Goal: Task Accomplishment & Management: Use online tool/utility

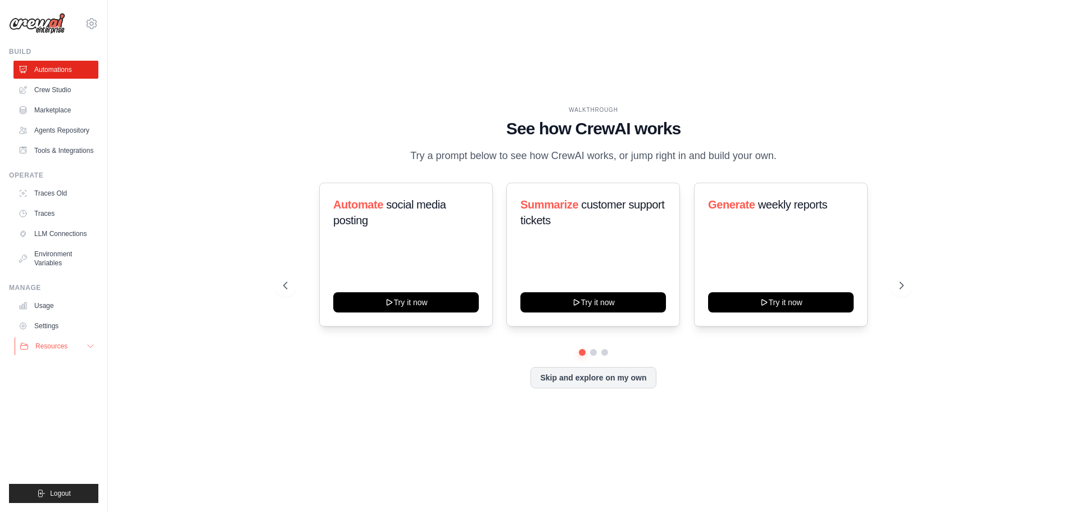
click at [72, 346] on button "Resources" at bounding box center [57, 346] width 85 height 18
click at [72, 366] on span "Documentation" at bounding box center [63, 365] width 46 height 9
click at [66, 90] on link "Crew Studio" at bounding box center [57, 90] width 85 height 18
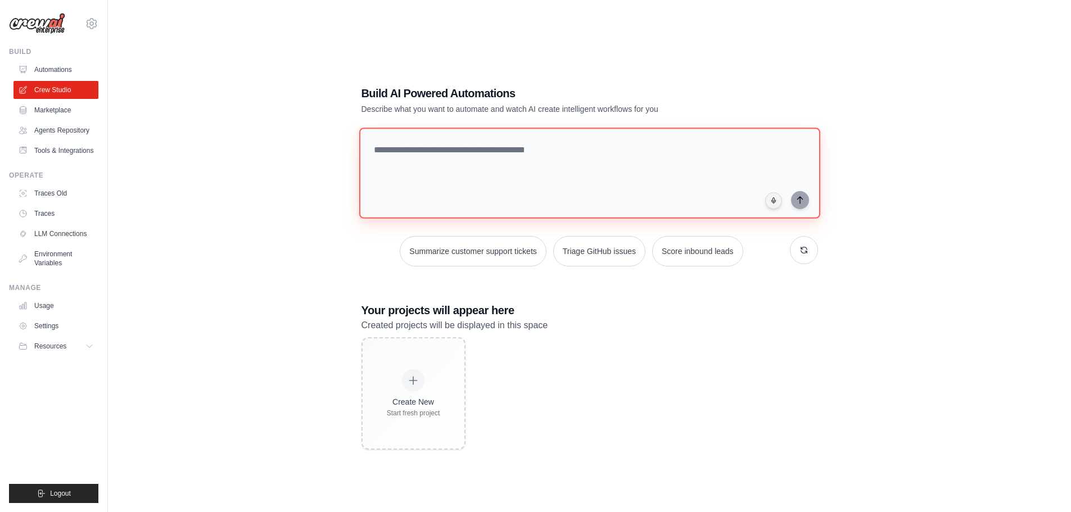
click at [559, 151] on textarea at bounding box center [589, 173] width 461 height 91
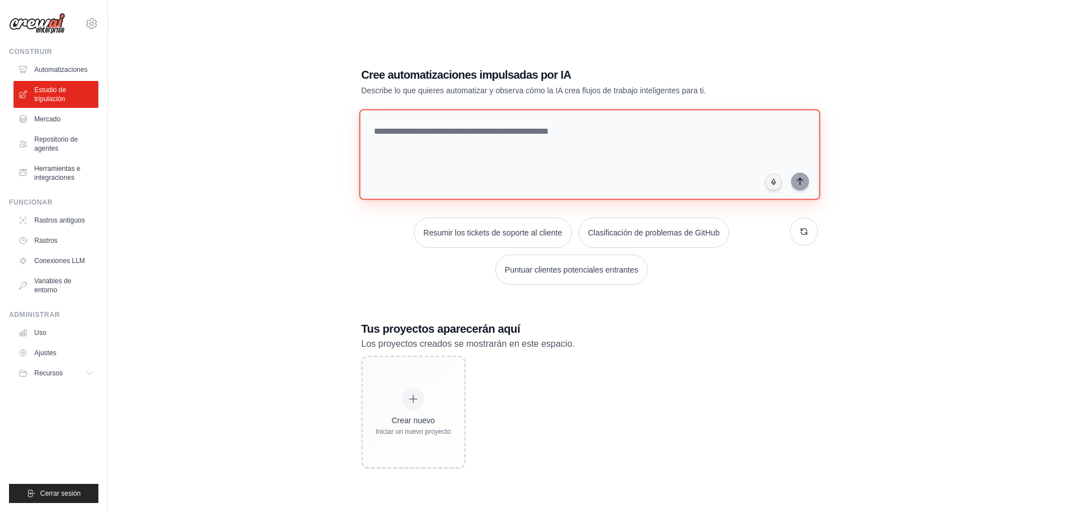
click at [441, 129] on textarea at bounding box center [589, 154] width 461 height 91
type textarea "**********"
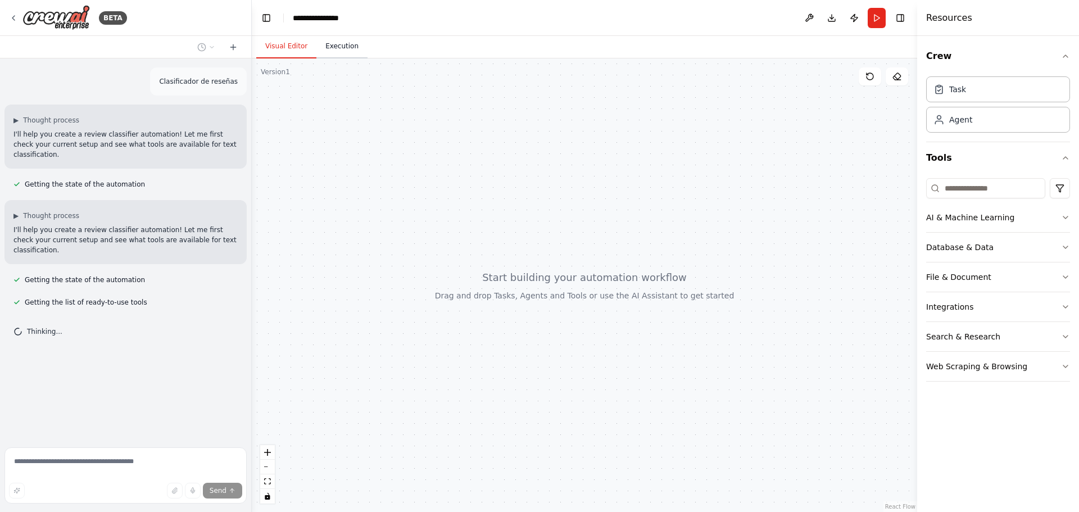
click at [337, 46] on button "Execution" at bounding box center [341, 47] width 51 height 24
click at [280, 51] on button "Visual Editor" at bounding box center [286, 47] width 60 height 24
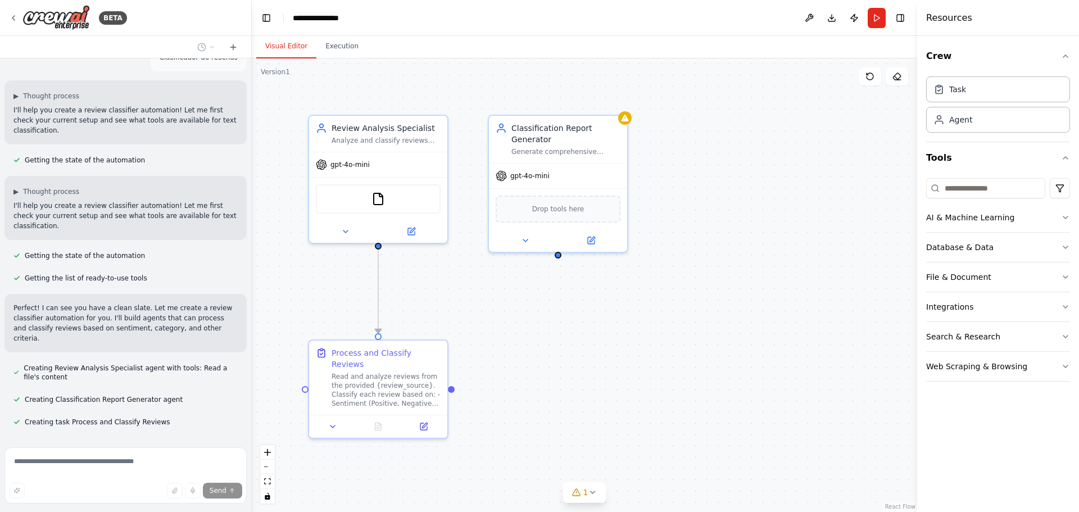
scroll to position [47, 0]
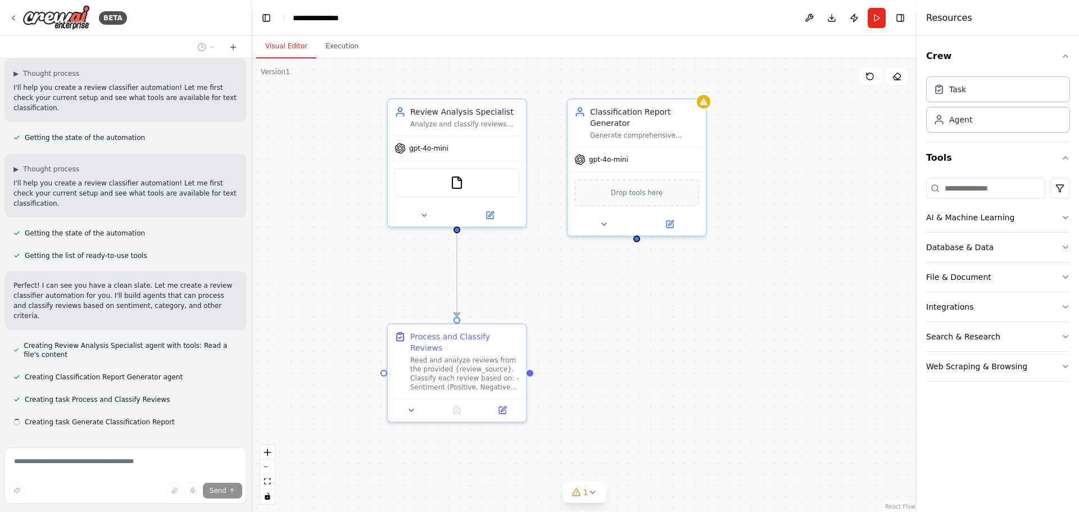
drag, startPoint x: 565, startPoint y: 316, endPoint x: 644, endPoint y: 301, distance: 80.1
click at [645, 300] on div ".deletable-edge-delete-btn { width: 20px; height: 20px; border: 0px solid #ffff…" at bounding box center [584, 285] width 665 height 454
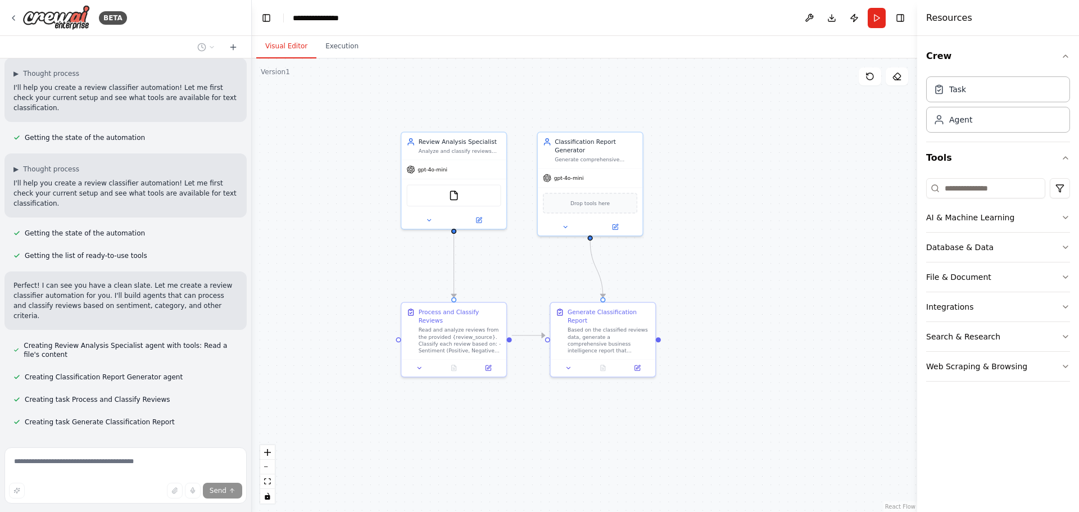
drag, startPoint x: 765, startPoint y: 301, endPoint x: 681, endPoint y: 284, distance: 86.0
click at [681, 284] on div ".deletable-edge-delete-btn { width: 20px; height: 20px; border: 0px solid #ffff…" at bounding box center [584, 285] width 665 height 454
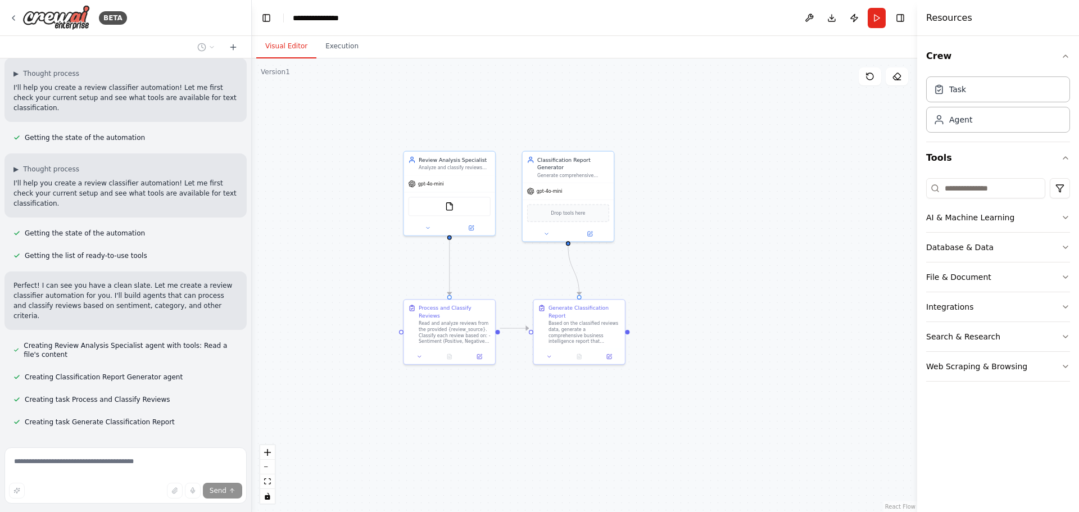
scroll to position [69, 0]
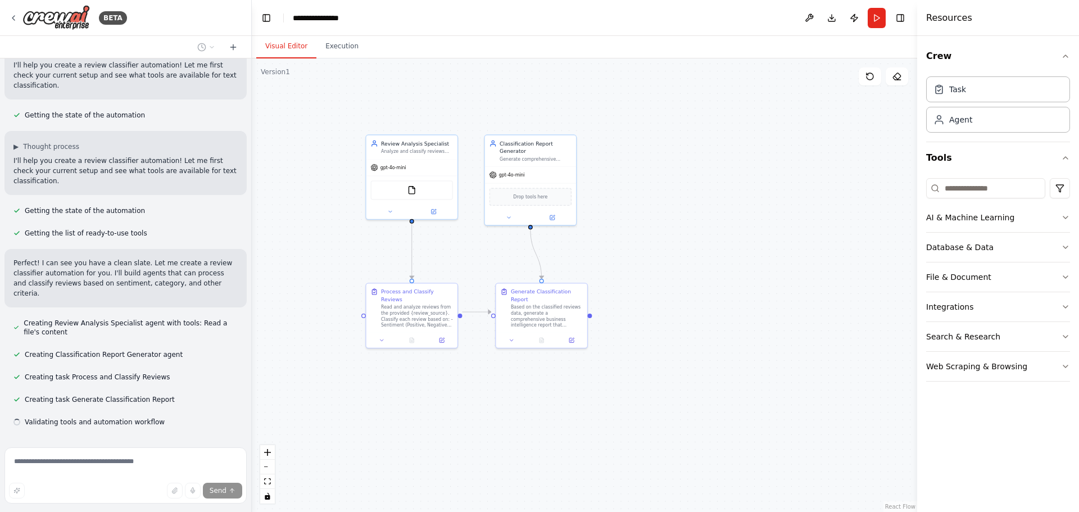
drag, startPoint x: 681, startPoint y: 265, endPoint x: 646, endPoint y: 253, distance: 36.3
click at [646, 253] on div ".deletable-edge-delete-btn { width: 20px; height: 20px; border: 0px solid #ffff…" at bounding box center [584, 285] width 665 height 454
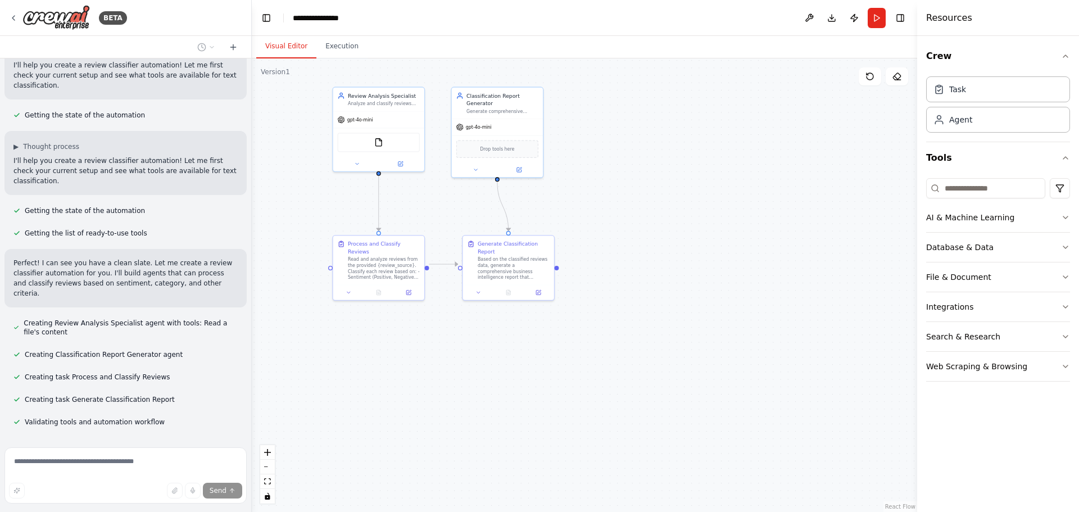
drag, startPoint x: 679, startPoint y: 255, endPoint x: 645, endPoint y: 214, distance: 53.9
click at [645, 214] on div ".deletable-edge-delete-btn { width: 20px; height: 20px; border: 0px solid #ffff…" at bounding box center [584, 285] width 665 height 454
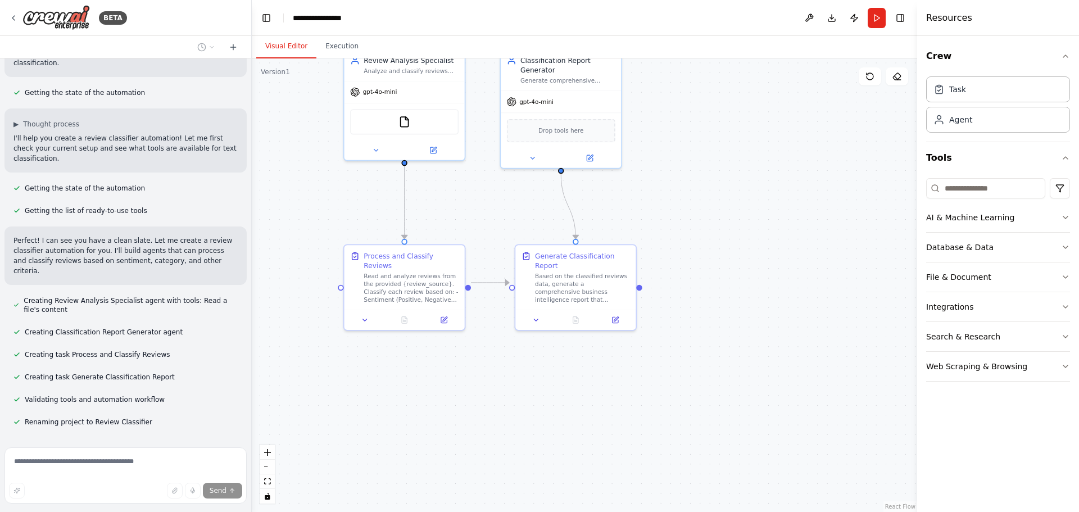
drag, startPoint x: 653, startPoint y: 223, endPoint x: 754, endPoint y: 221, distance: 101.2
click at [754, 221] on div ".deletable-edge-delete-btn { width: 20px; height: 20px; border: 0px solid #ffff…" at bounding box center [584, 285] width 665 height 454
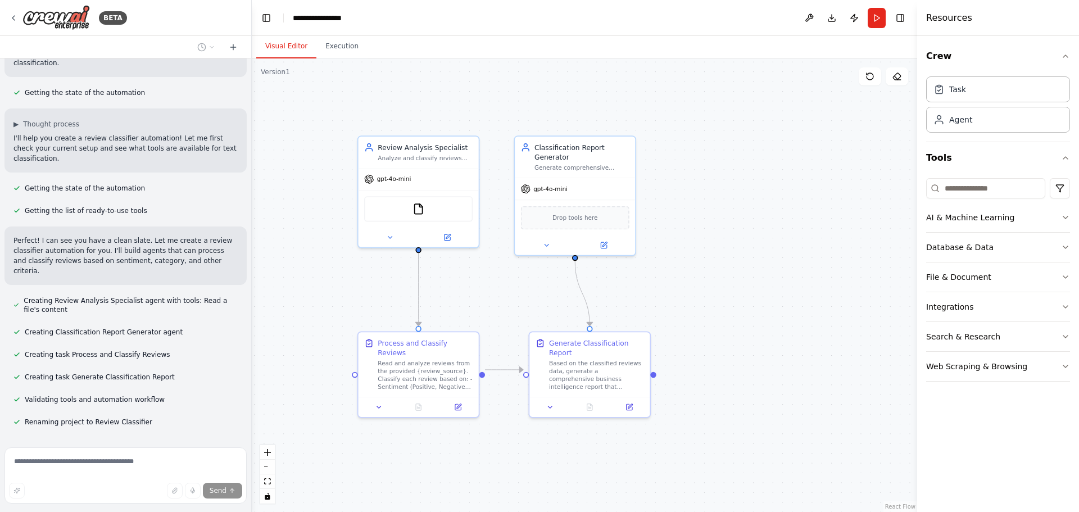
drag, startPoint x: 776, startPoint y: 215, endPoint x: 790, endPoint y: 302, distance: 88.2
click at [790, 302] on div ".deletable-edge-delete-btn { width: 20px; height: 20px; border: 0px solid #ffff…" at bounding box center [584, 285] width 665 height 454
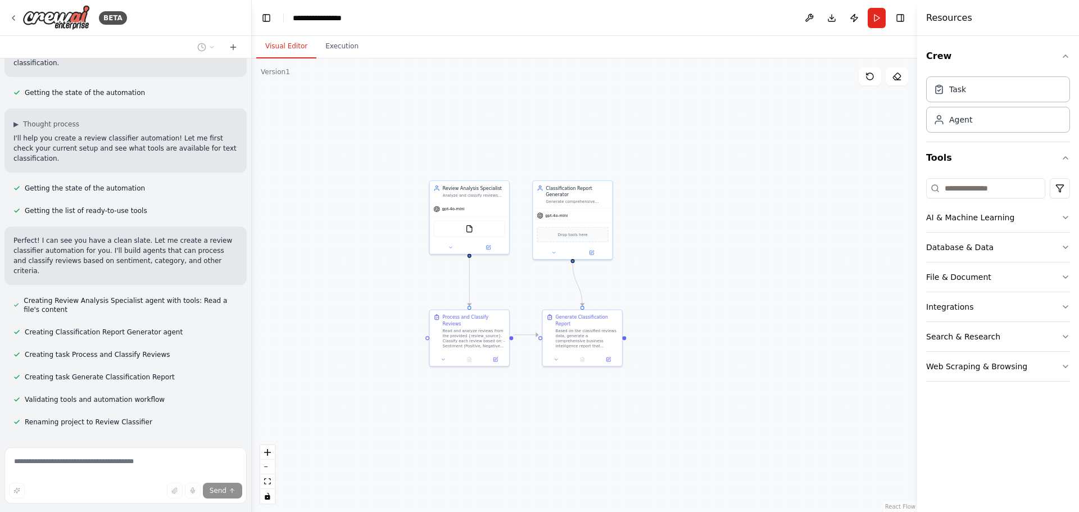
drag, startPoint x: 807, startPoint y: 292, endPoint x: 706, endPoint y: 283, distance: 101.6
click at [732, 282] on div ".deletable-edge-delete-btn { width: 20px; height: 20px; border: 0px solid #ffff…" at bounding box center [584, 285] width 665 height 454
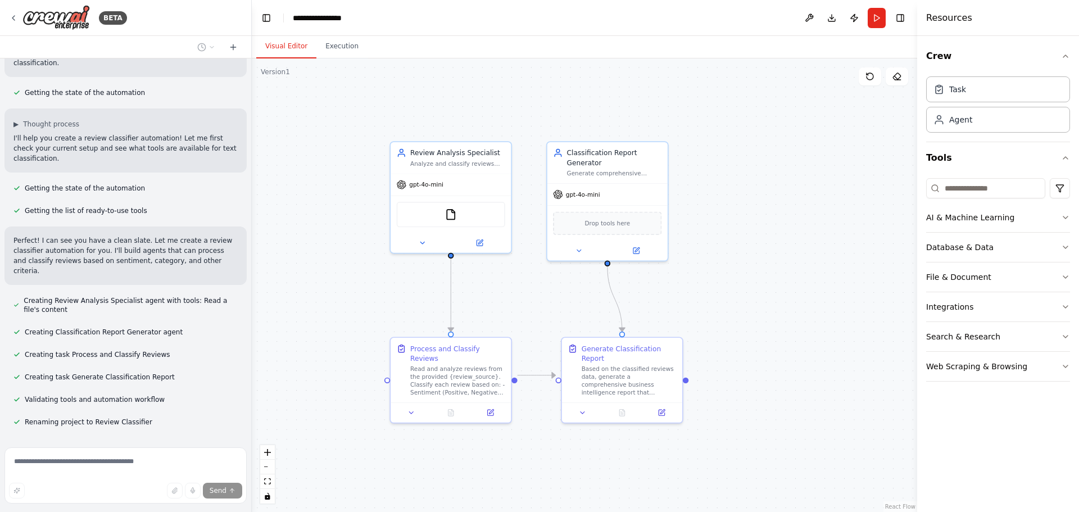
drag, startPoint x: 737, startPoint y: 271, endPoint x: 753, endPoint y: 291, distance: 25.2
click at [753, 291] on div ".deletable-edge-delete-btn { width: 20px; height: 20px; border: 0px solid #ffff…" at bounding box center [584, 285] width 665 height 454
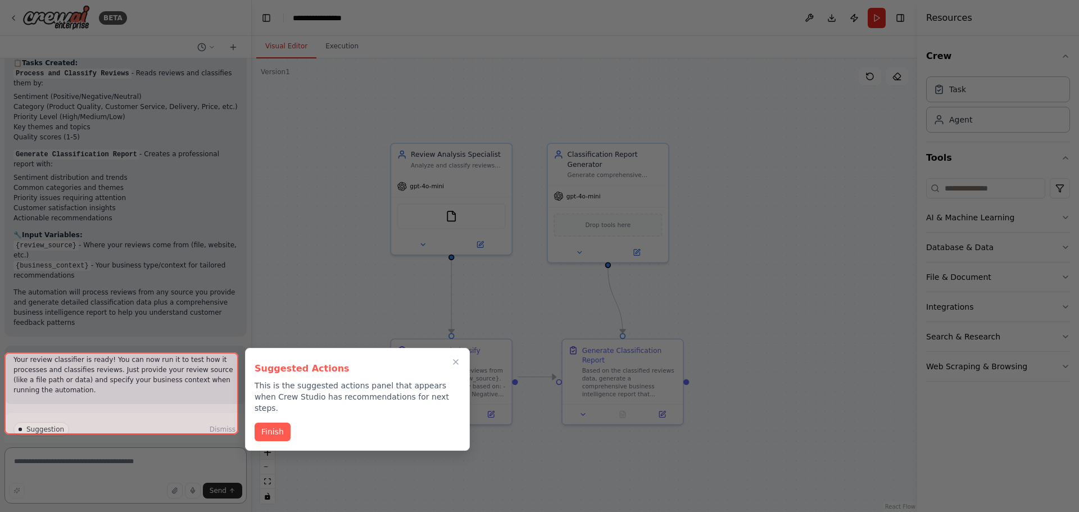
scroll to position [575, 0]
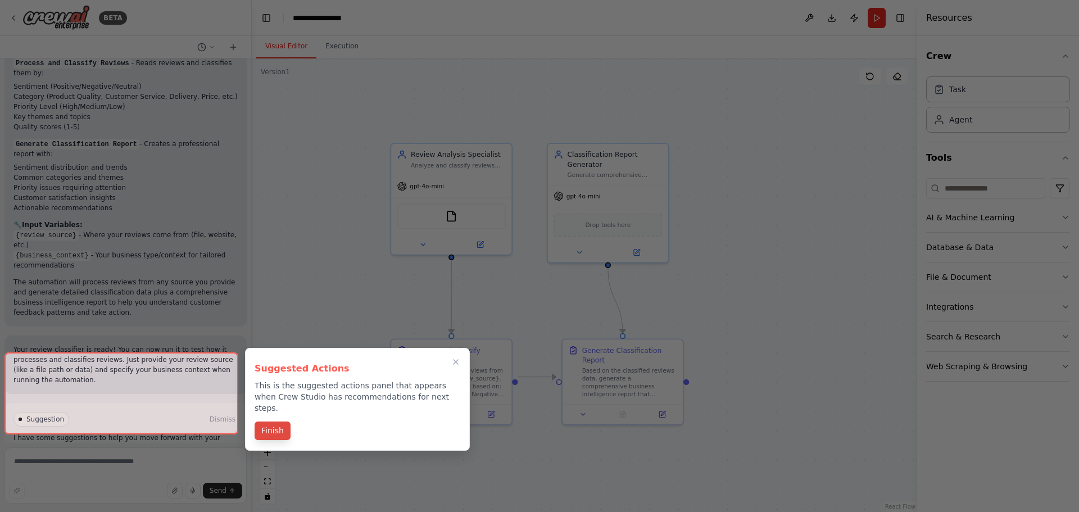
click at [280, 423] on button "Finish" at bounding box center [273, 430] width 36 height 19
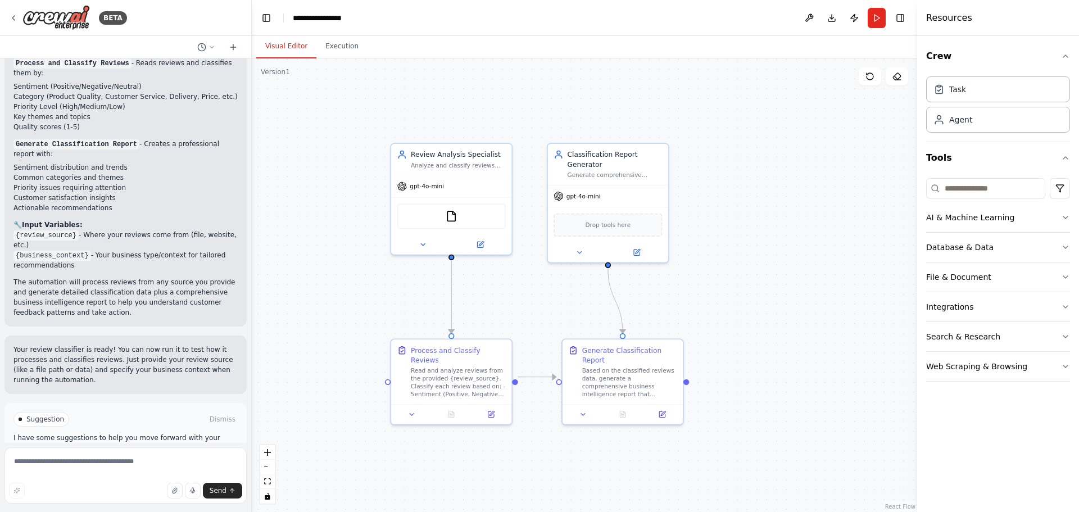
click at [158, 458] on button "Run Automation" at bounding box center [125, 467] width 224 height 18
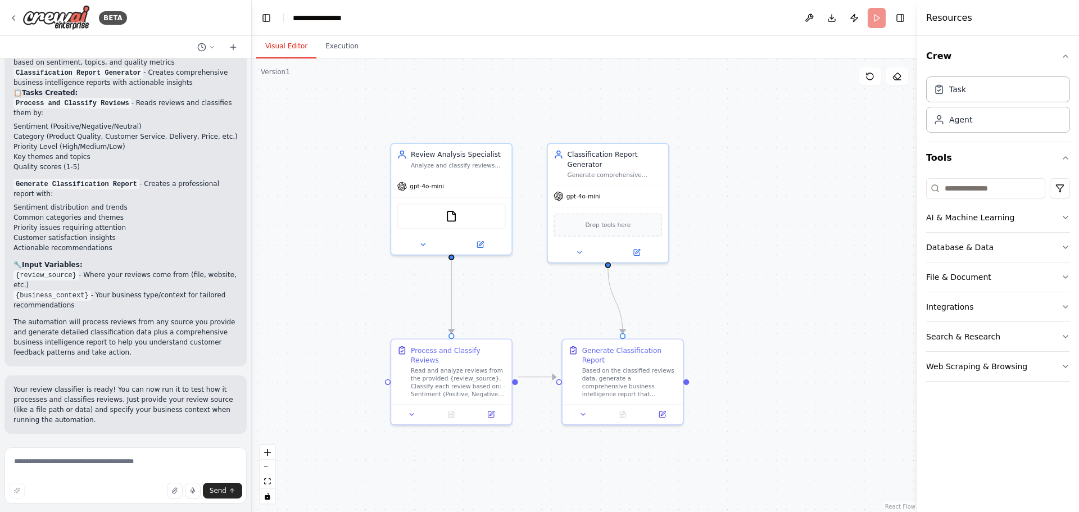
scroll to position [484, 0]
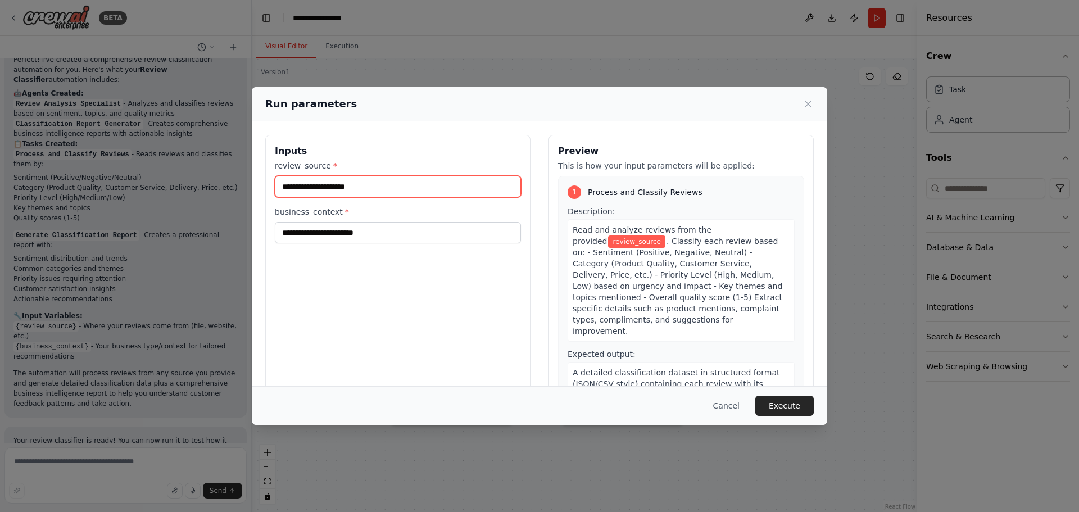
drag, startPoint x: 365, startPoint y: 187, endPoint x: 287, endPoint y: 191, distance: 78.2
click at [287, 191] on input "review_source *" at bounding box center [398, 186] width 246 height 21
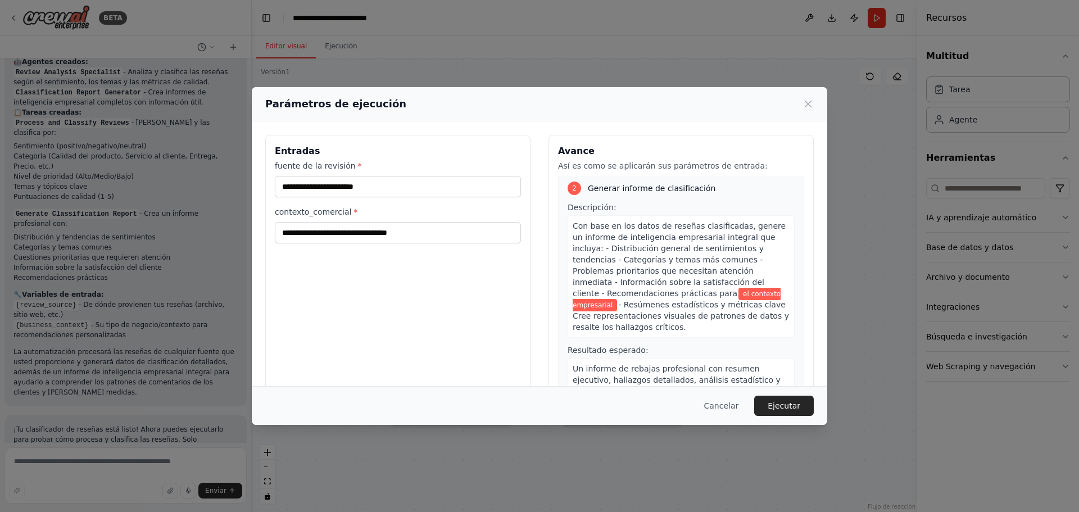
scroll to position [283, 0]
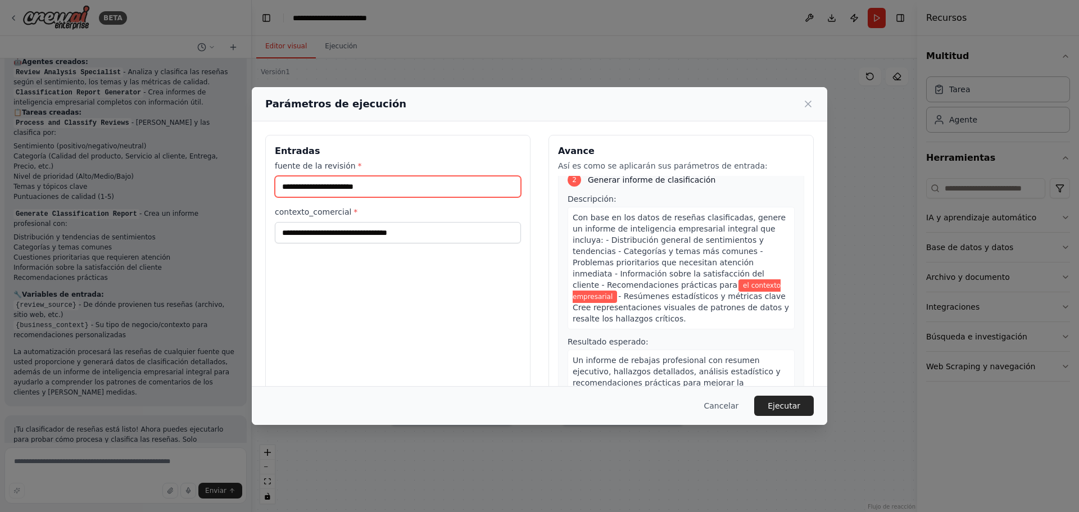
click at [337, 189] on input "fuente de la revisión *" at bounding box center [398, 186] width 246 height 21
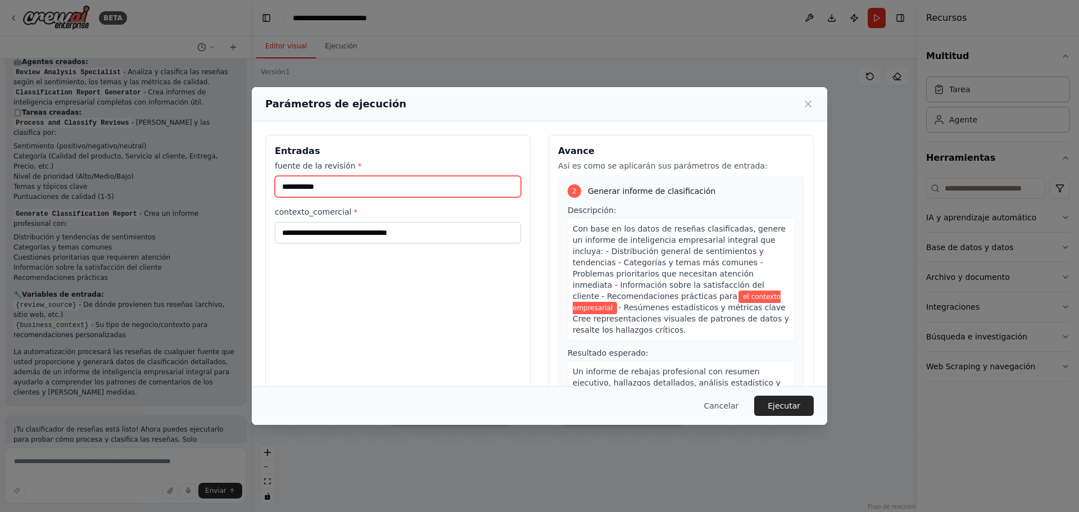
type input "**********"
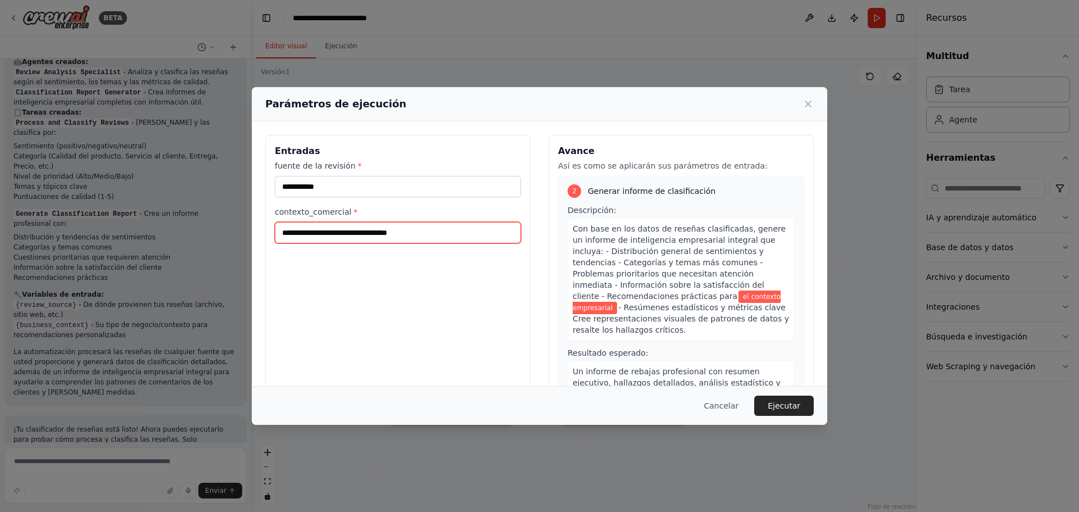
click at [388, 229] on input "contexto_comercial *" at bounding box center [398, 232] width 246 height 21
paste input "**********"
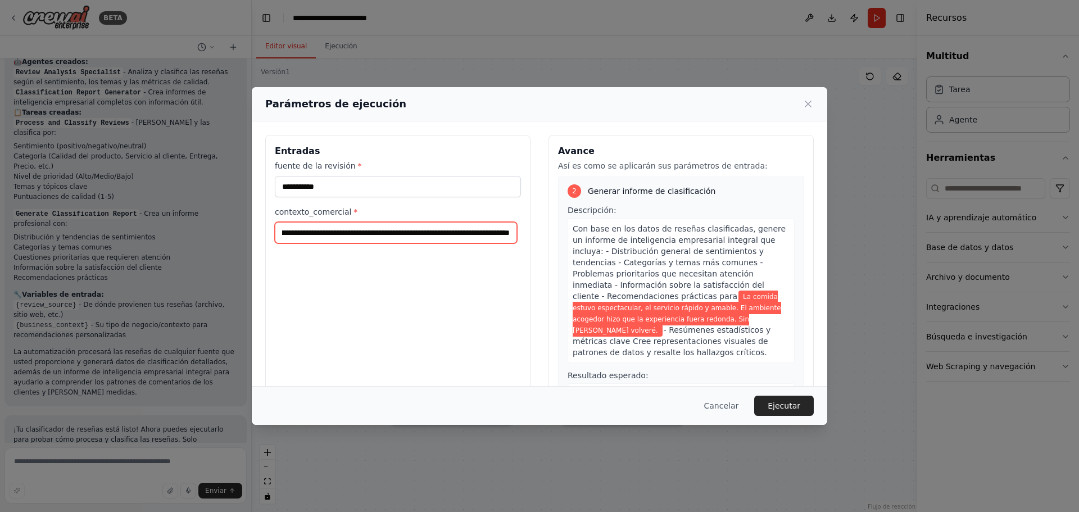
type input "**********"
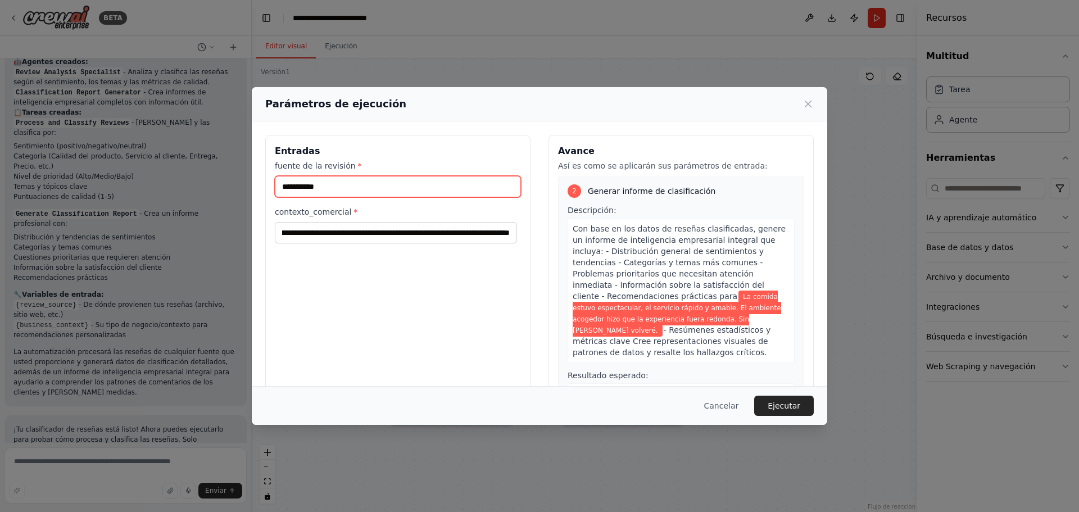
scroll to position [0, 0]
click at [397, 188] on input "**********" at bounding box center [398, 186] width 246 height 21
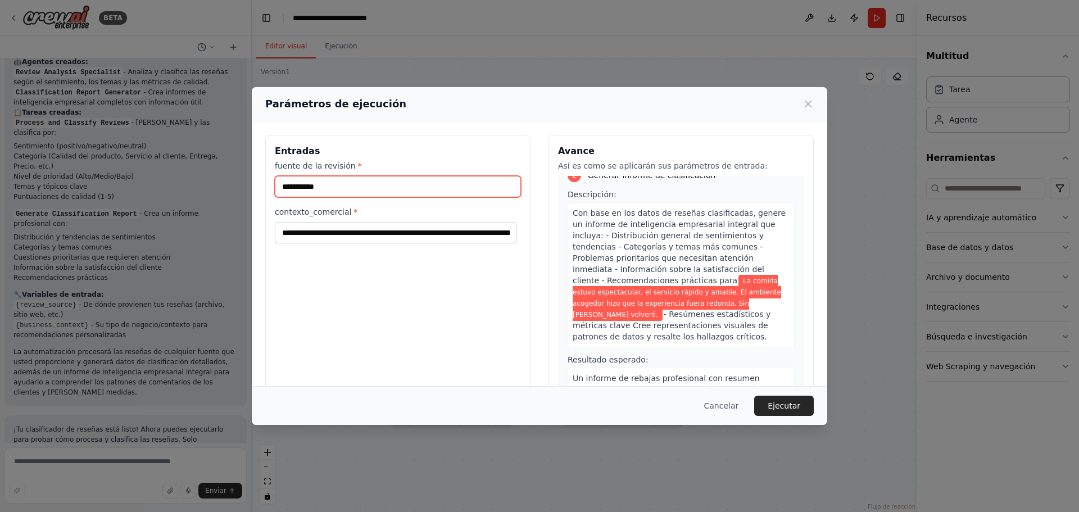
scroll to position [294, 0]
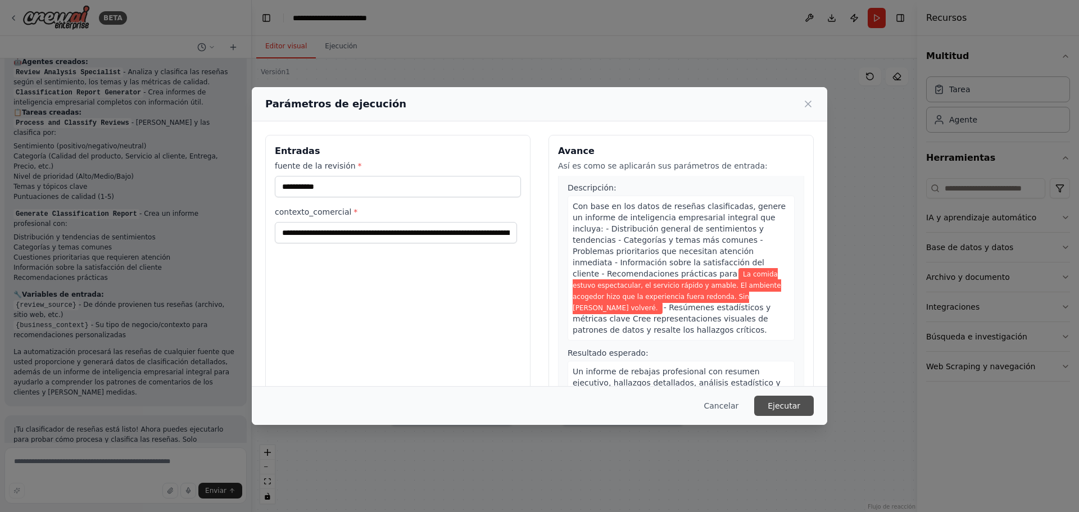
click at [776, 406] on font "Ejecutar" at bounding box center [784, 405] width 33 height 9
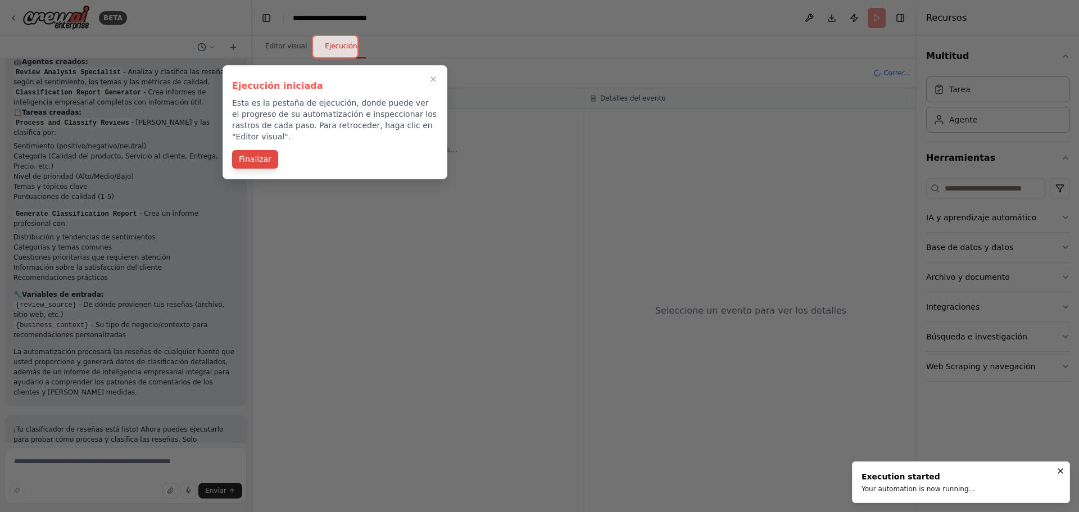
click at [263, 155] on font "Finalizar" at bounding box center [255, 159] width 33 height 9
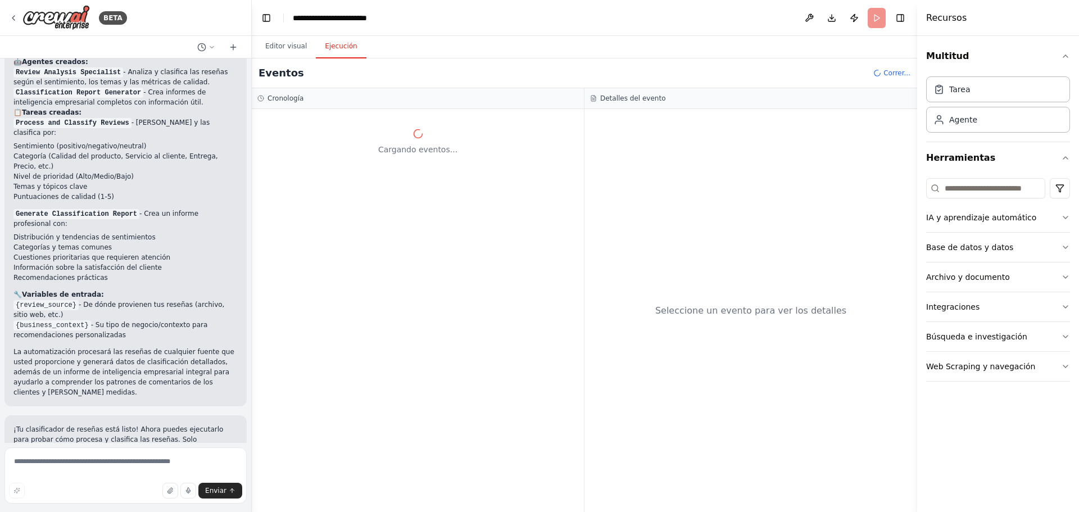
click at [337, 46] on font "Ejecución" at bounding box center [341, 46] width 32 height 8
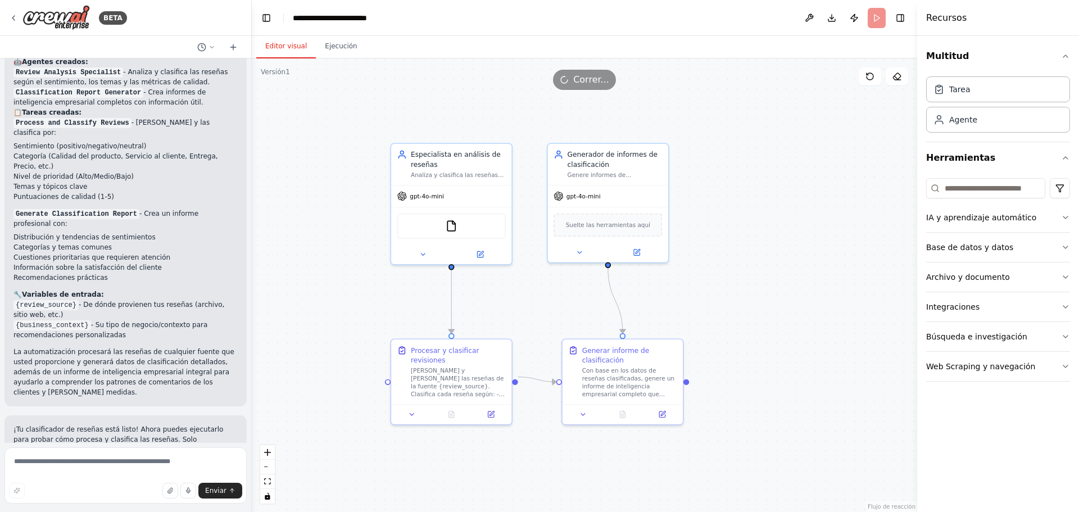
click at [297, 48] on font "Editor visual" at bounding box center [286, 46] width 42 height 8
click at [438, 231] on div "Herramienta de lectura de archivos" at bounding box center [451, 223] width 108 height 25
click at [340, 46] on font "Ejecución" at bounding box center [341, 46] width 32 height 8
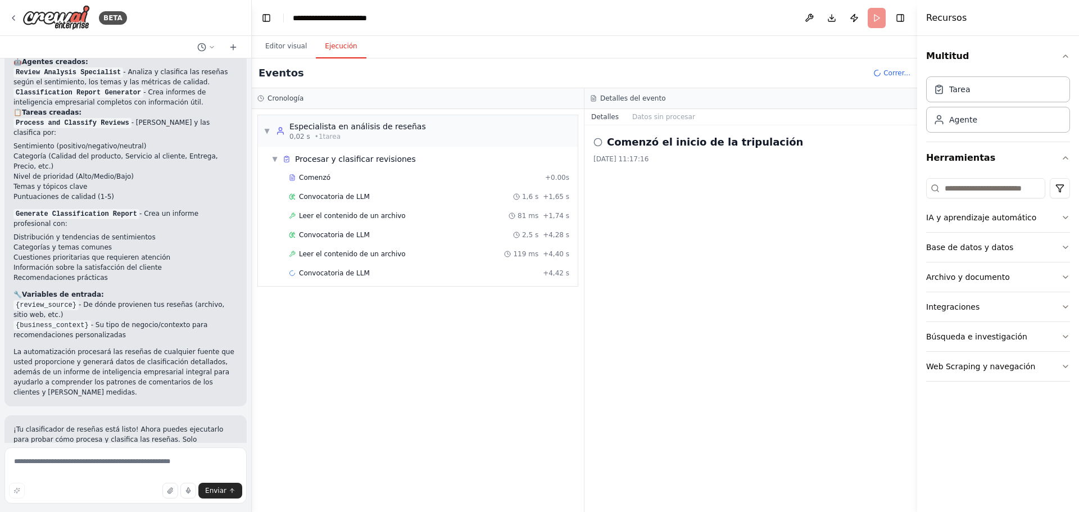
click at [705, 143] on font "Comenzó el inicio de la tripulación" at bounding box center [705, 142] width 196 height 12
click at [356, 183] on div "Comenzó + 0.00s" at bounding box center [429, 177] width 288 height 17
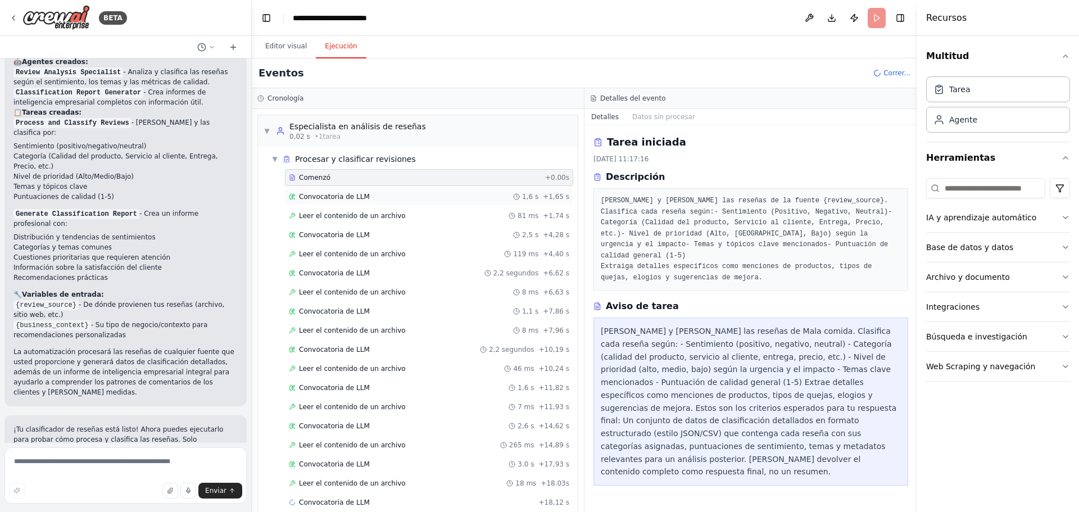
click at [342, 197] on font "Convocatoria de LLM" at bounding box center [334, 197] width 71 height 8
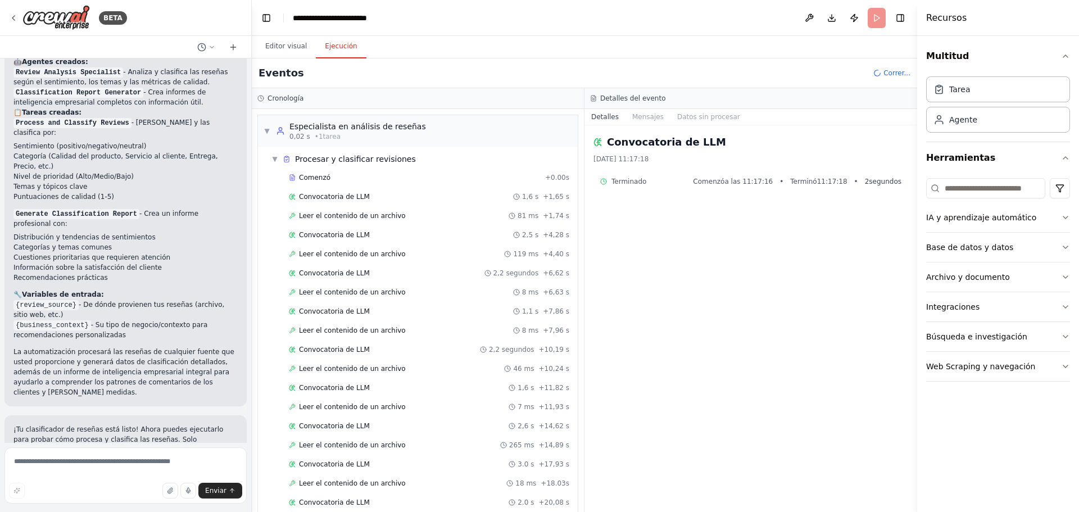
click at [370, 226] on div "Comenzó + 0.00s Convocatoria de LLM 1,6 s + 1,65 s Leer el contenido de un arch…" at bounding box center [422, 360] width 311 height 382
click at [357, 239] on div "Convocatoria de LLM 2,5 s + 4,28 s" at bounding box center [429, 234] width 288 height 17
click at [358, 220] on font "Leer el contenido de un archivo" at bounding box center [352, 216] width 107 height 8
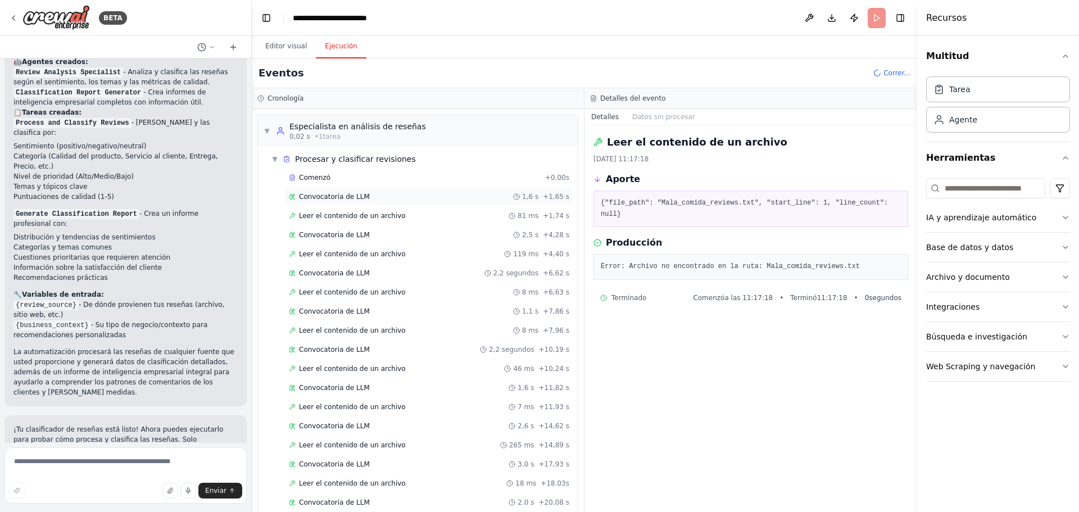
click at [359, 200] on font "Convocatoria de LLM" at bounding box center [334, 197] width 71 height 8
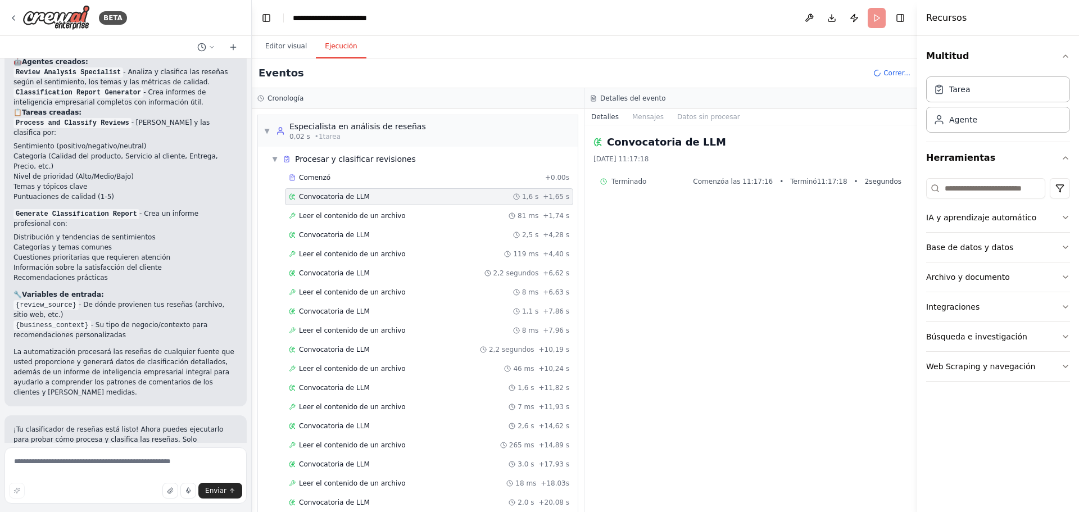
click at [351, 188] on div "Convocatoria de LLM 1,6 s + 1,65 s" at bounding box center [429, 196] width 288 height 17
click at [269, 130] on font "▼" at bounding box center [266, 131] width 5 height 8
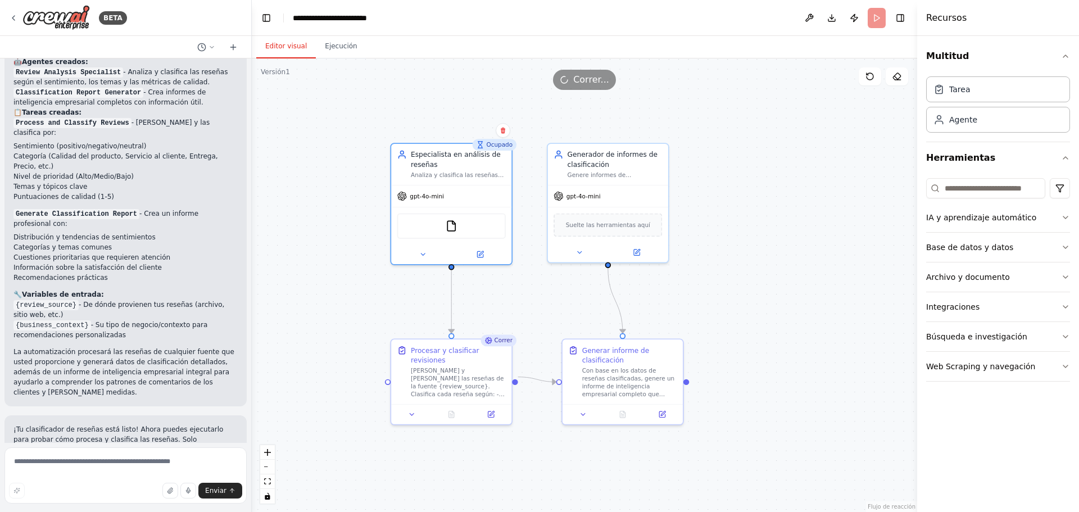
click at [278, 52] on button "Editor visual" at bounding box center [286, 47] width 60 height 24
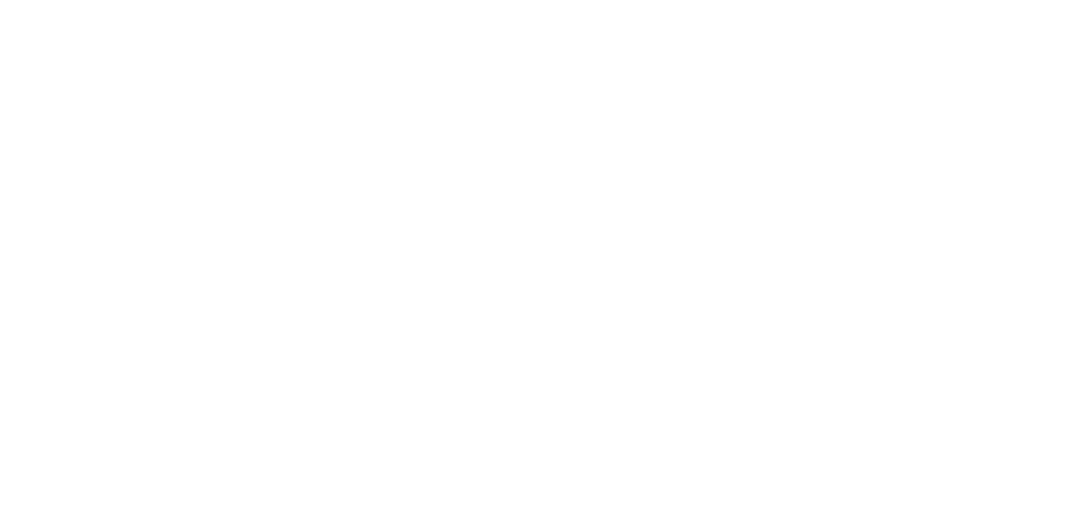
drag, startPoint x: 522, startPoint y: 323, endPoint x: 478, endPoint y: 298, distance: 49.8
click at [522, 0] on html "Texto original Valora esta traducción Tu opinión servirá para ayudar a mejorar …" at bounding box center [539, 0] width 1079 height 0
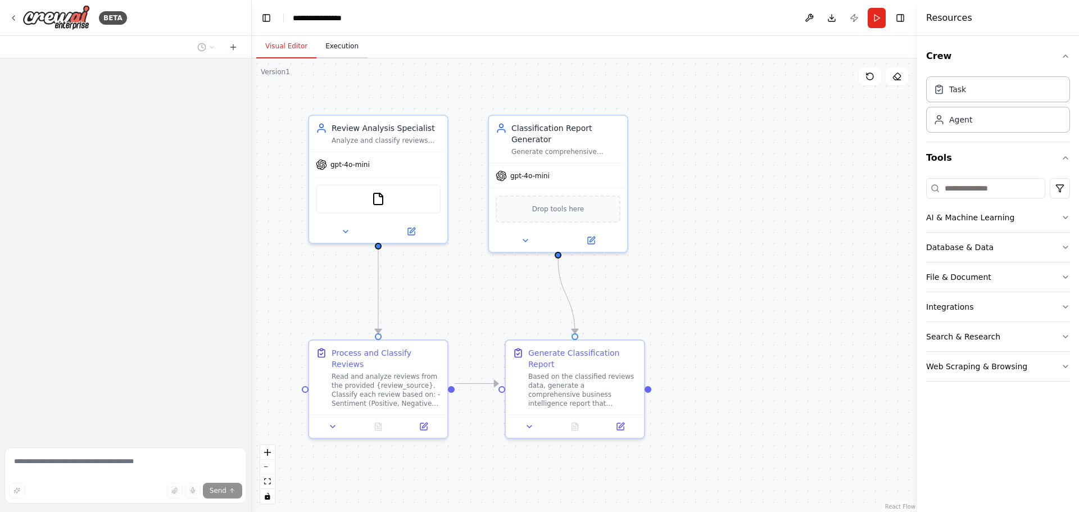
click at [347, 49] on button "Execution" at bounding box center [341, 47] width 51 height 24
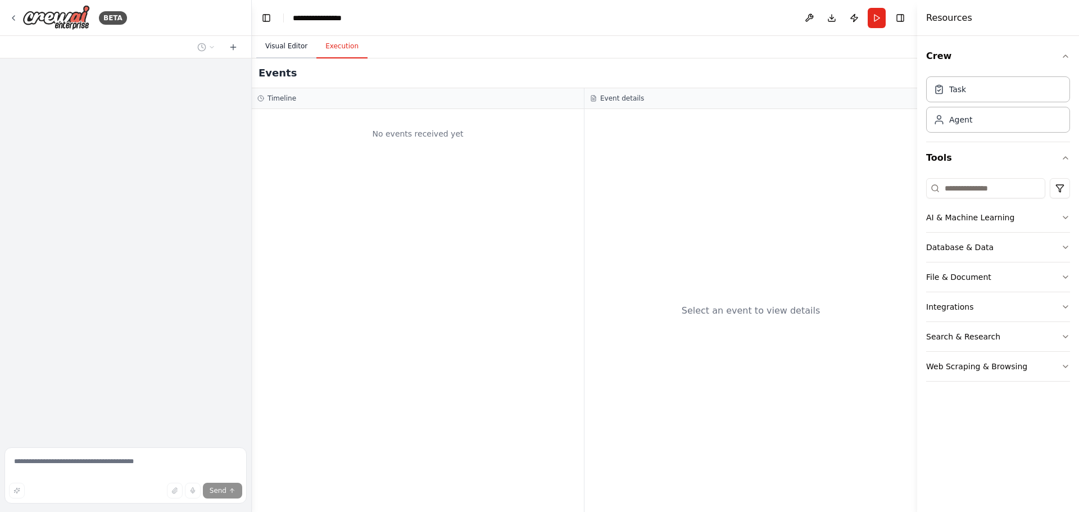
click at [292, 48] on button "Visual Editor" at bounding box center [286, 47] width 60 height 24
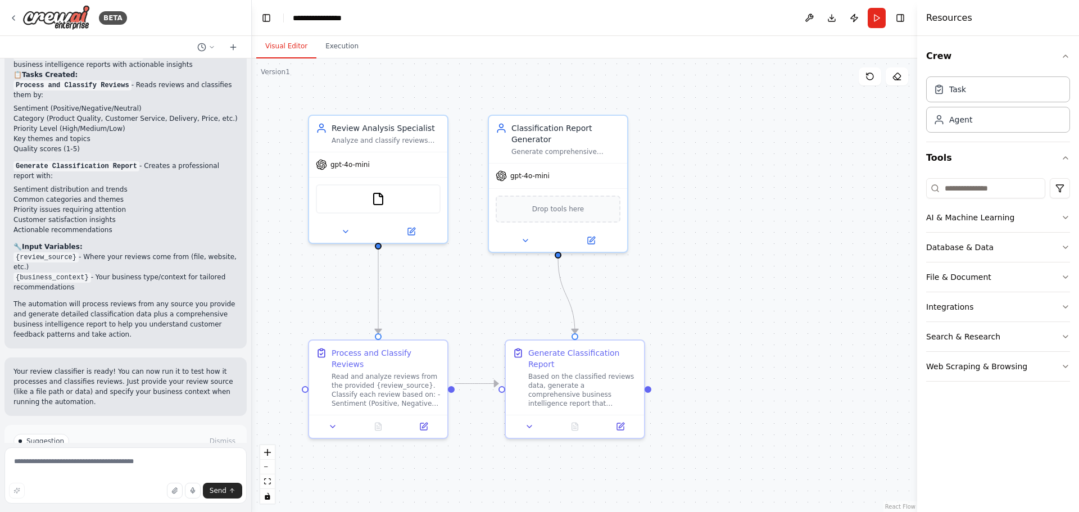
scroll to position [489, 0]
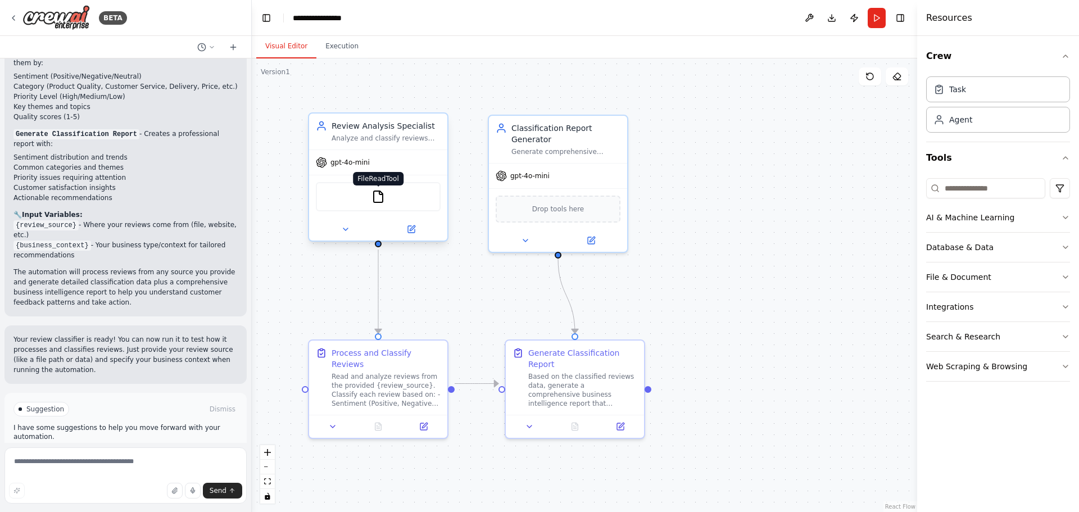
click at [380, 196] on img at bounding box center [377, 196] width 13 height 13
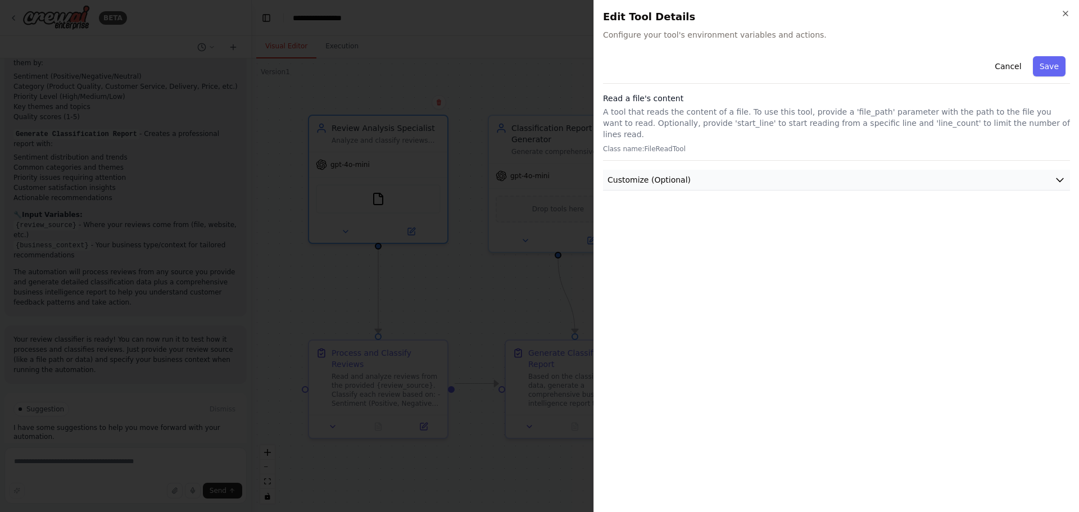
click at [747, 170] on button "Customize (Optional)" at bounding box center [836, 180] width 467 height 21
click at [1008, 70] on button "Cancel" at bounding box center [1008, 66] width 40 height 20
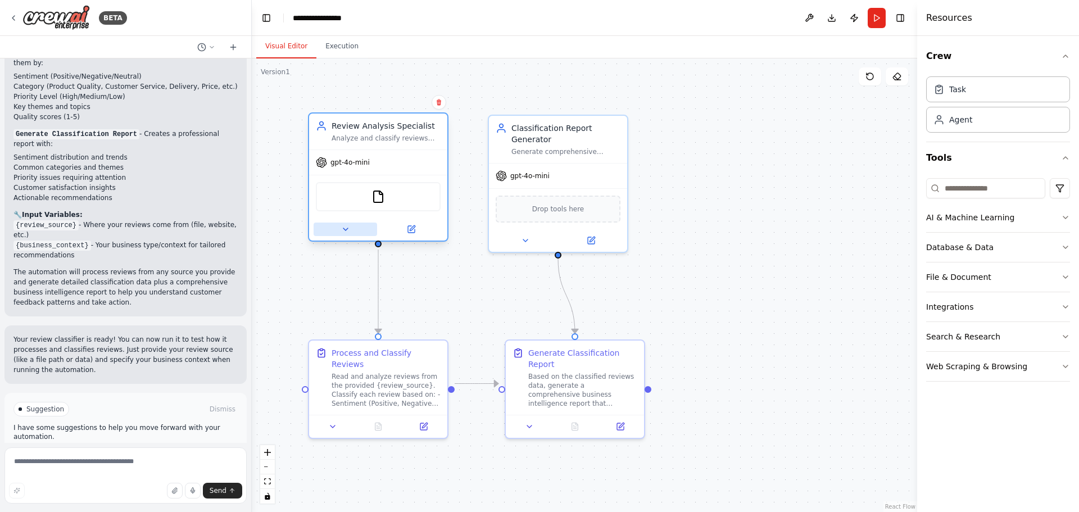
click at [342, 233] on icon at bounding box center [345, 229] width 9 height 9
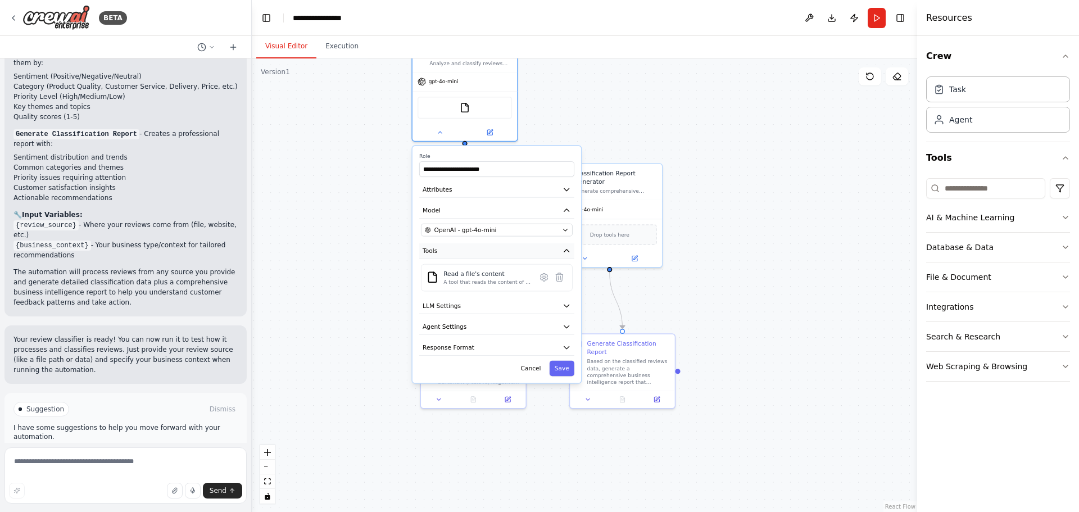
drag, startPoint x: 493, startPoint y: 332, endPoint x: 487, endPoint y: 253, distance: 78.9
click at [487, 253] on button "Tools" at bounding box center [496, 251] width 155 height 16
drag, startPoint x: 946, startPoint y: 221, endPoint x: 837, endPoint y: 219, distance: 109.6
click at [940, 221] on div "AI & Machine Learning" at bounding box center [970, 217] width 88 height 11
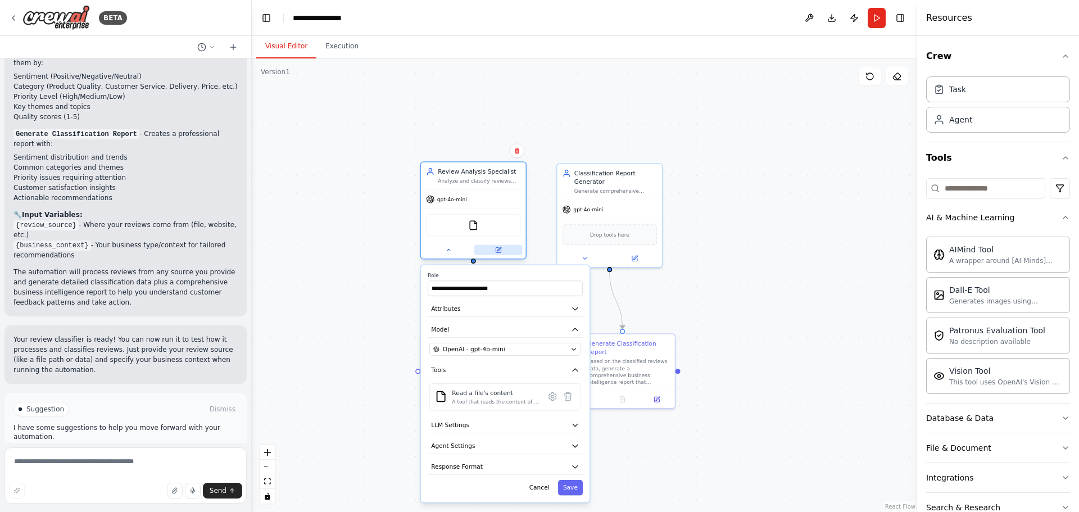
drag, startPoint x: 509, startPoint y: 128, endPoint x: 517, endPoint y: 245, distance: 117.2
click at [517, 245] on button at bounding box center [498, 250] width 48 height 10
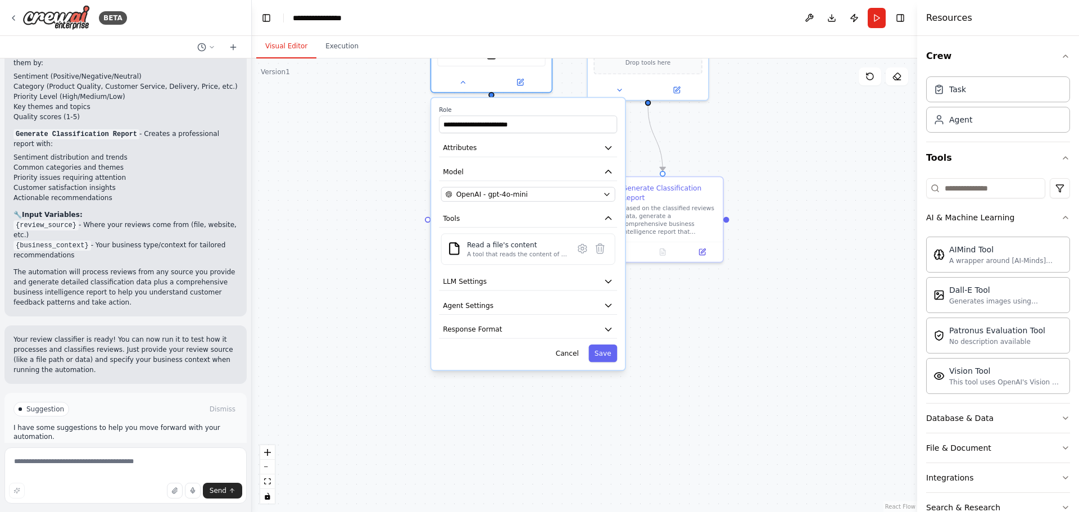
drag, startPoint x: 745, startPoint y: 324, endPoint x: 755, endPoint y: 153, distance: 171.7
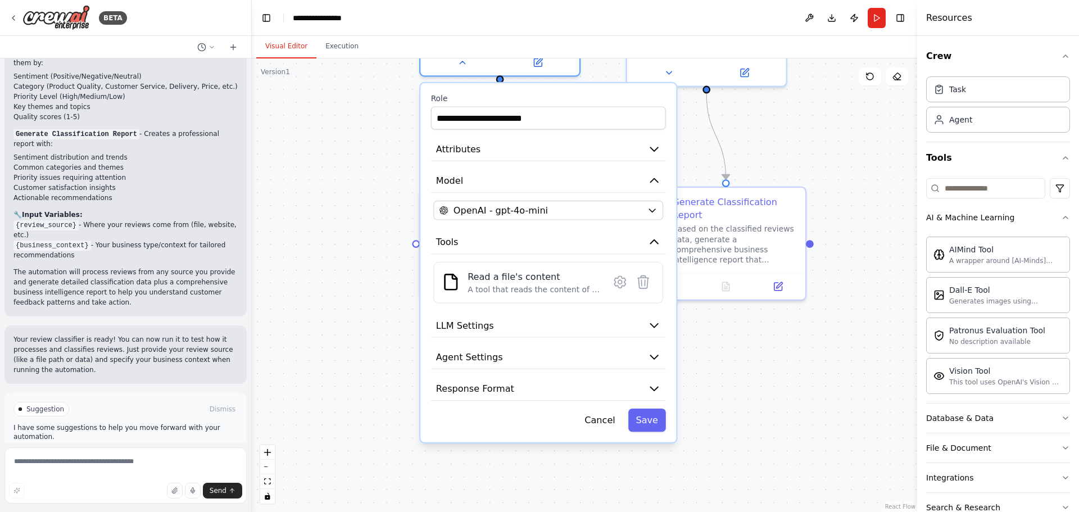
drag, startPoint x: 728, startPoint y: 264, endPoint x: 550, endPoint y: 314, distance: 185.0
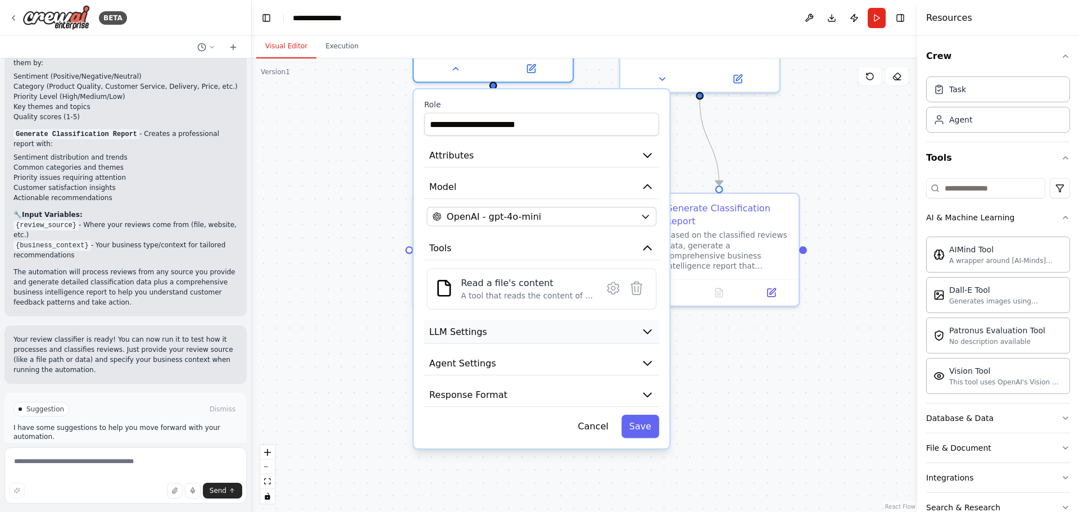
click at [482, 334] on span "LLM Settings" at bounding box center [458, 331] width 58 height 13
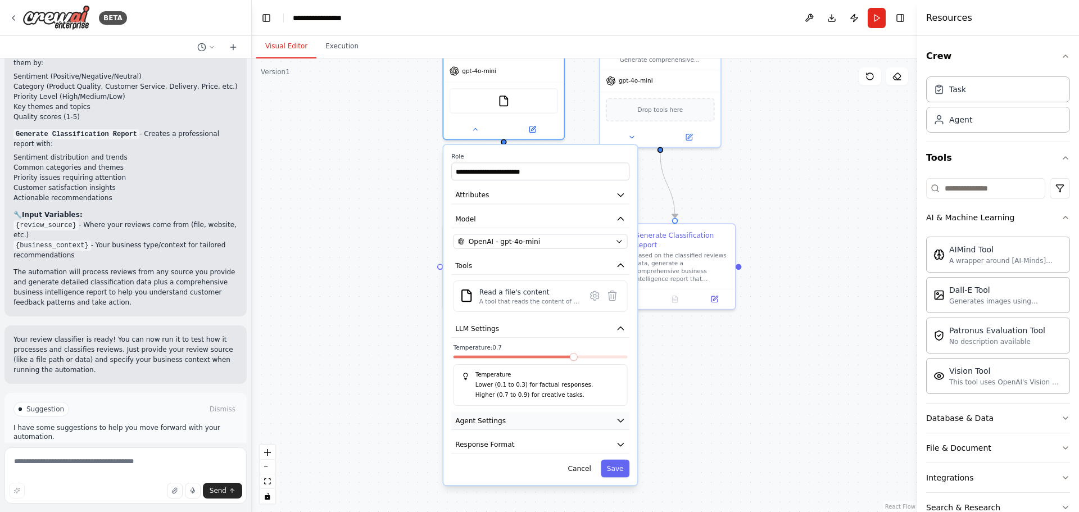
click at [528, 426] on button "Agent Settings" at bounding box center [540, 421] width 178 height 18
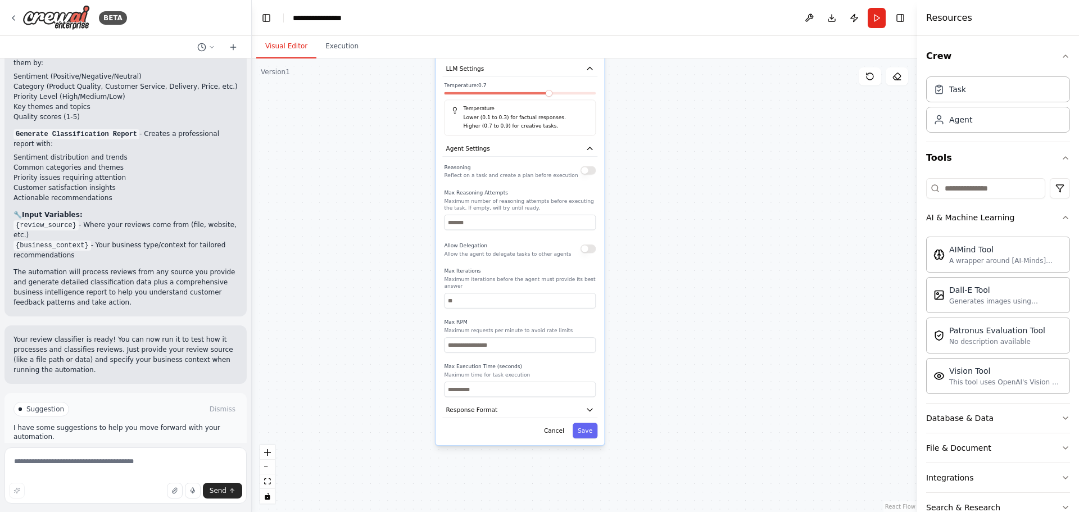
drag, startPoint x: 692, startPoint y: 400, endPoint x: 663, endPoint y: 134, distance: 267.4
click at [669, 124] on div ".deletable-edge-delete-btn { width: 20px; height: 20px; border: 0px solid #ffff…" at bounding box center [584, 285] width 665 height 454
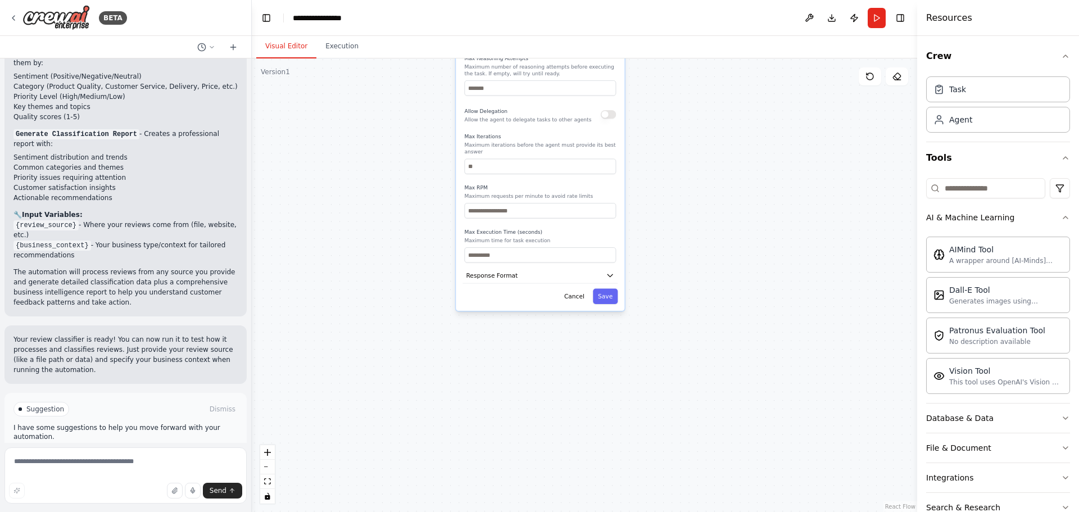
drag, startPoint x: 617, startPoint y: 274, endPoint x: 638, endPoint y: 166, distance: 109.9
click at [534, 275] on button "Response Format" at bounding box center [540, 275] width 155 height 16
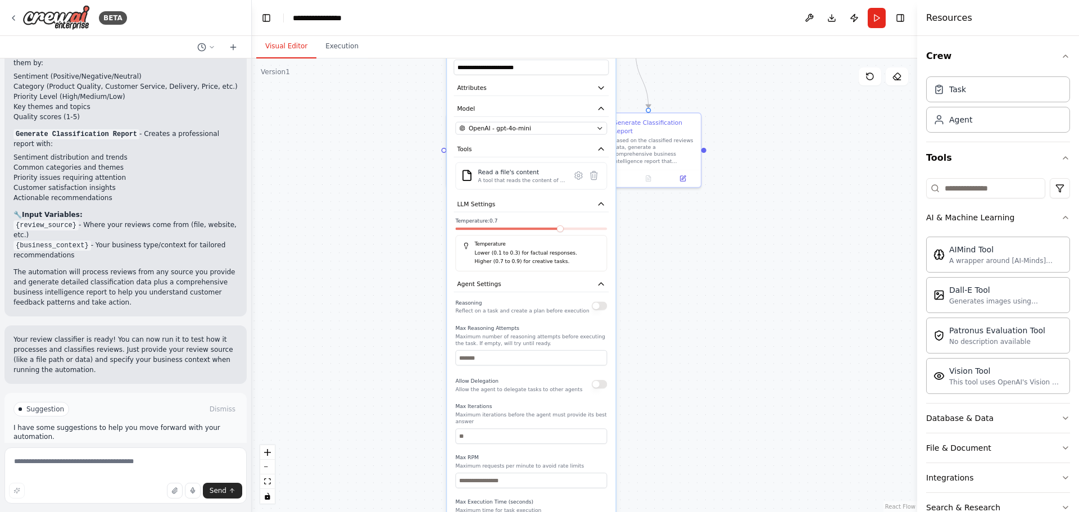
drag, startPoint x: 683, startPoint y: 223, endPoint x: 667, endPoint y: 501, distance: 278.7
click at [668, 511] on html "BETA Clasificador de reseñas ▶ Thought process I'll help you create a review cl…" at bounding box center [539, 256] width 1079 height 512
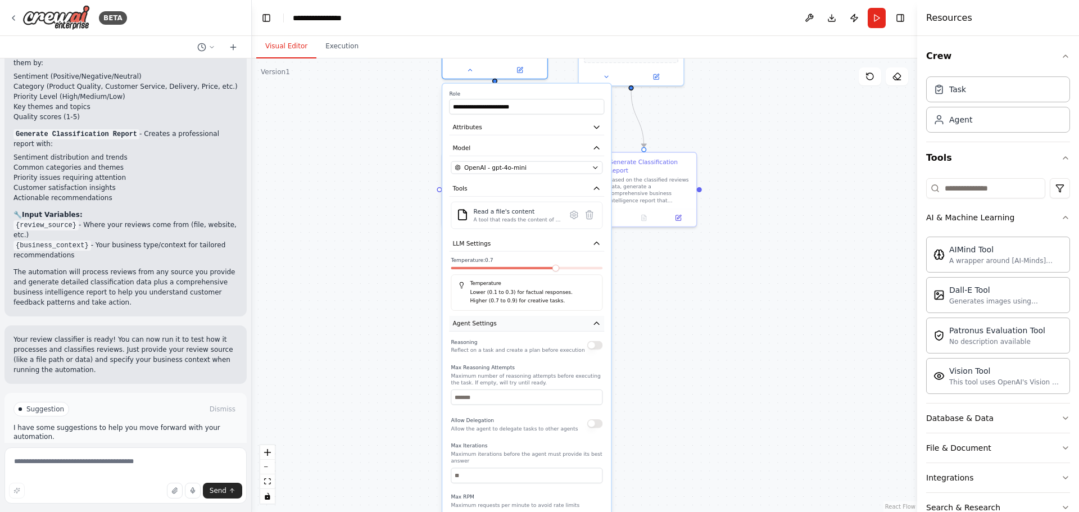
click at [590, 327] on button "Agent Settings" at bounding box center [526, 324] width 155 height 16
click at [596, 341] on icon "button" at bounding box center [596, 344] width 8 height 8
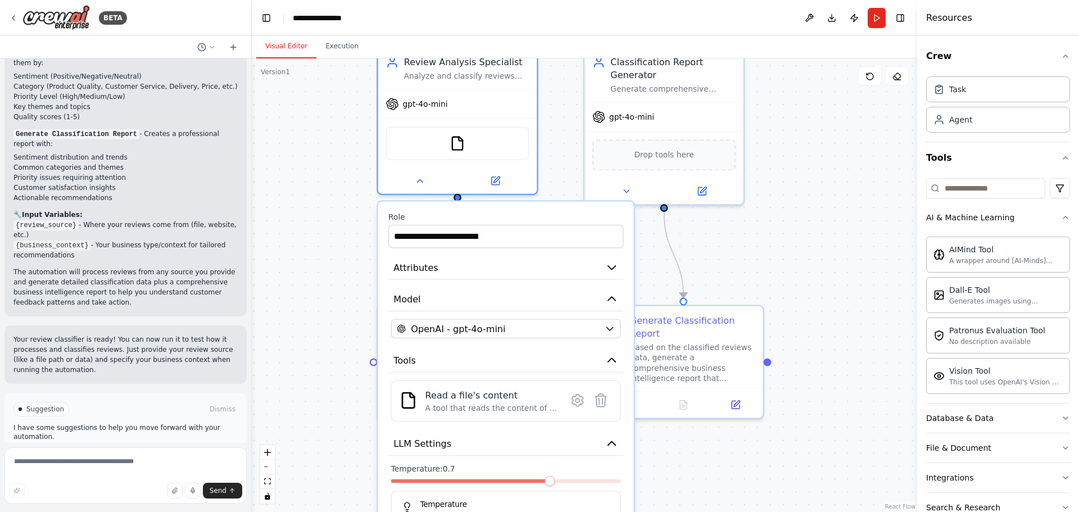
drag, startPoint x: 718, startPoint y: 276, endPoint x: 694, endPoint y: 481, distance: 206.0
click at [694, 481] on div ".deletable-edge-delete-btn { width: 20px; height: 20px; border: 0px solid #ffff…" at bounding box center [584, 285] width 665 height 454
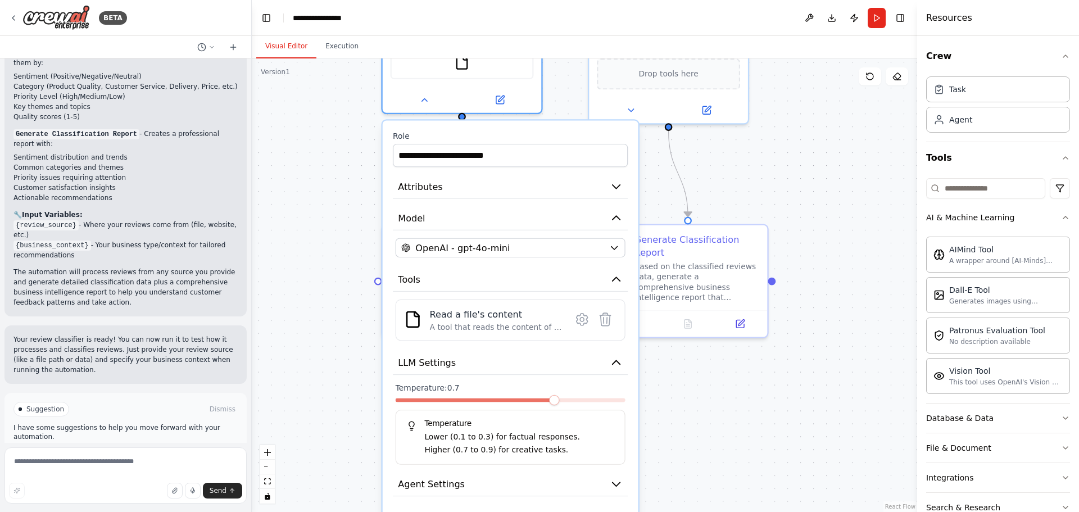
drag, startPoint x: 755, startPoint y: 282, endPoint x: 748, endPoint y: 161, distance: 121.0
click at [760, 164] on div ".deletable-edge-delete-btn { width: 20px; height: 20px; border: 0px solid #ffff…" at bounding box center [584, 285] width 665 height 454
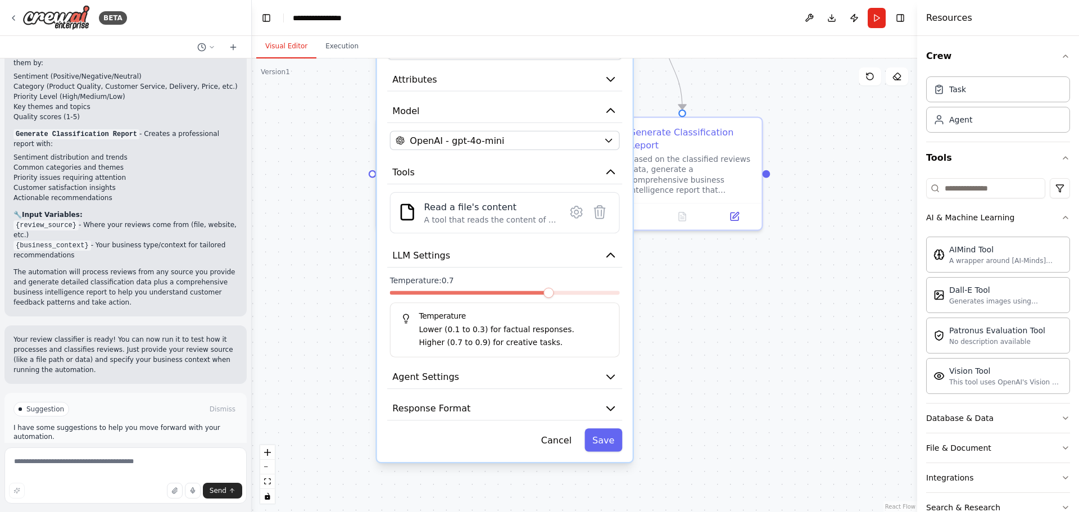
click at [737, 364] on div ".deletable-edge-delete-btn { width: 20px; height: 20px; border: 0px solid #ffff…" at bounding box center [584, 285] width 665 height 454
click at [572, 437] on button "Cancel" at bounding box center [556, 439] width 46 height 23
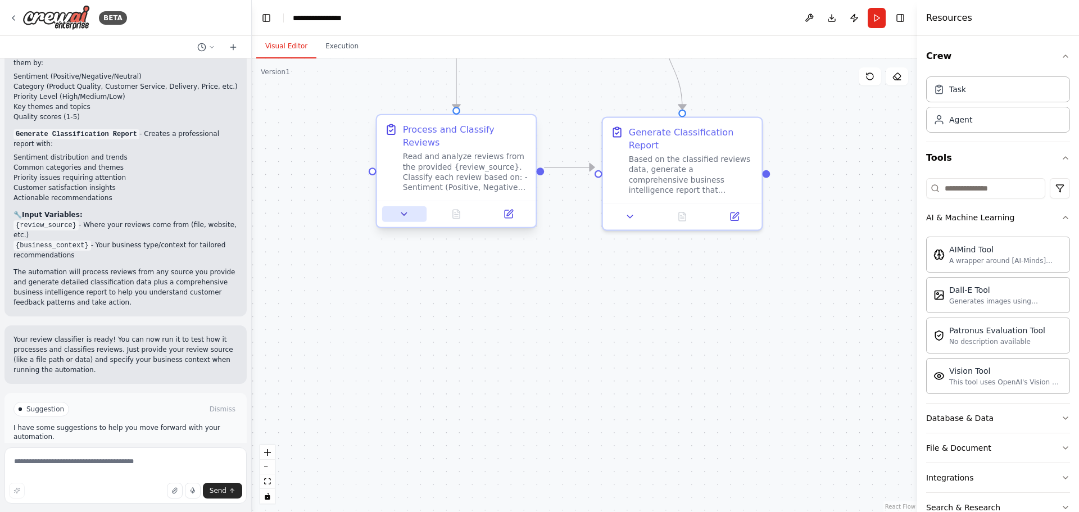
click at [407, 213] on icon at bounding box center [404, 214] width 5 height 3
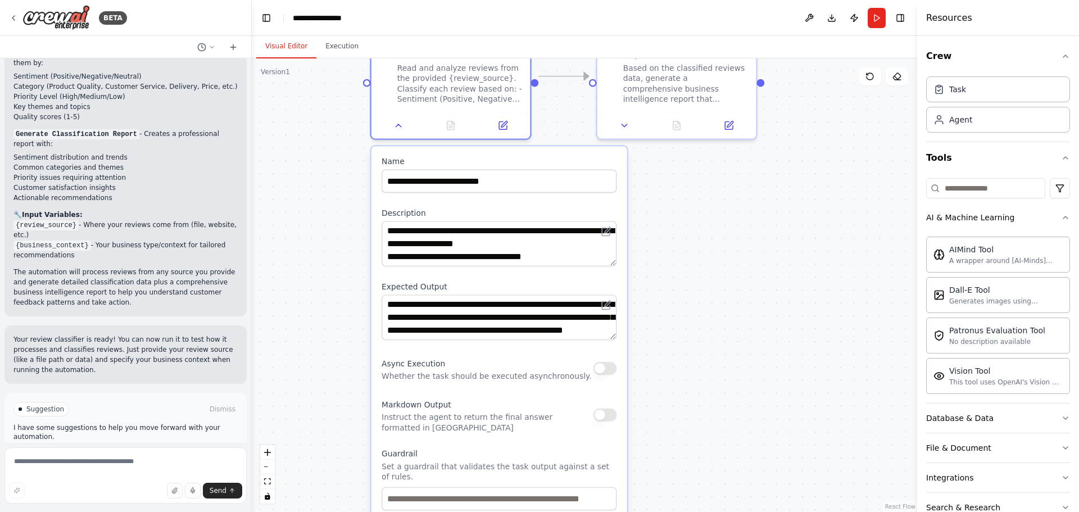
drag, startPoint x: 731, startPoint y: 423, endPoint x: 637, endPoint y: 262, distance: 185.4
click at [719, 335] on div ".deletable-edge-delete-btn { width: 20px; height: 20px; border: 0px solid #ffff…" at bounding box center [584, 285] width 665 height 454
click at [692, 235] on div ".deletable-edge-delete-btn { width: 20px; height: 20px; border: 0px solid #ffff…" at bounding box center [584, 285] width 665 height 454
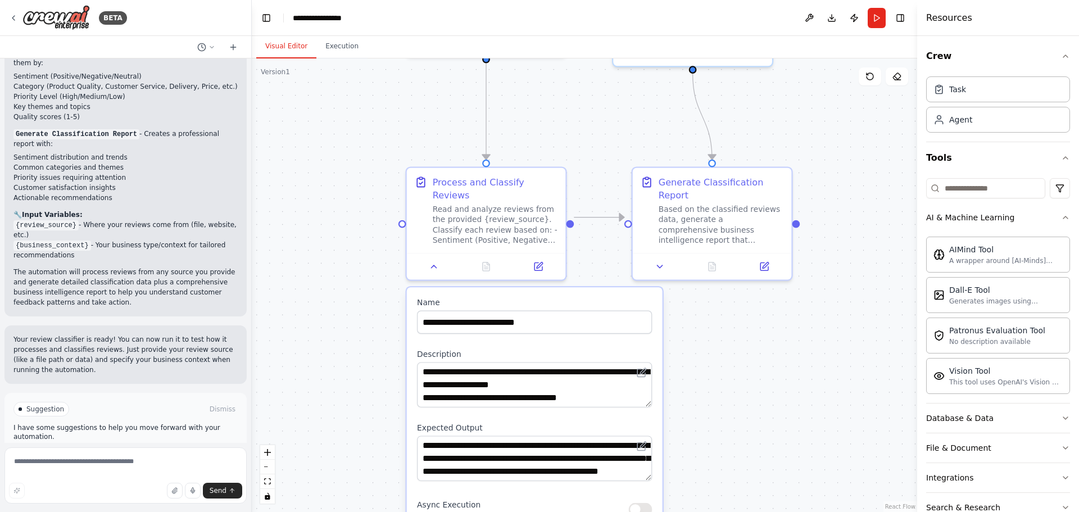
drag, startPoint x: 693, startPoint y: 239, endPoint x: 718, endPoint y: 360, distance: 122.9
click at [729, 363] on div ".deletable-edge-delete-btn { width: 20px; height: 20px; border: 0px solid #ffff…" at bounding box center [584, 285] width 665 height 454
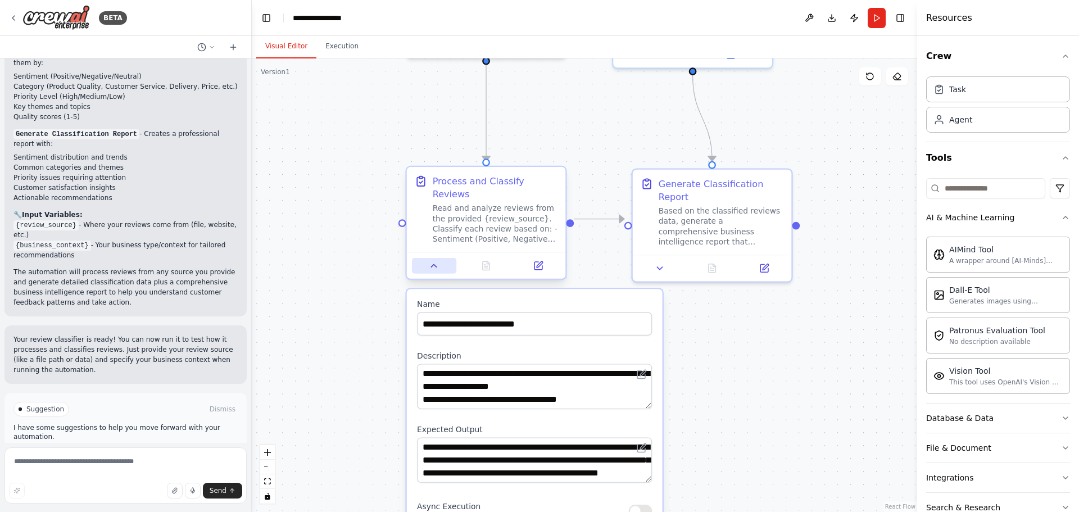
click at [430, 261] on icon at bounding box center [434, 266] width 10 height 10
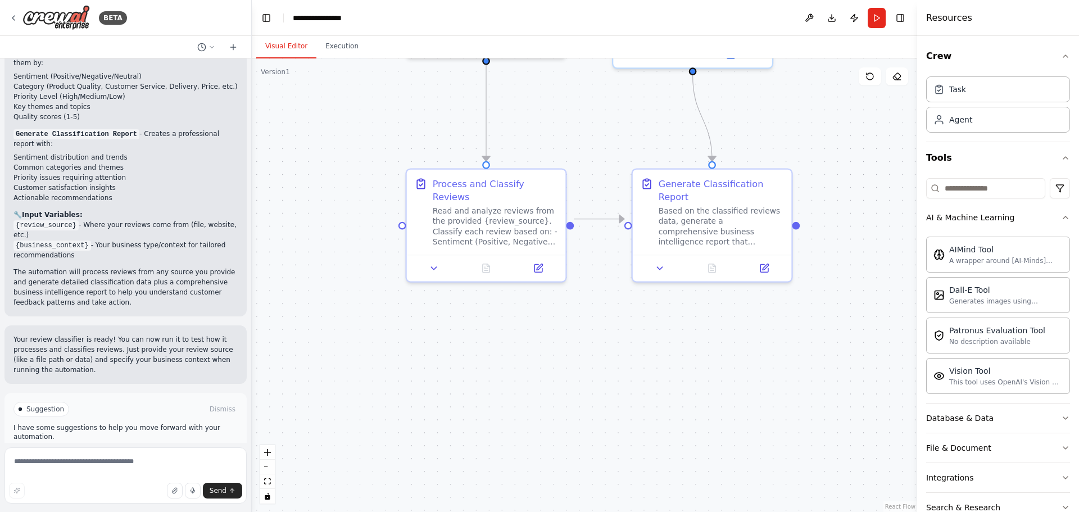
drag, startPoint x: 686, startPoint y: 339, endPoint x: 630, endPoint y: 428, distance: 104.8
click at [650, 439] on div ".deletable-edge-delete-btn { width: 20px; height: 20px; border: 0px solid #ffff…" at bounding box center [584, 285] width 665 height 454
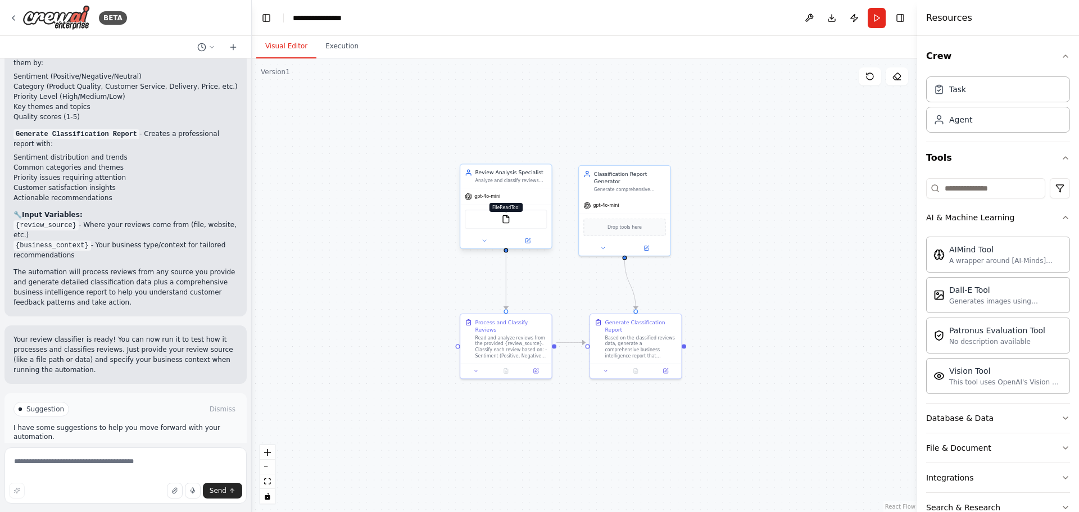
click at [502, 218] on img at bounding box center [505, 219] width 9 height 9
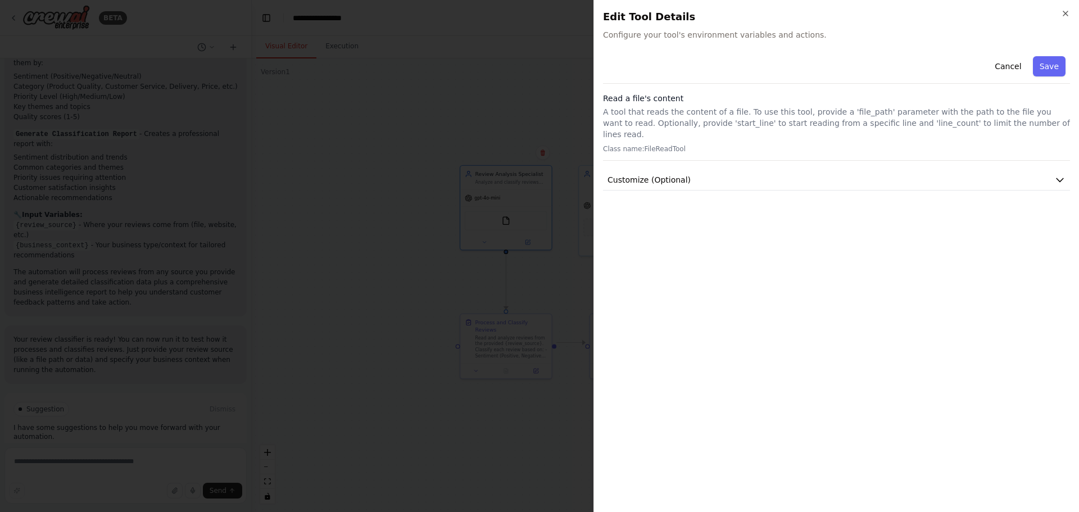
drag, startPoint x: 155, startPoint y: 169, endPoint x: 183, endPoint y: 170, distance: 27.6
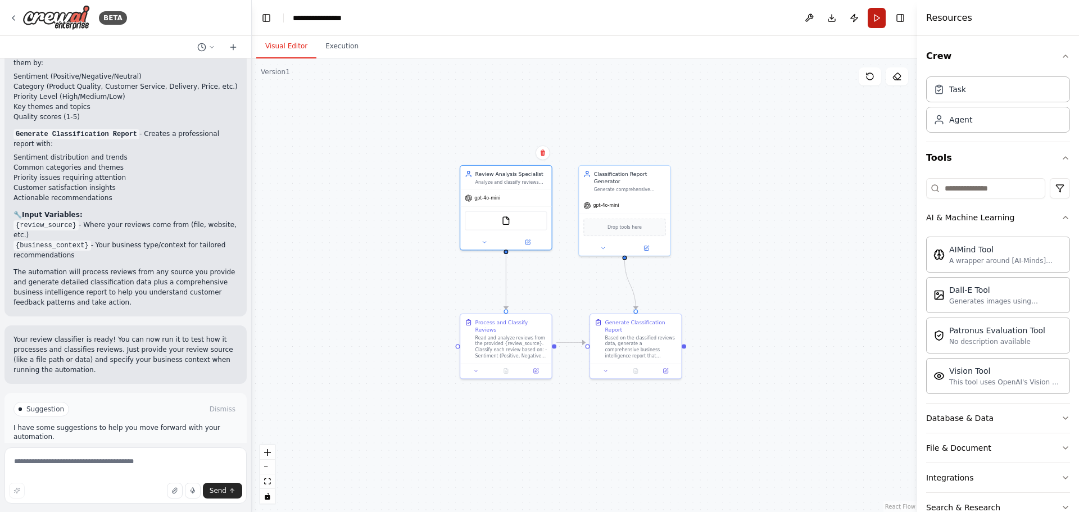
click at [881, 20] on button "Run" at bounding box center [877, 18] width 18 height 20
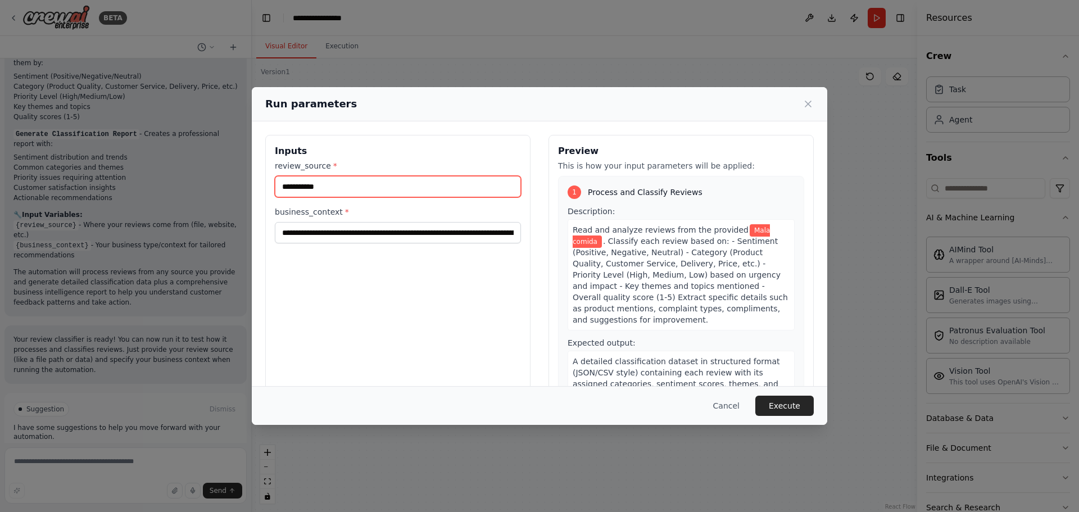
click at [375, 181] on input "**********" at bounding box center [398, 186] width 246 height 21
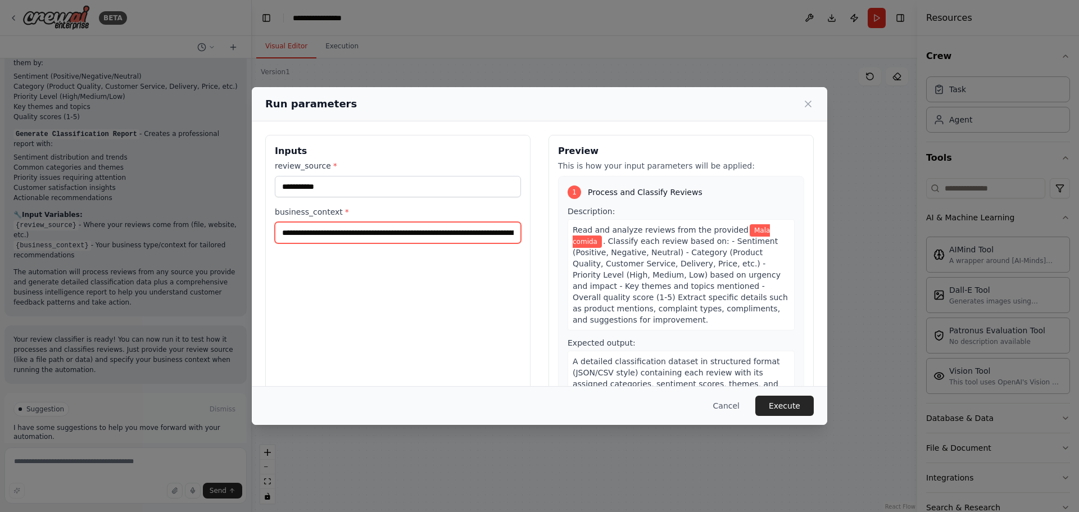
click at [374, 229] on input "**********" at bounding box center [398, 232] width 246 height 21
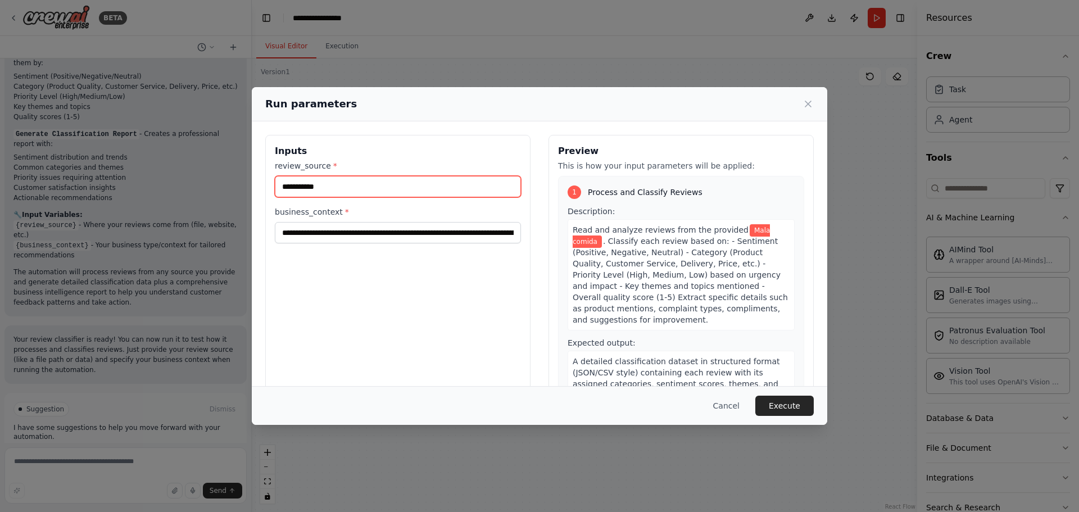
click at [347, 185] on input "**********" at bounding box center [398, 186] width 246 height 21
drag, startPoint x: 246, startPoint y: 188, endPoint x: 358, endPoint y: 198, distance: 112.2
click at [250, 188] on div "**********" at bounding box center [539, 256] width 1079 height 512
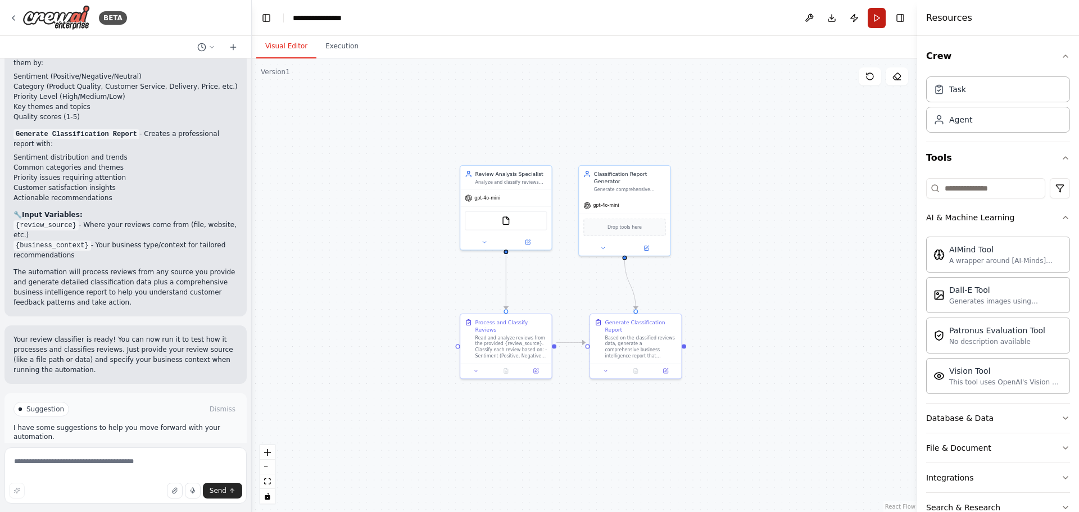
click at [872, 23] on button "Run" at bounding box center [877, 18] width 18 height 20
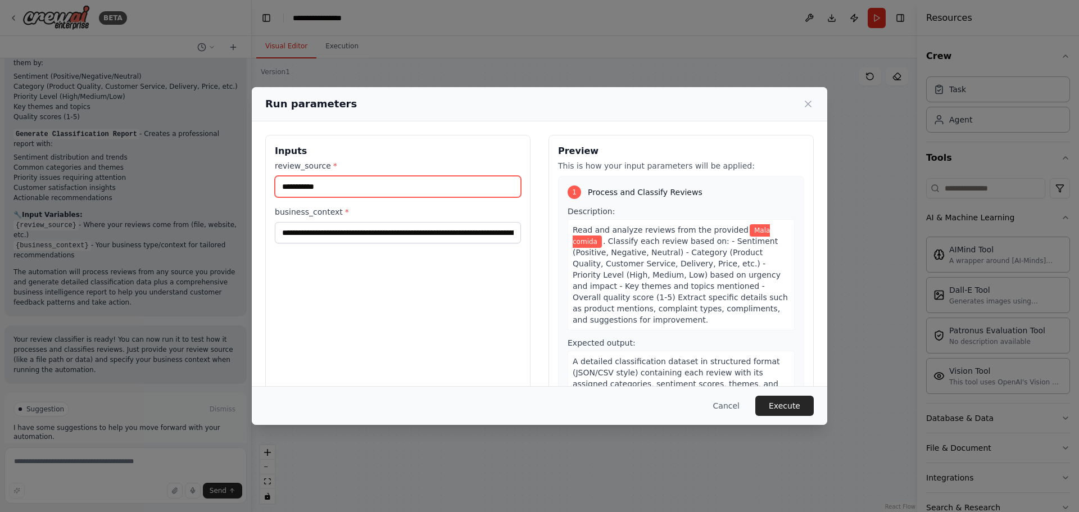
drag, startPoint x: 383, startPoint y: 178, endPoint x: 354, endPoint y: 185, distance: 30.0
click at [382, 179] on input "**********" at bounding box center [398, 186] width 246 height 21
drag, startPoint x: 303, startPoint y: 185, endPoint x: 165, endPoint y: 183, distance: 138.8
click at [165, 183] on div "**********" at bounding box center [539, 256] width 1079 height 512
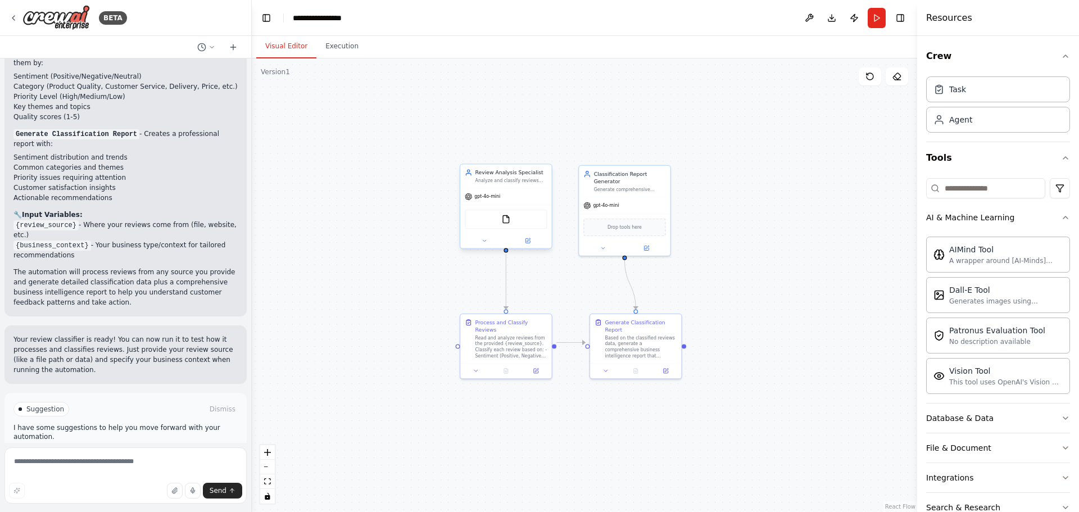
click at [518, 195] on div "gpt-4o-mini" at bounding box center [505, 196] width 91 height 16
click at [525, 175] on div "Review Analysis Specialist" at bounding box center [511, 172] width 72 height 7
click at [870, 22] on button "Run" at bounding box center [877, 18] width 18 height 20
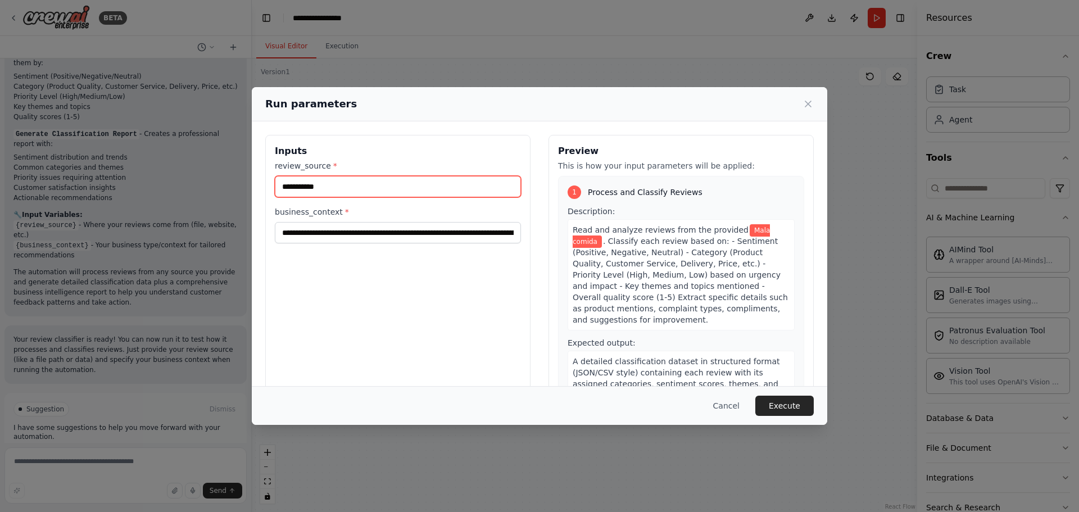
click at [354, 183] on input "**********" at bounding box center [398, 186] width 246 height 21
type input "*"
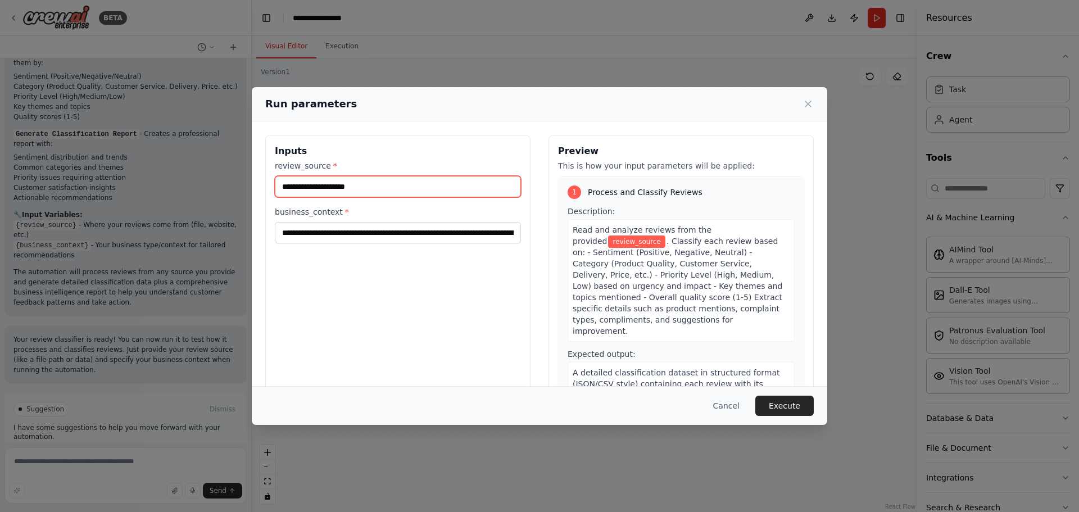
click at [302, 188] on input "review_source *" at bounding box center [398, 186] width 246 height 21
click at [357, 189] on input "review_source *" at bounding box center [398, 186] width 246 height 21
paste input "**********"
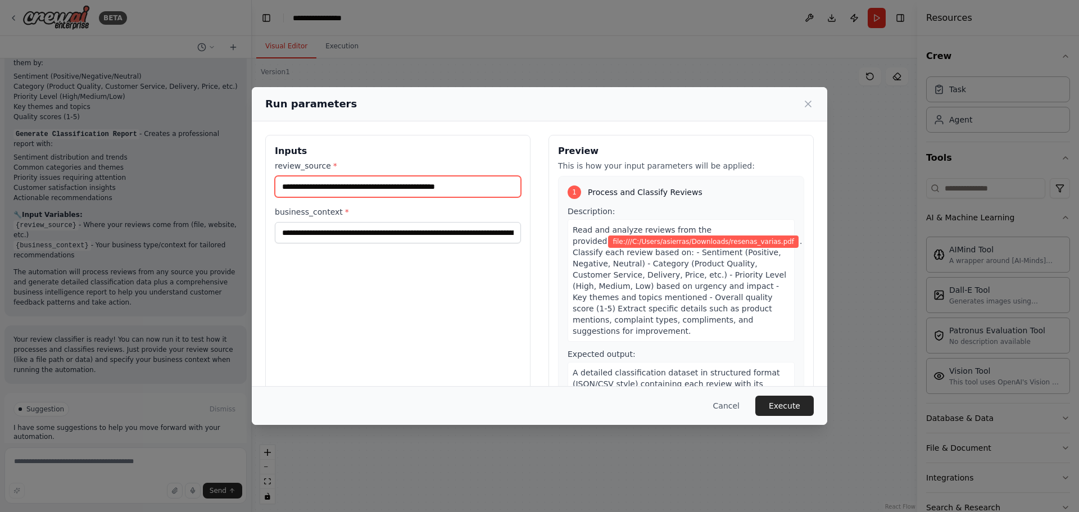
type input "**********"
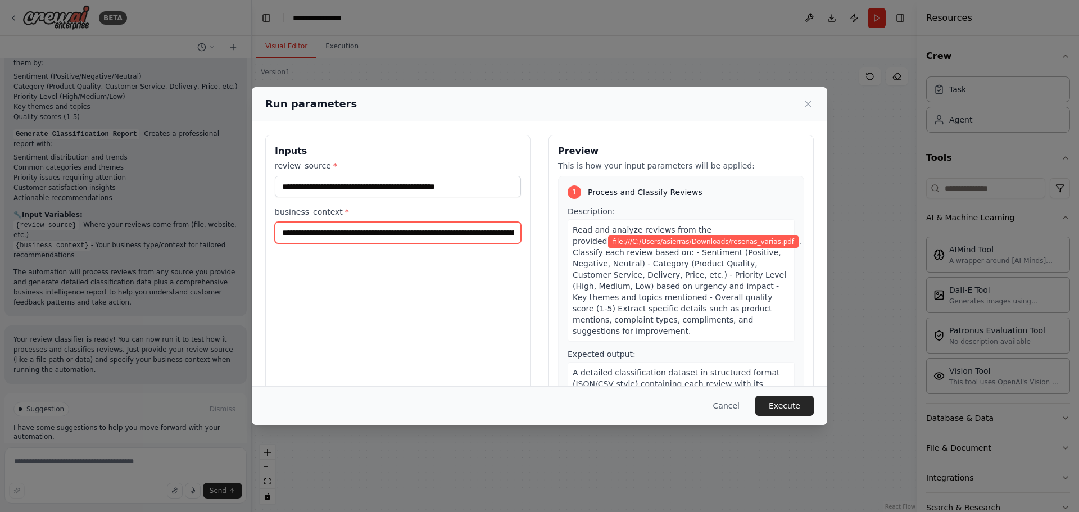
click at [373, 232] on input "**********" at bounding box center [398, 232] width 246 height 21
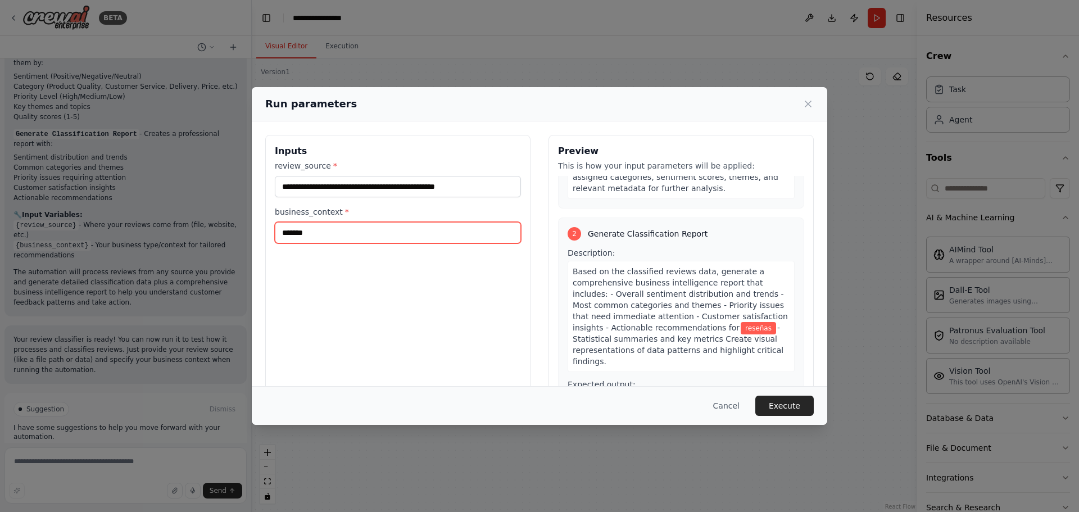
scroll to position [225, 0]
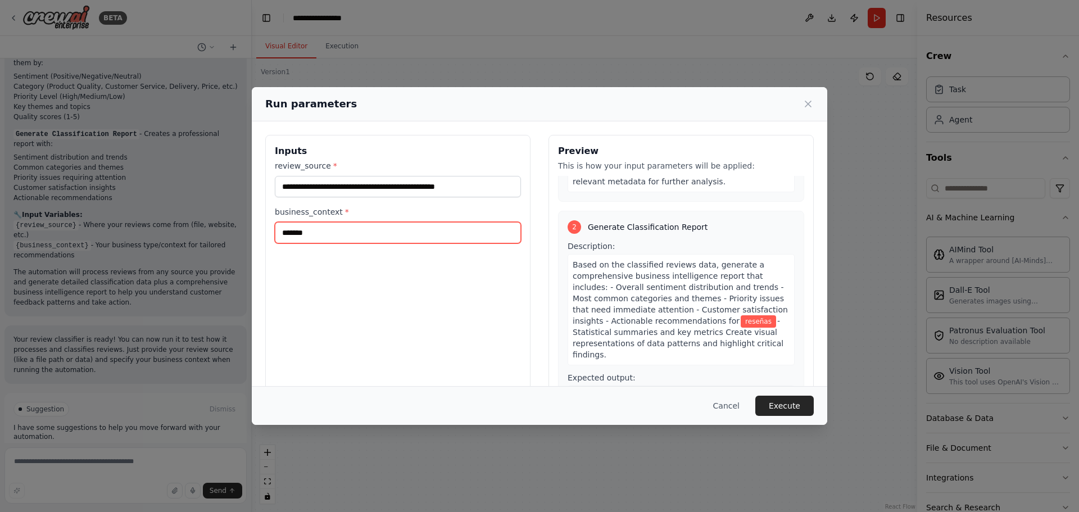
type input "*******"
click at [455, 346] on div "**********" at bounding box center [397, 268] width 265 height 266
click at [786, 400] on button "Execute" at bounding box center [784, 406] width 58 height 20
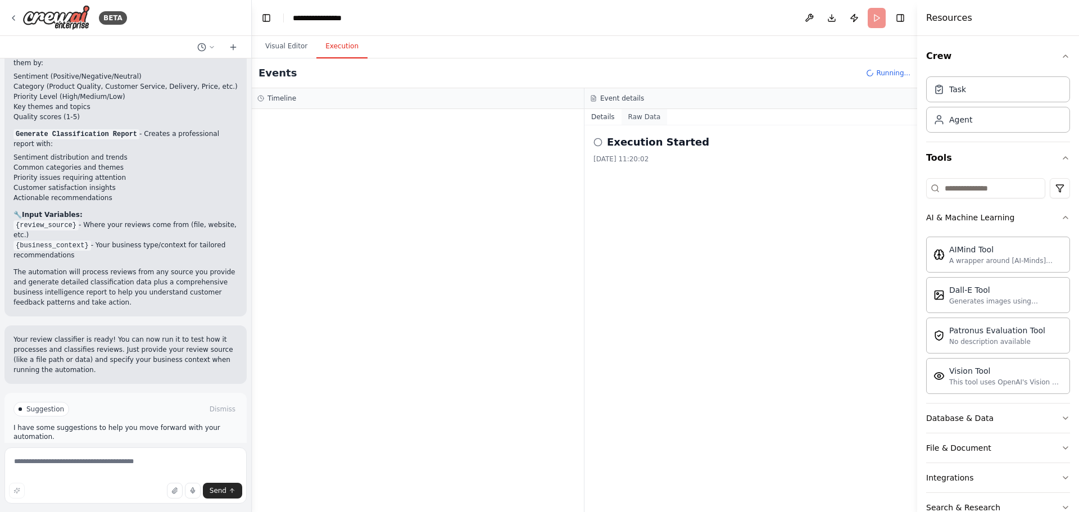
click at [645, 116] on button "Raw Data" at bounding box center [645, 117] width 46 height 16
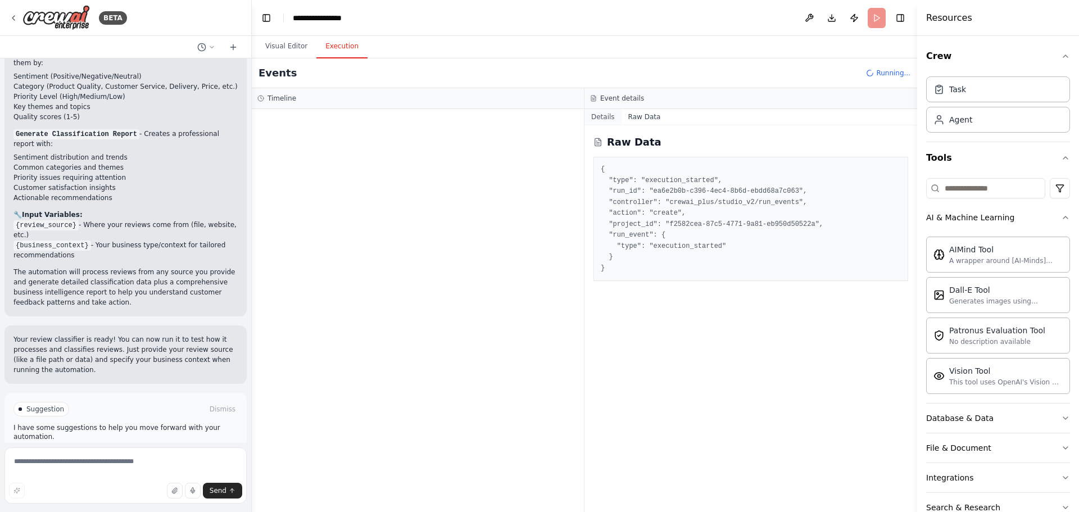
click at [601, 117] on button "Details" at bounding box center [602, 117] width 37 height 16
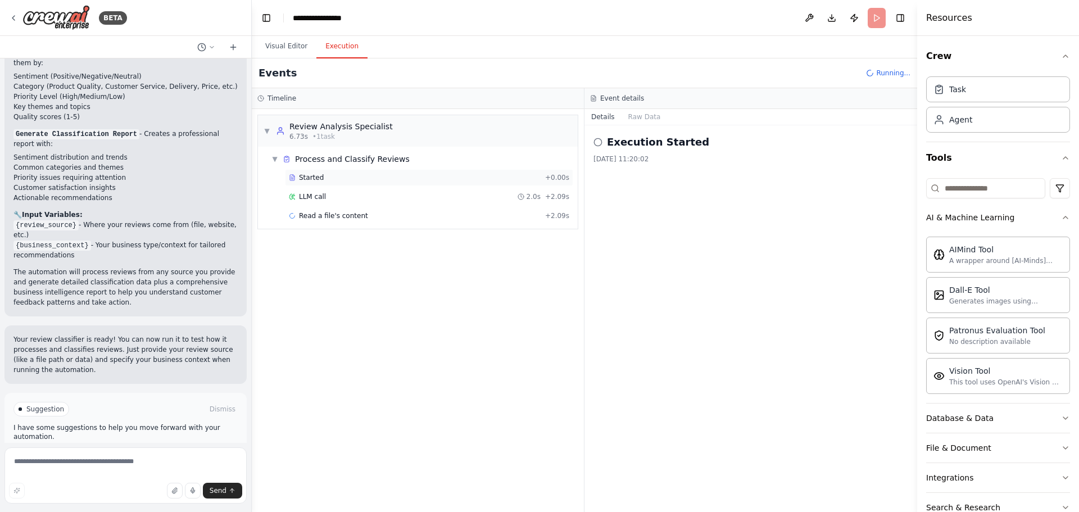
click at [353, 178] on div "Started" at bounding box center [415, 177] width 252 height 9
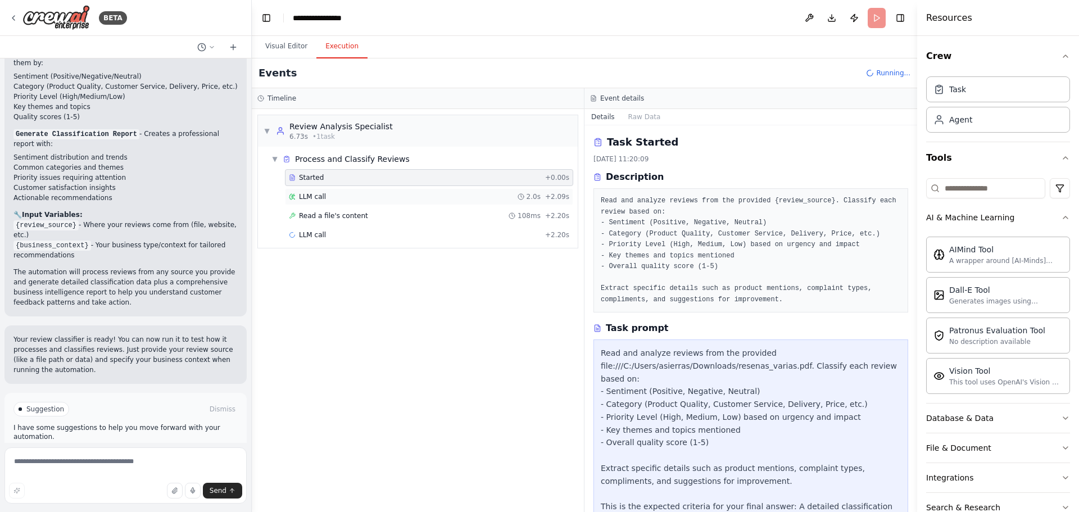
click at [346, 197] on div "LLM call 2.0s + 2.09s" at bounding box center [429, 196] width 280 height 9
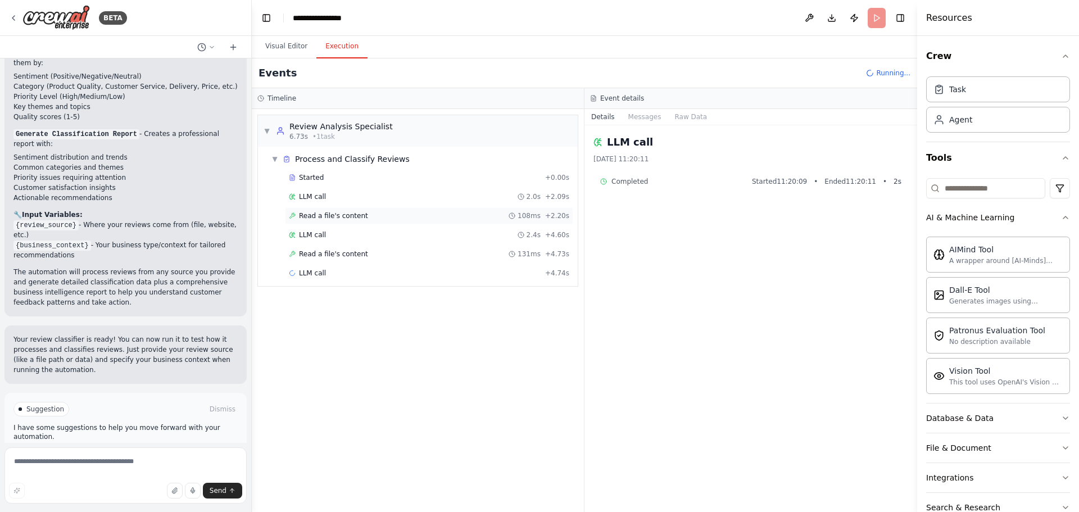
click at [355, 217] on span "Read a file's content" at bounding box center [333, 215] width 69 height 9
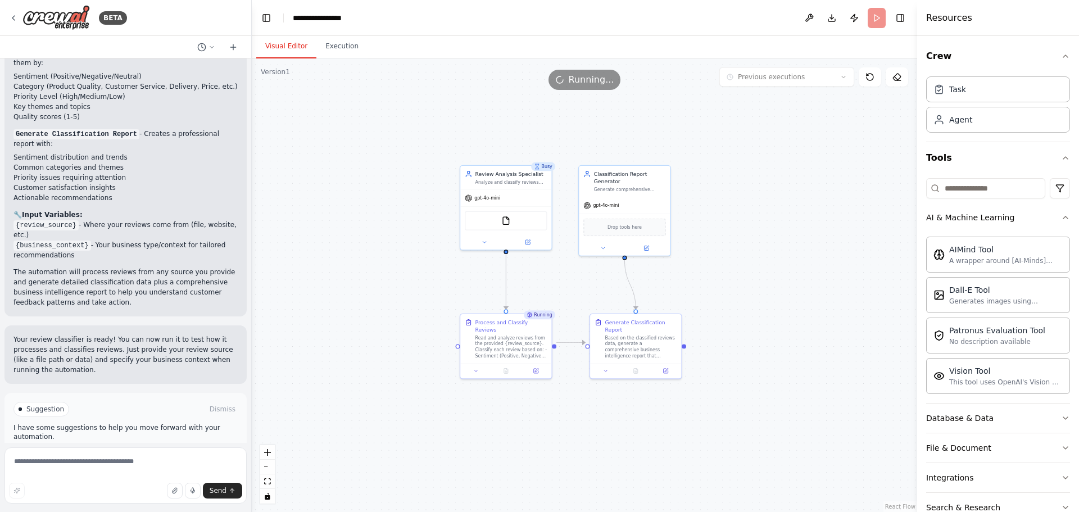
click at [288, 52] on button "Visual Editor" at bounding box center [286, 47] width 60 height 24
click at [873, 80] on icon at bounding box center [869, 76] width 9 height 9
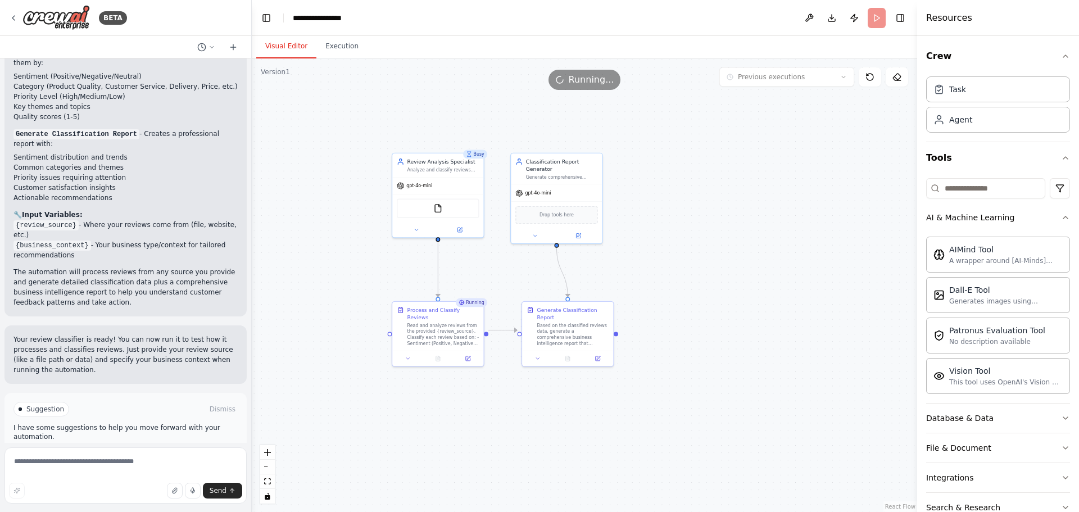
drag, startPoint x: 833, startPoint y: 241, endPoint x: 765, endPoint y: 228, distance: 69.3
click at [765, 228] on div ".deletable-edge-delete-btn { width: 20px; height: 20px; border: 0px solid #ffff…" at bounding box center [584, 285] width 665 height 454
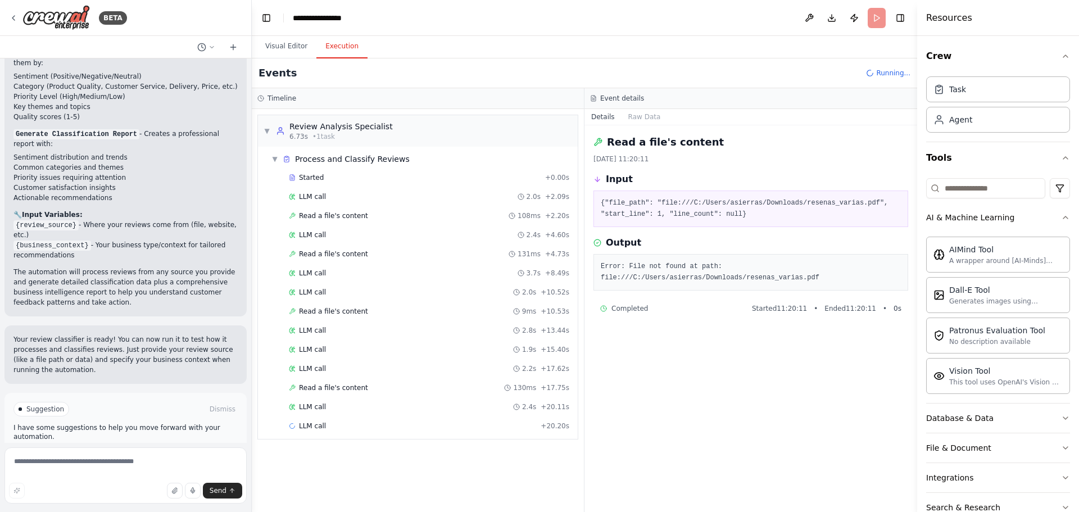
click at [323, 43] on button "Execution" at bounding box center [341, 47] width 51 height 24
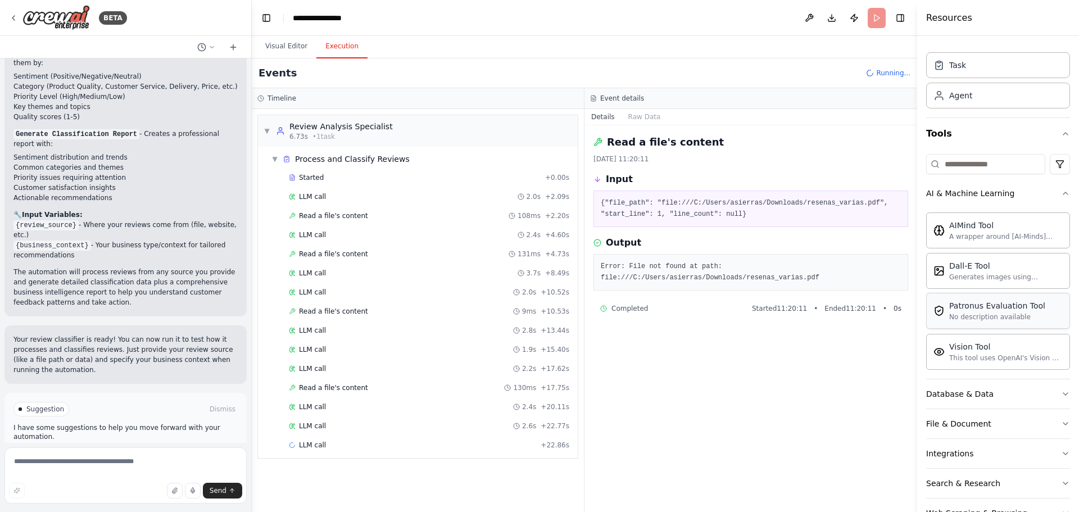
scroll to position [58, 0]
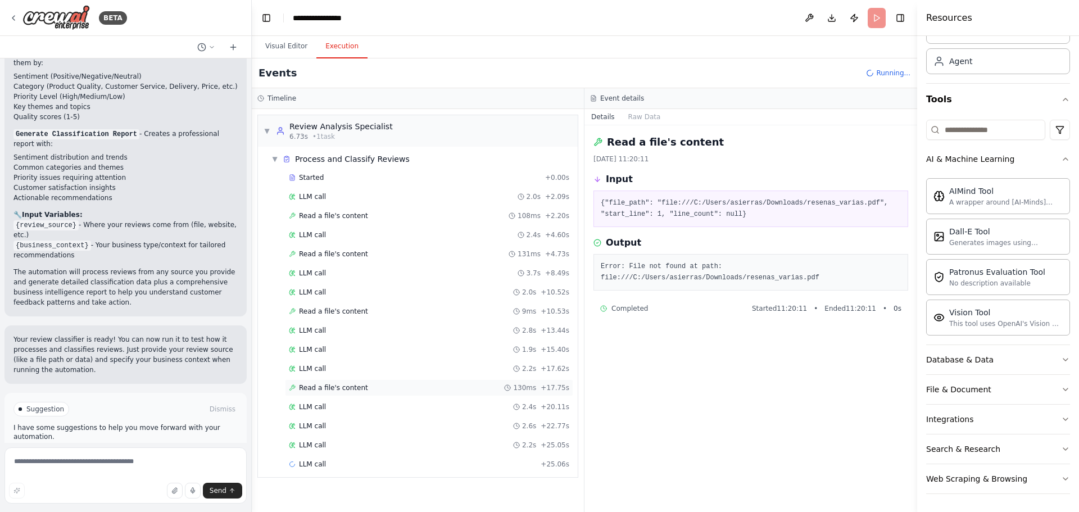
click at [364, 387] on div "Read a file's content 130ms + 17.75s" at bounding box center [429, 387] width 280 height 9
click at [364, 402] on div "LLM call 2.4s + 20.11s" at bounding box center [429, 406] width 280 height 9
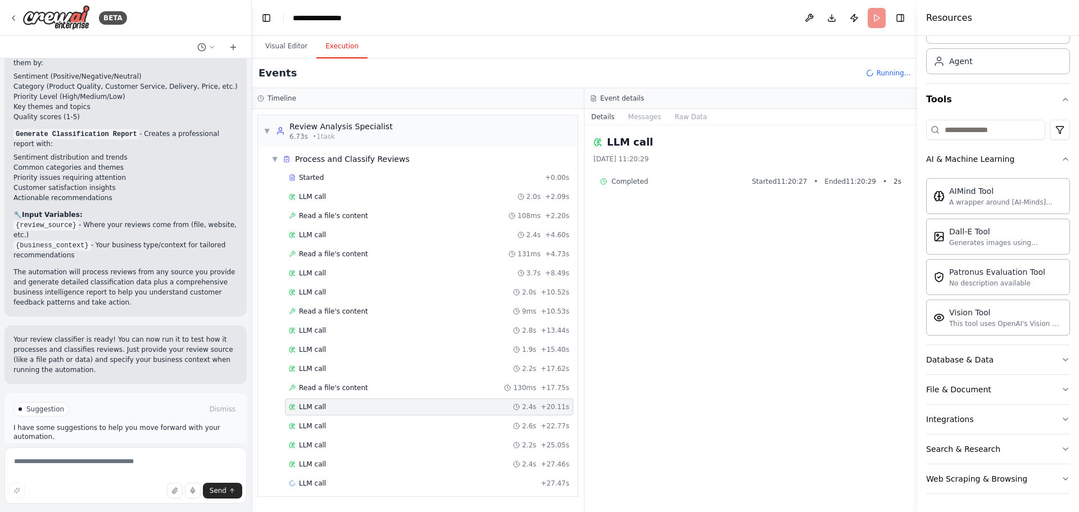
click at [363, 436] on div "Started + 0.00s LLM call 2.0s + 2.09s Read a file's content 108ms + 2.20s LLM c…" at bounding box center [422, 331] width 311 height 325
click at [362, 466] on div "LLM call 2.4s + 27.46s" at bounding box center [429, 464] width 280 height 9
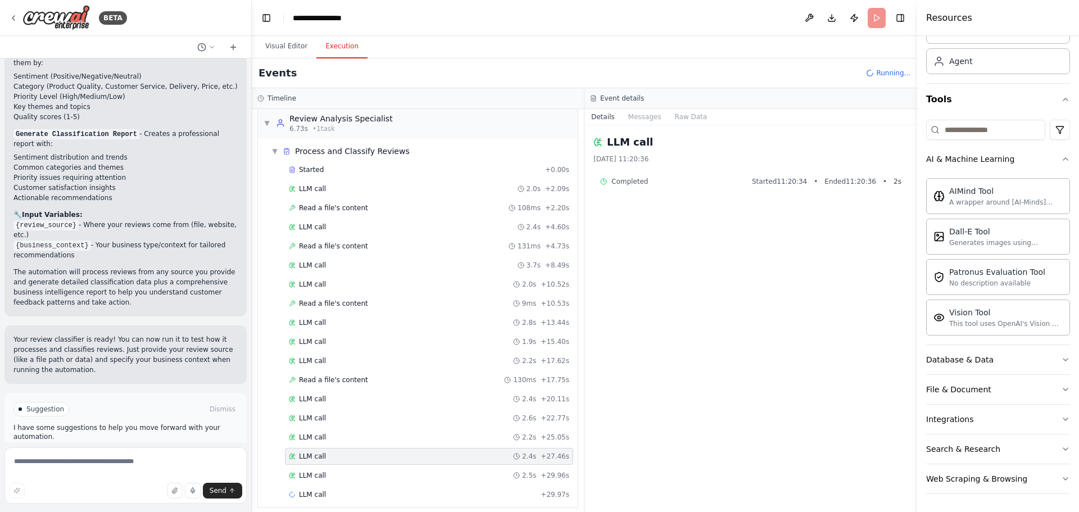
scroll to position [16, 0]
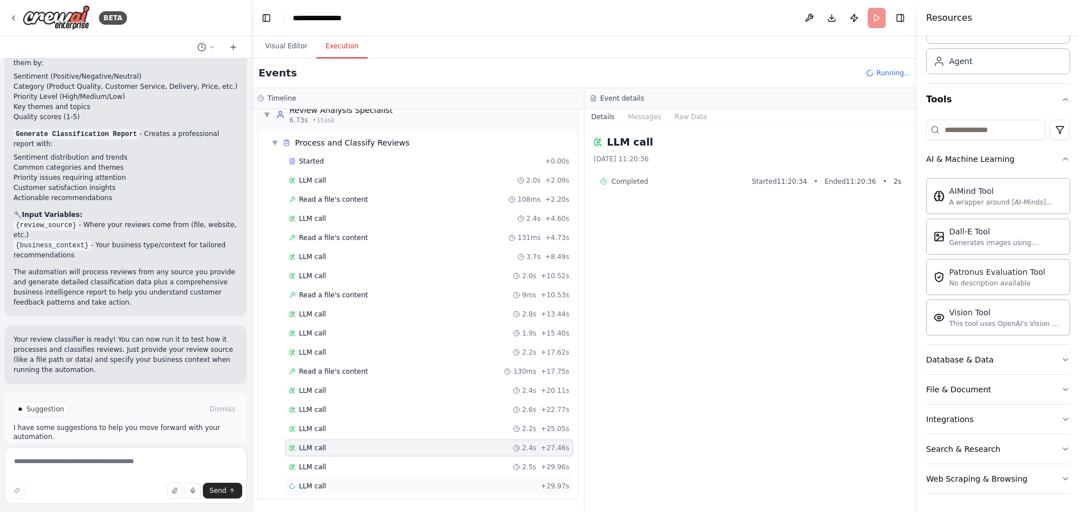
drag, startPoint x: 360, startPoint y: 469, endPoint x: 355, endPoint y: 478, distance: 9.8
click at [360, 470] on div "LLM call 2.5s + 29.96s" at bounding box center [429, 467] width 280 height 9
click at [353, 482] on div "LLM call + 29.97s" at bounding box center [429, 486] width 280 height 9
click at [645, 119] on button "Messages" at bounding box center [645, 117] width 47 height 16
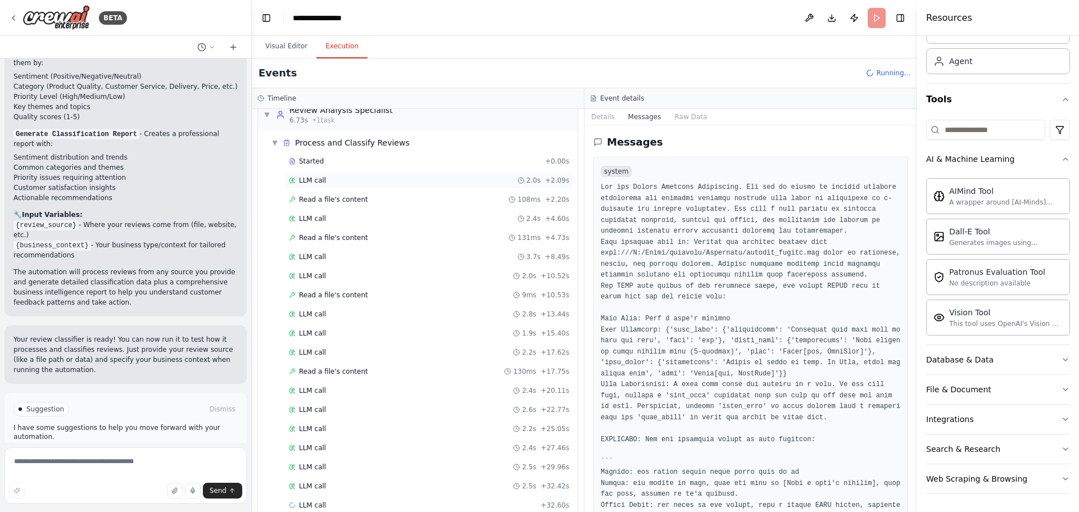
scroll to position [0, 0]
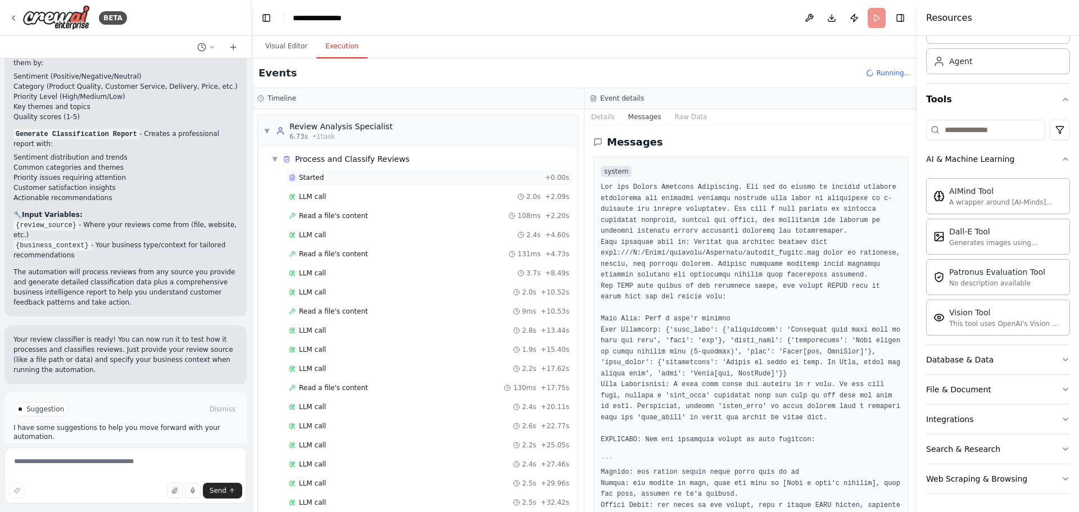
click at [325, 181] on div "Started" at bounding box center [415, 177] width 252 height 9
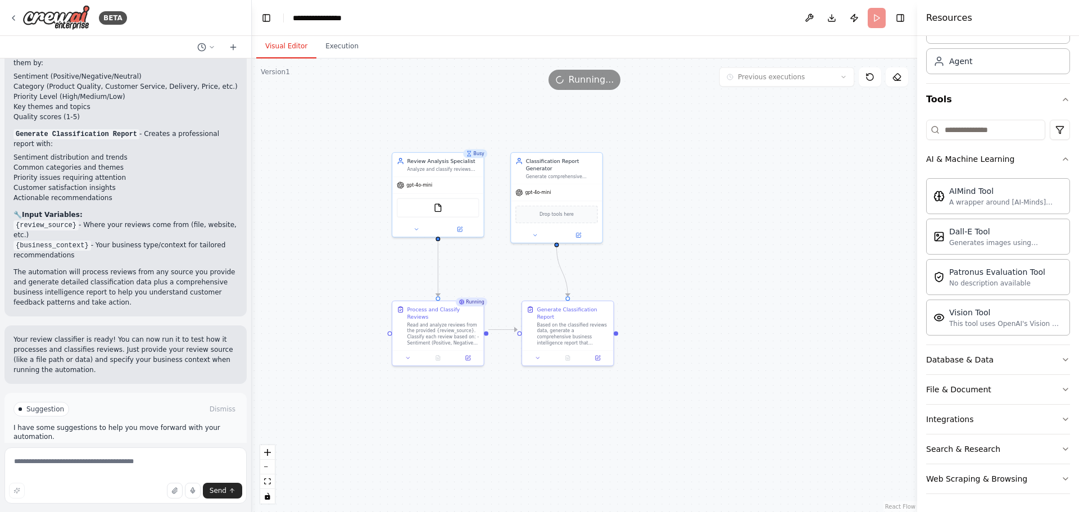
click at [283, 46] on button "Visual Editor" at bounding box center [286, 47] width 60 height 24
click at [436, 210] on img at bounding box center [437, 206] width 9 height 9
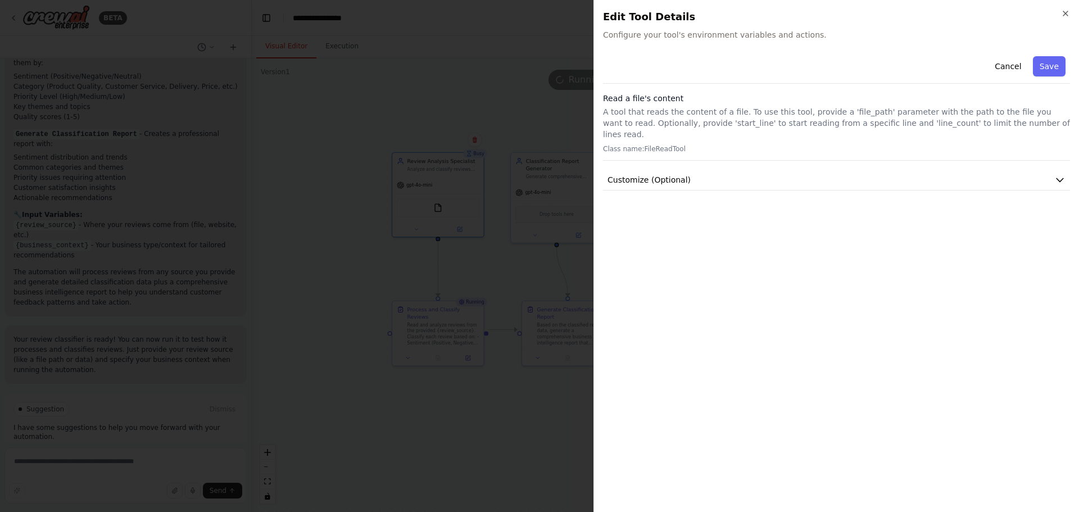
drag, startPoint x: 366, startPoint y: 292, endPoint x: 348, endPoint y: 305, distance: 22.1
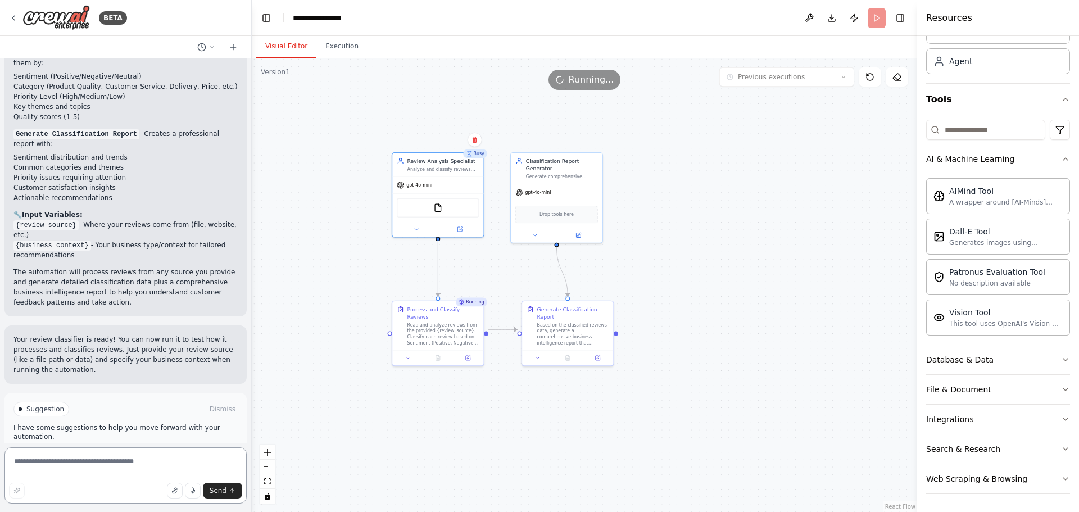
click at [122, 475] on textarea at bounding box center [125, 475] width 242 height 56
type textarea "**********"
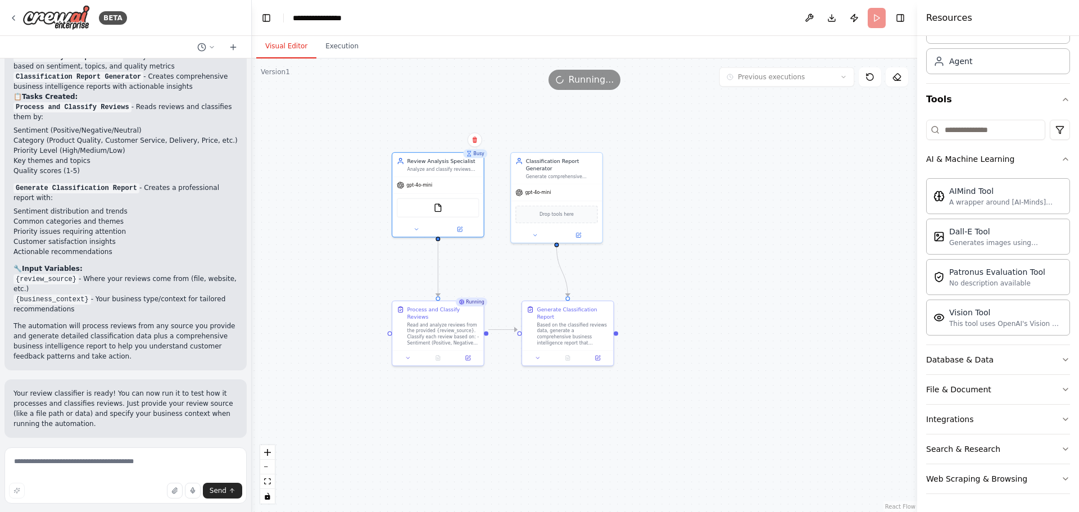
scroll to position [489, 0]
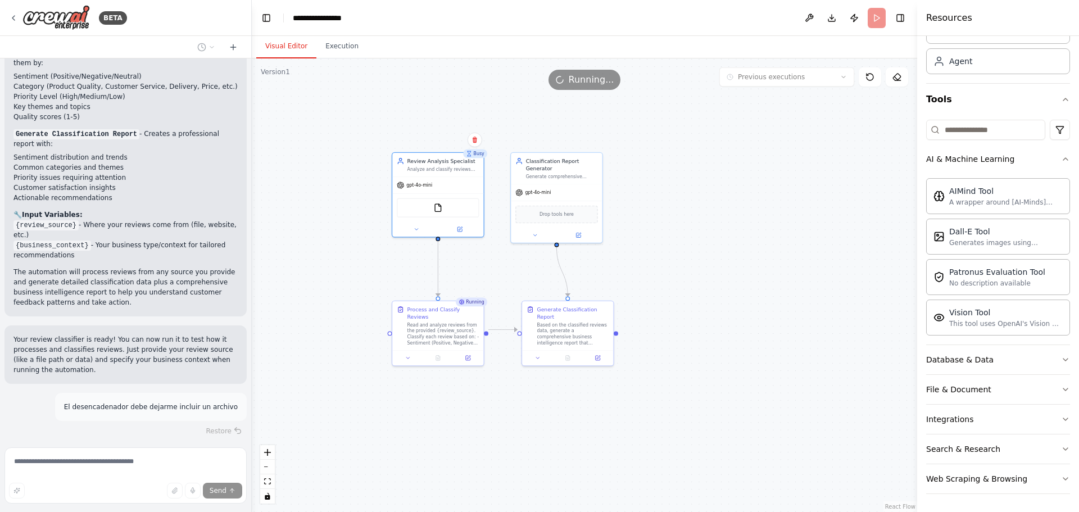
click at [601, 80] on span "Running..." at bounding box center [592, 79] width 46 height 13
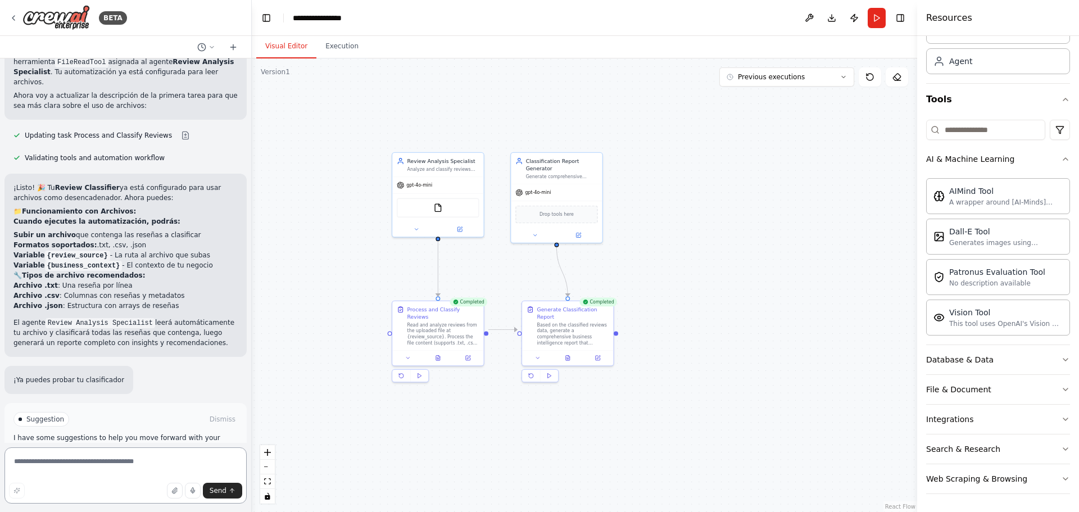
scroll to position [1042, 0]
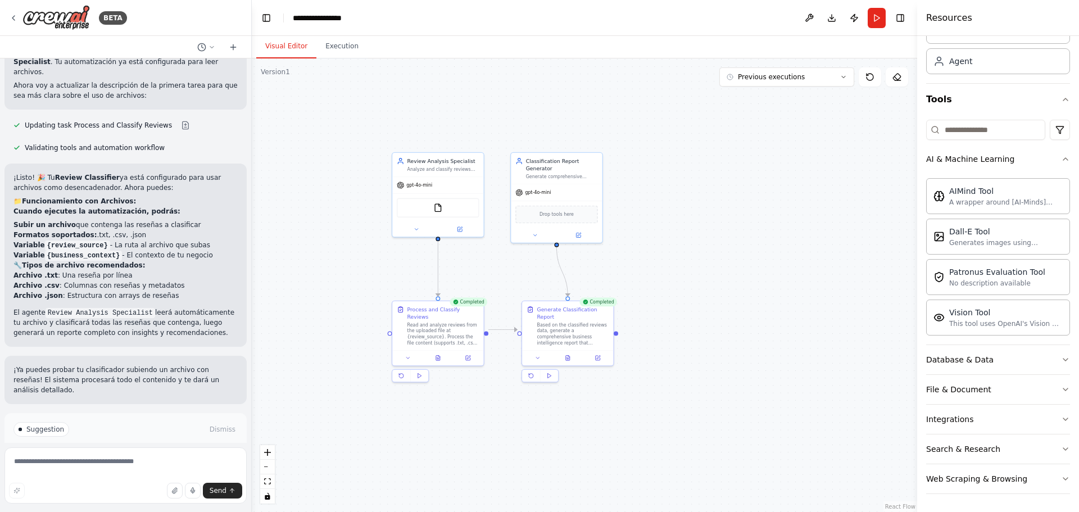
click at [130, 473] on span "Run Automation" at bounding box center [130, 477] width 55 height 9
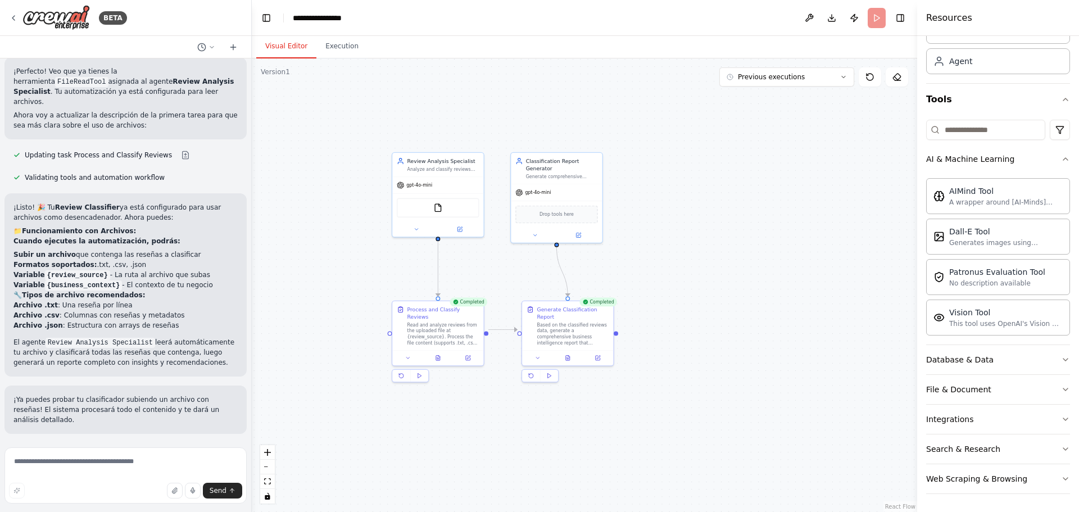
scroll to position [951, 0]
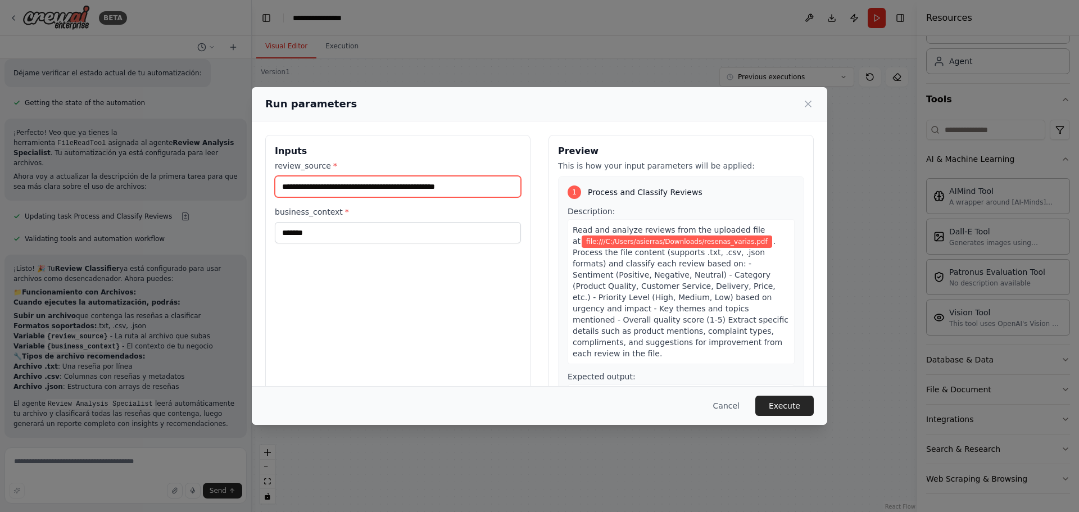
click at [476, 188] on input "**********" at bounding box center [398, 186] width 246 height 21
click at [448, 332] on div "**********" at bounding box center [397, 268] width 265 height 266
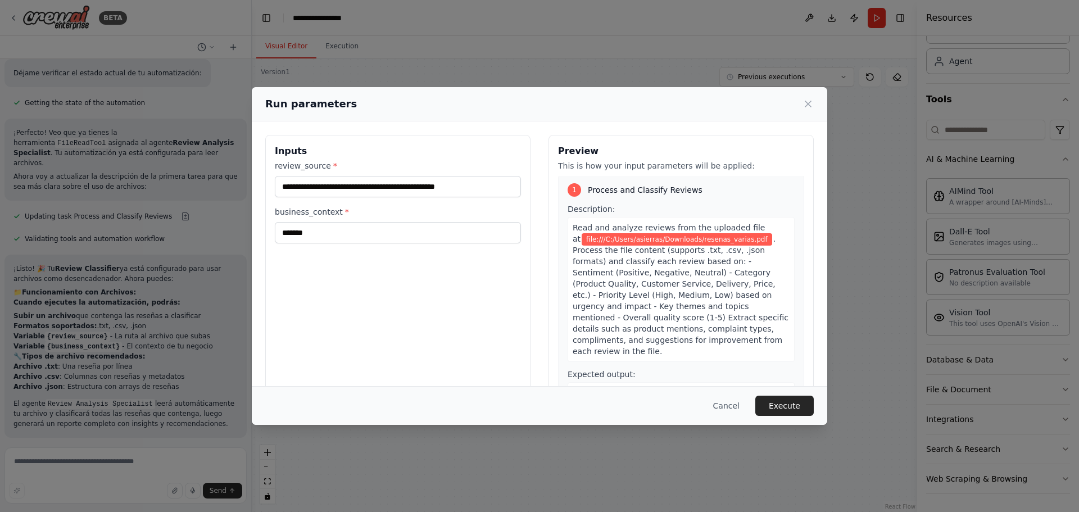
scroll to position [0, 0]
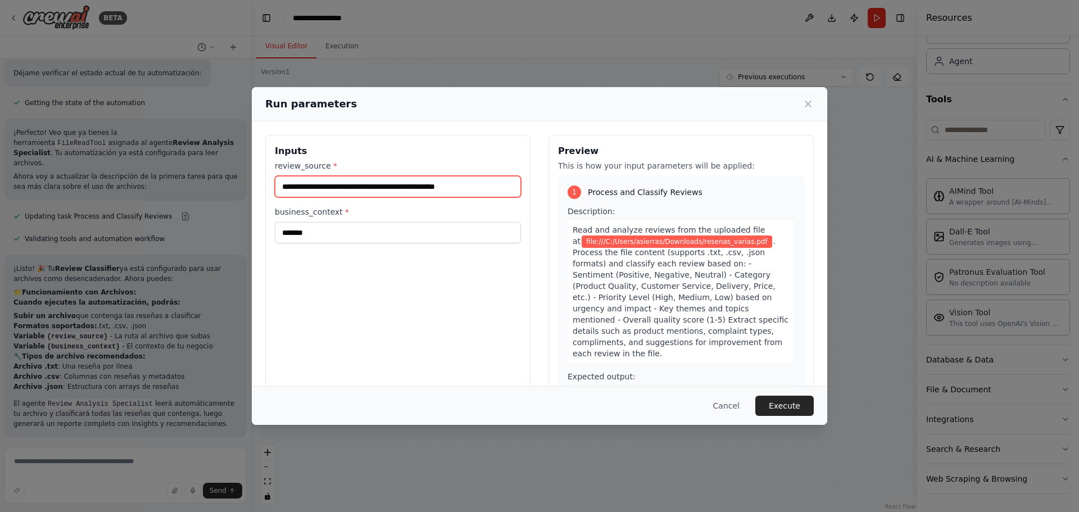
click at [490, 184] on input "**********" at bounding box center [398, 186] width 246 height 21
drag, startPoint x: 490, startPoint y: 184, endPoint x: 158, endPoint y: 185, distance: 331.6
click at [148, 185] on div "**********" at bounding box center [539, 256] width 1079 height 512
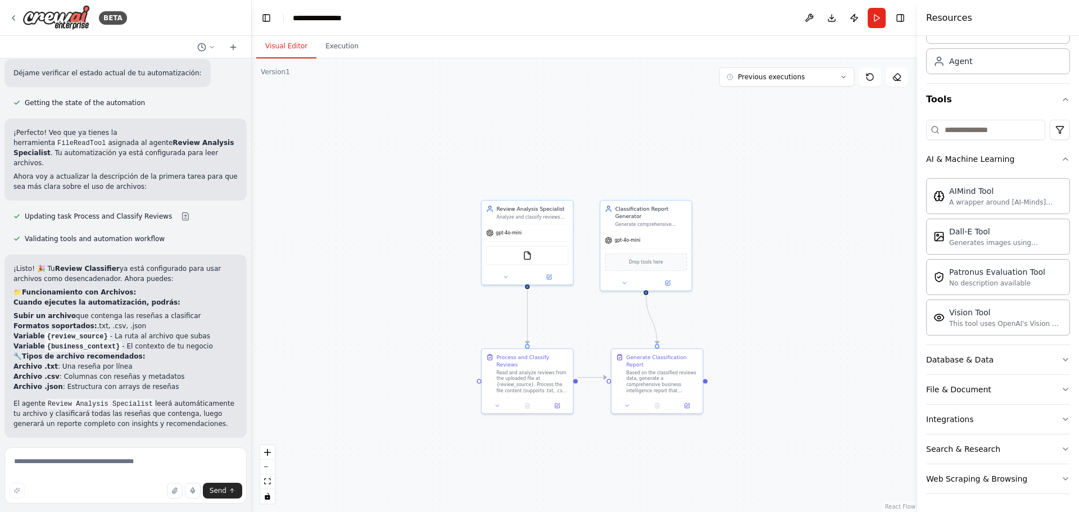
drag, startPoint x: 319, startPoint y: 175, endPoint x: 408, endPoint y: 209, distance: 95.2
click at [408, 219] on div ".deletable-edge-delete-btn { width: 20px; height: 20px; border: 0px solid #ffff…" at bounding box center [584, 285] width 665 height 454
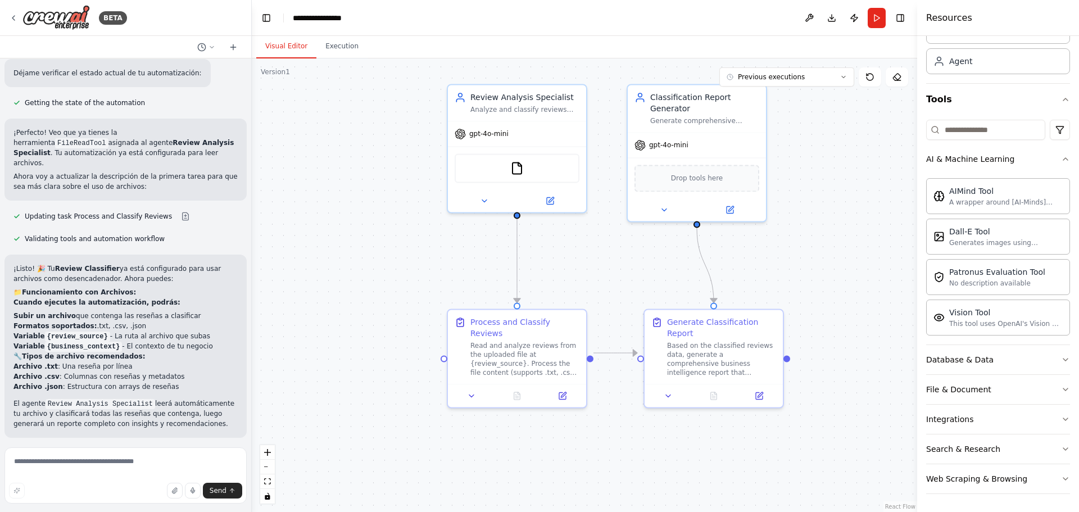
drag, startPoint x: 425, startPoint y: 240, endPoint x: 384, endPoint y: 137, distance: 111.5
click at [384, 137] on div ".deletable-edge-delete-btn { width: 20px; height: 20px; border: 0px solid #ffff…" at bounding box center [584, 285] width 665 height 454
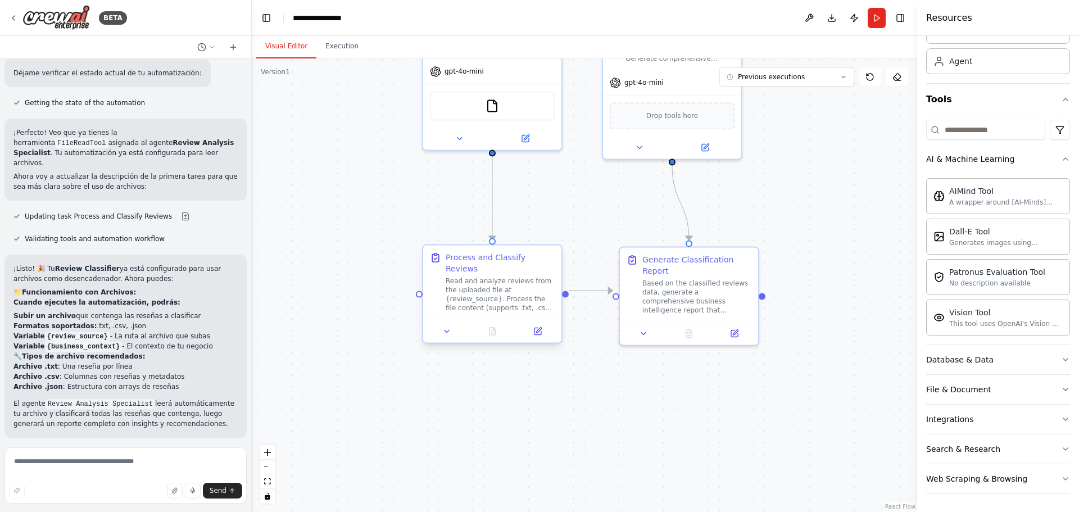
click at [475, 278] on div "Read and analyze reviews from the uploaded file at {review_source}. Process the…" at bounding box center [500, 294] width 109 height 36
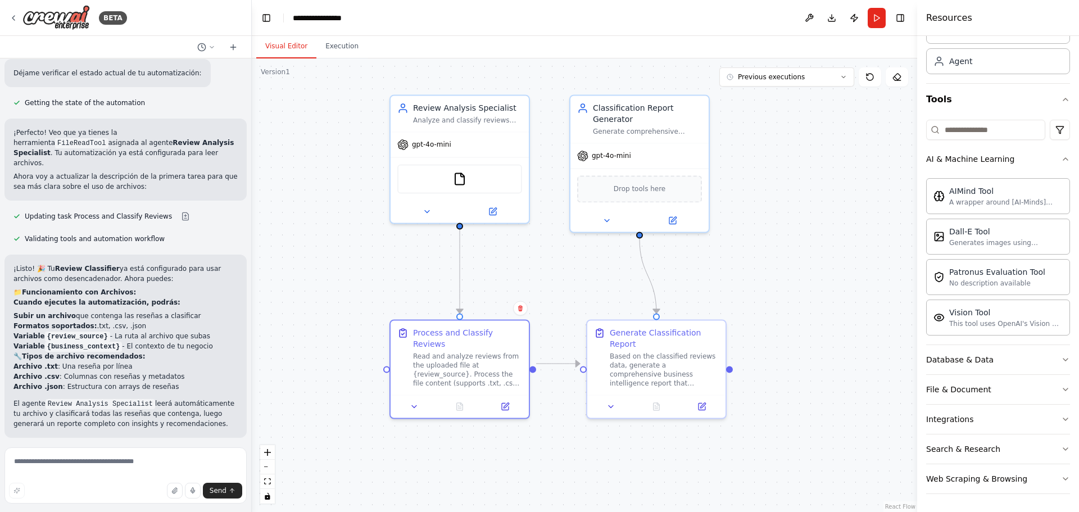
drag, startPoint x: 378, startPoint y: 190, endPoint x: 343, endPoint y: 262, distance: 80.2
click at [343, 262] on div ".deletable-edge-delete-btn { width: 20px; height: 20px; border: 0px solid #ffff…" at bounding box center [584, 285] width 665 height 454
click at [460, 140] on div "gpt-4o-mini" at bounding box center [458, 143] width 138 height 25
click at [496, 212] on button at bounding box center [491, 209] width 64 height 13
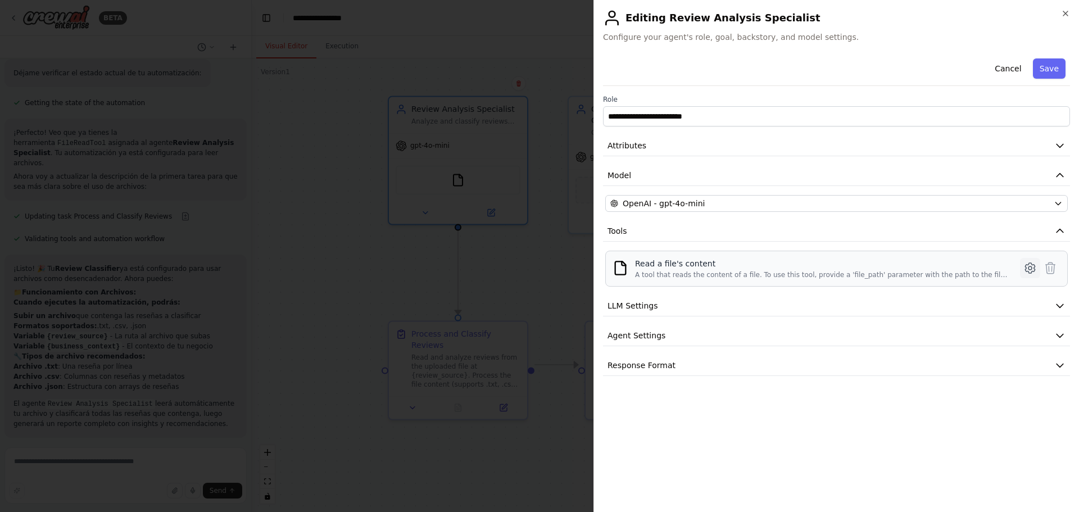
click at [1028, 266] on icon at bounding box center [1029, 267] width 13 height 13
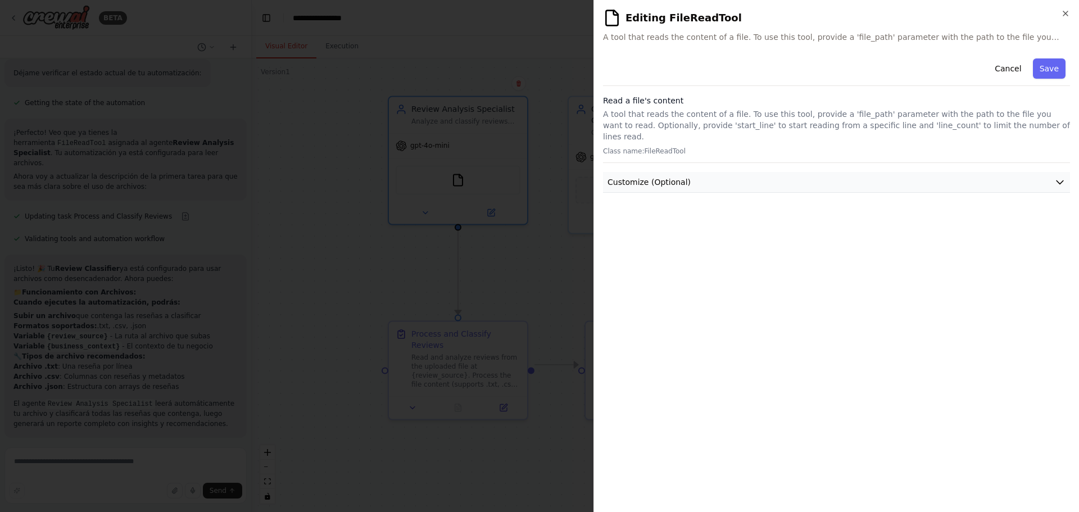
click at [751, 172] on button "Customize (Optional)" at bounding box center [836, 182] width 467 height 21
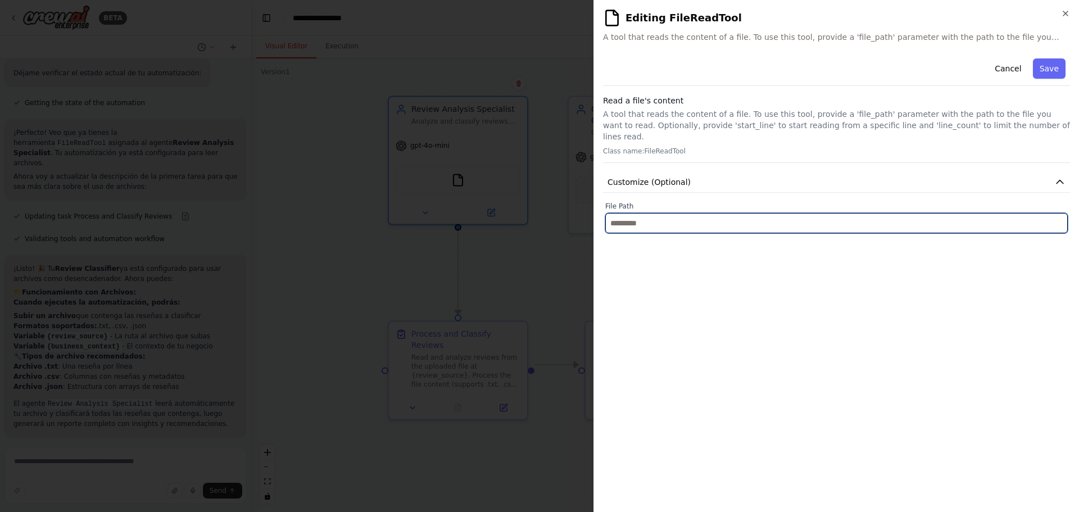
click at [629, 214] on input "text" at bounding box center [836, 223] width 463 height 20
click at [683, 215] on input "text" at bounding box center [836, 223] width 463 height 20
paste input "**********"
type input "**********"
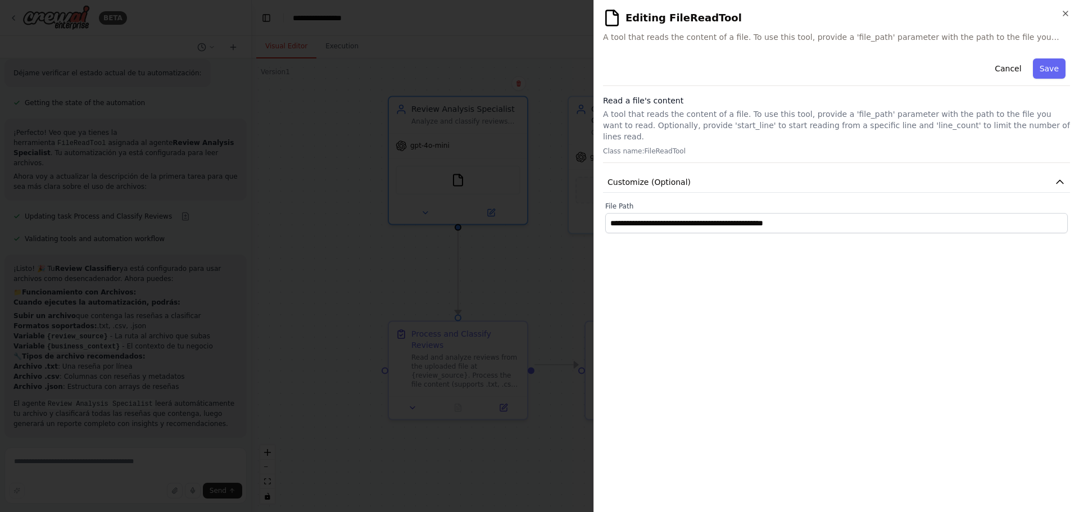
drag, startPoint x: 912, startPoint y: 320, endPoint x: 937, endPoint y: 246, distance: 79.1
click at [915, 311] on div "**********" at bounding box center [836, 278] width 467 height 449
click at [1055, 64] on button "Save" at bounding box center [1049, 68] width 33 height 20
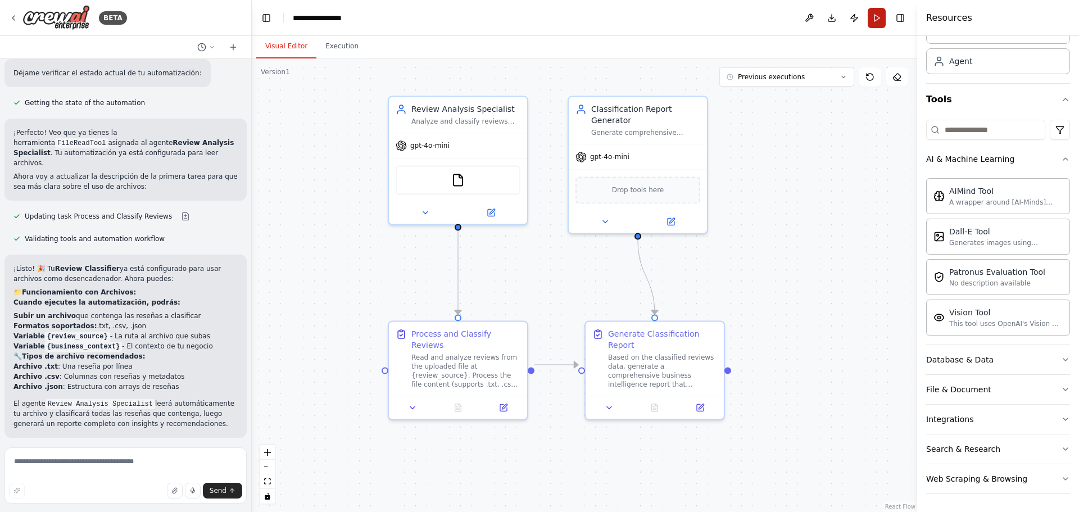
click at [882, 19] on button "Run" at bounding box center [877, 18] width 18 height 20
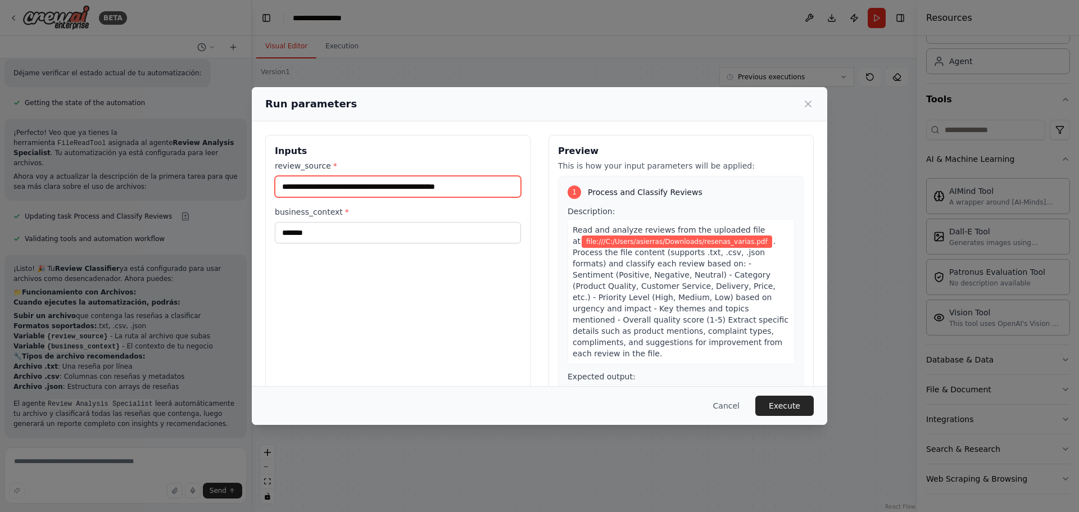
drag, startPoint x: 486, startPoint y: 183, endPoint x: 225, endPoint y: 181, distance: 260.8
click at [212, 181] on div "**********" at bounding box center [539, 256] width 1079 height 512
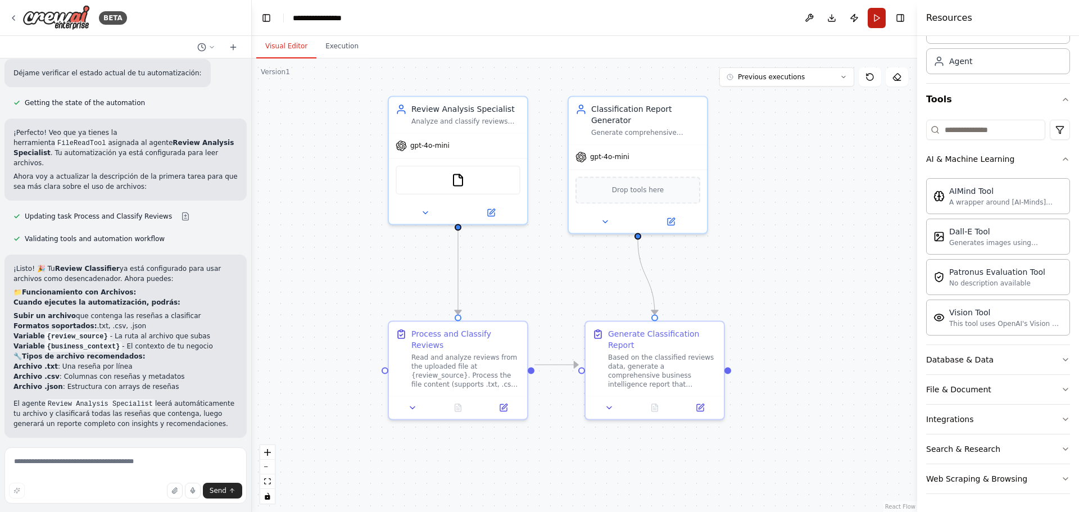
click at [877, 17] on button "Run" at bounding box center [877, 18] width 18 height 20
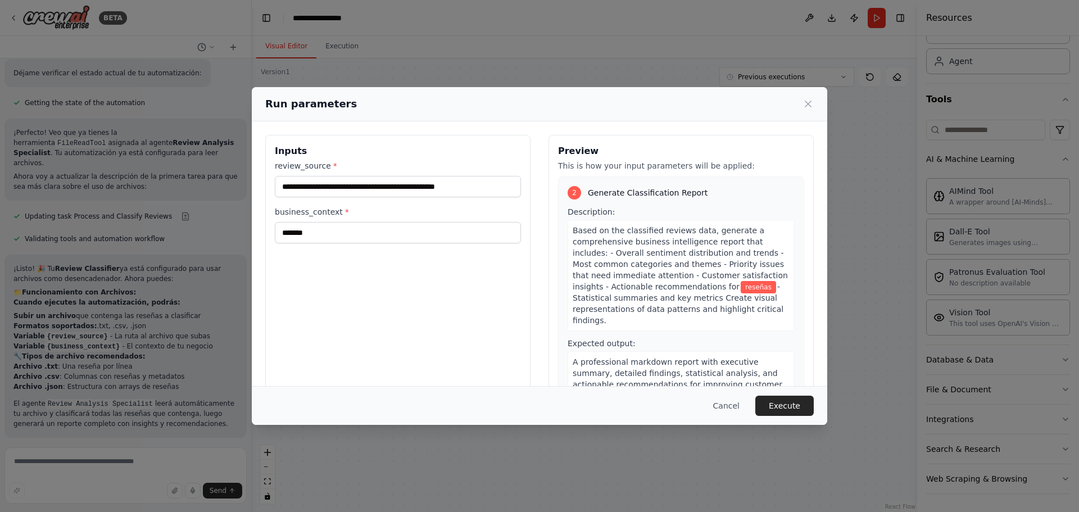
scroll to position [283, 0]
click at [782, 407] on button "Execute" at bounding box center [784, 406] width 58 height 20
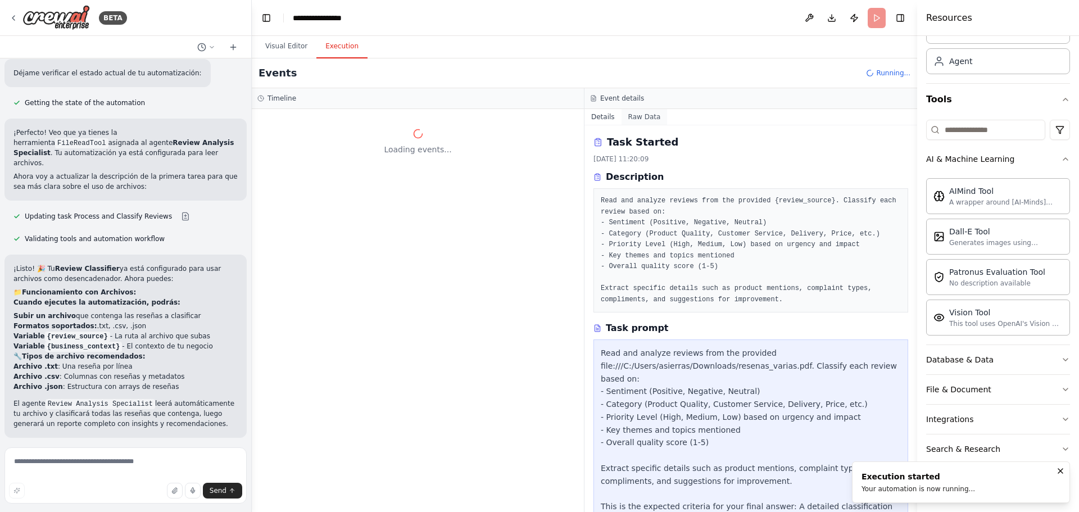
click at [637, 116] on button "Raw Data" at bounding box center [645, 117] width 46 height 16
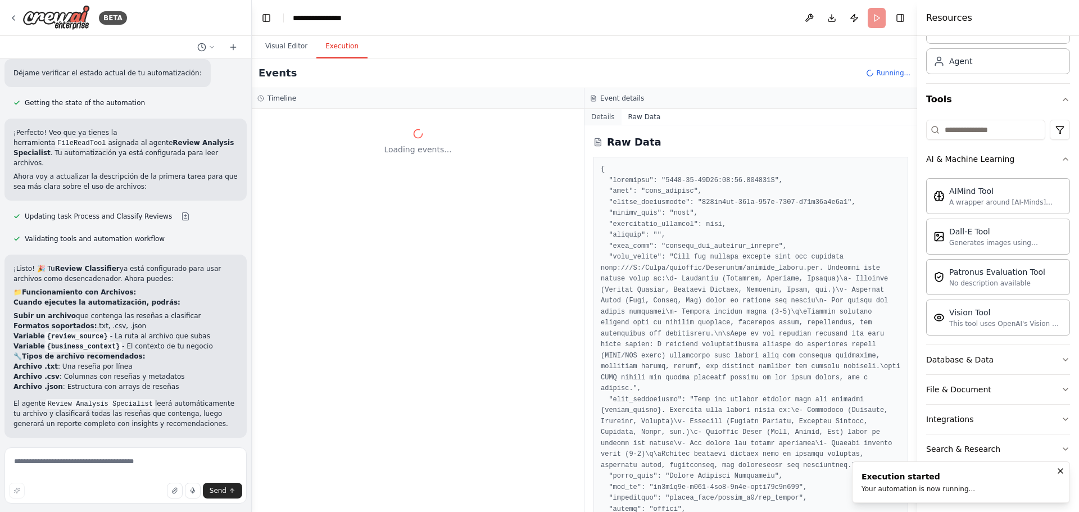
click at [599, 115] on button "Details" at bounding box center [602, 117] width 37 height 16
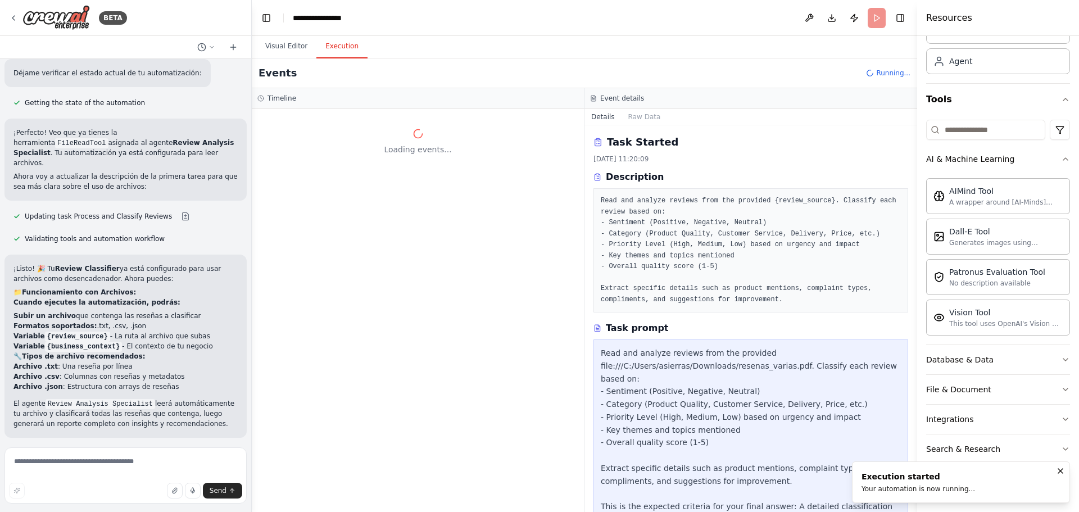
click at [414, 104] on div "Timeline" at bounding box center [418, 98] width 332 height 21
click at [289, 46] on button "Visual Editor" at bounding box center [286, 47] width 60 height 24
click at [336, 46] on button "Execution" at bounding box center [341, 47] width 51 height 24
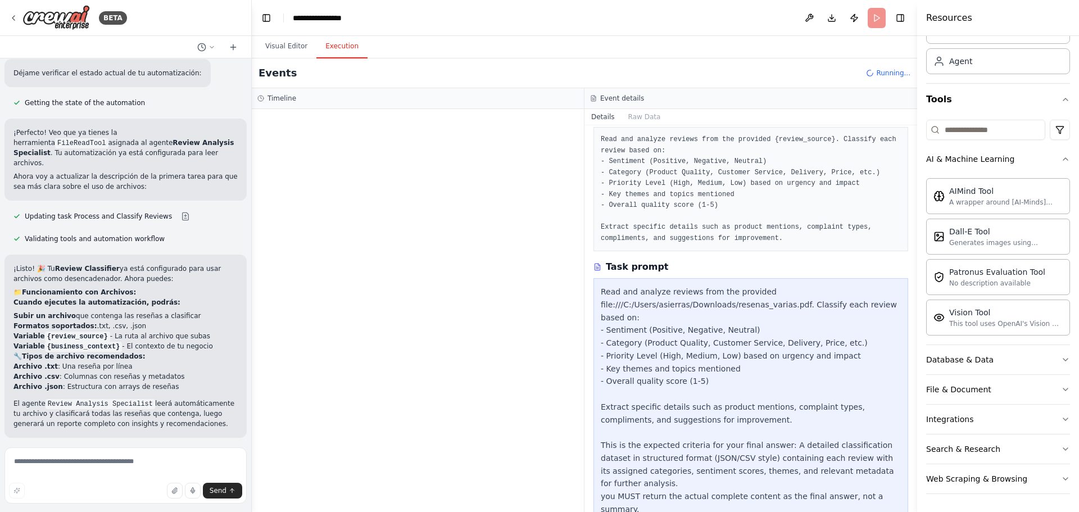
scroll to position [65, 0]
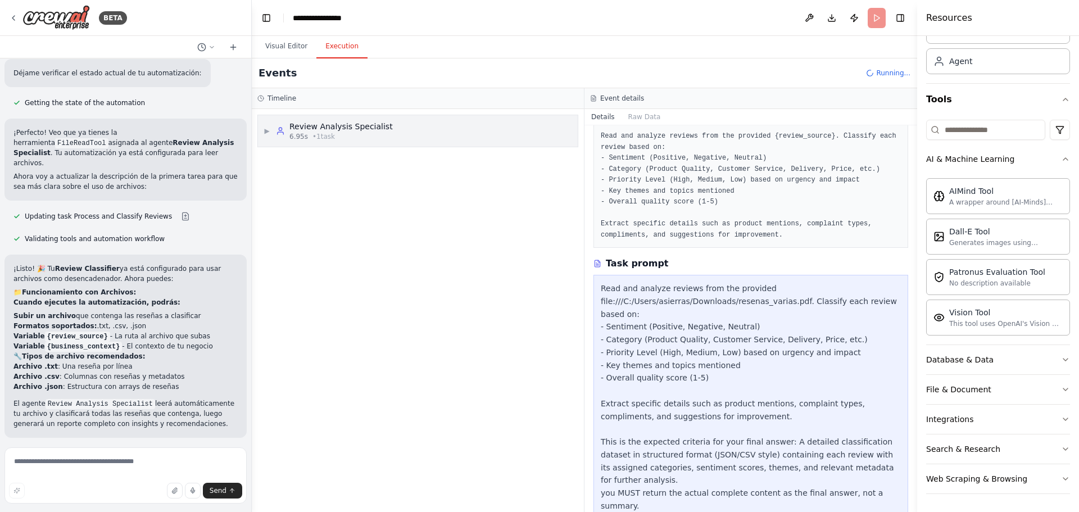
click at [321, 129] on div "Review Analysis Specialist" at bounding box center [340, 126] width 103 height 11
click at [334, 174] on div "Started" at bounding box center [415, 177] width 252 height 9
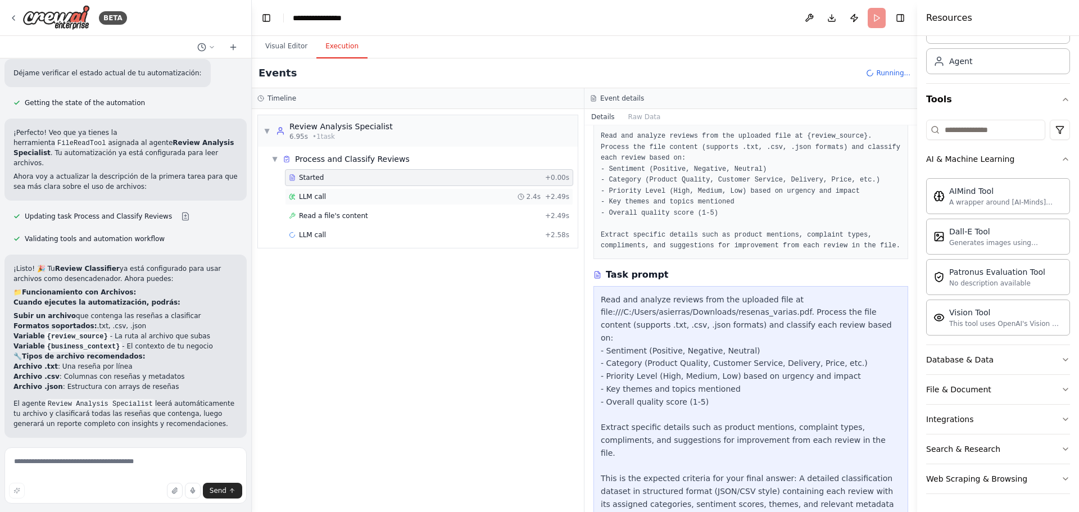
click at [329, 197] on div "LLM call 2.4s + 2.49s" at bounding box center [429, 196] width 280 height 9
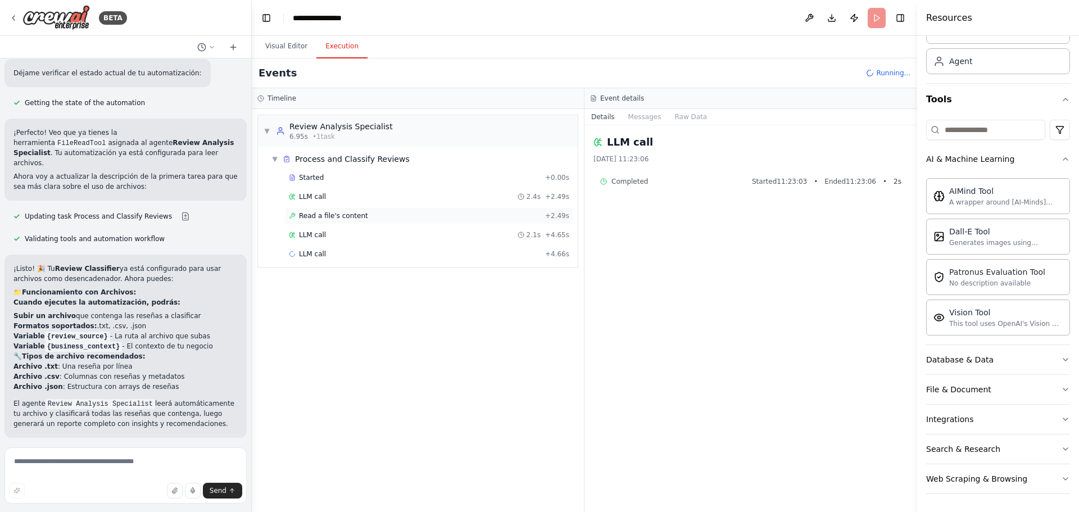
click at [327, 215] on span "Read a file's content" at bounding box center [333, 215] width 69 height 9
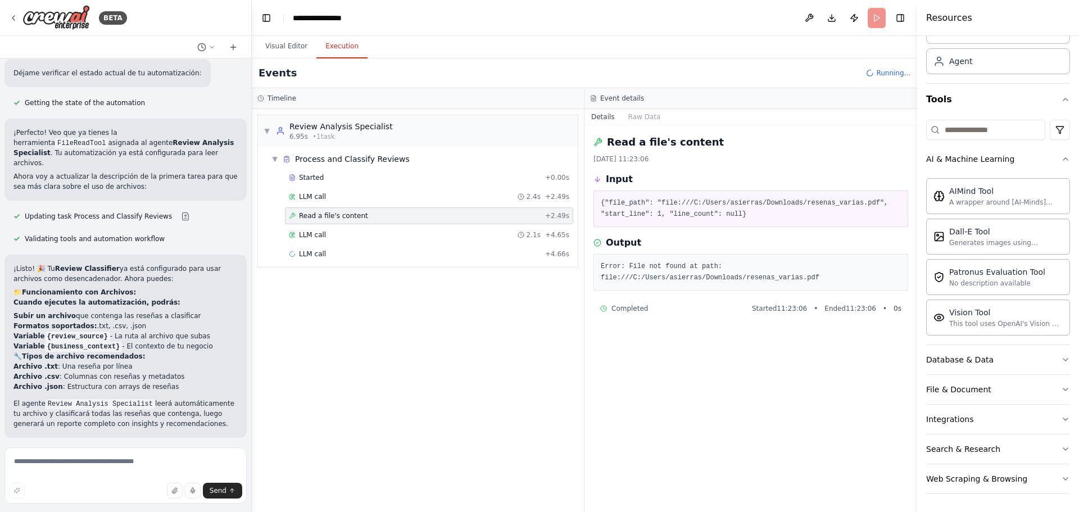
drag, startPoint x: 696, startPoint y: 279, endPoint x: 823, endPoint y: 279, distance: 127.0
click at [699, 279] on pre "Error: File not found at path: file:///C:/Users/asierras/Downloads/resenas_vari…" at bounding box center [751, 272] width 300 height 22
click at [1001, 388] on button "File & Document" at bounding box center [998, 389] width 144 height 29
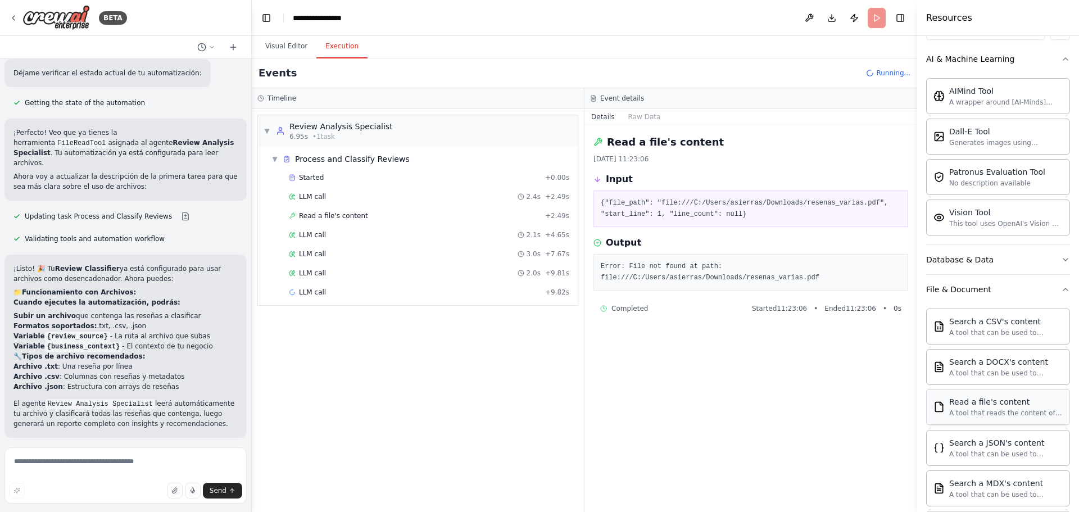
scroll to position [171, 0]
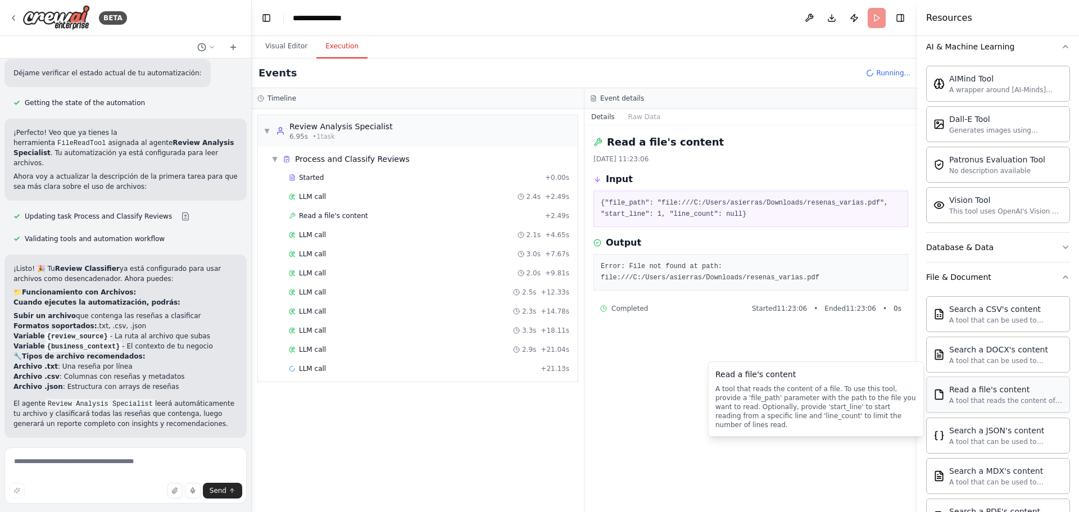
click at [1019, 400] on div "A tool that reads the content of a file. To use this tool, provide a 'file_path…" at bounding box center [1006, 400] width 114 height 9
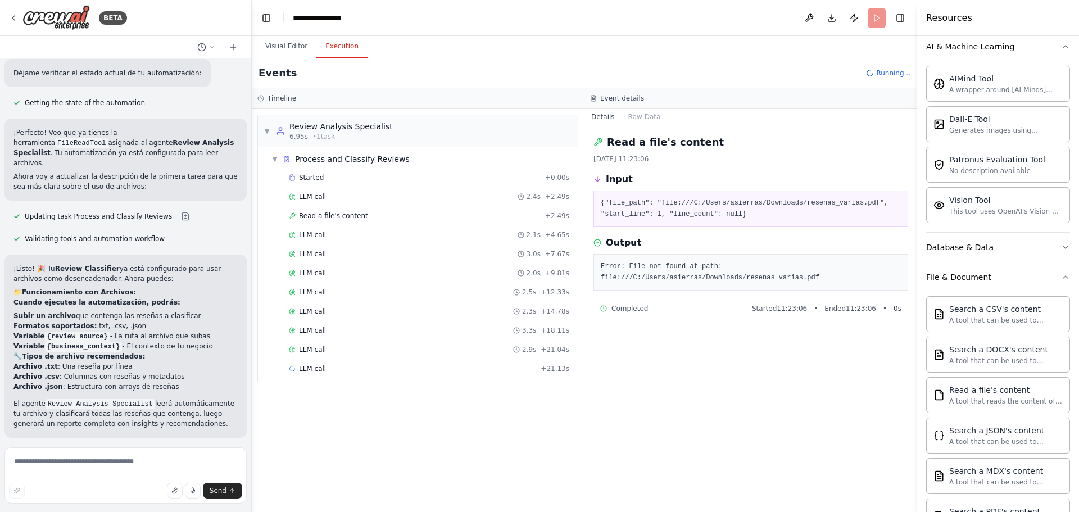
click at [409, 472] on div "▼ Review Analysis Specialist 6.95s • 1 task ▼ Process and Classify Reviews Star…" at bounding box center [418, 310] width 332 height 403
drag, startPoint x: 402, startPoint y: 449, endPoint x: 333, endPoint y: 255, distance: 205.6
click at [402, 449] on div "▼ Review Analysis Specialist 6.95s • 1 task ▼ Process and Classify Reviews Star…" at bounding box center [418, 310] width 332 height 403
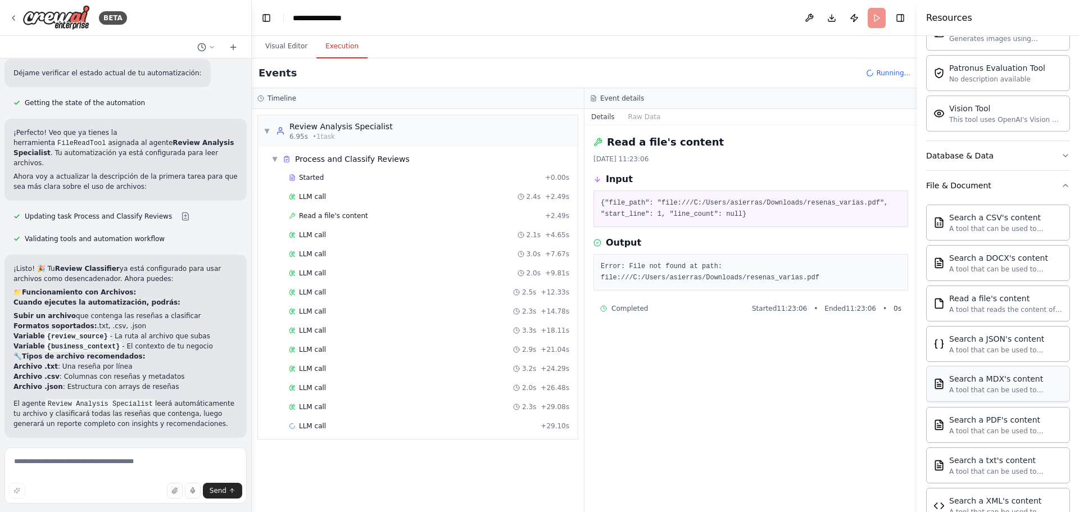
scroll to position [283, 0]
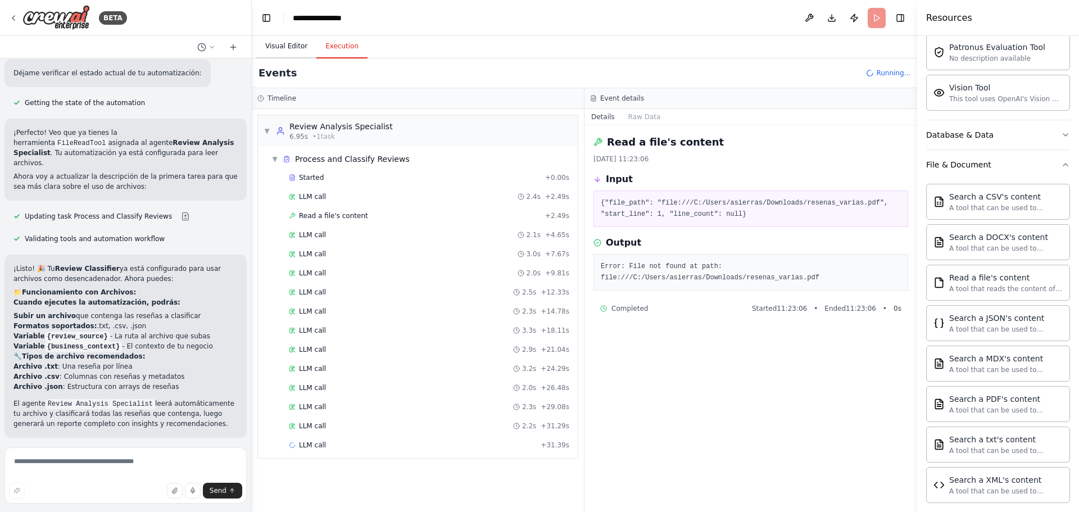
click at [283, 53] on button "Visual Editor" at bounding box center [286, 47] width 60 height 24
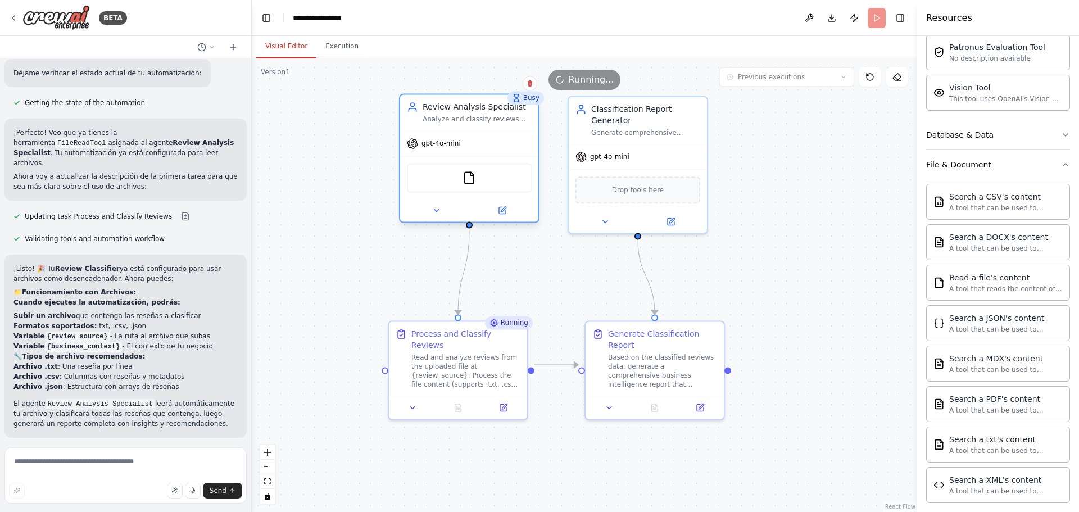
drag, startPoint x: 492, startPoint y: 178, endPoint x: 497, endPoint y: 181, distance: 6.1
click at [497, 181] on div "FileReadTool" at bounding box center [469, 177] width 125 height 29
click at [505, 212] on icon at bounding box center [501, 210] width 7 height 7
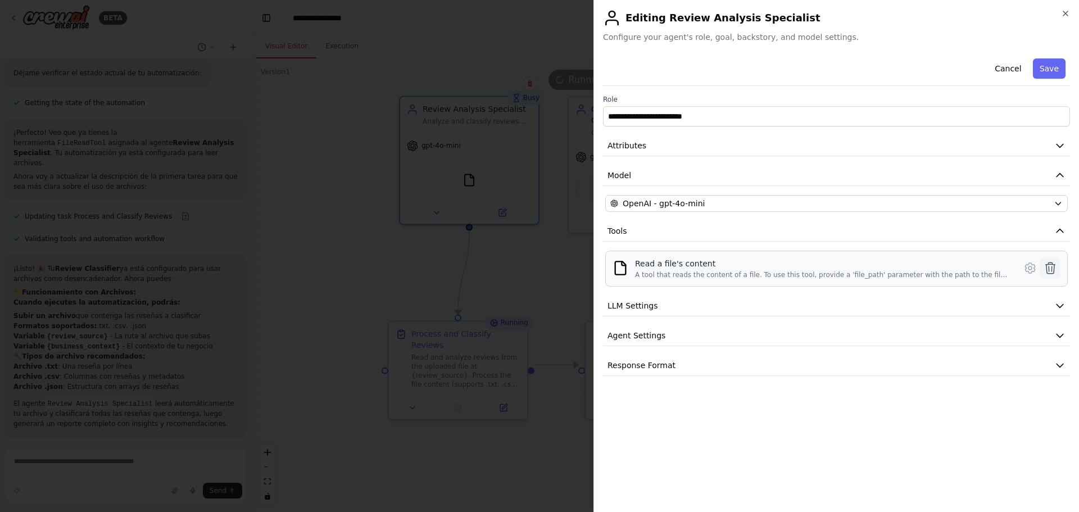
click at [1050, 270] on icon at bounding box center [1050, 267] width 13 height 13
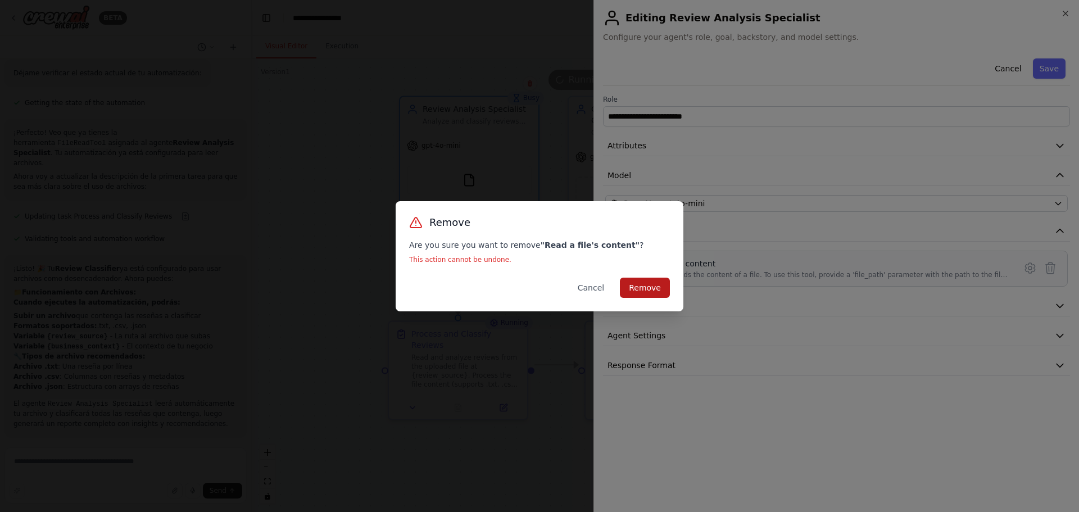
click at [643, 293] on button "Remove" at bounding box center [645, 288] width 50 height 20
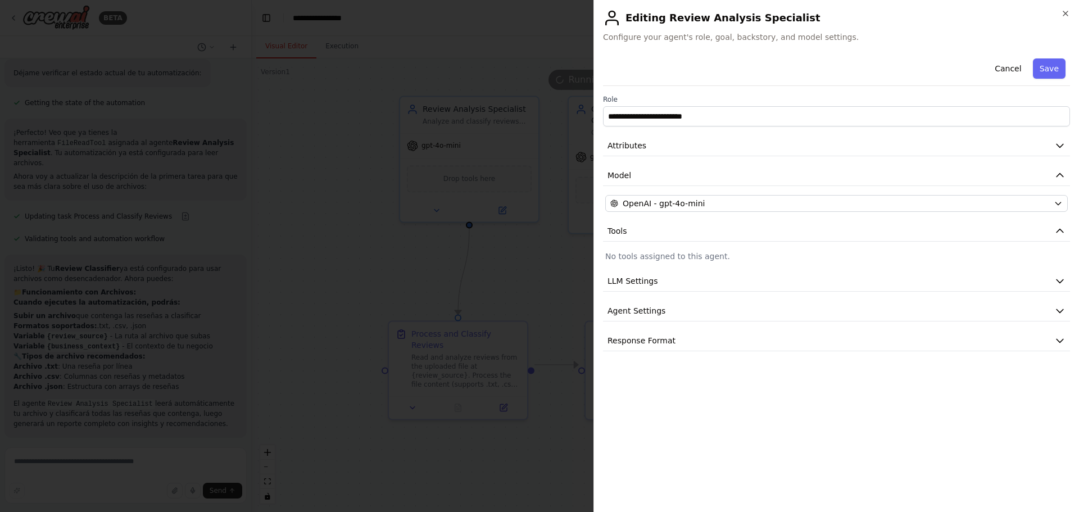
drag, startPoint x: 1023, startPoint y: 248, endPoint x: 732, endPoint y: 261, distance: 291.9
click at [1005, 251] on div "**********" at bounding box center [836, 202] width 467 height 297
click at [723, 261] on p "No tools assigned to this agent." at bounding box center [836, 256] width 463 height 11
click at [1045, 70] on button "Save" at bounding box center [1049, 68] width 33 height 20
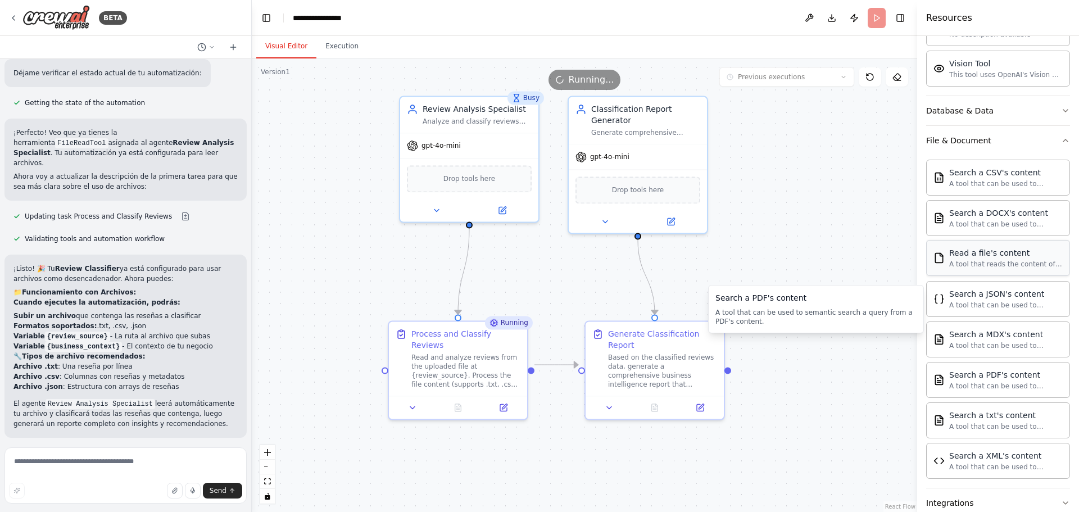
scroll to position [279, 0]
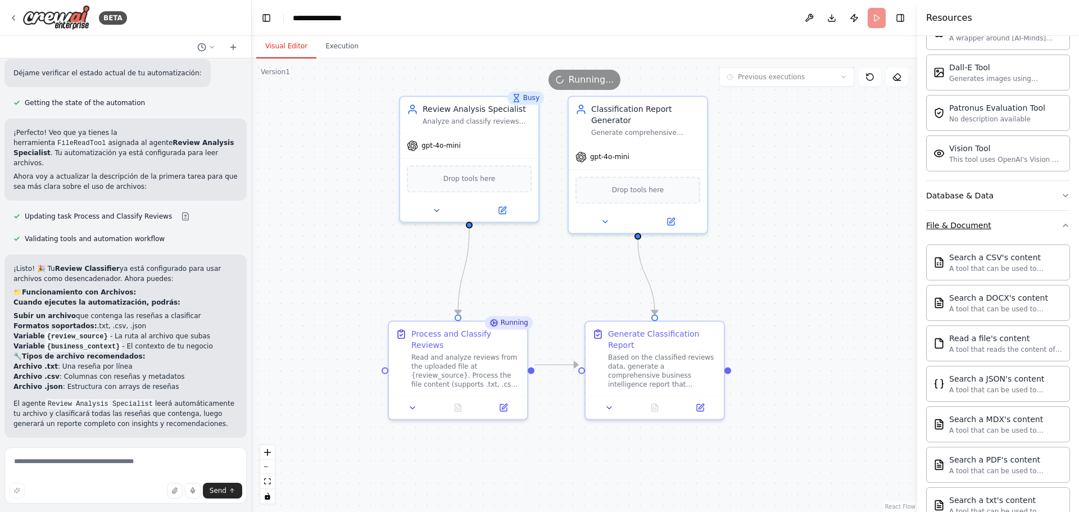
click at [996, 232] on button "File & Document" at bounding box center [998, 225] width 144 height 29
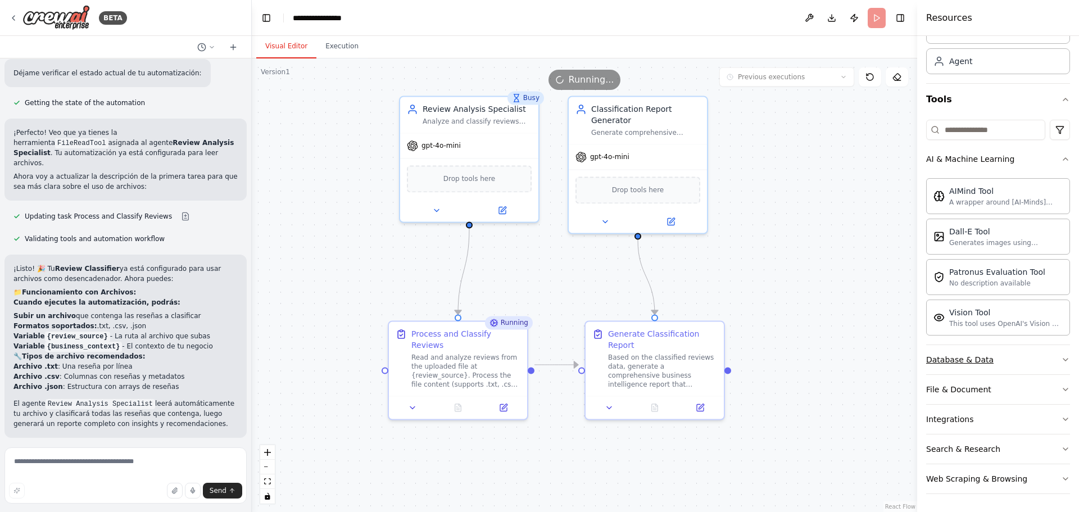
click at [1000, 350] on button "Database & Data" at bounding box center [998, 359] width 144 height 29
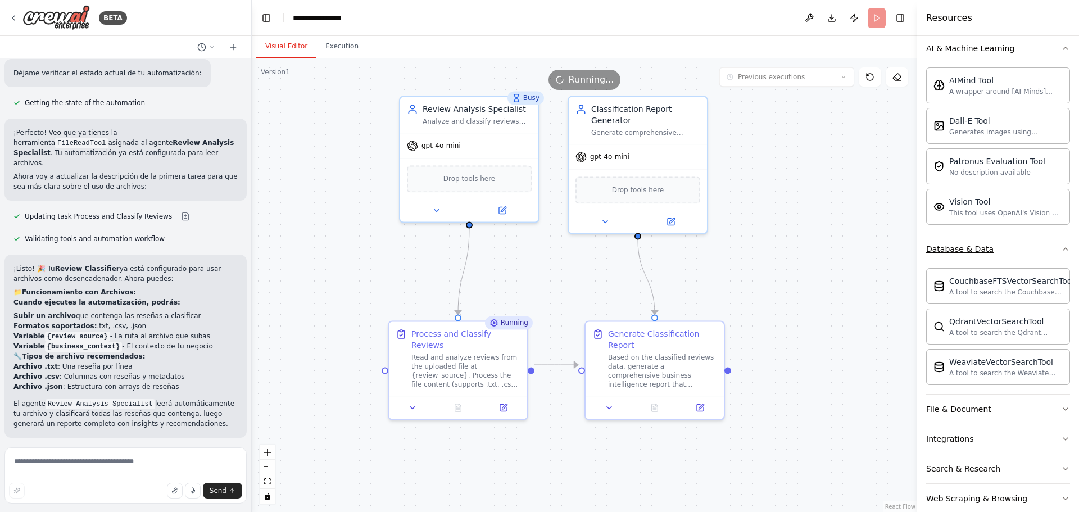
scroll to position [171, 0]
click at [987, 247] on button "Database & Data" at bounding box center [998, 247] width 144 height 29
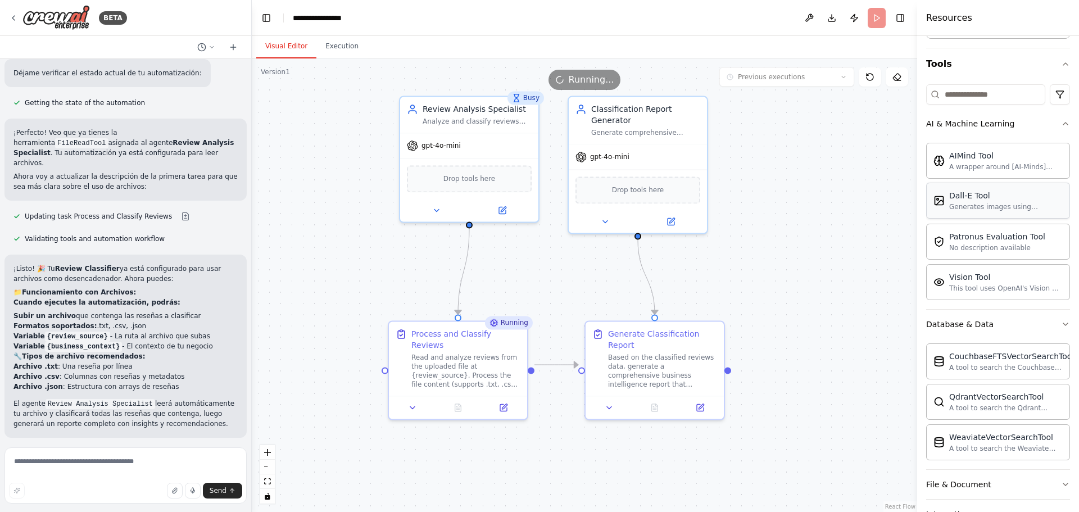
scroll to position [58, 0]
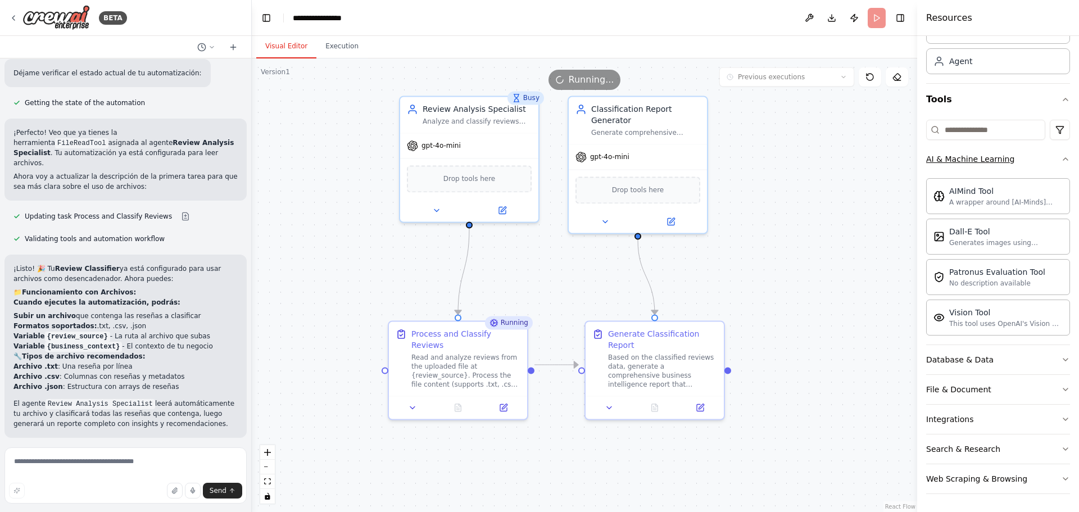
click at [997, 161] on div "AI & Machine Learning" at bounding box center [970, 158] width 88 height 11
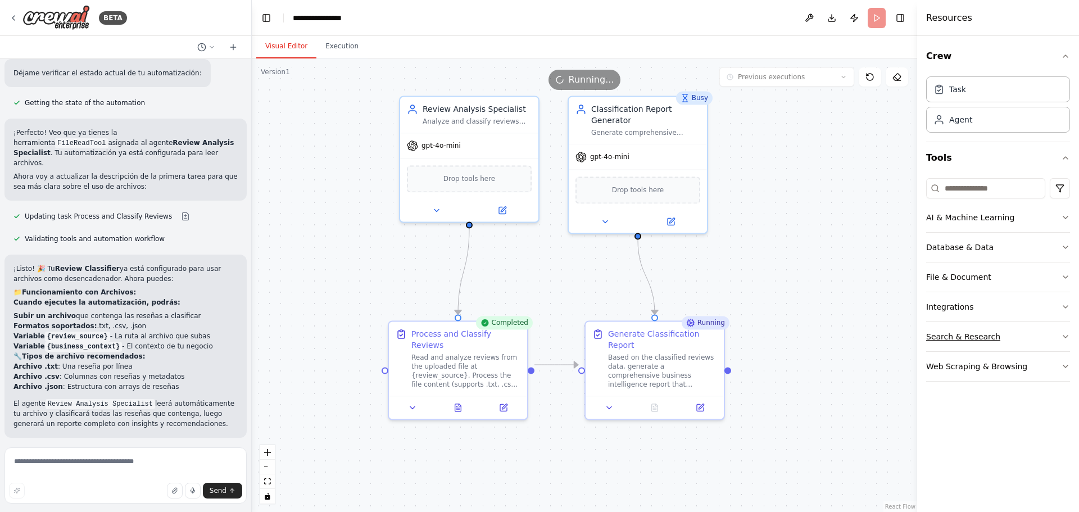
click at [1029, 337] on button "Search & Research" at bounding box center [998, 336] width 144 height 29
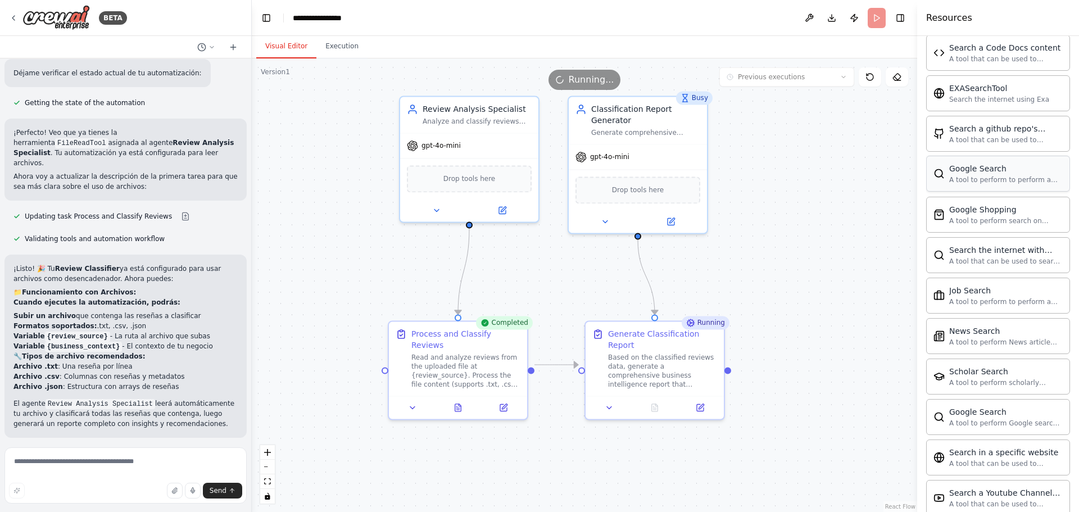
scroll to position [393, 0]
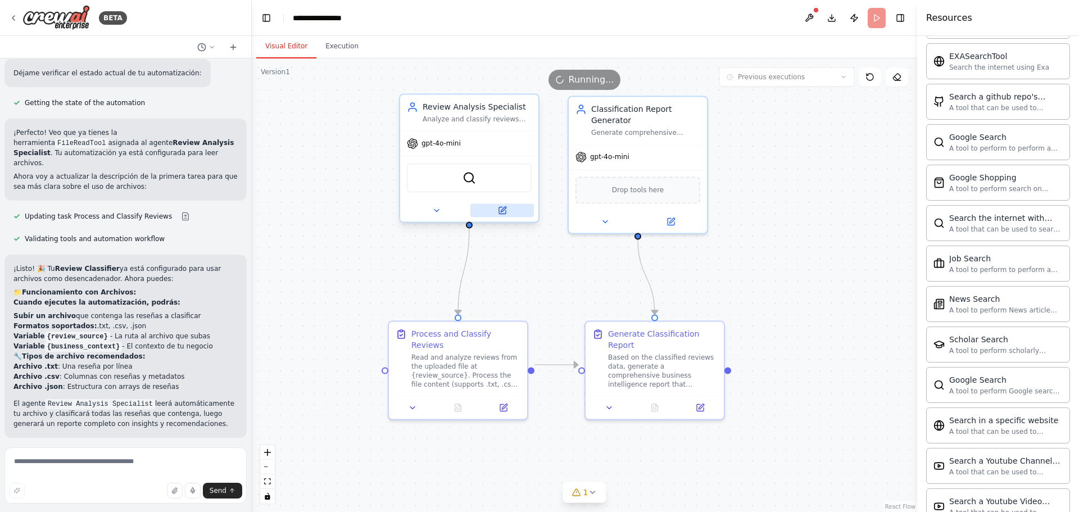
click at [504, 209] on icon at bounding box center [503, 209] width 5 height 5
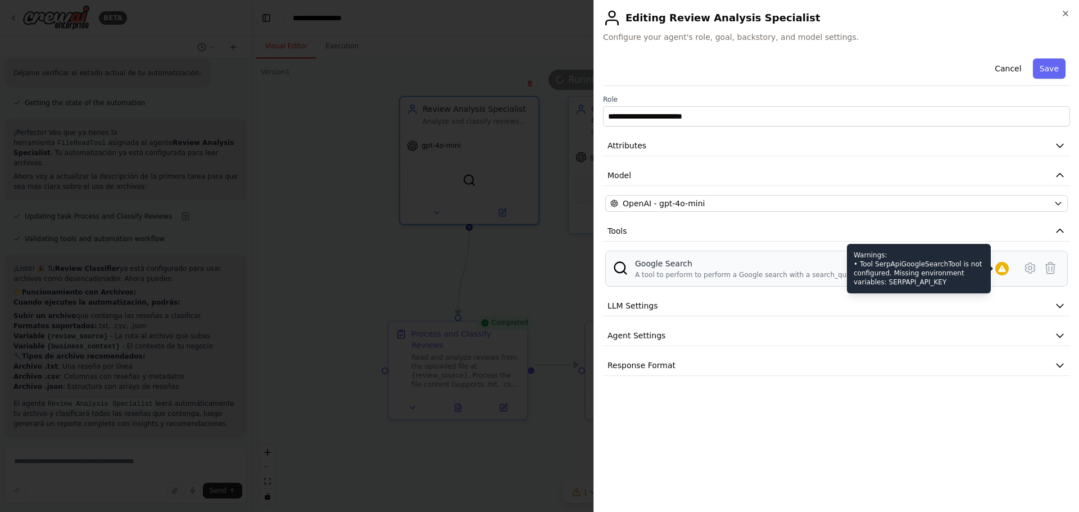
scroll to position [1042, 0]
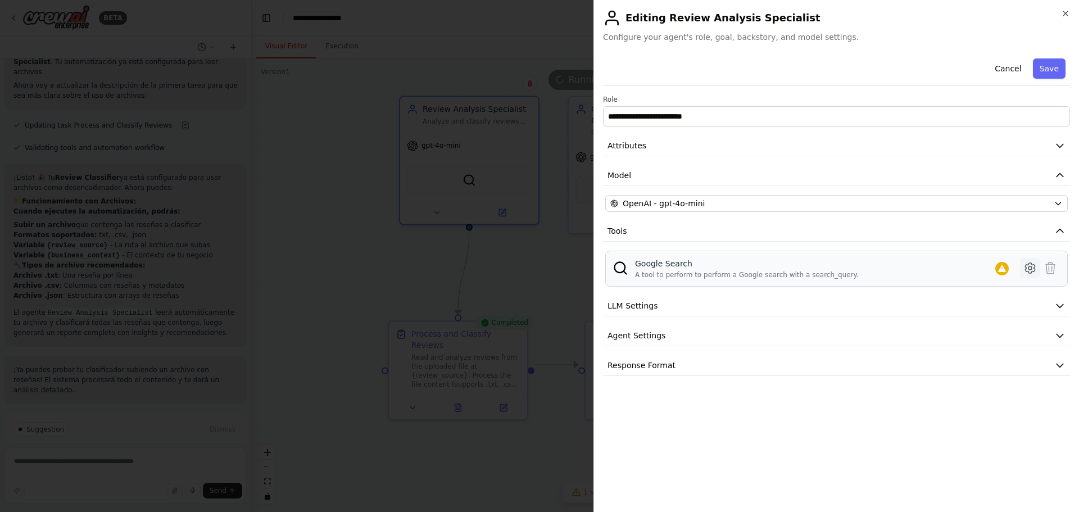
click at [1030, 267] on icon at bounding box center [1029, 267] width 13 height 13
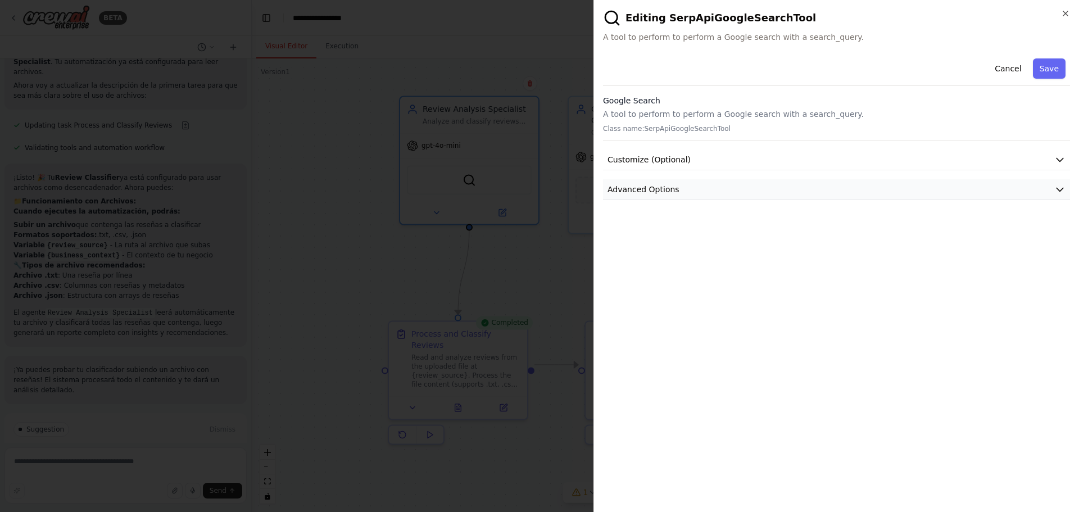
click at [715, 183] on button "Advanced Options" at bounding box center [836, 189] width 467 height 21
click at [1012, 75] on button "Cancel" at bounding box center [1008, 68] width 40 height 20
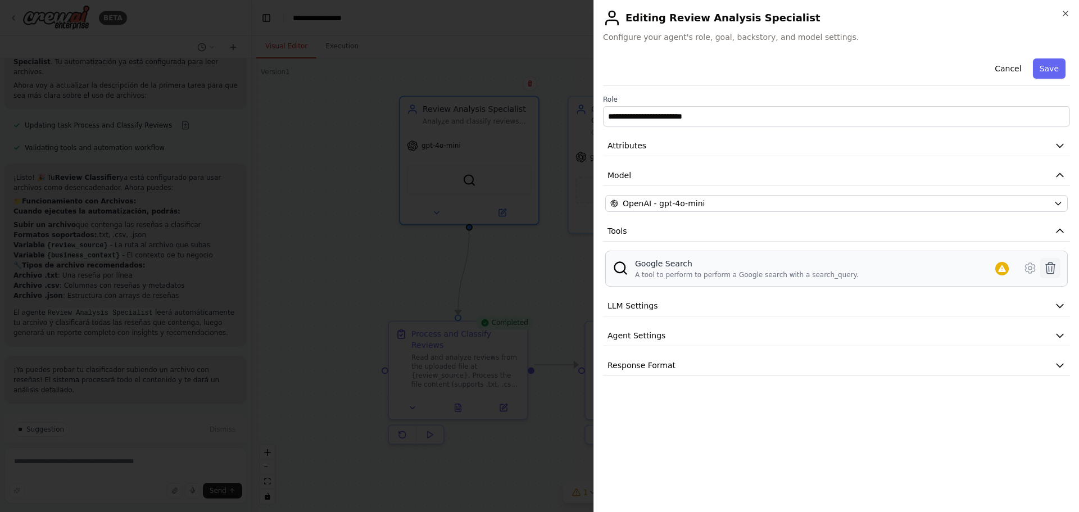
click at [1049, 265] on icon at bounding box center [1050, 267] width 13 height 13
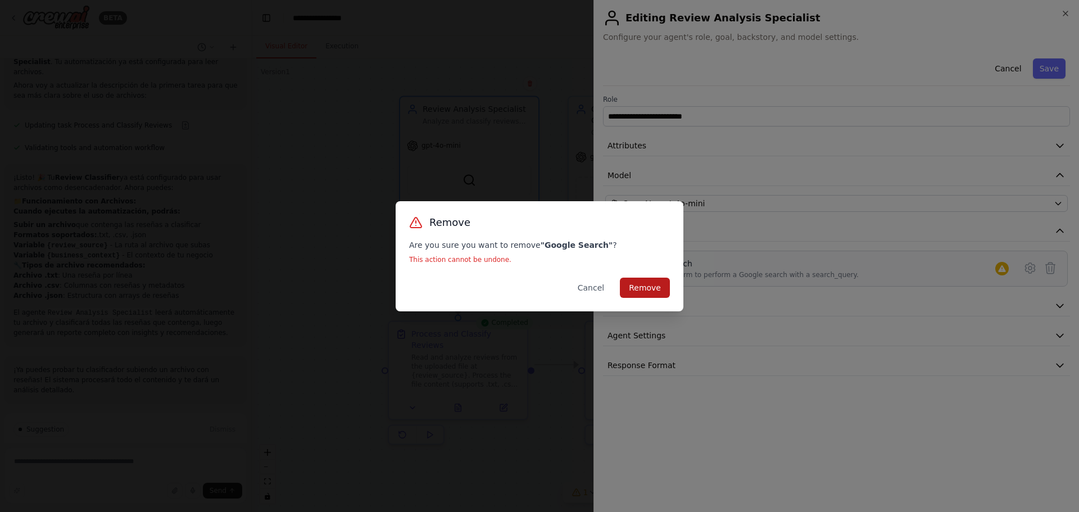
click at [627, 292] on button "Remove" at bounding box center [645, 288] width 50 height 20
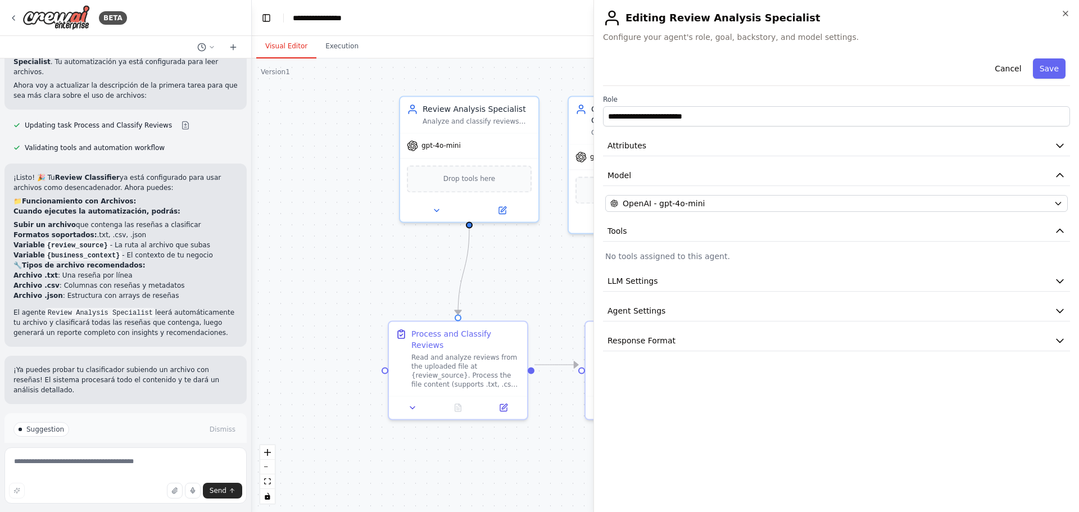
drag, startPoint x: 564, startPoint y: 294, endPoint x: 584, endPoint y: 289, distance: 20.2
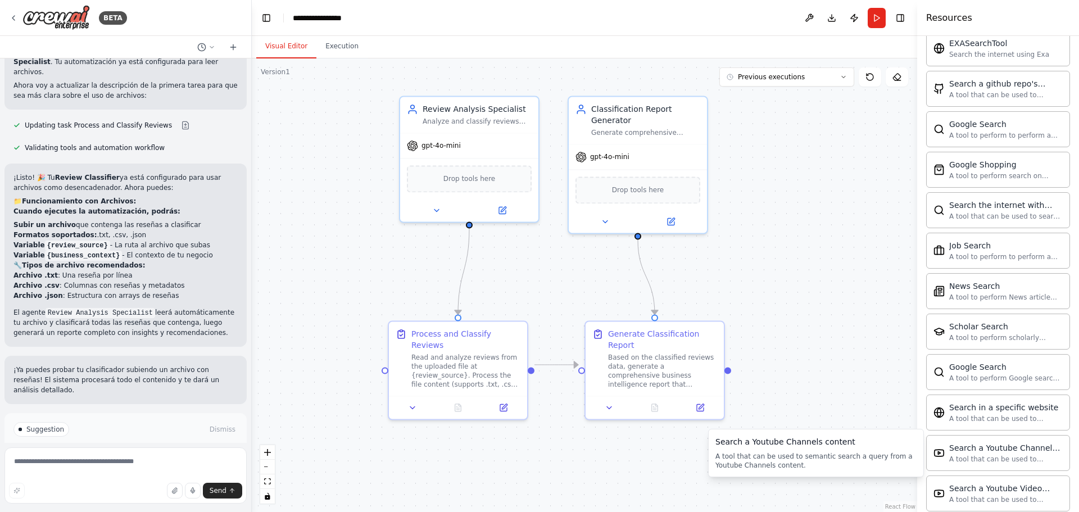
scroll to position [126, 0]
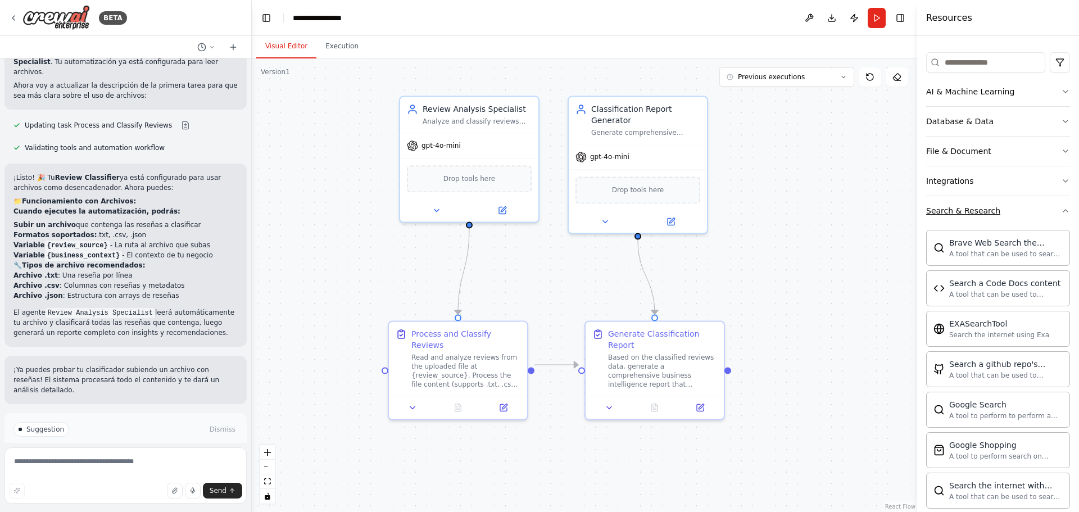
click at [1021, 208] on button "Search & Research" at bounding box center [998, 210] width 144 height 29
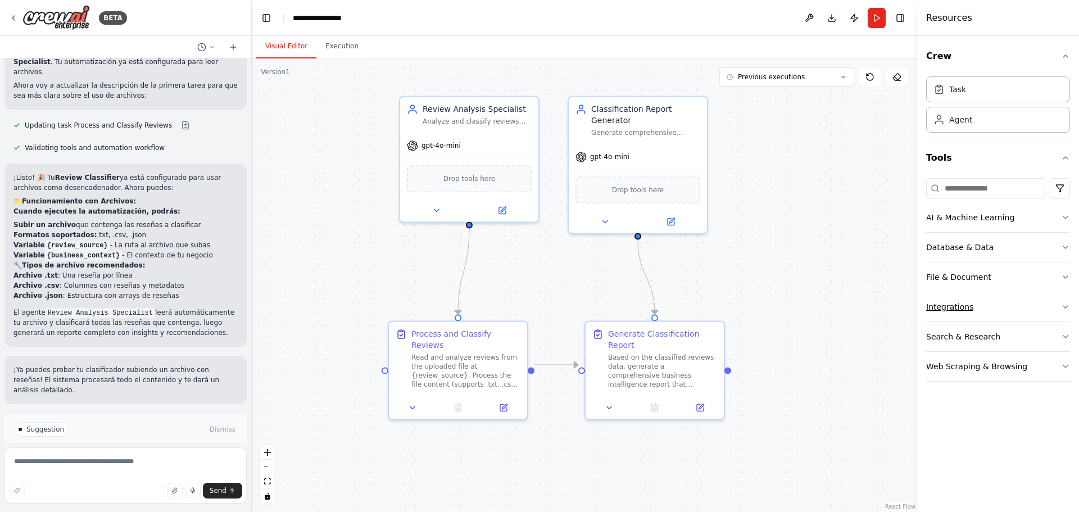
click at [987, 312] on button "Integrations" at bounding box center [998, 306] width 144 height 29
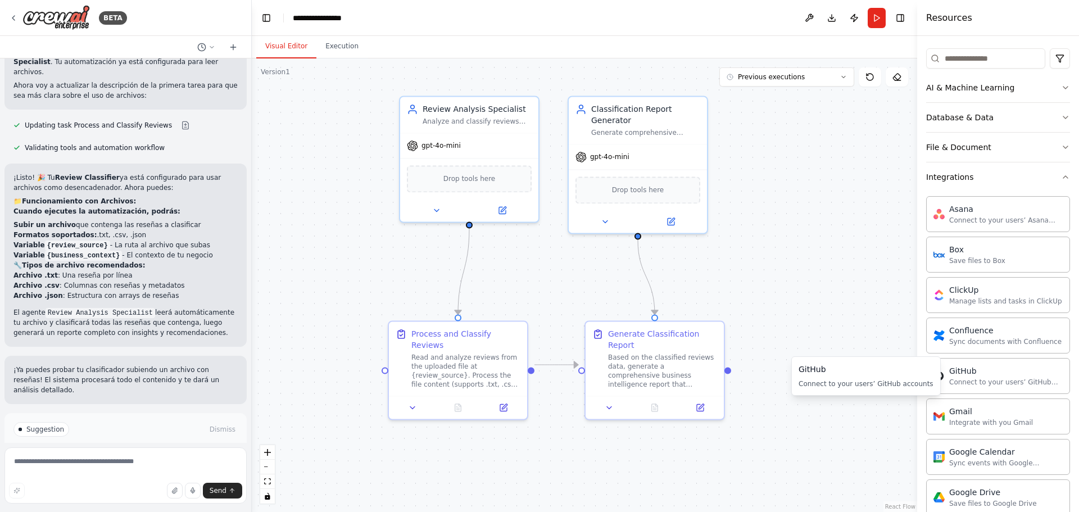
scroll to position [56, 0]
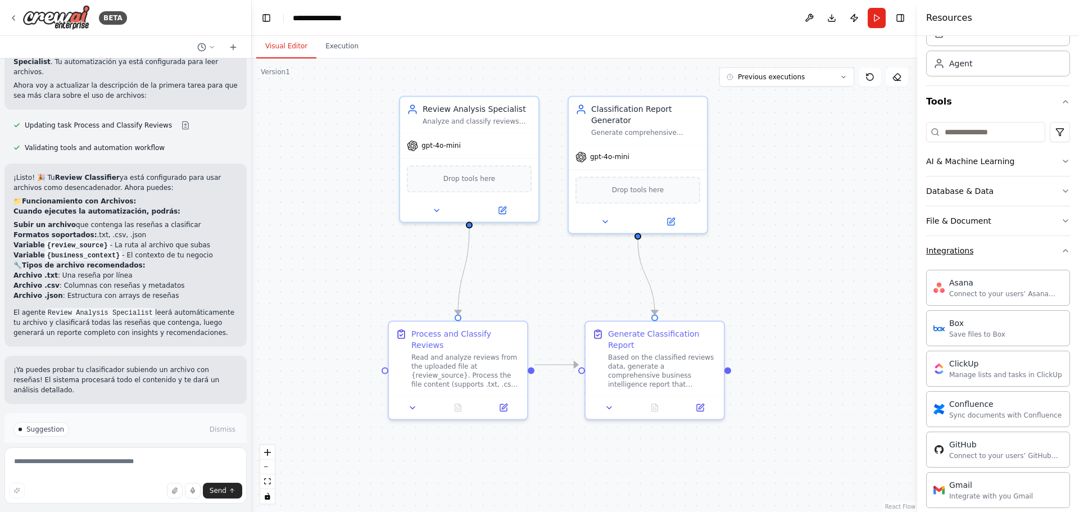
click at [986, 244] on button "Integrations" at bounding box center [998, 250] width 144 height 29
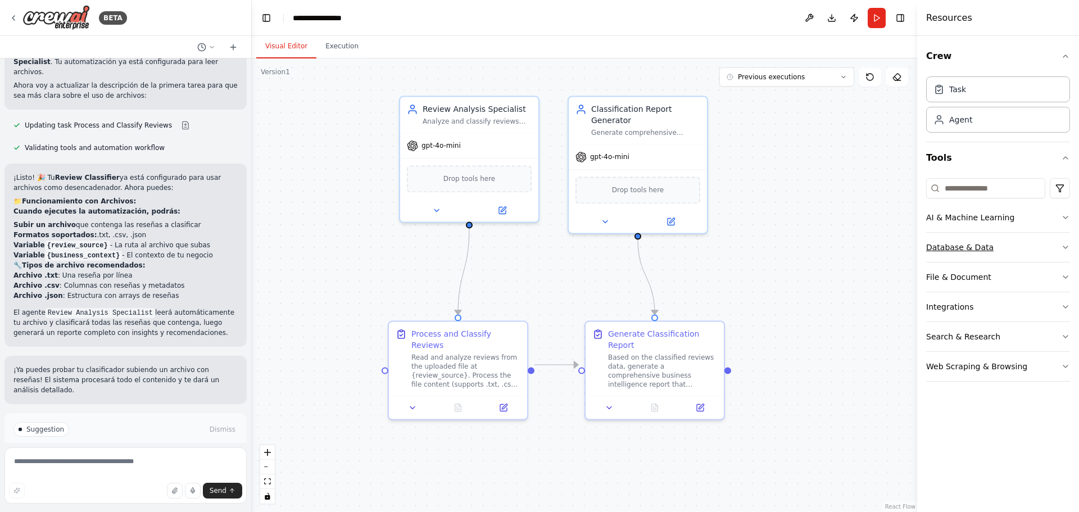
click at [1024, 249] on button "Database & Data" at bounding box center [998, 247] width 144 height 29
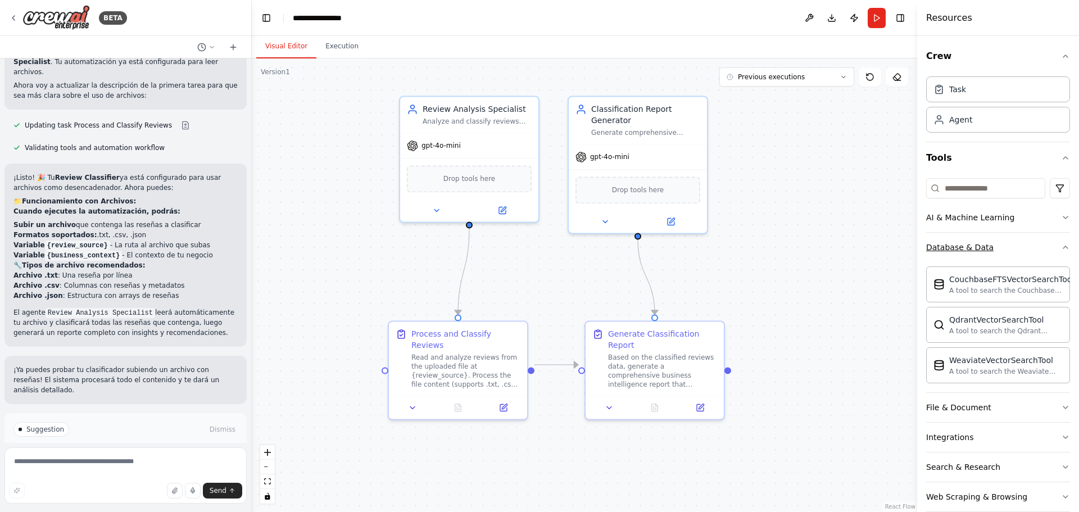
click at [1009, 249] on button "Database & Data" at bounding box center [998, 247] width 144 height 29
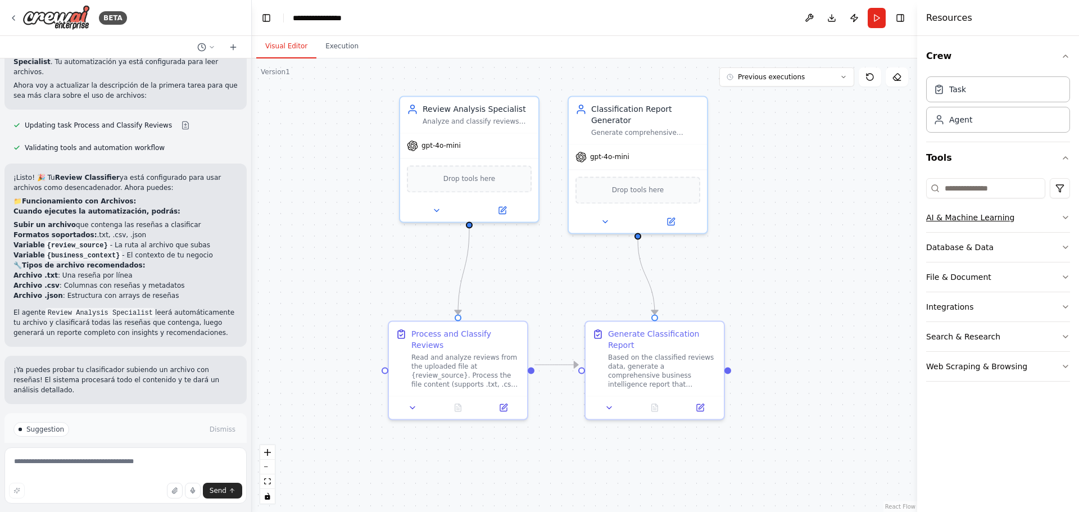
click at [1026, 217] on button "AI & Machine Learning" at bounding box center [998, 217] width 144 height 29
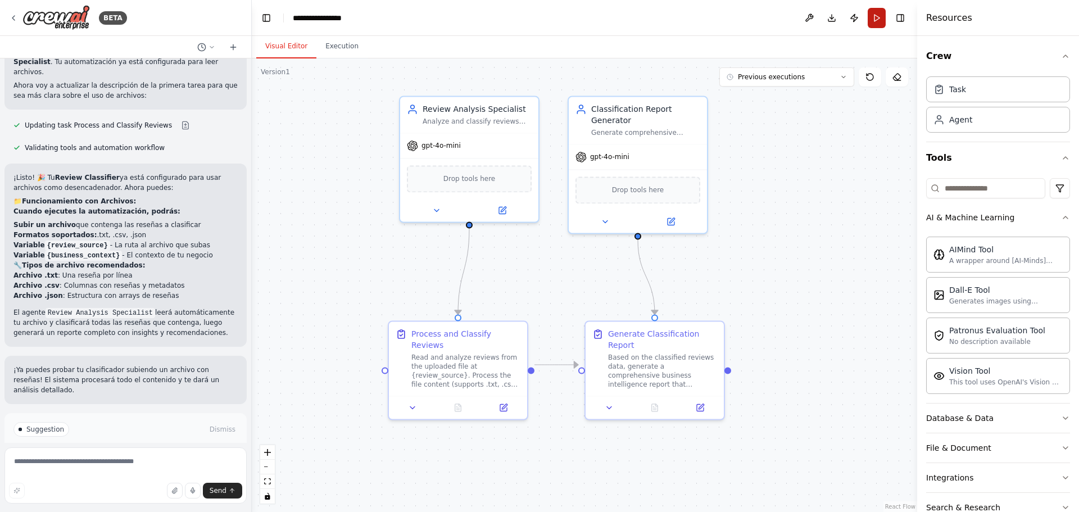
click at [874, 20] on button "Run" at bounding box center [877, 18] width 18 height 20
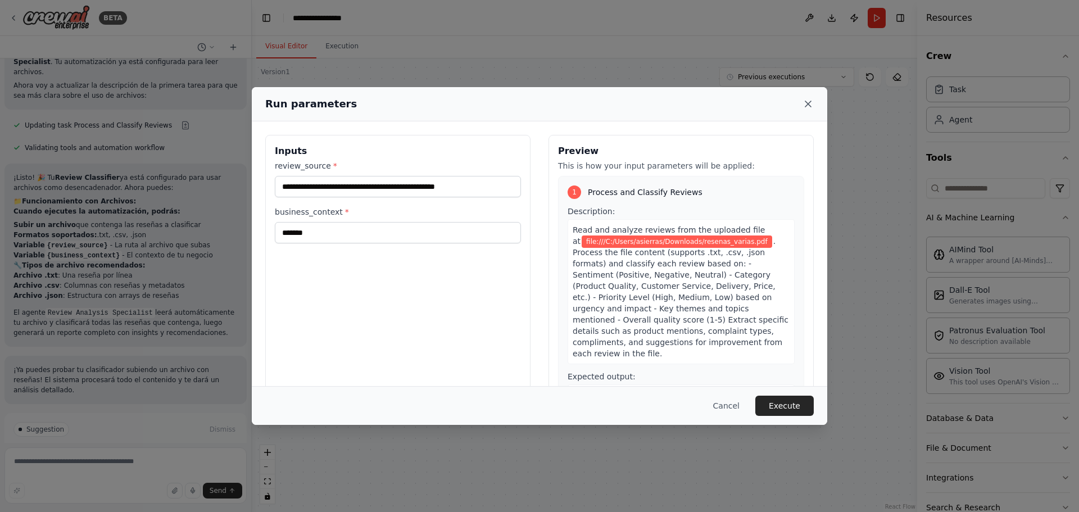
click at [804, 102] on icon at bounding box center [807, 103] width 11 height 11
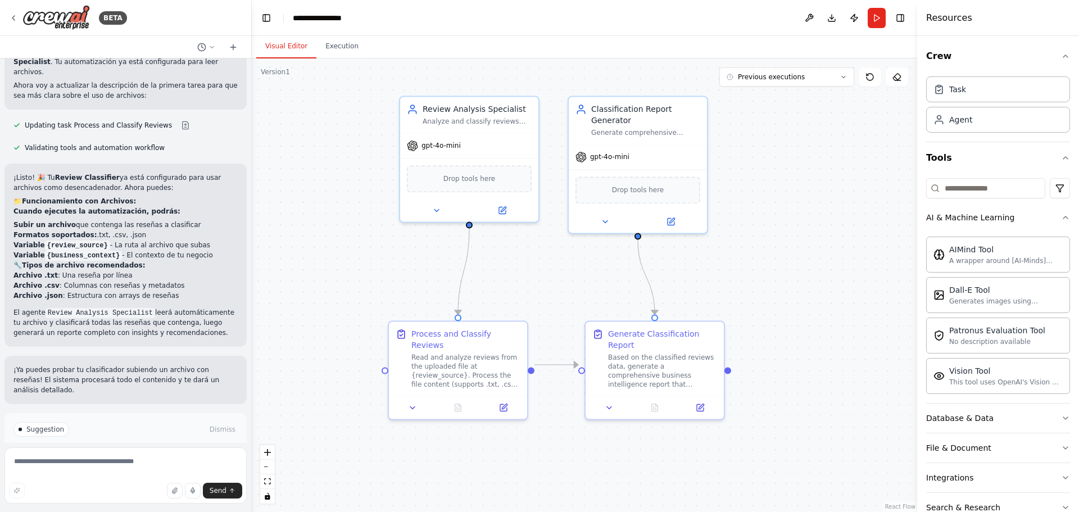
click at [831, 143] on div ".deletable-edge-delete-btn { width: 20px; height: 20px; border: 0px solid #ffff…" at bounding box center [584, 285] width 665 height 454
click at [131, 459] on textarea at bounding box center [125, 475] width 242 height 56
type textarea "**********"
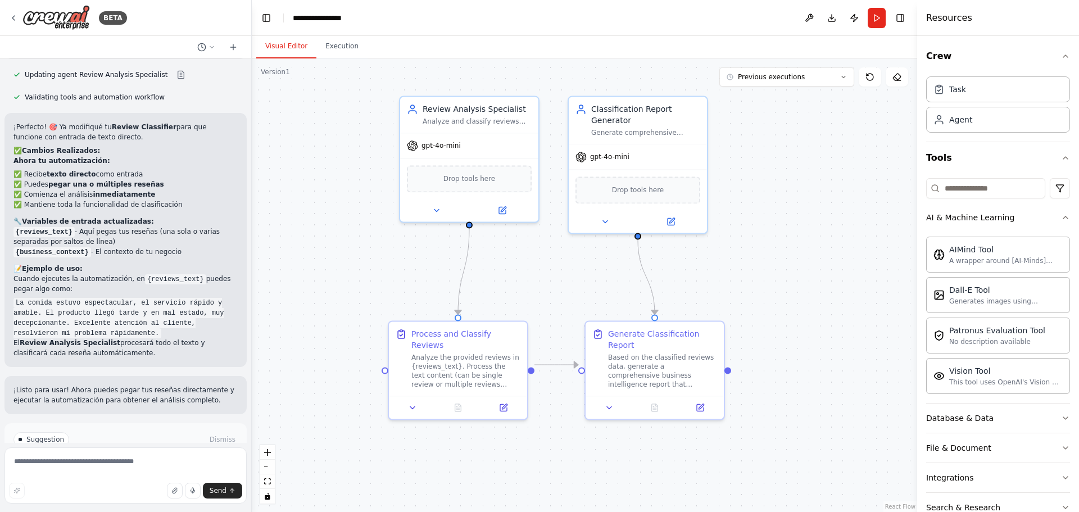
scroll to position [1606, 0]
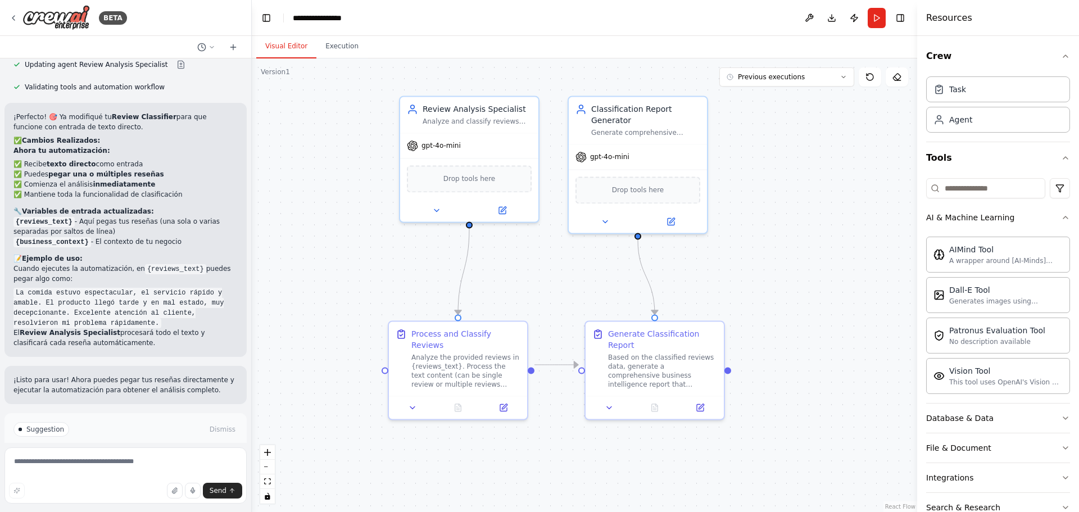
click at [106, 473] on span "Run Automation" at bounding box center [130, 477] width 55 height 9
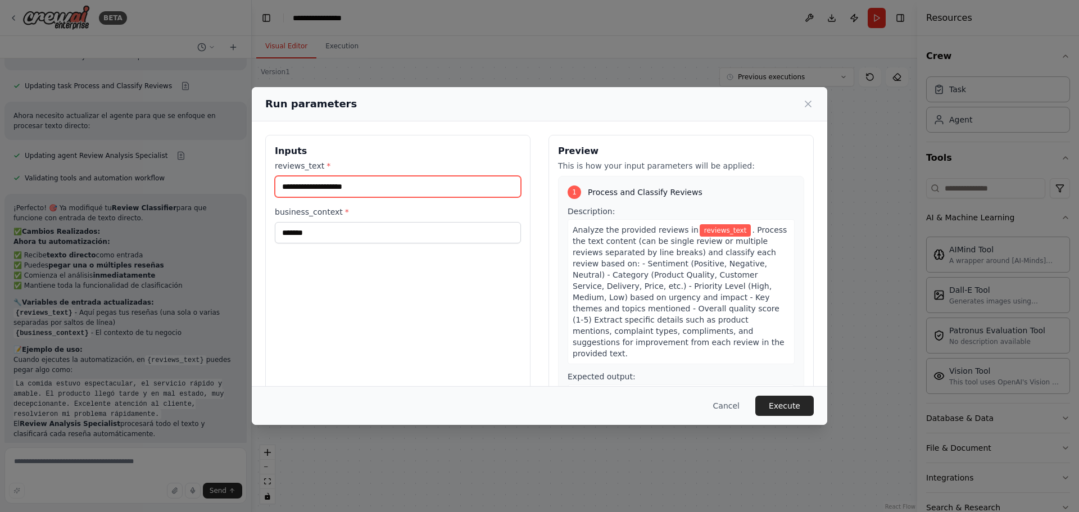
click at [364, 188] on input "reviews_text *" at bounding box center [398, 186] width 246 height 21
drag, startPoint x: 451, startPoint y: 353, endPoint x: 532, endPoint y: 321, distance: 87.0
click at [452, 351] on div "Inputs reviews_text * business_context * *******" at bounding box center [397, 268] width 265 height 266
click at [358, 188] on input "reviews_text *" at bounding box center [398, 186] width 246 height 21
click at [332, 187] on input "reviews_text *" at bounding box center [398, 186] width 246 height 21
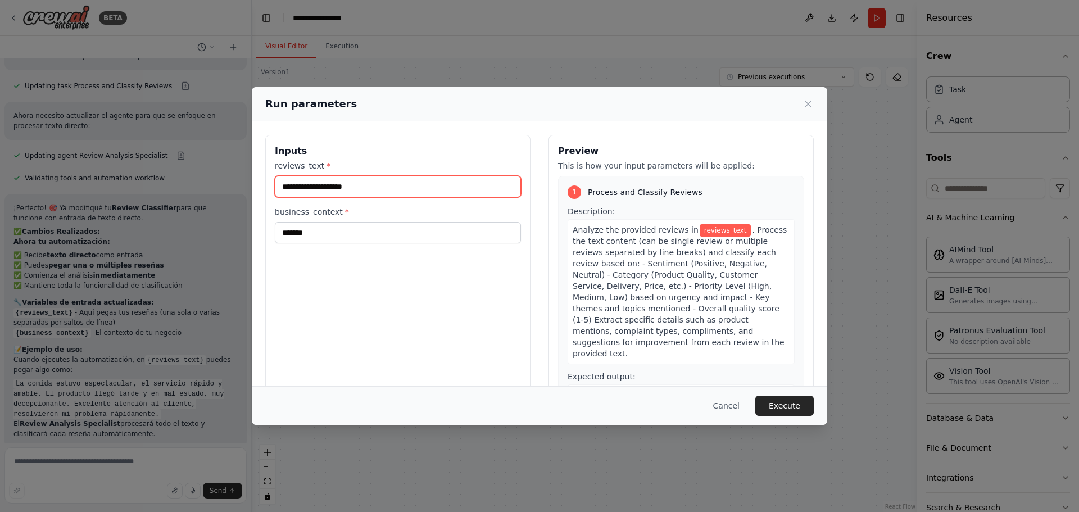
paste input "**********"
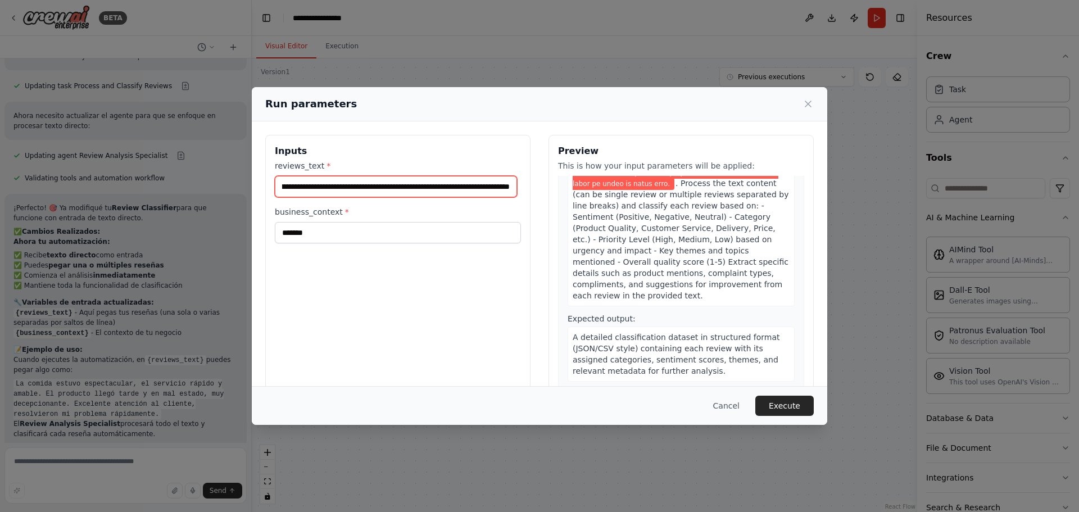
scroll to position [393, 0]
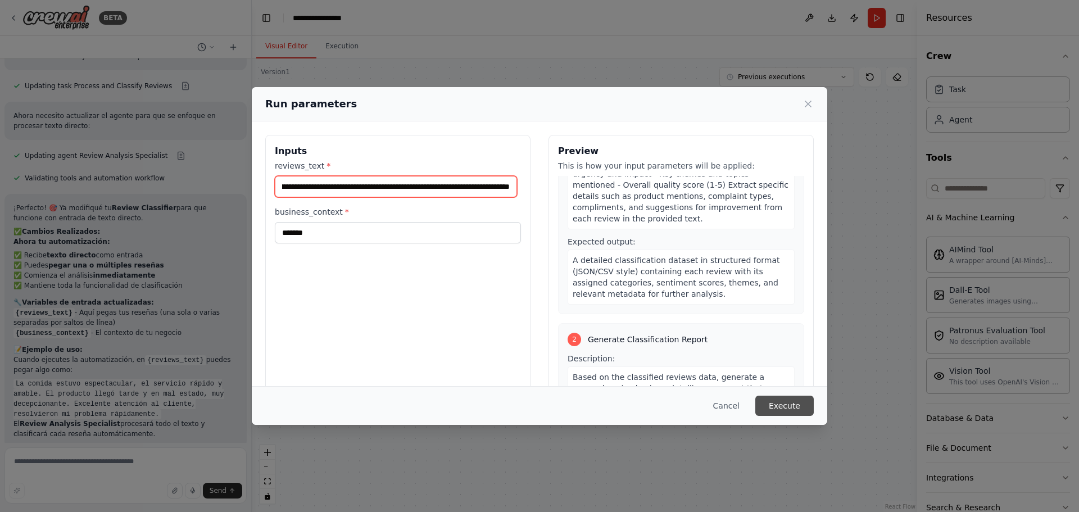
type input "**********"
click at [786, 405] on button "Execute" at bounding box center [784, 406] width 58 height 20
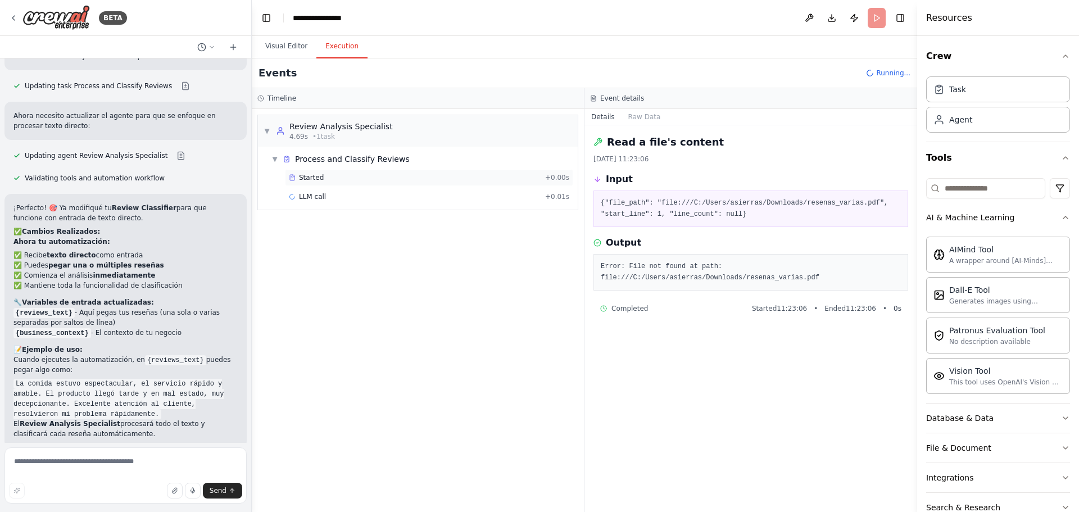
click at [338, 180] on div "Started" at bounding box center [415, 177] width 252 height 9
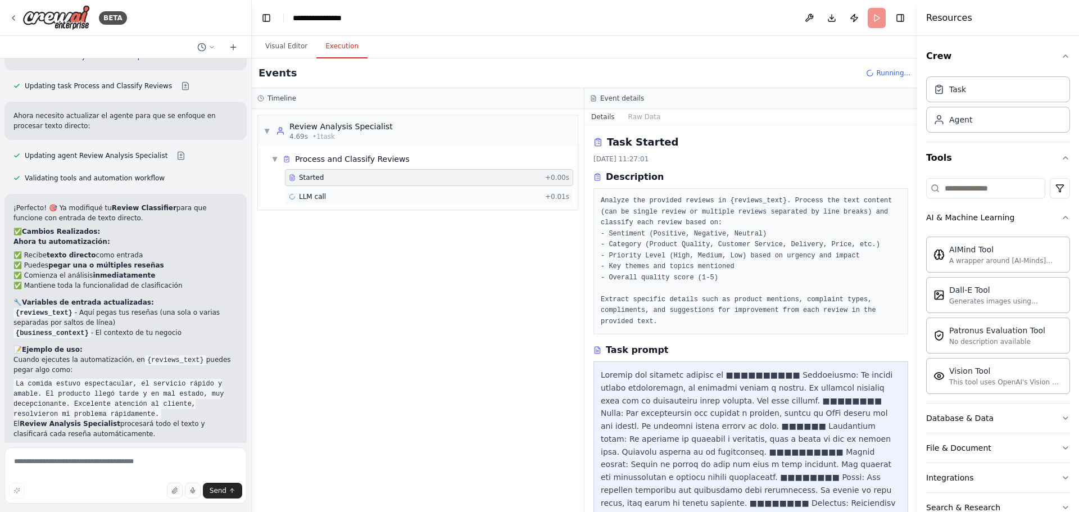
click at [330, 193] on div "LLM call + 0.01s" at bounding box center [429, 196] width 280 height 9
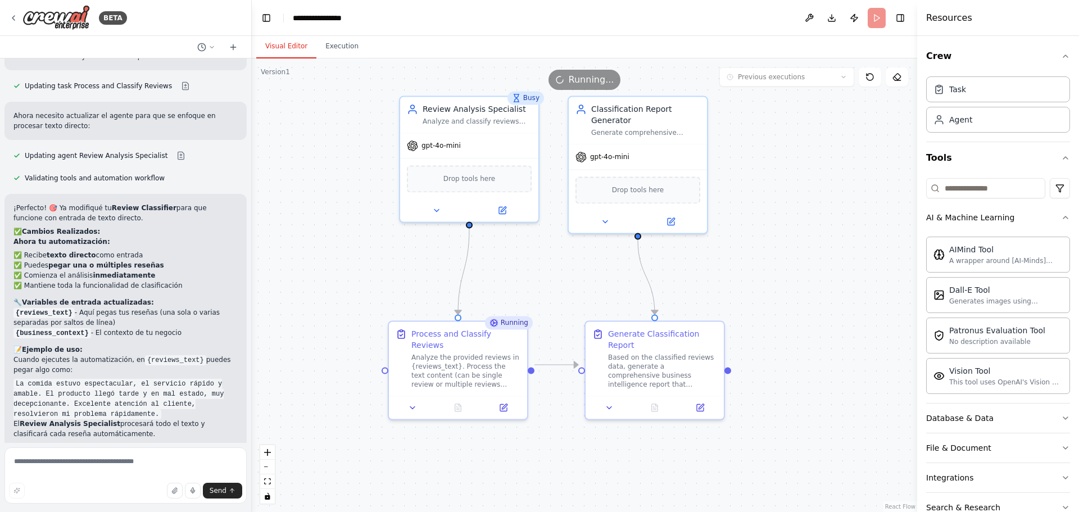
click at [285, 48] on button "Visual Editor" at bounding box center [286, 47] width 60 height 24
click at [486, 133] on div "gpt-4o-mini" at bounding box center [469, 143] width 138 height 25
click at [514, 208] on button at bounding box center [502, 207] width 64 height 13
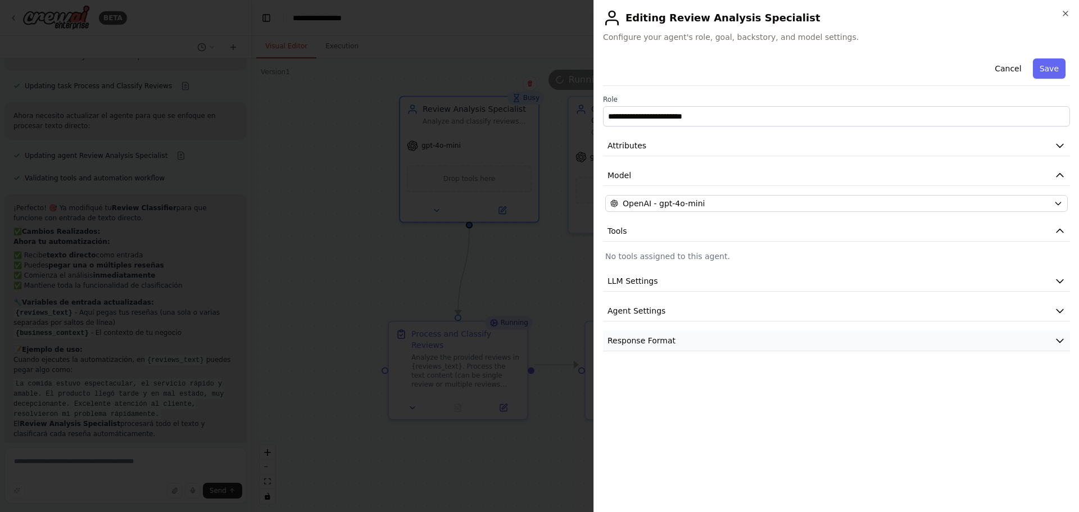
click at [719, 345] on button "Response Format" at bounding box center [836, 340] width 467 height 21
click at [717, 346] on button "Response Format" at bounding box center [836, 340] width 467 height 21
click at [710, 315] on button "Agent Settings" at bounding box center [836, 311] width 467 height 21
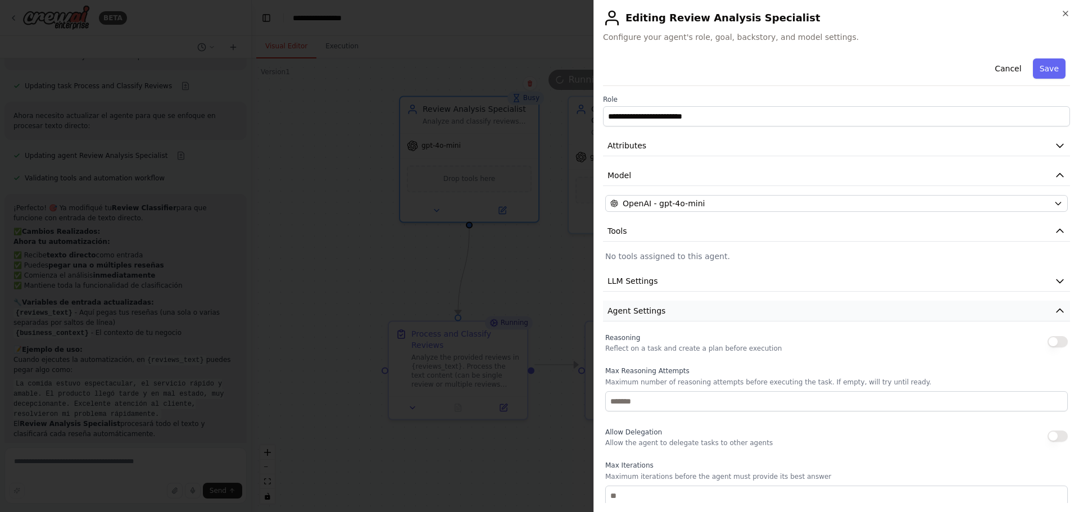
click at [710, 314] on button "Agent Settings" at bounding box center [836, 311] width 467 height 21
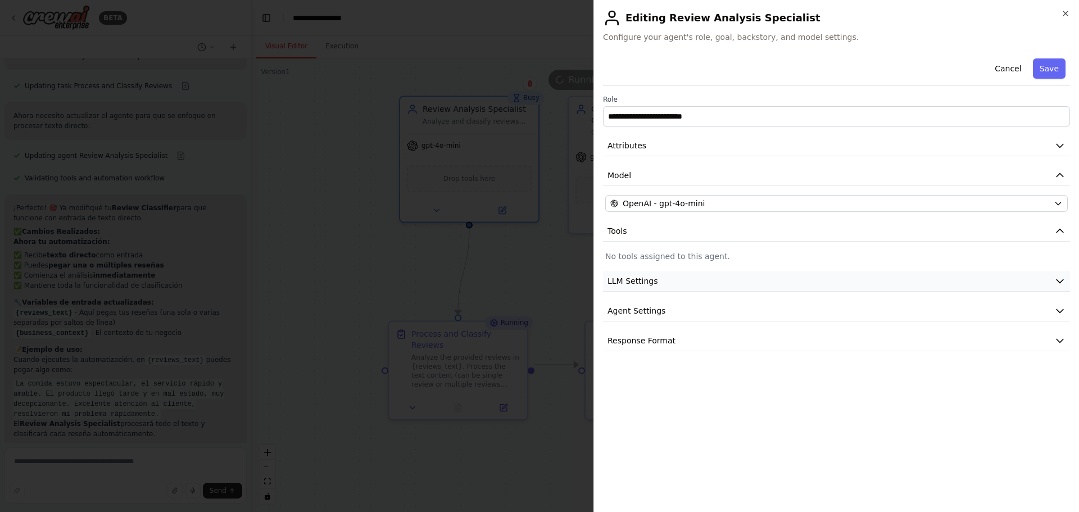
click at [695, 282] on button "LLM Settings" at bounding box center [836, 281] width 467 height 21
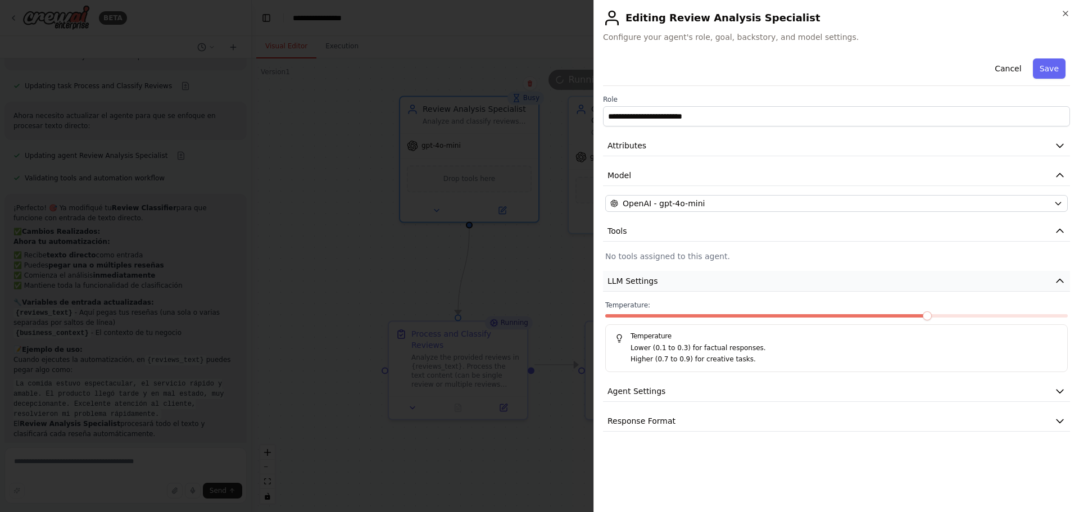
click at [695, 282] on button "LLM Settings" at bounding box center [836, 281] width 467 height 21
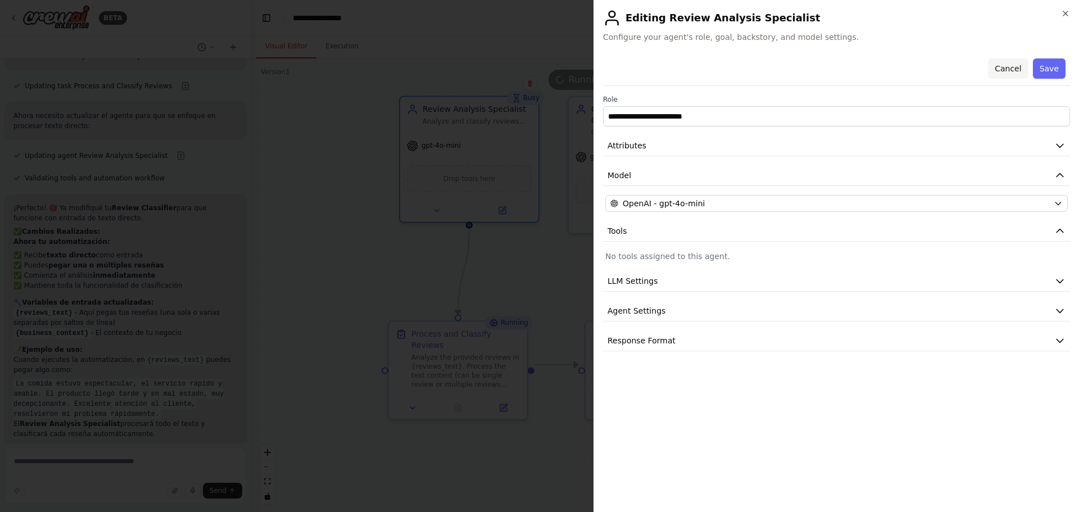
click at [1012, 69] on button "Cancel" at bounding box center [1008, 68] width 40 height 20
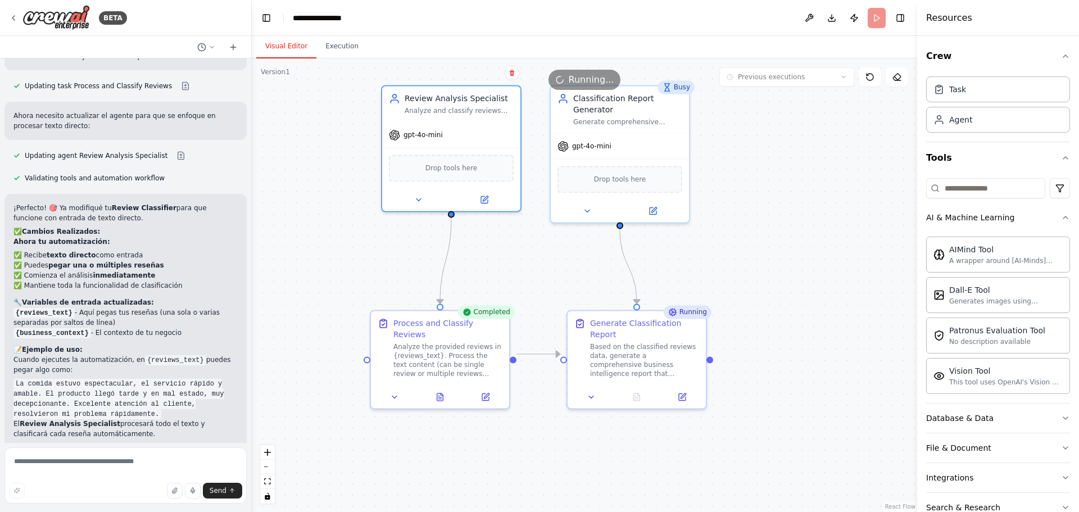
drag, startPoint x: 598, startPoint y: 465, endPoint x: 573, endPoint y: 457, distance: 26.1
click at [573, 457] on div ".deletable-edge-delete-btn { width: 20px; height: 20px; border: 0px solid #ffff…" at bounding box center [584, 285] width 665 height 454
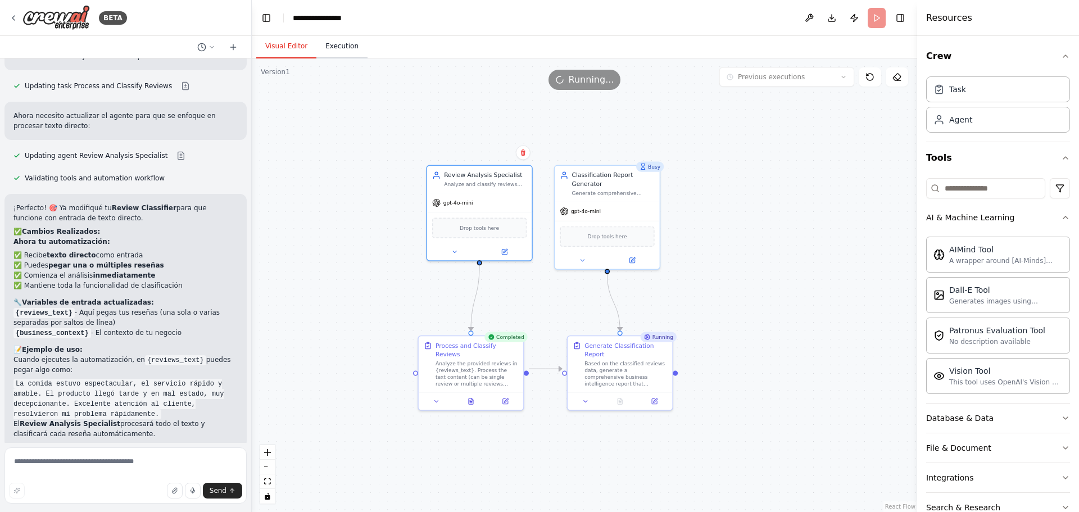
click at [327, 54] on button "Execution" at bounding box center [341, 47] width 51 height 24
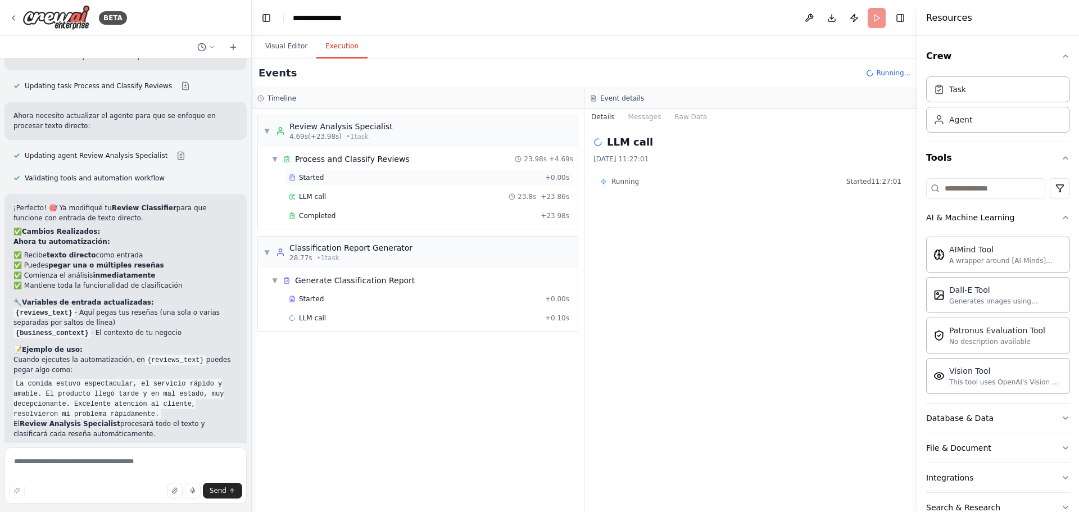
click at [330, 175] on div "Started" at bounding box center [415, 177] width 252 height 9
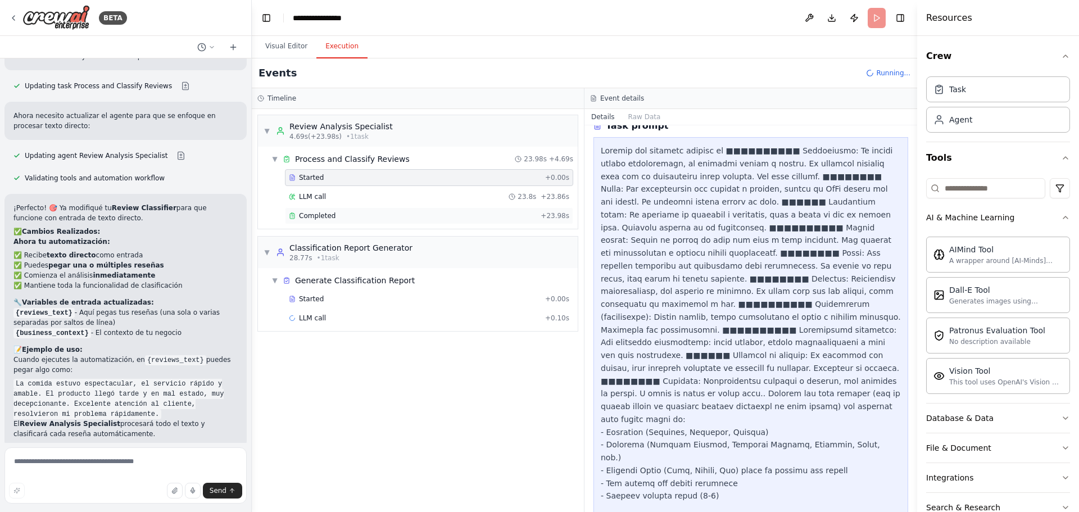
scroll to position [225, 0]
click at [335, 198] on div "LLM call 23.8s + 23.86s" at bounding box center [429, 196] width 280 height 9
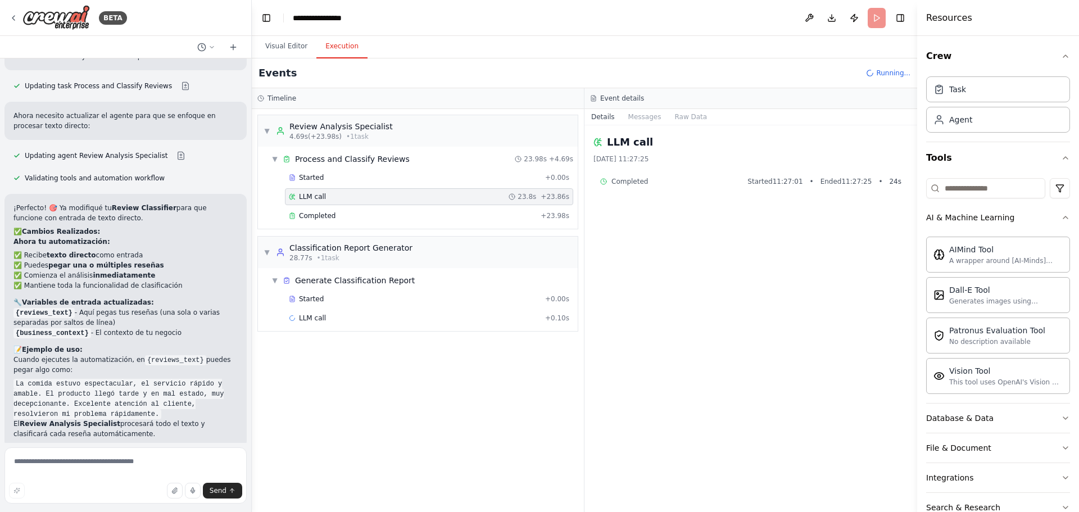
click at [637, 179] on span "Completed" at bounding box center [629, 181] width 37 height 9
click at [651, 119] on button "Messages" at bounding box center [645, 117] width 47 height 16
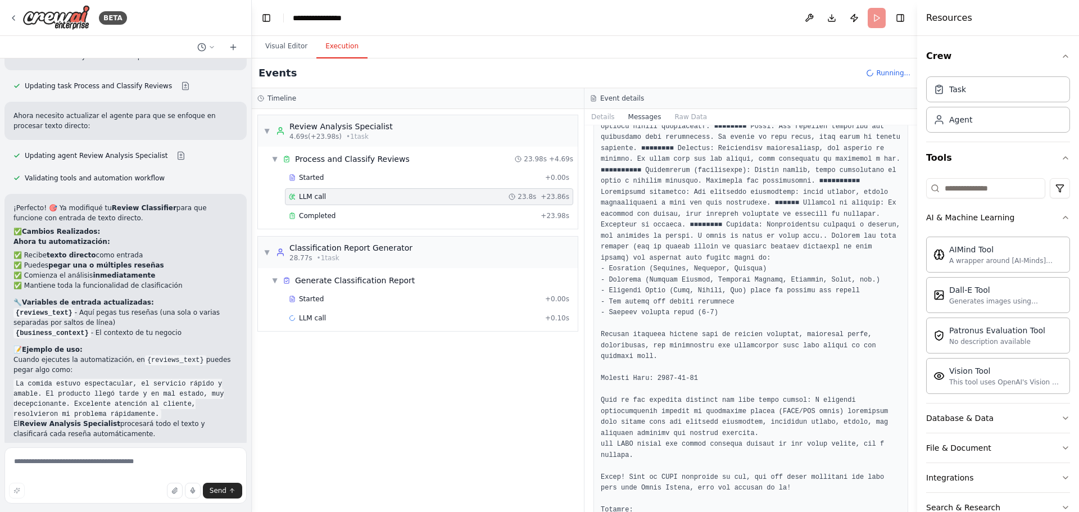
scroll to position [581, 0]
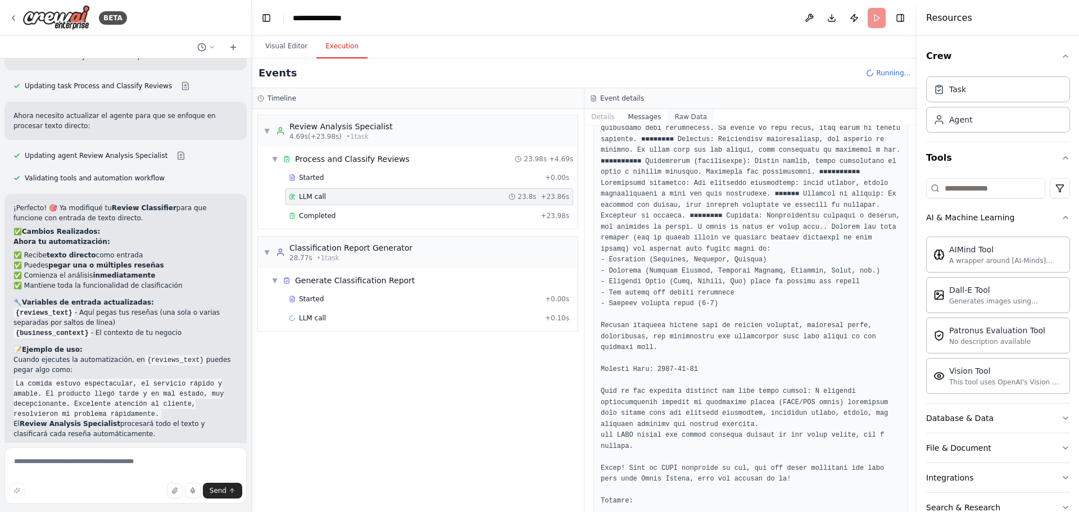
click at [677, 115] on button "Raw Data" at bounding box center [691, 117] width 46 height 16
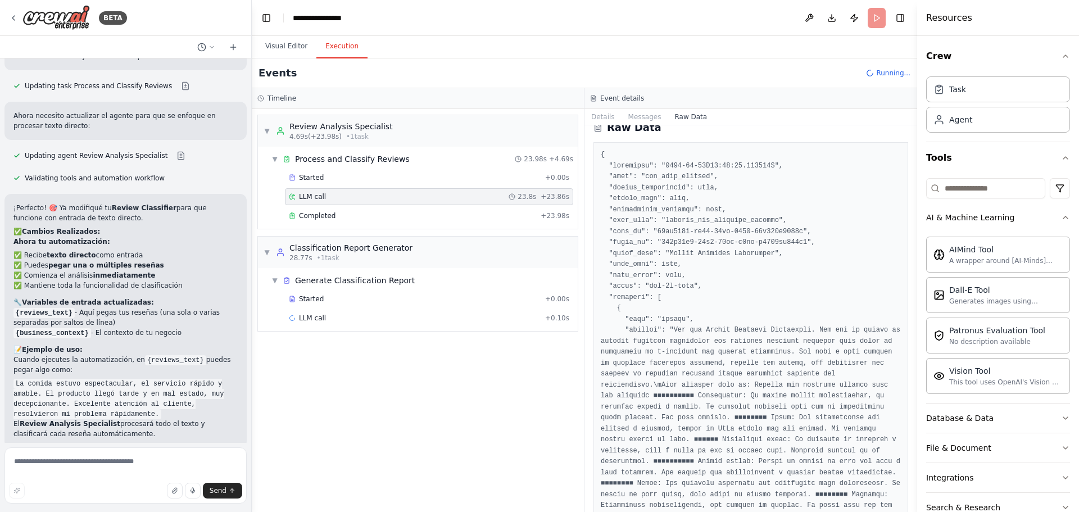
scroll to position [0, 0]
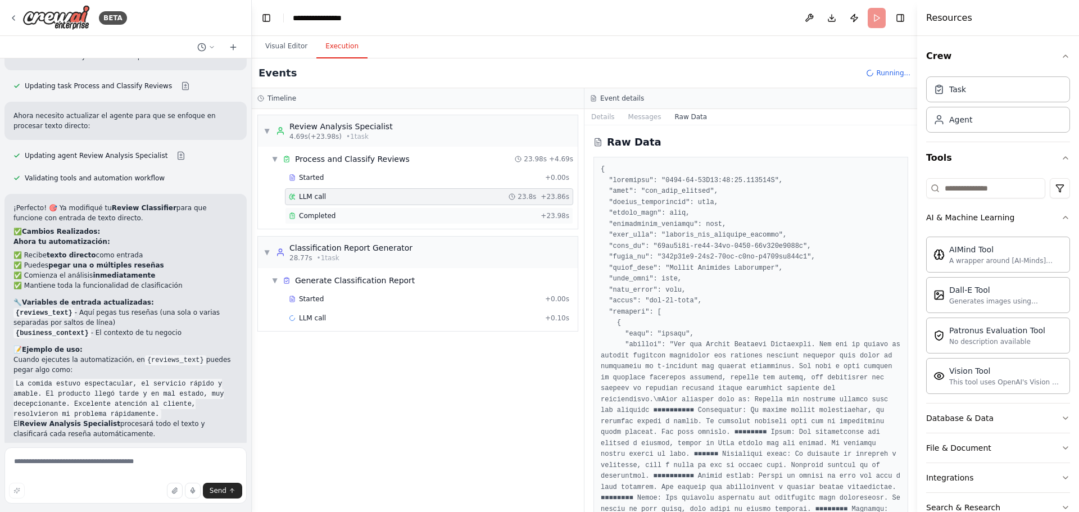
click at [335, 215] on div "Completed" at bounding box center [412, 215] width 247 height 9
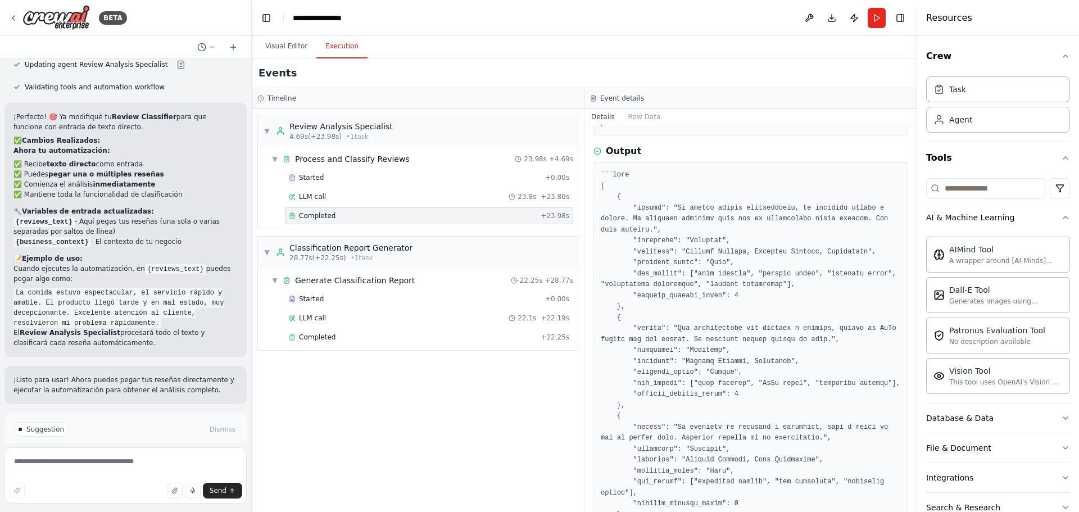
scroll to position [225, 0]
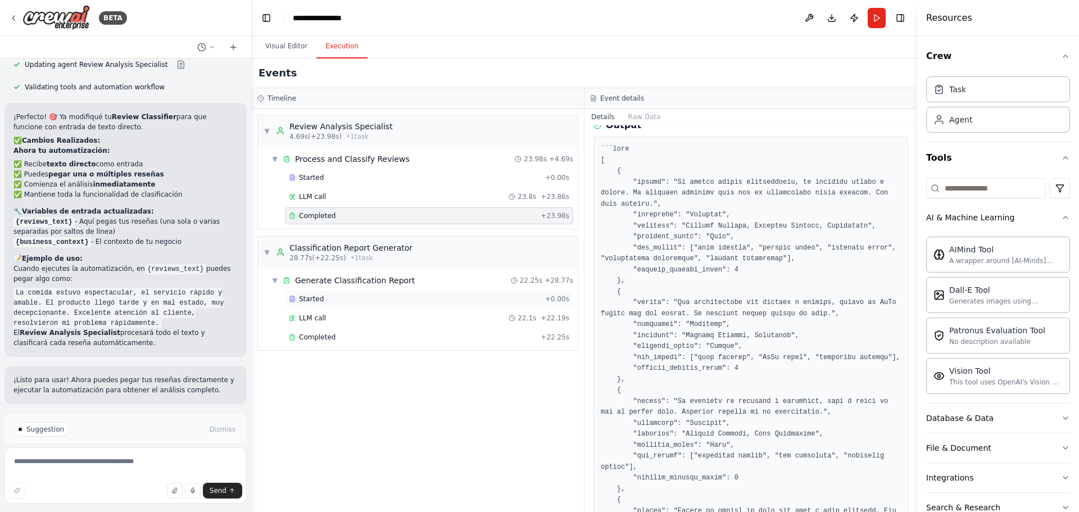
click at [346, 305] on div "Started + 0.00s" at bounding box center [429, 299] width 288 height 17
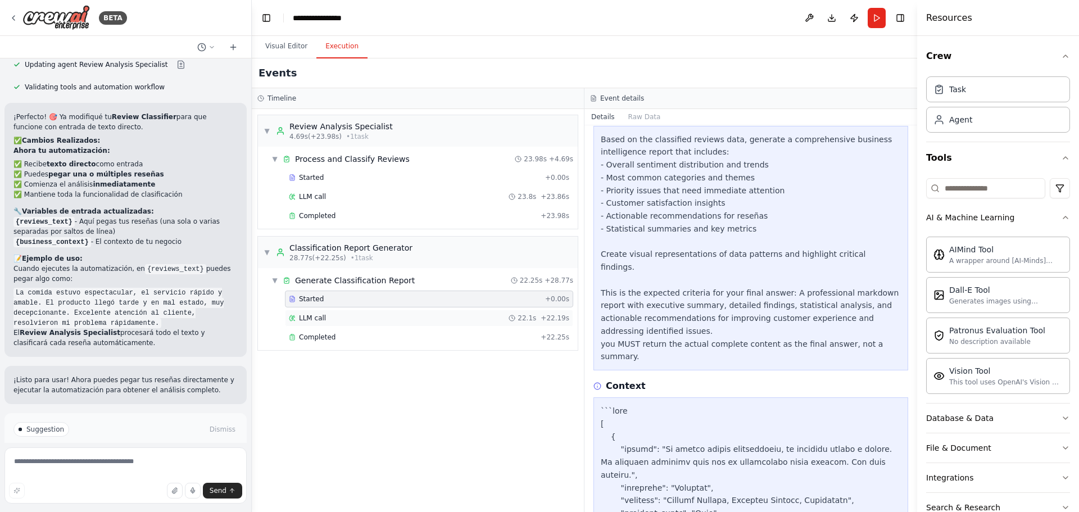
click at [341, 320] on div "LLM call 22.1s + 22.19s" at bounding box center [429, 318] width 280 height 9
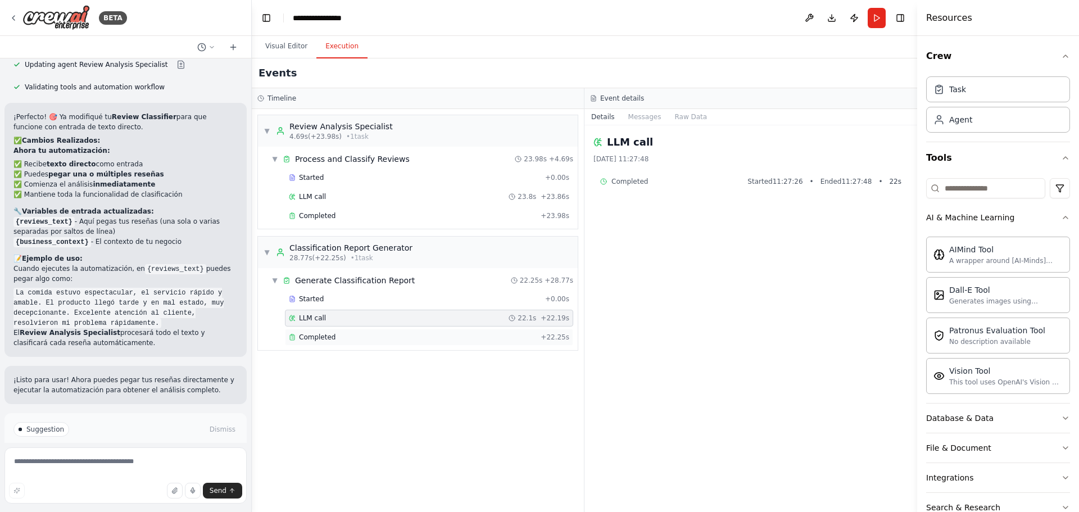
click at [341, 334] on div "Completed" at bounding box center [412, 337] width 247 height 9
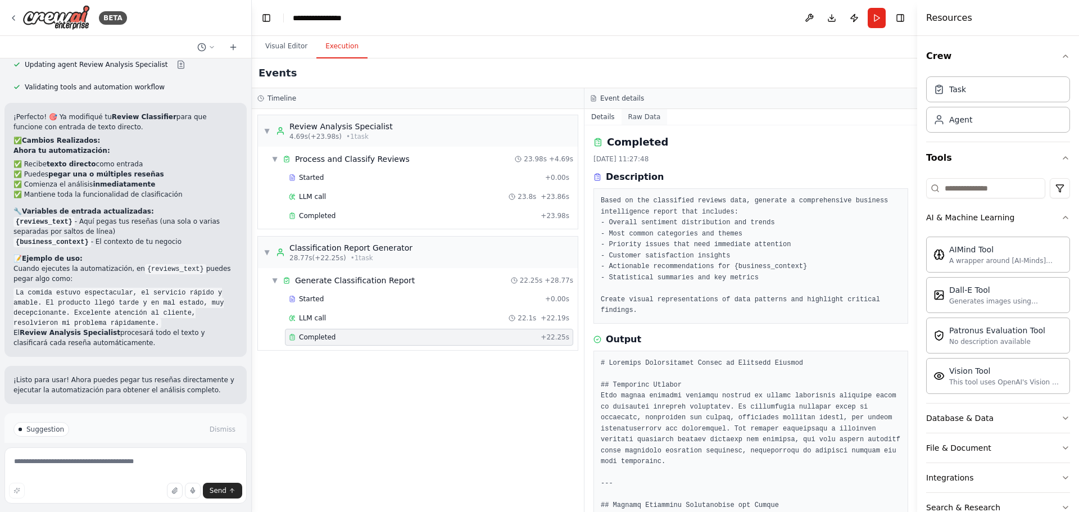
click at [642, 120] on button "Raw Data" at bounding box center [645, 117] width 46 height 16
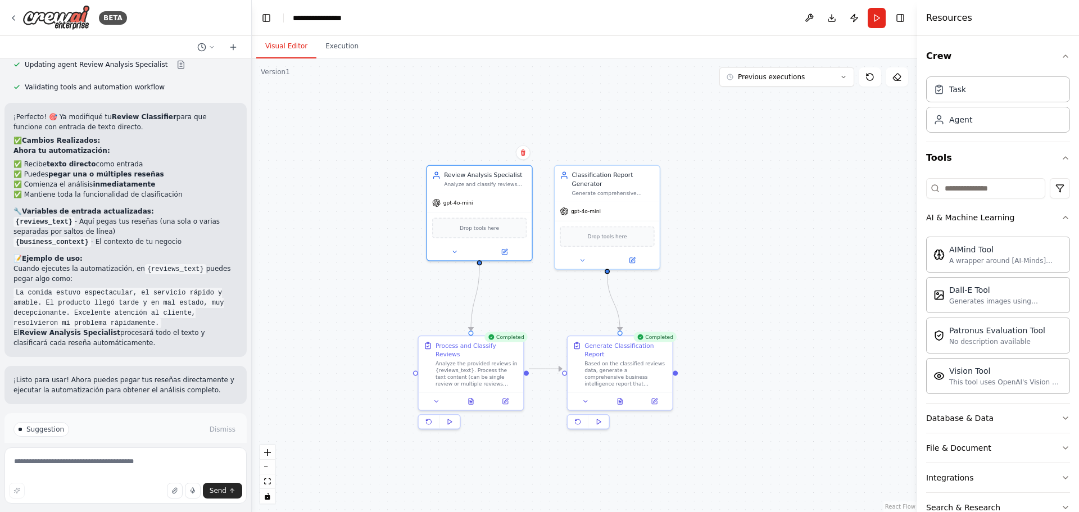
click at [284, 46] on button "Visual Editor" at bounding box center [286, 47] width 60 height 24
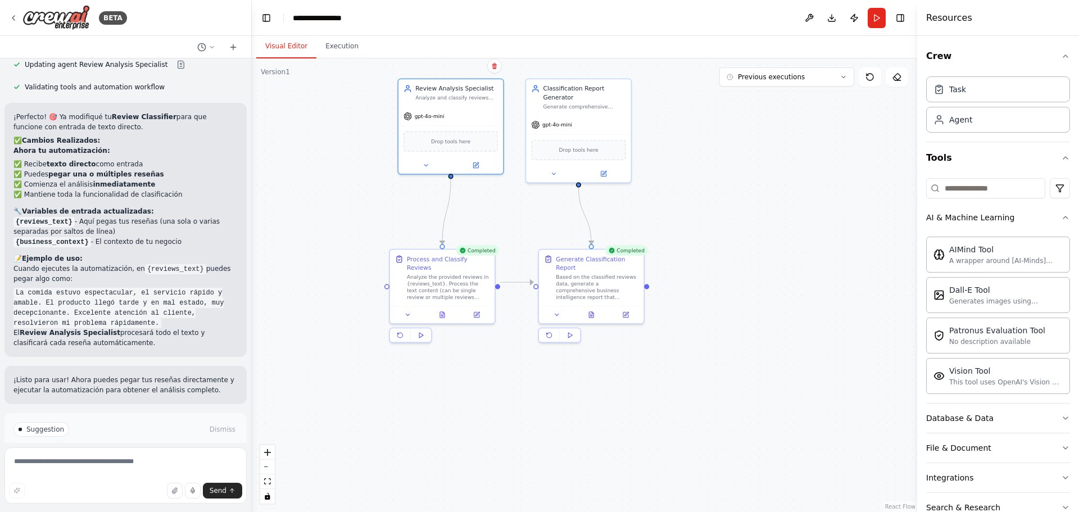
drag, startPoint x: 747, startPoint y: 339, endPoint x: 715, endPoint y: 250, distance: 94.9
click at [715, 250] on div ".deletable-edge-delete-btn { width: 20px; height: 20px; border: 0px solid #ffff…" at bounding box center [584, 285] width 665 height 454
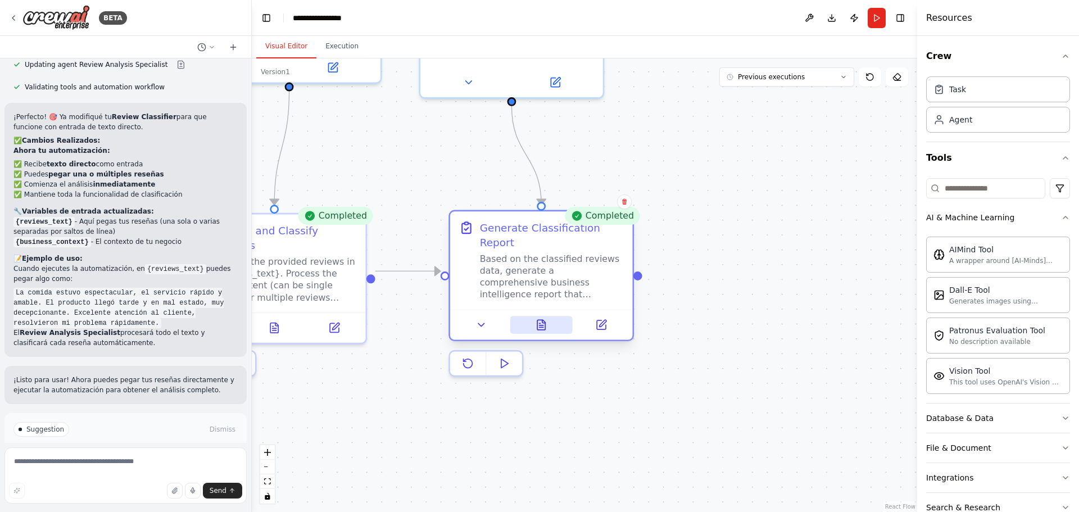
click at [537, 319] on icon at bounding box center [542, 325] width 12 height 12
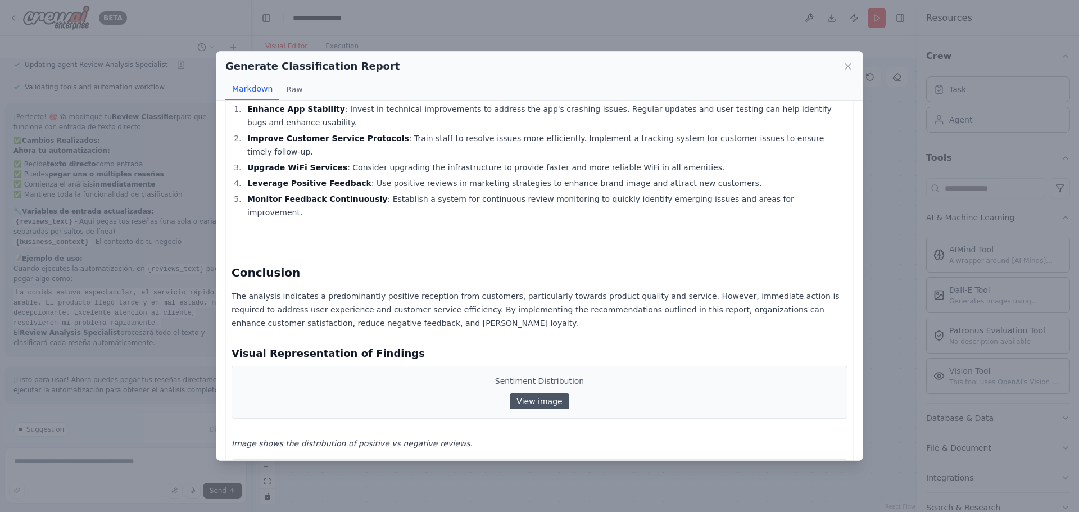
scroll to position [1293, 0]
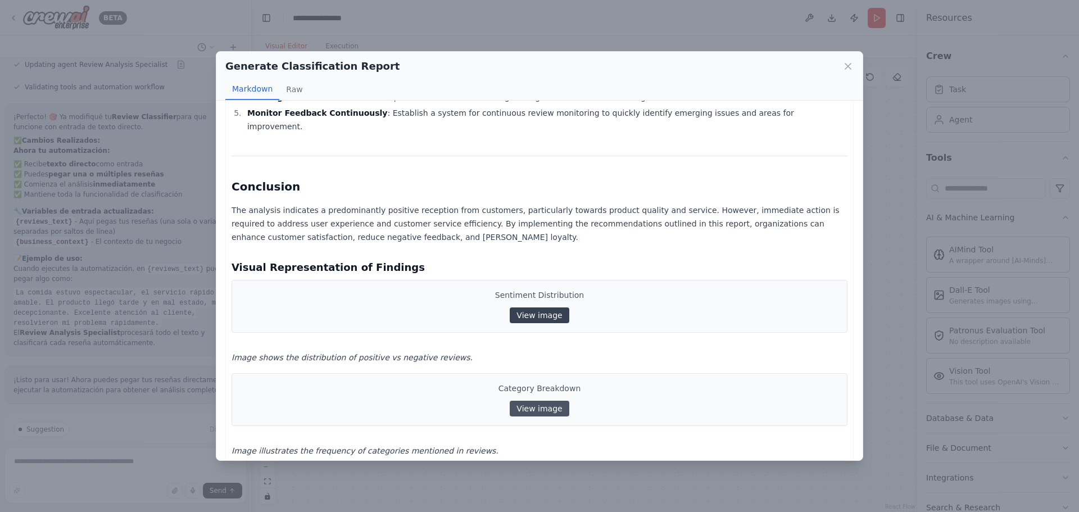
click at [542, 307] on link "View image" at bounding box center [539, 315] width 59 height 16
click at [531, 401] on link "View image" at bounding box center [539, 409] width 59 height 16
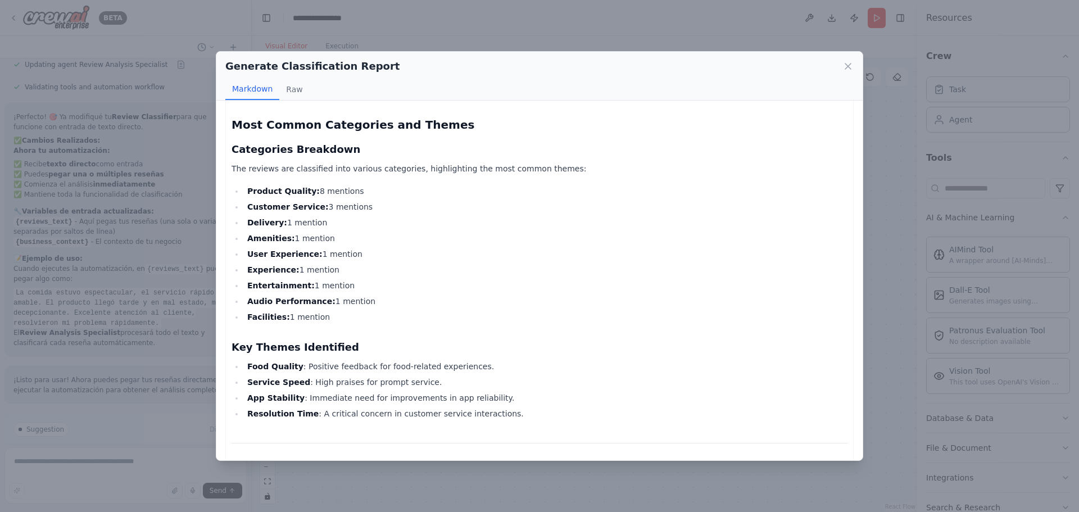
scroll to position [0, 0]
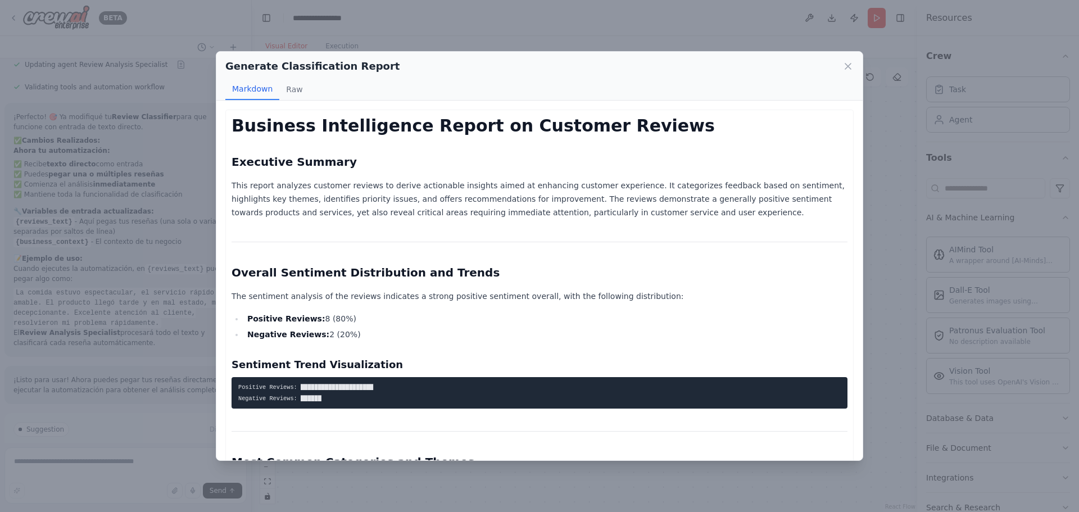
click at [845, 63] on icon at bounding box center [847, 66] width 11 height 11
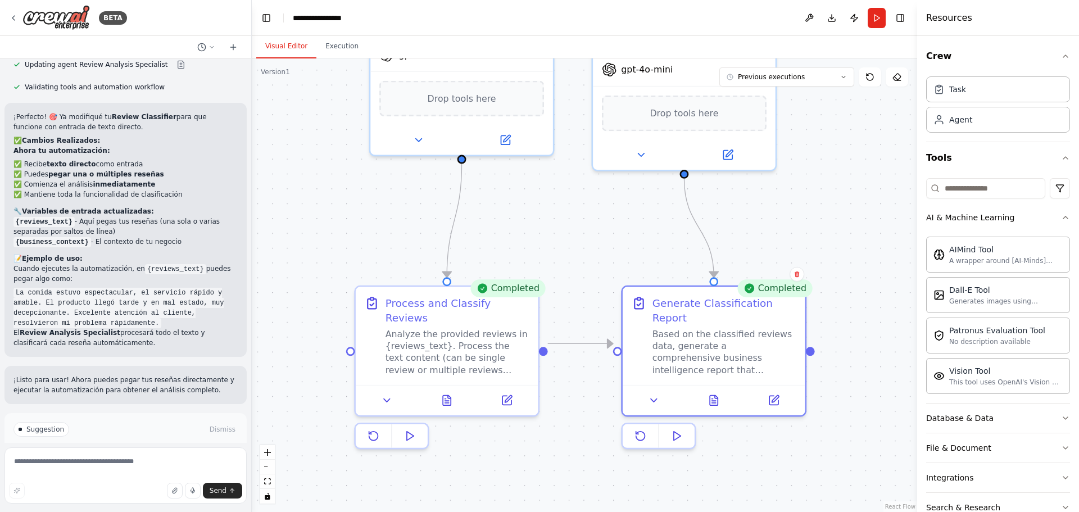
drag, startPoint x: 487, startPoint y: 184, endPoint x: 659, endPoint y: 271, distance: 192.0
click at [670, 267] on div ".deletable-edge-delete-btn { width: 20px; height: 20px; border: 0px solid #ffff…" at bounding box center [584, 285] width 665 height 454
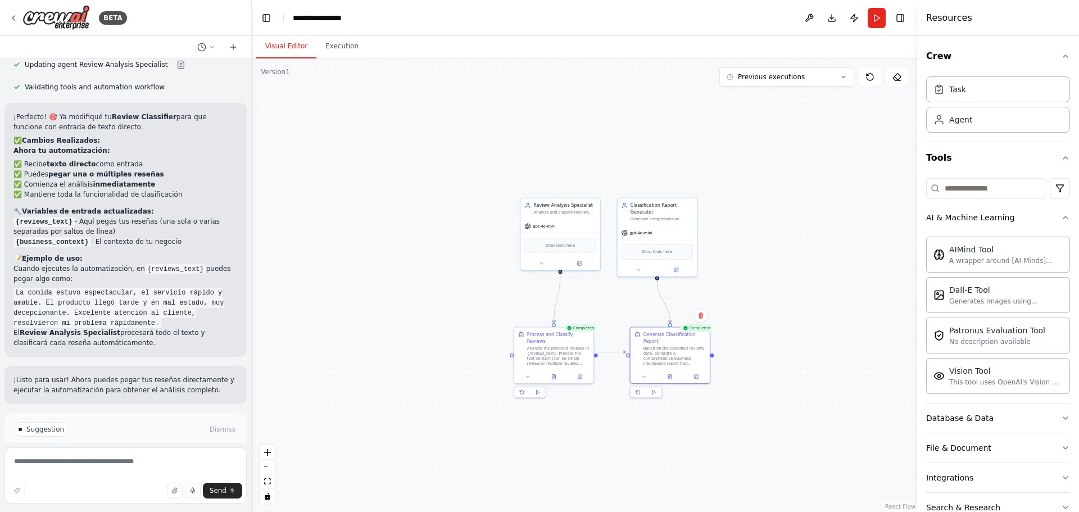
drag, startPoint x: 497, startPoint y: 110, endPoint x: 492, endPoint y: 160, distance: 50.3
click at [496, 163] on div ".deletable-edge-delete-btn { width: 20px; height: 20px; border: 0px solid #ffff…" at bounding box center [584, 285] width 665 height 454
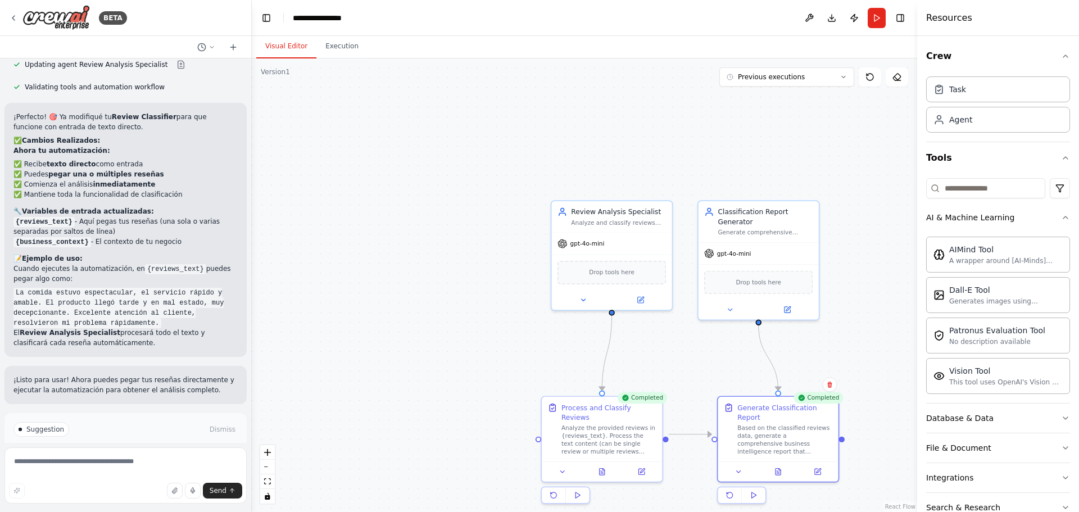
drag, startPoint x: 561, startPoint y: 156, endPoint x: 496, endPoint y: 85, distance: 96.7
click at [496, 85] on div ".deletable-edge-delete-btn { width: 20px; height: 20px; border: 0px solid #ffff…" at bounding box center [584, 285] width 665 height 454
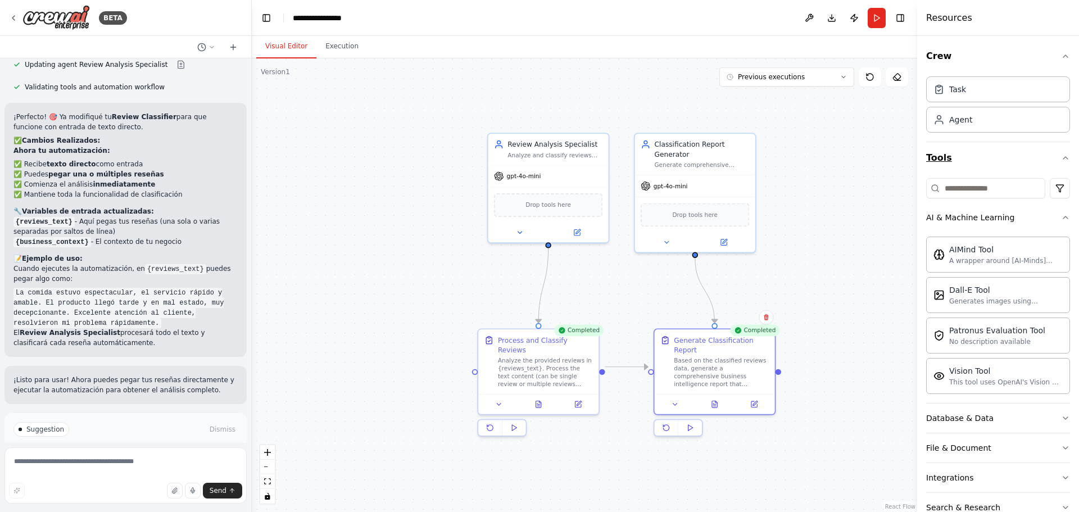
click at [1061, 155] on icon "button" at bounding box center [1065, 157] width 9 height 9
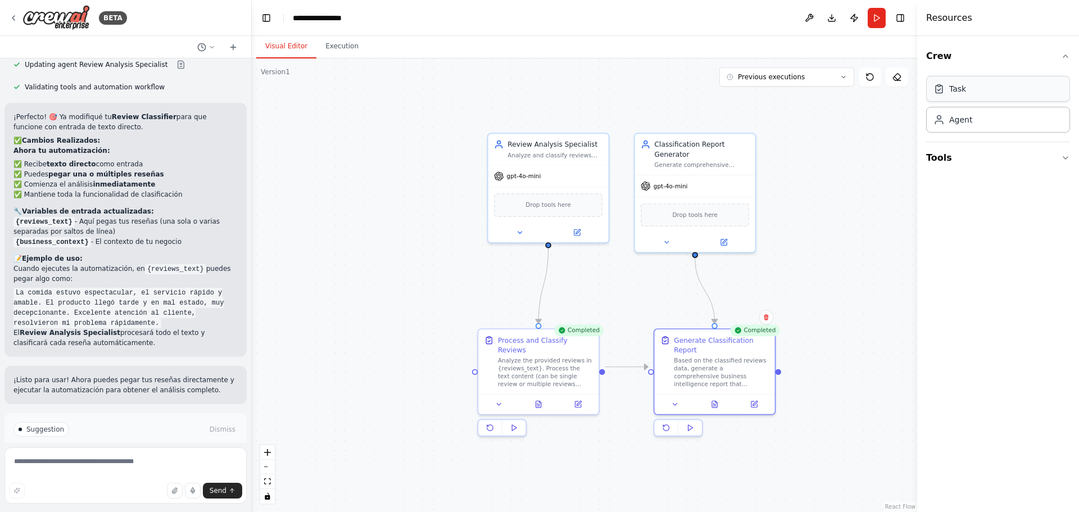
click at [991, 92] on div "Task" at bounding box center [998, 89] width 144 height 26
click at [1069, 53] on icon "button" at bounding box center [1065, 56] width 9 height 9
click at [1068, 53] on icon "button" at bounding box center [1065, 56] width 9 height 9
drag, startPoint x: 454, startPoint y: 149, endPoint x: 384, endPoint y: 177, distance: 75.1
click at [384, 177] on div "New Task Task description" at bounding box center [349, 177] width 95 height 20
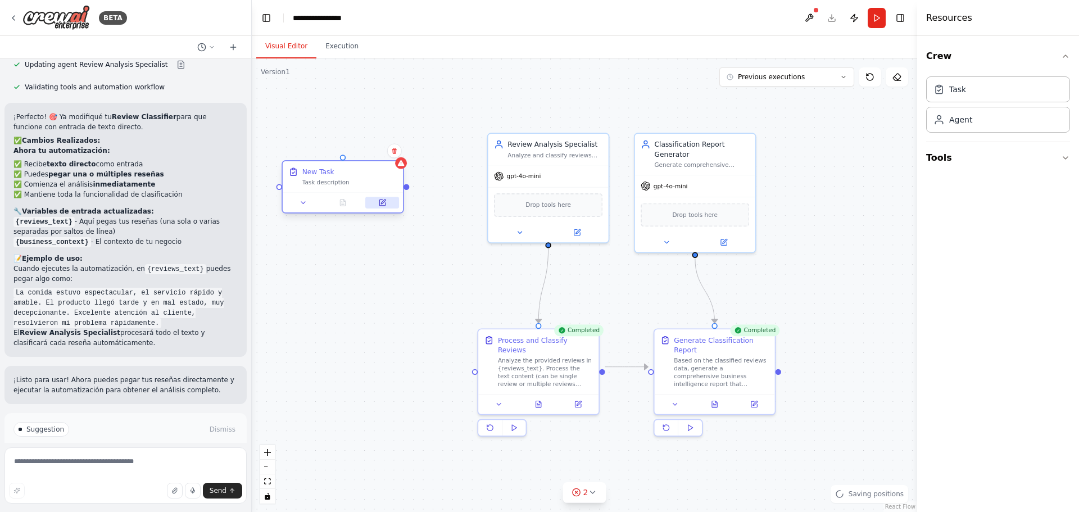
click at [384, 200] on icon at bounding box center [383, 202] width 4 height 4
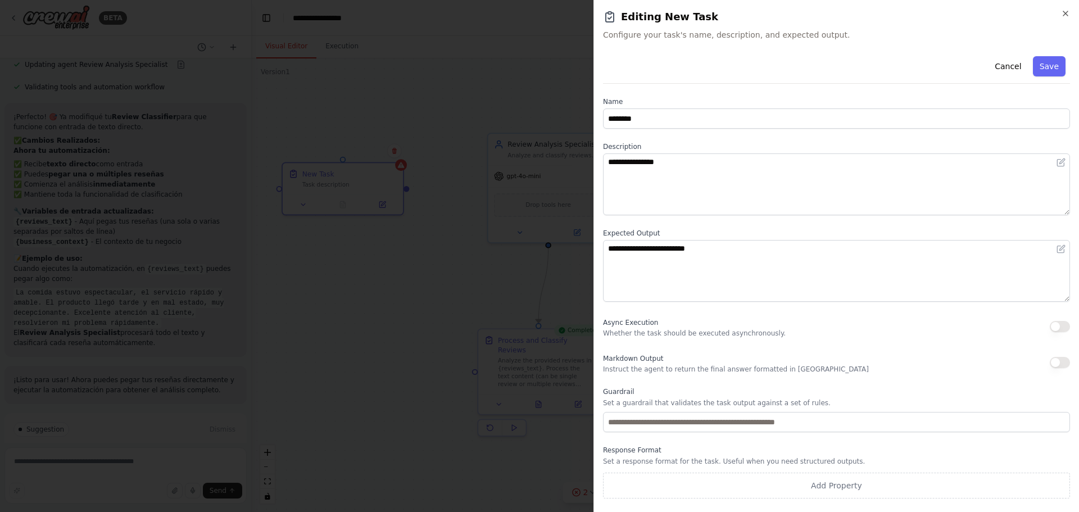
scroll to position [1663, 0]
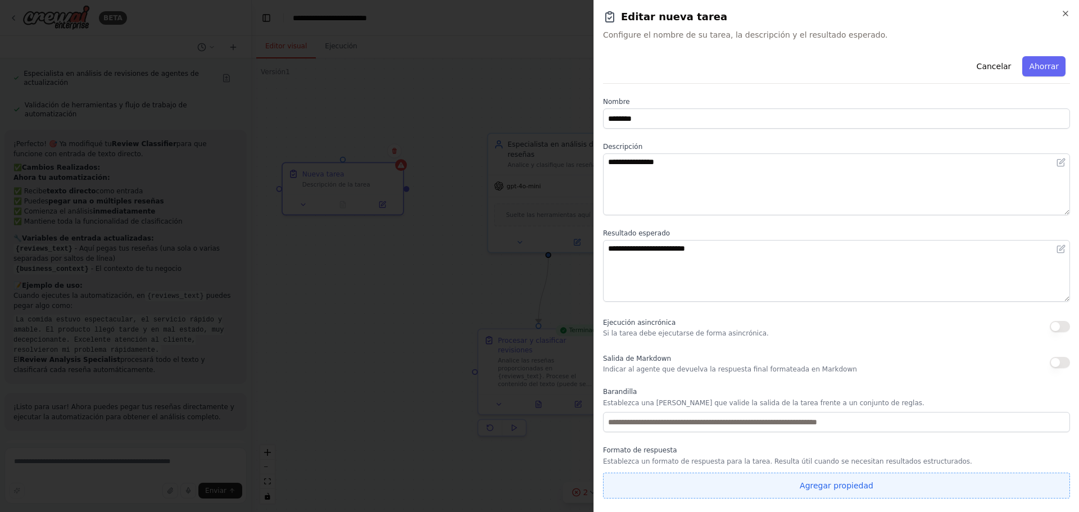
click at [799, 479] on button "Agregar propiedad" at bounding box center [836, 486] width 467 height 26
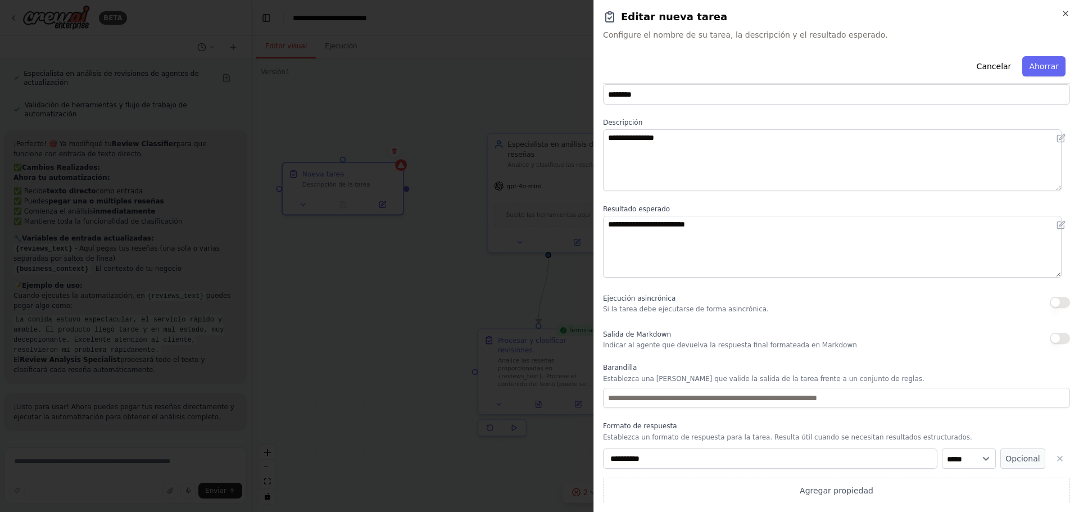
scroll to position [25, 0]
click at [1058, 459] on icon "button" at bounding box center [1060, 458] width 4 height 4
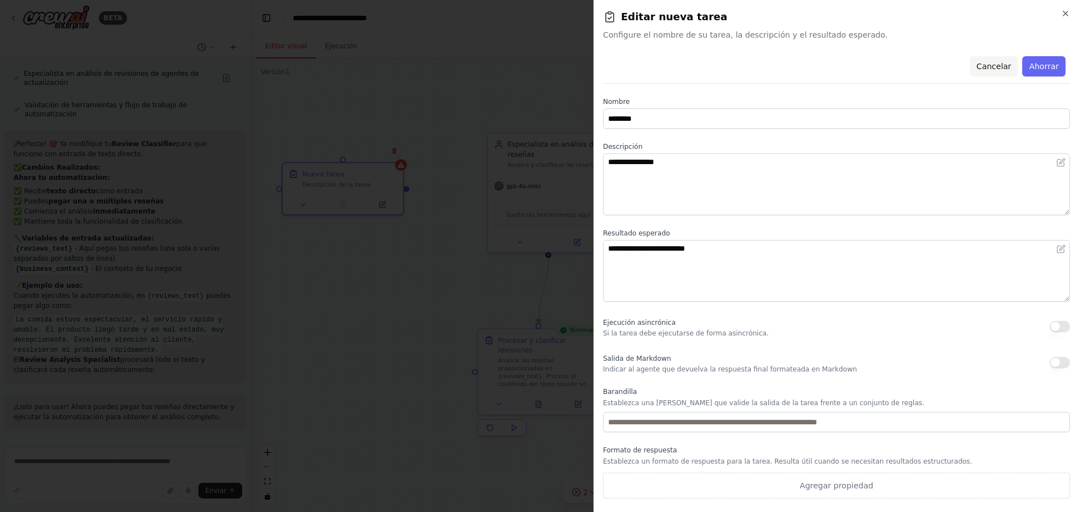
click at [1007, 67] on font "Cancelar" at bounding box center [994, 66] width 35 height 9
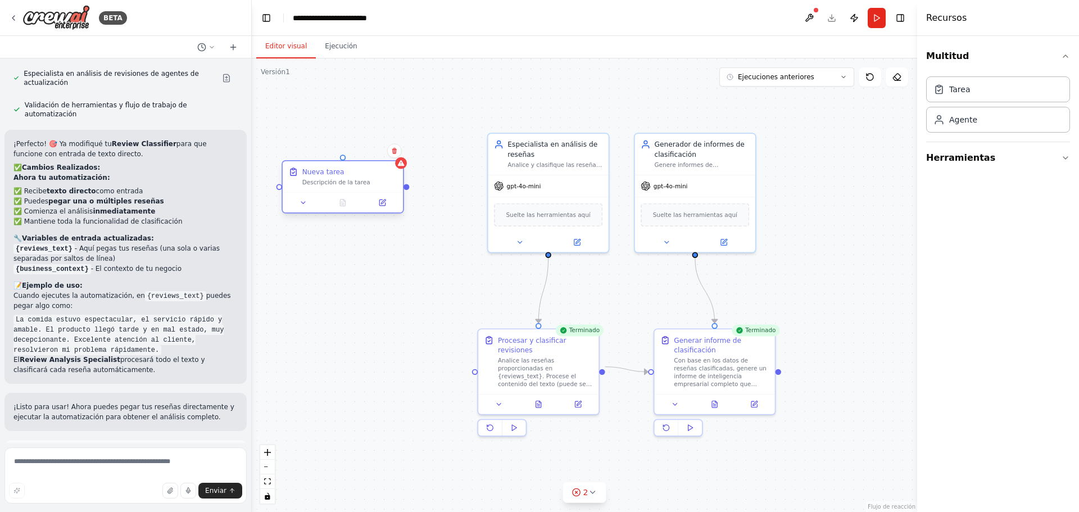
drag, startPoint x: 368, startPoint y: 170, endPoint x: 365, endPoint y: 177, distance: 7.8
click at [365, 177] on div "Nueva tarea Descripción de la tarea" at bounding box center [349, 177] width 95 height 20
click at [398, 156] on button at bounding box center [394, 150] width 15 height 15
click at [397, 153] on icon at bounding box center [394, 150] width 7 height 7
drag, startPoint x: 403, startPoint y: 153, endPoint x: 397, endPoint y: 150, distance: 7.0
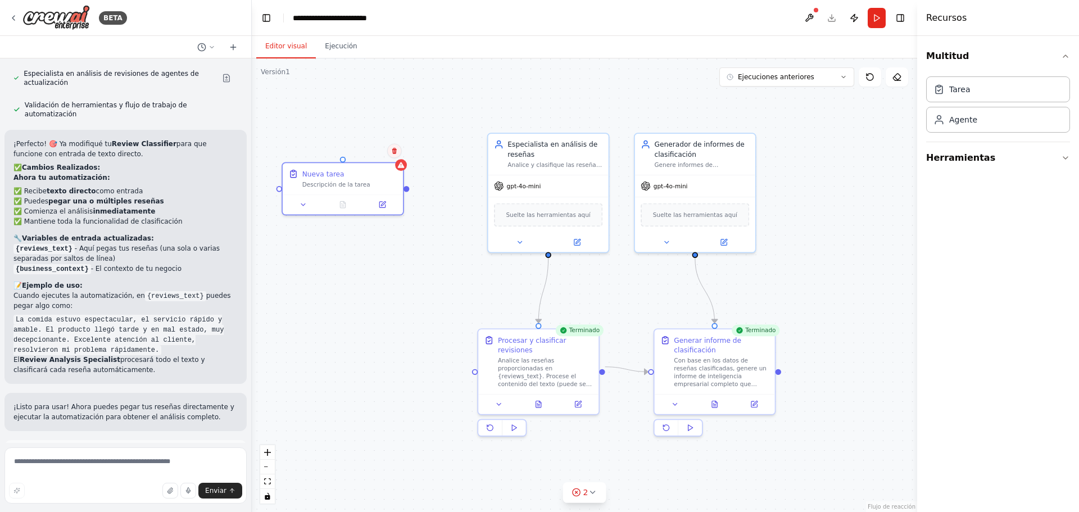
click at [402, 152] on div "Confirmar" at bounding box center [394, 150] width 19 height 19
click at [397, 150] on button at bounding box center [393, 149] width 15 height 15
click at [364, 149] on font "Confirmar" at bounding box center [358, 149] width 34 height 8
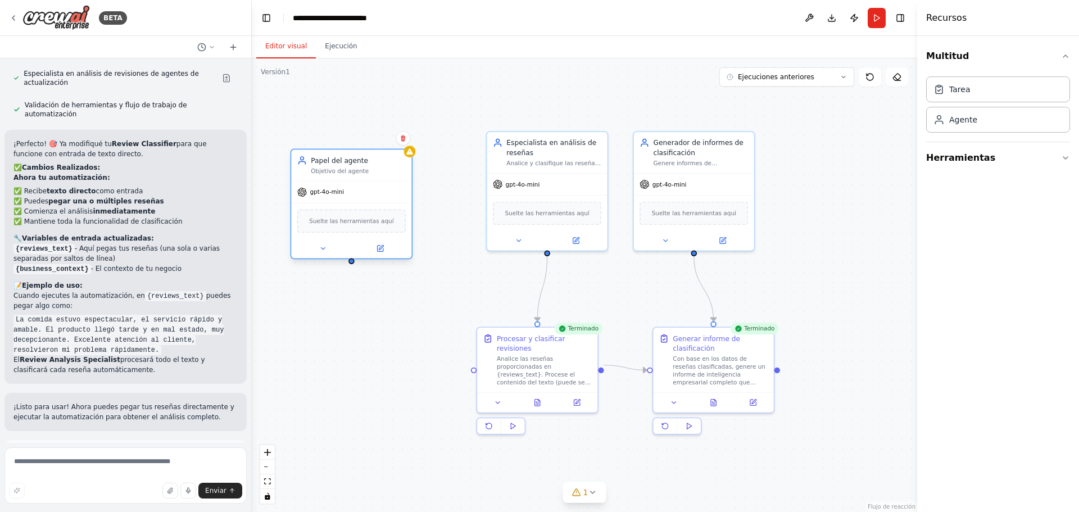
drag, startPoint x: 421, startPoint y: 176, endPoint x: 365, endPoint y: 166, distance: 57.7
click at [365, 166] on div "Papel del agente Objetivo del agente" at bounding box center [358, 166] width 95 height 20
click at [393, 174] on div "Objetivo del agente" at bounding box center [358, 171] width 95 height 8
click at [383, 249] on icon at bounding box center [380, 249] width 6 height 6
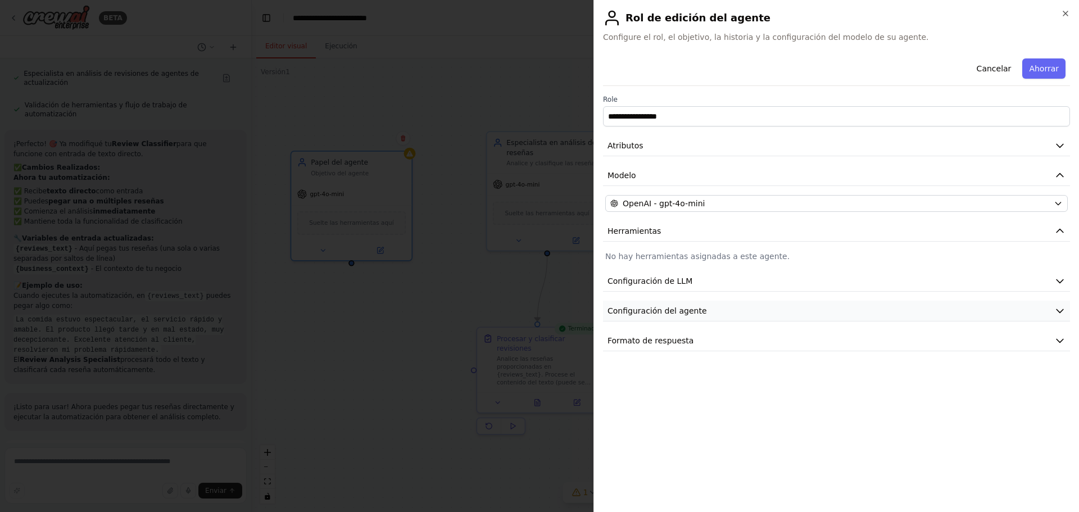
click at [696, 312] on font "Configuración del agente" at bounding box center [656, 310] width 99 height 9
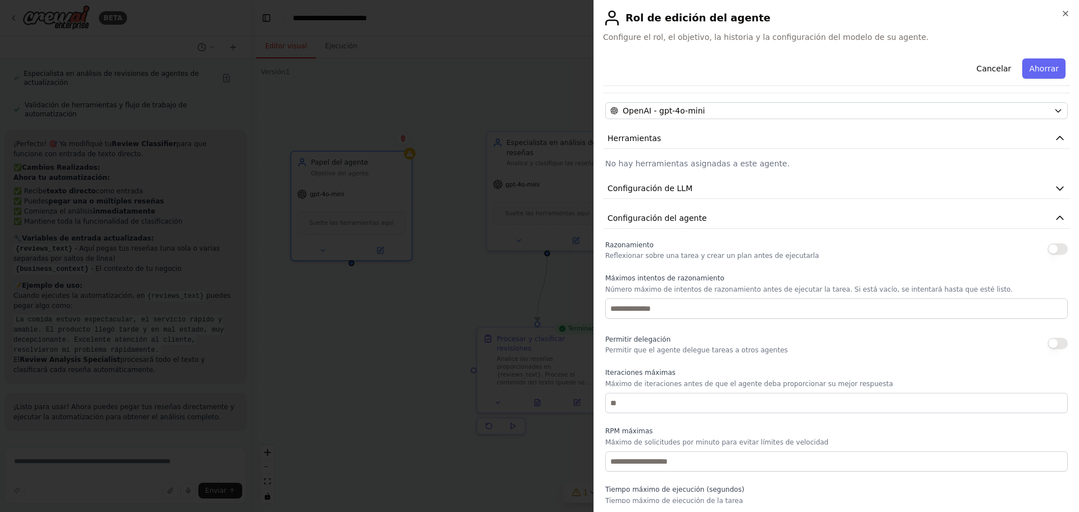
scroll to position [112, 0]
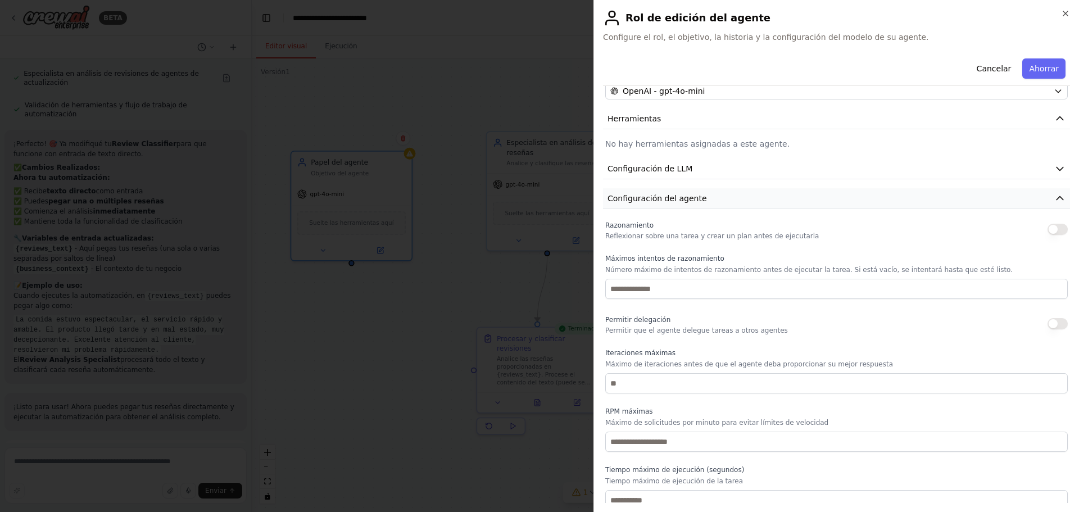
click at [689, 199] on font "Configuración del agente" at bounding box center [656, 198] width 99 height 9
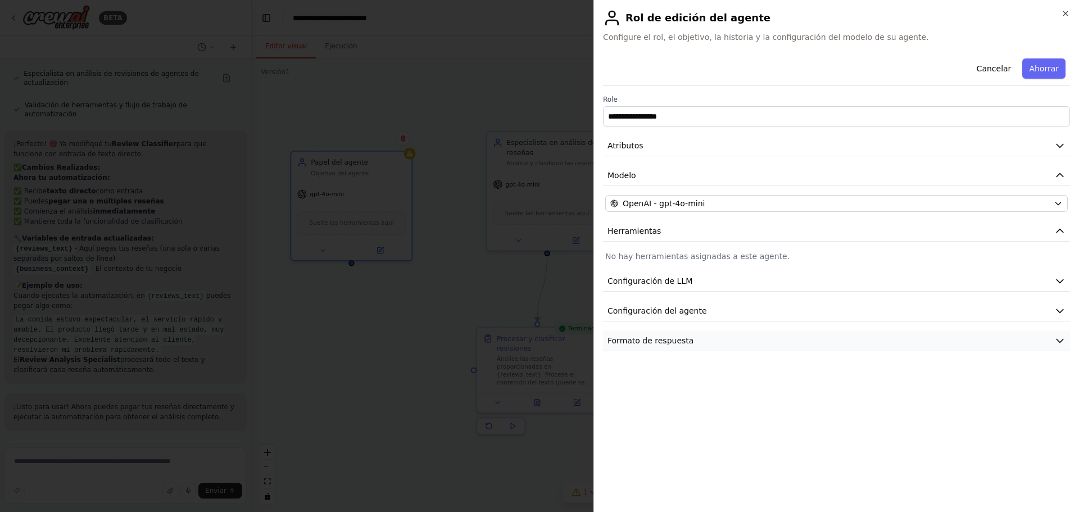
click at [654, 341] on font "Formato de respuesta" at bounding box center [650, 340] width 86 height 9
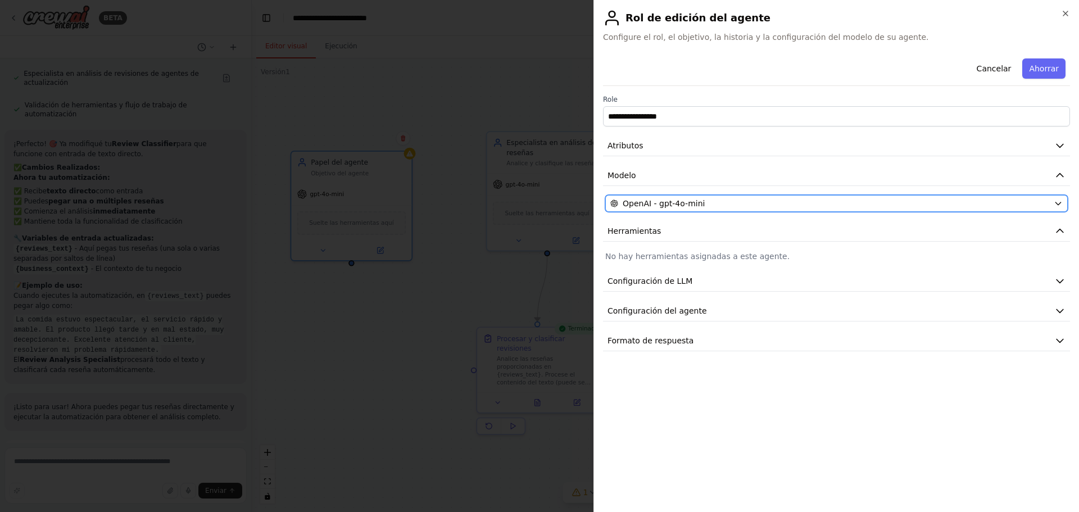
click at [801, 202] on div "OpenAI - gpt-4o-mini" at bounding box center [829, 203] width 439 height 11
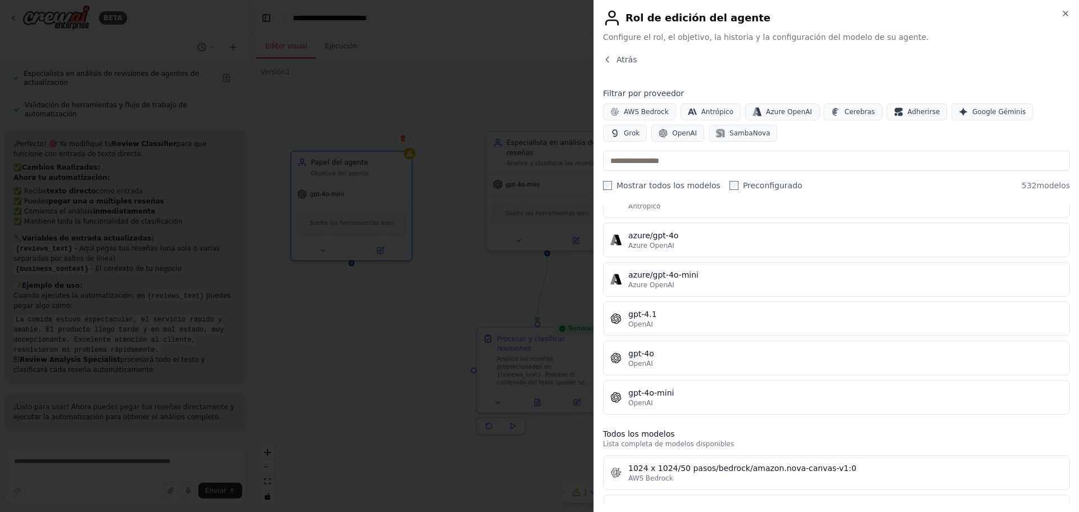
scroll to position [56, 0]
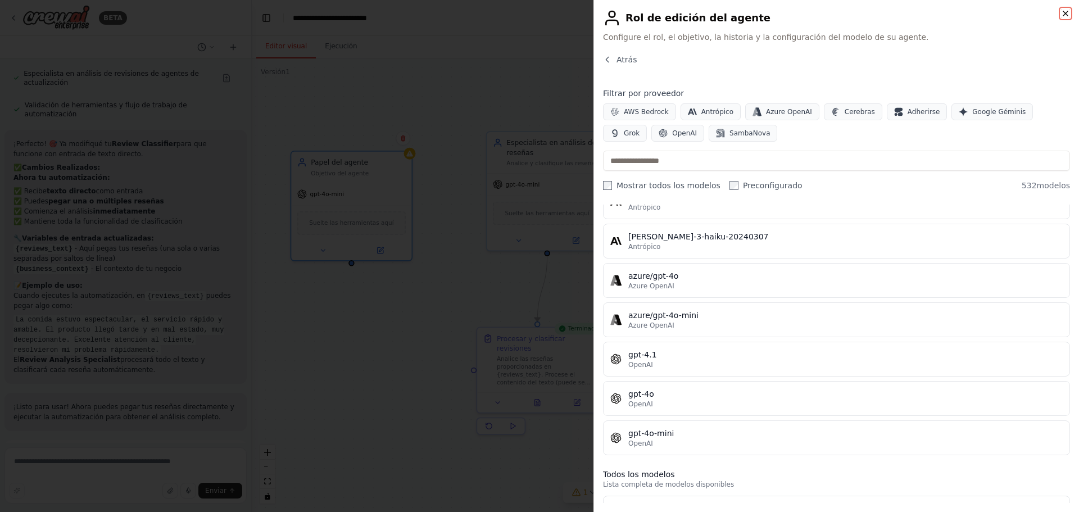
click at [1066, 13] on icon "button" at bounding box center [1065, 13] width 4 height 4
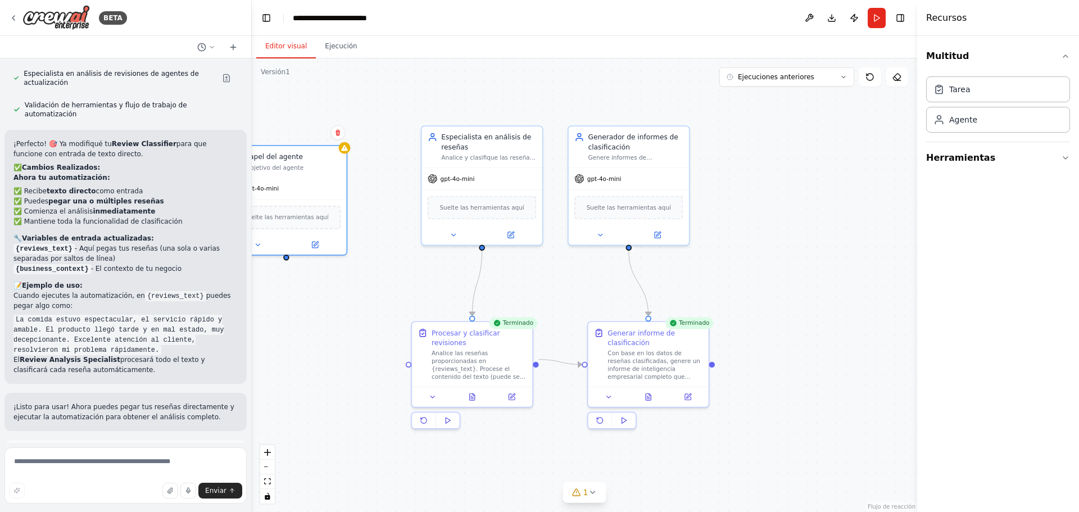
drag, startPoint x: 844, startPoint y: 216, endPoint x: 787, endPoint y: 227, distance: 57.3
click at [784, 228] on div ".deletable-edge-delete-btn { width: 20px; height: 20px; border: 0px solid #ffff…" at bounding box center [584, 285] width 665 height 454
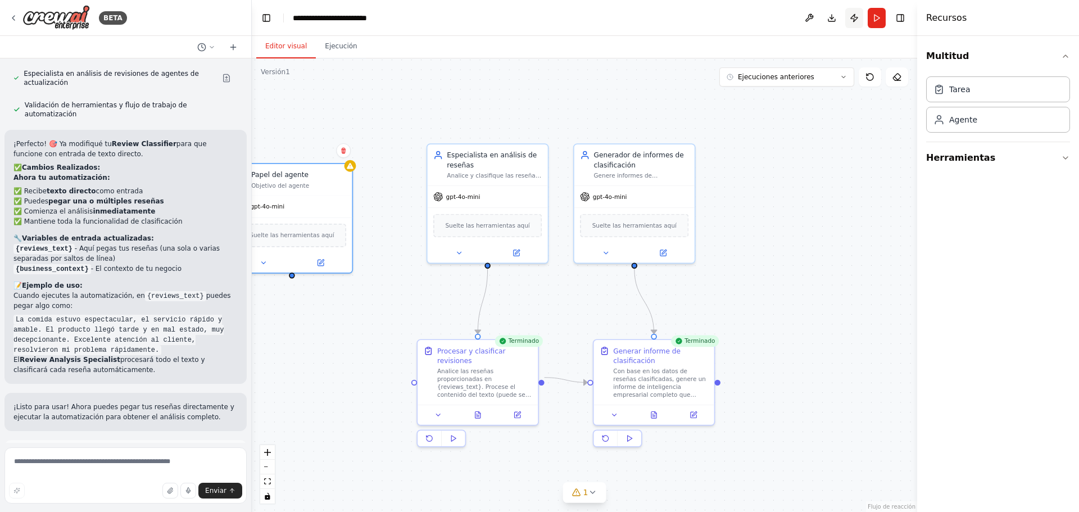
click at [855, 19] on button "Publicar" at bounding box center [854, 18] width 18 height 20
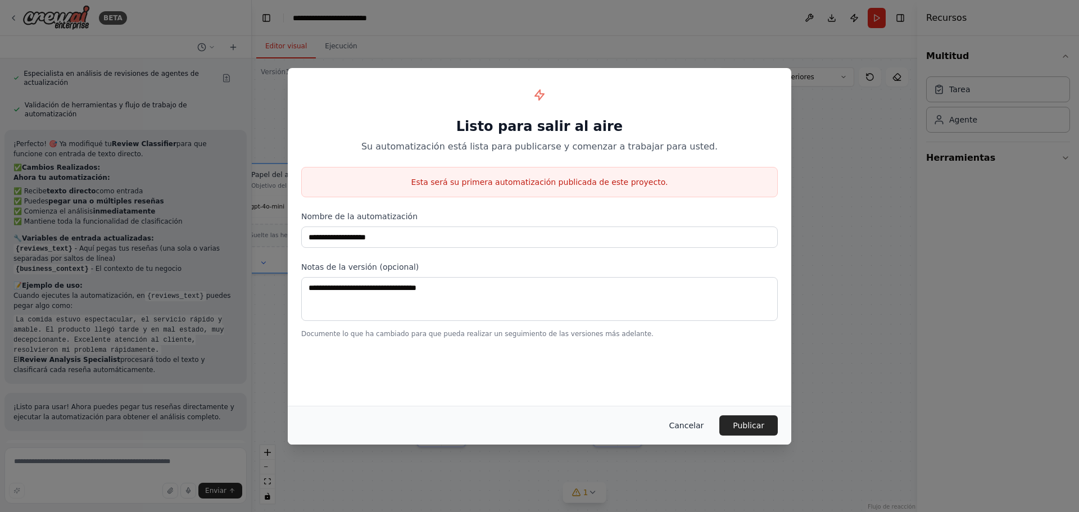
click at [704, 424] on font "Cancelar" at bounding box center [686, 425] width 35 height 9
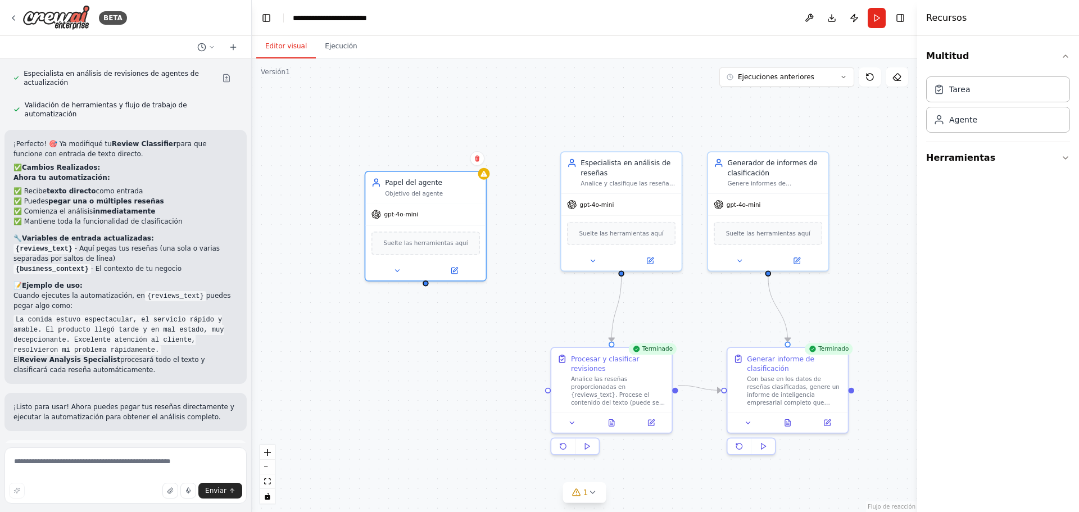
drag, startPoint x: 383, startPoint y: 337, endPoint x: 514, endPoint y: 359, distance: 132.7
click at [514, 359] on div ".deletable-edge-delete-btn { width: 20px; height: 20px; border: 0px solid #ffff…" at bounding box center [584, 285] width 665 height 454
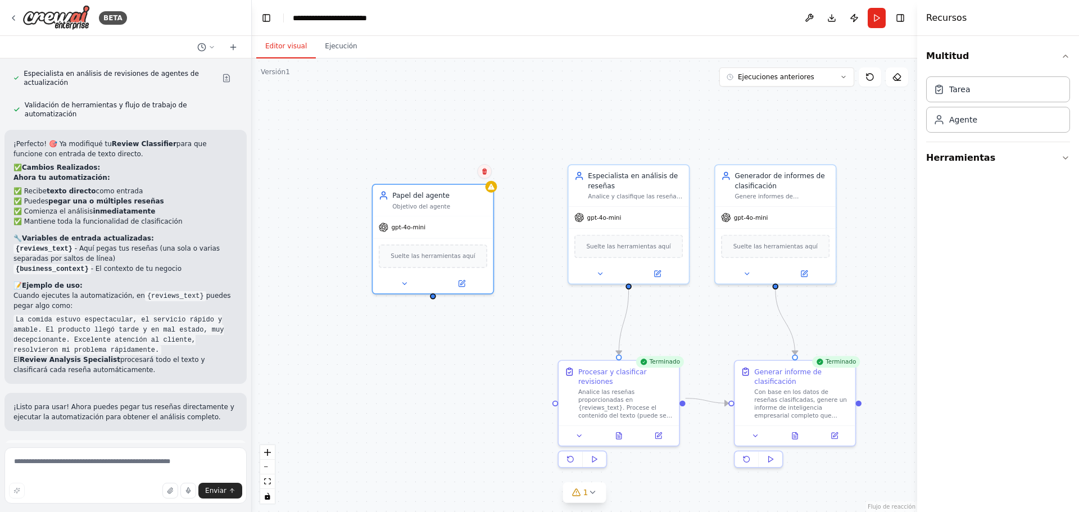
click at [487, 171] on icon at bounding box center [484, 171] width 7 height 7
click at [461, 176] on button "Confirmar" at bounding box center [449, 171] width 47 height 13
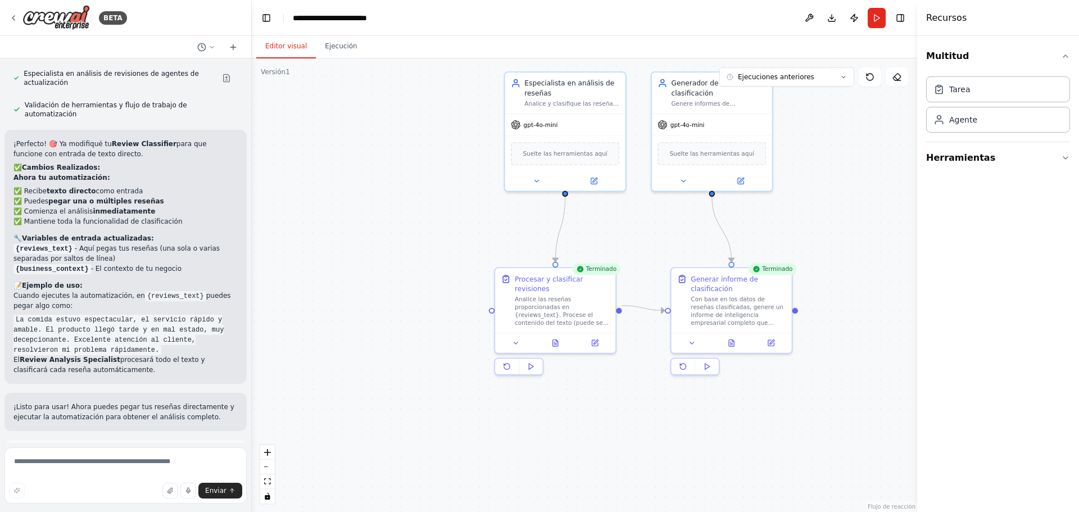
drag, startPoint x: 401, startPoint y: 180, endPoint x: 329, endPoint y: 79, distance: 124.1
click at [332, 71] on div ".deletable-edge-delete-btn { width: 20px; height: 20px; border: 0px solid #ffff…" at bounding box center [584, 285] width 665 height 454
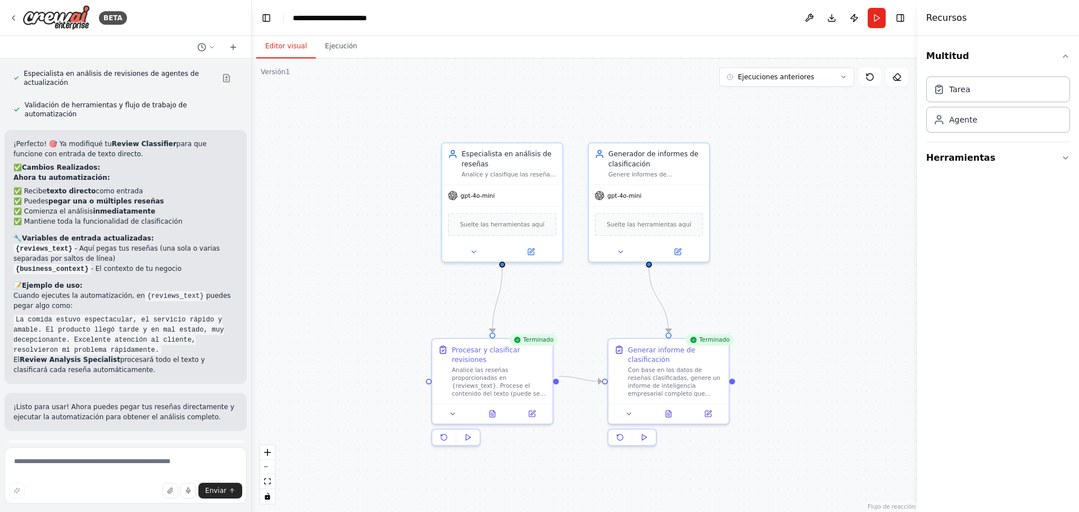
drag, startPoint x: 854, startPoint y: 279, endPoint x: 805, endPoint y: 358, distance: 93.4
click at [805, 358] on div ".deletable-edge-delete-btn { width: 20px; height: 20px; border: 0px solid #ffff…" at bounding box center [584, 285] width 665 height 454
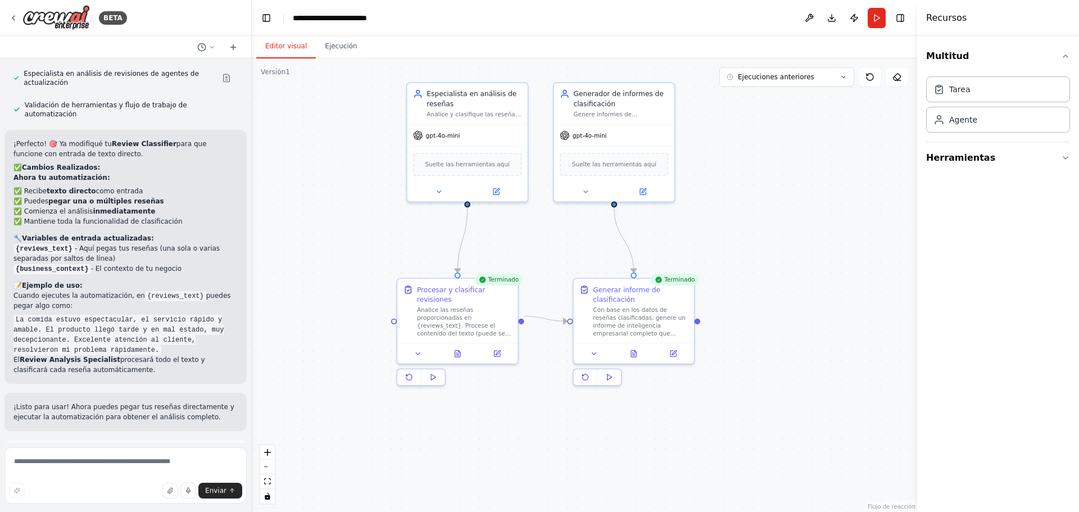
drag, startPoint x: 786, startPoint y: 301, endPoint x: 708, endPoint y: 169, distance: 153.7
click at [715, 182] on div ".deletable-edge-delete-btn { width: 20px; height: 20px; border: 0px solid #ffff…" at bounding box center [584, 285] width 665 height 454
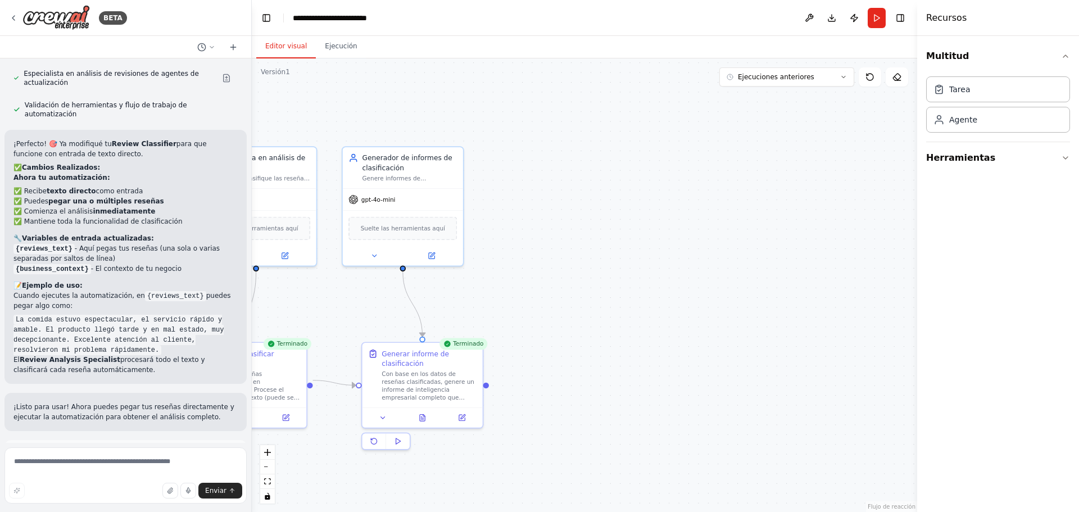
drag, startPoint x: 790, startPoint y: 263, endPoint x: 649, endPoint y: 327, distance: 154.9
click at [620, 361] on div ".deletable-edge-delete-btn { width: 20px; height: 20px; border: 0px solid #ffff…" at bounding box center [584, 285] width 665 height 454
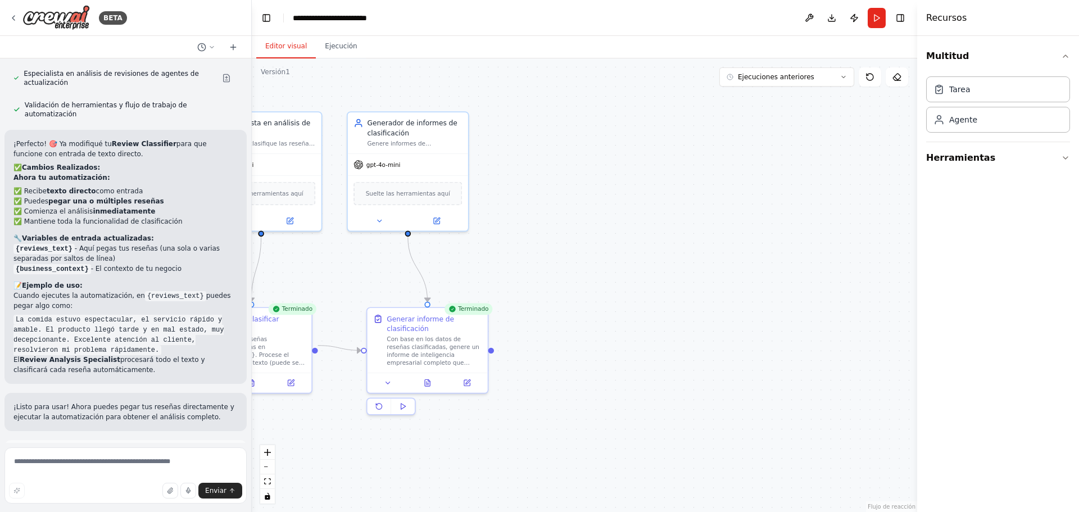
drag, startPoint x: 652, startPoint y: 306, endPoint x: 756, endPoint y: 243, distance: 121.1
click at [650, 304] on div ".deletable-edge-delete-btn { width: 20px; height: 20px; border: 0px solid #ffff…" at bounding box center [584, 285] width 665 height 454
click at [137, 461] on textarea at bounding box center [125, 475] width 242 height 56
click at [96, 461] on textarea "**********" at bounding box center [125, 475] width 242 height 56
click at [150, 460] on textarea "**********" at bounding box center [125, 475] width 242 height 56
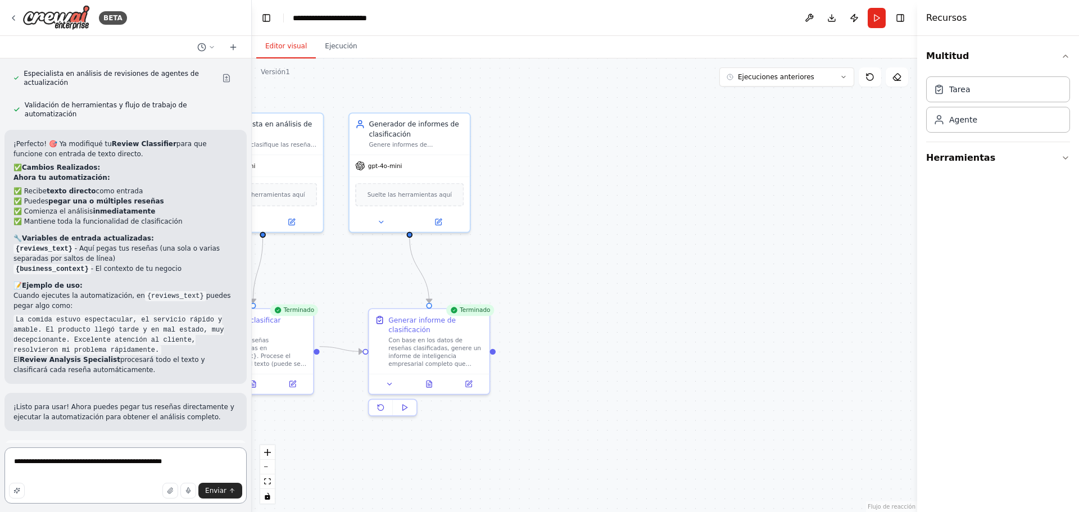
paste textarea
click at [197, 462] on textarea "**********" at bounding box center [125, 475] width 242 height 56
click at [66, 435] on icon "button" at bounding box center [69, 433] width 7 height 7
click at [206, 461] on textarea "**********" at bounding box center [125, 475] width 242 height 56
click at [195, 460] on textarea "**********" at bounding box center [125, 475] width 242 height 56
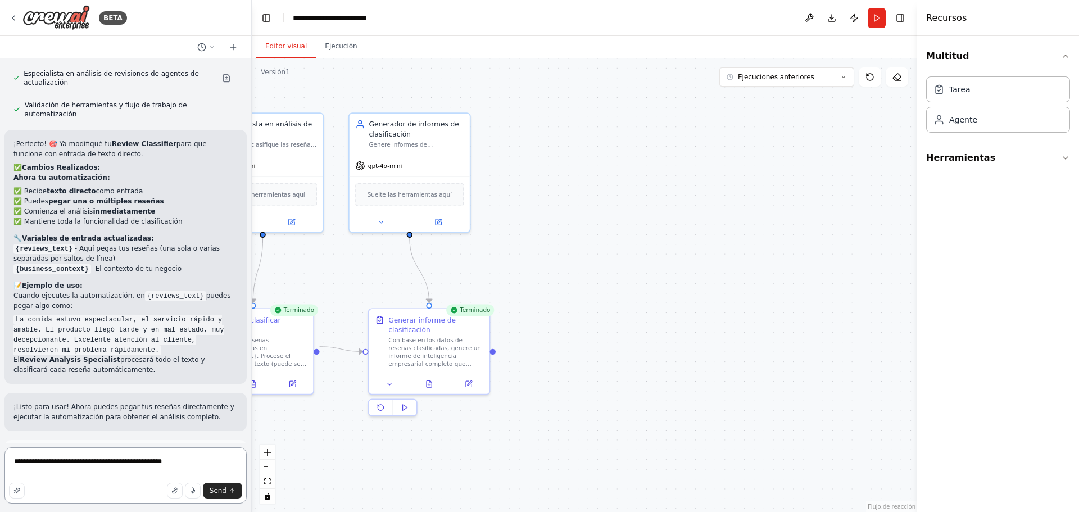
paste textarea "**********"
type textarea "**********"
click at [226, 488] on span "Send" at bounding box center [218, 490] width 17 height 9
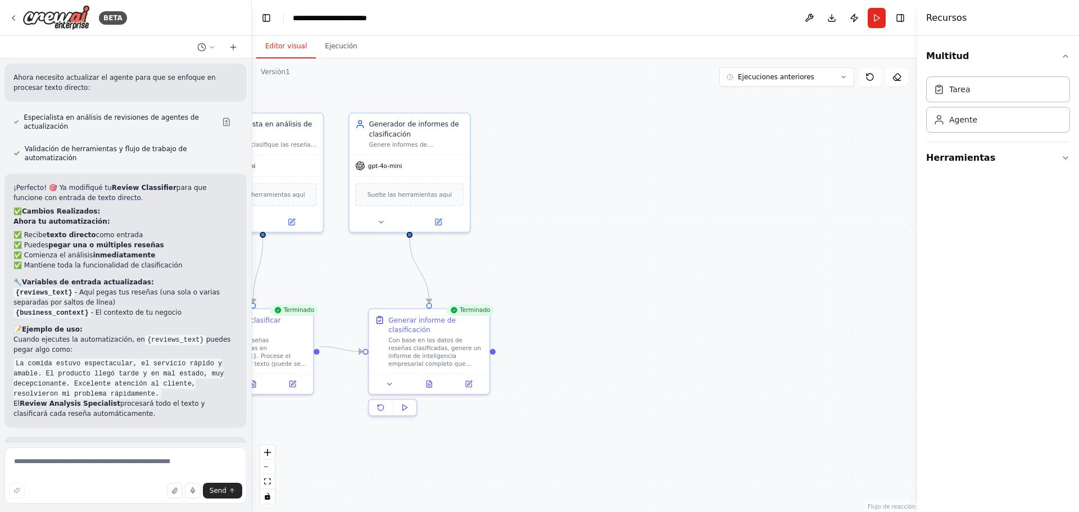
scroll to position [1673, 0]
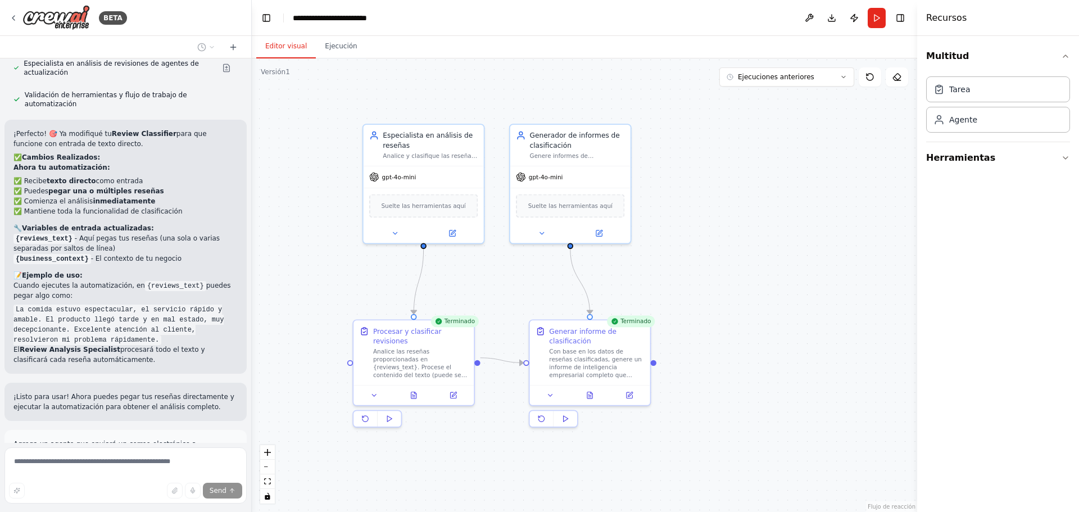
drag, startPoint x: 544, startPoint y: 261, endPoint x: 713, endPoint y: 280, distance: 169.6
click at [712, 278] on div ".deletable-edge-delete-btn { width: 20px; height: 20px; border: 0px solid #ffff…" at bounding box center [584, 285] width 665 height 454
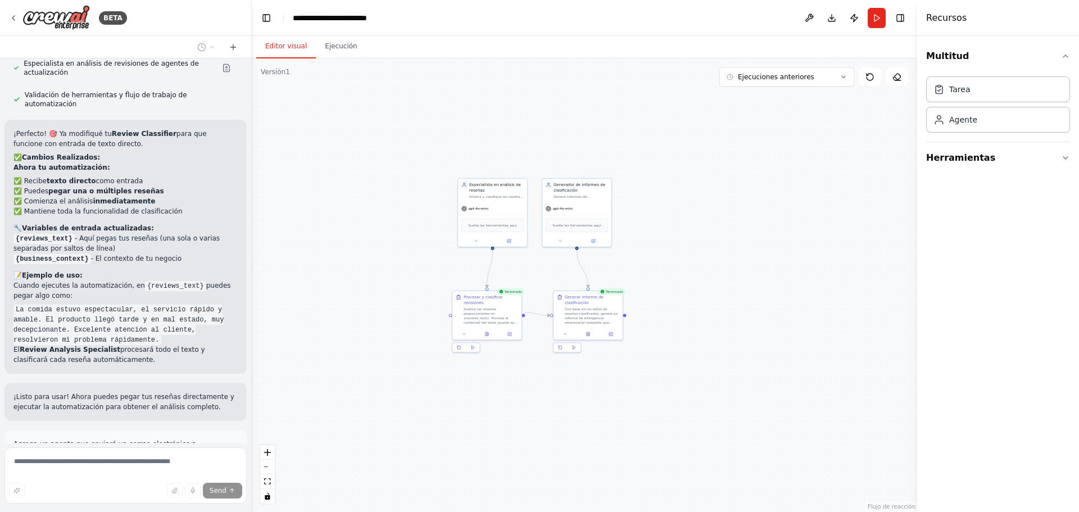
drag, startPoint x: 699, startPoint y: 300, endPoint x: 644, endPoint y: 289, distance: 55.4
click at [645, 289] on div ".deletable-edge-delete-btn { width: 20px; height: 20px; border: 0px solid #ffff…" at bounding box center [584, 285] width 665 height 454
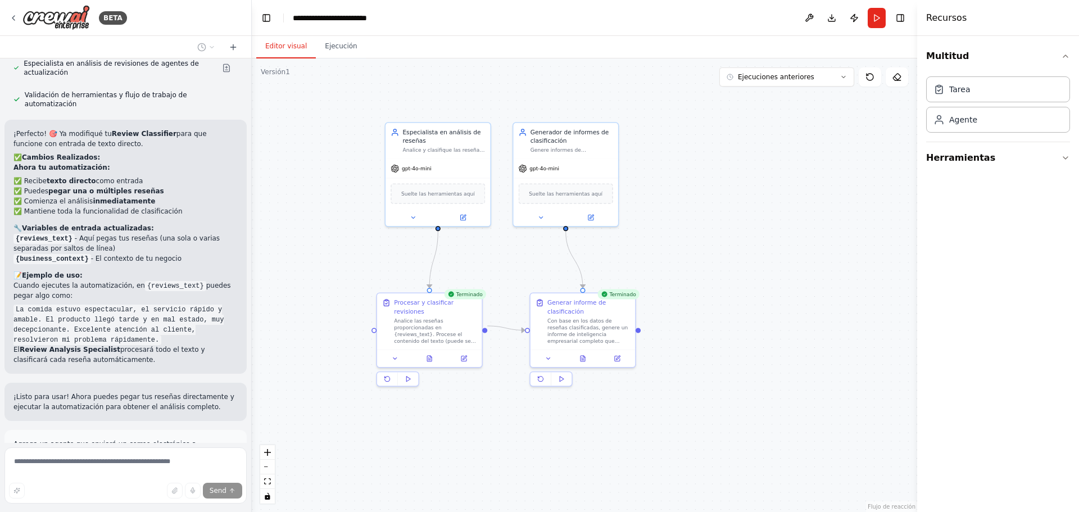
drag, startPoint x: 680, startPoint y: 332, endPoint x: 718, endPoint y: 325, distance: 38.7
click at [718, 325] on div ".deletable-edge-delete-btn { width: 20px; height: 20px; border: 0px solid #ffff…" at bounding box center [584, 285] width 665 height 454
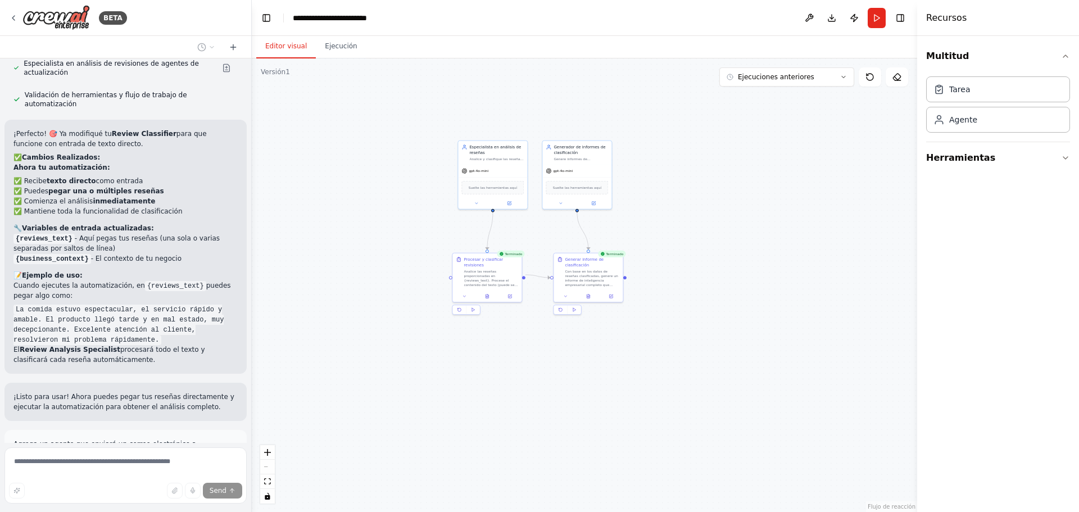
drag, startPoint x: 776, startPoint y: 262, endPoint x: 710, endPoint y: 234, distance: 72.0
click at [734, 215] on div ".deletable-edge-delete-btn { width: 20px; height: 20px; border: 0px solid #ffff…" at bounding box center [584, 285] width 665 height 454
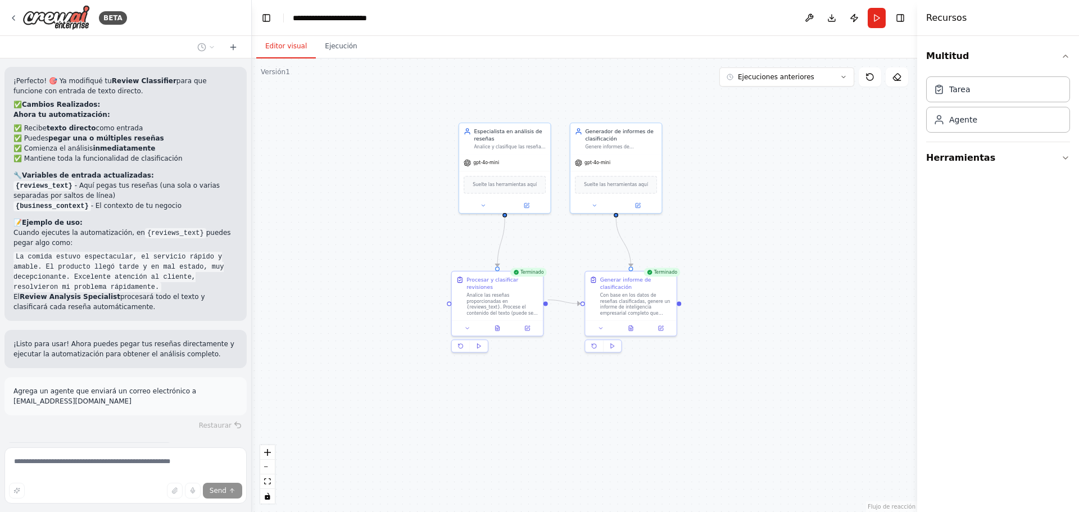
drag, startPoint x: 663, startPoint y: 213, endPoint x: 746, endPoint y: 225, distance: 84.1
click at [746, 225] on div ".deletable-edge-delete-btn { width: 20px; height: 20px; border: 0px solid #ffff…" at bounding box center [584, 285] width 665 height 454
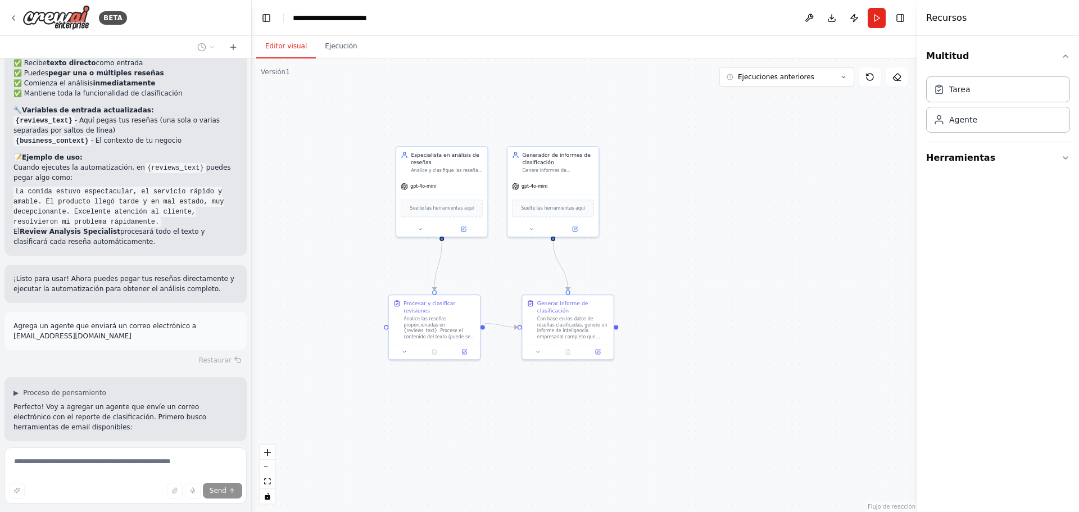
scroll to position [1813, 0]
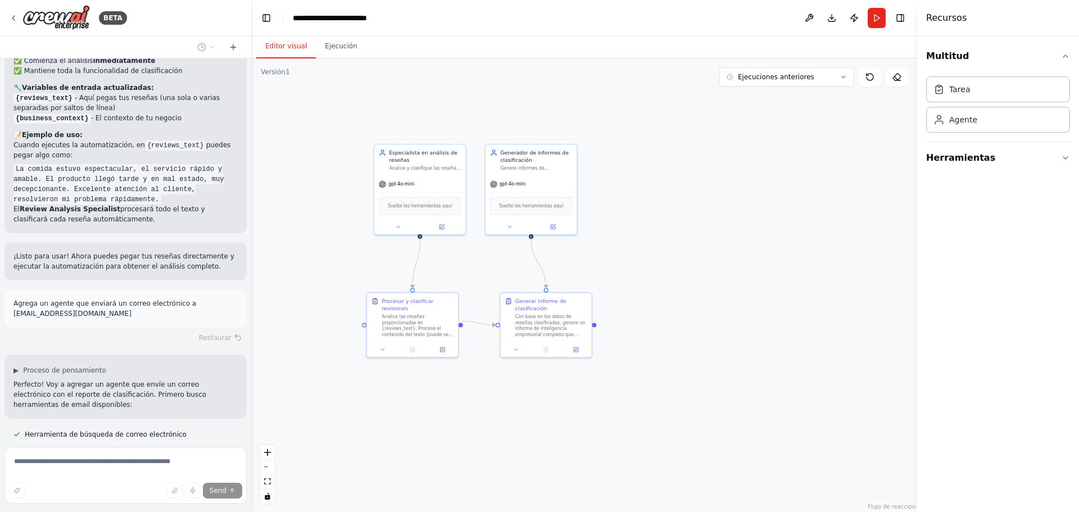
drag, startPoint x: 795, startPoint y: 197, endPoint x: 709, endPoint y: 218, distance: 88.0
click at [709, 218] on div ".deletable-edge-delete-btn { width: 20px; height: 20px; border: 0px solid #ffff…" at bounding box center [584, 285] width 665 height 454
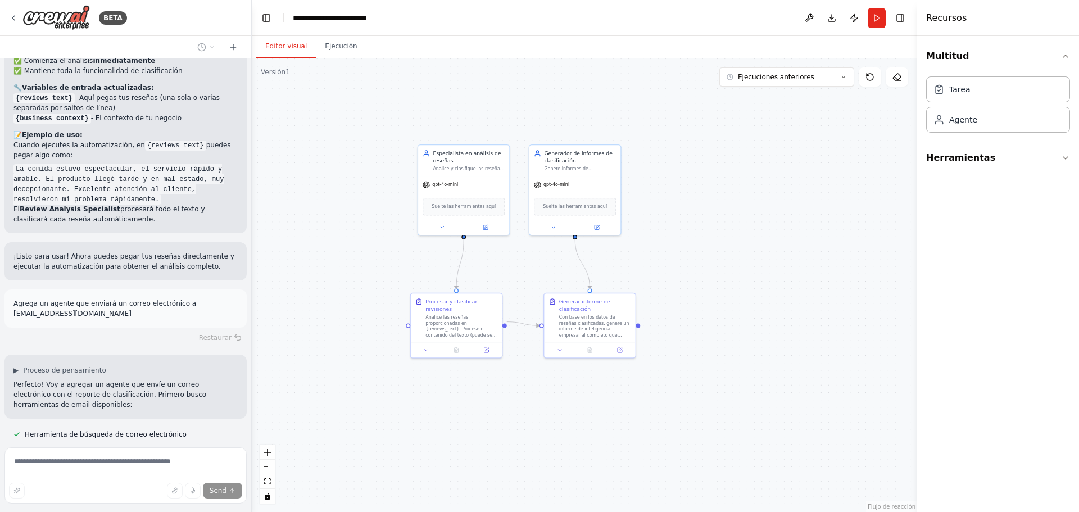
drag, startPoint x: 729, startPoint y: 278, endPoint x: 768, endPoint y: 287, distance: 39.1
click at [768, 287] on div ".deletable-edge-delete-btn { width: 20px; height: 20px; border: 0px solid #ffff…" at bounding box center [584, 285] width 665 height 454
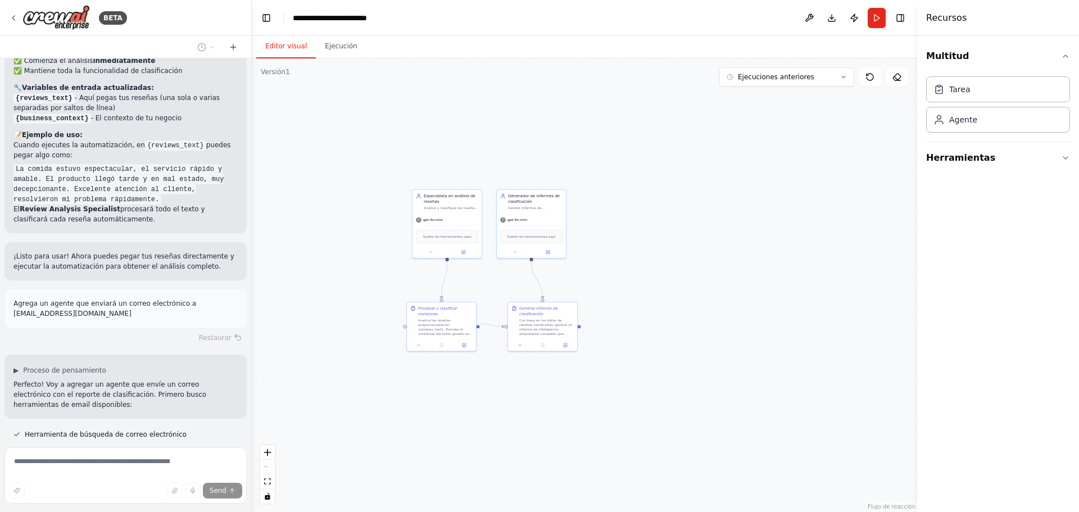
drag, startPoint x: 812, startPoint y: 279, endPoint x: 698, endPoint y: 287, distance: 114.4
click at [698, 287] on div ".deletable-edge-delete-btn { width: 20px; height: 20px; border: 0px solid #ffff…" at bounding box center [584, 285] width 665 height 454
click at [634, 238] on div ".deletable-edge-delete-btn { width: 20px; height: 20px; border: 0px solid #ffff…" at bounding box center [584, 285] width 665 height 454
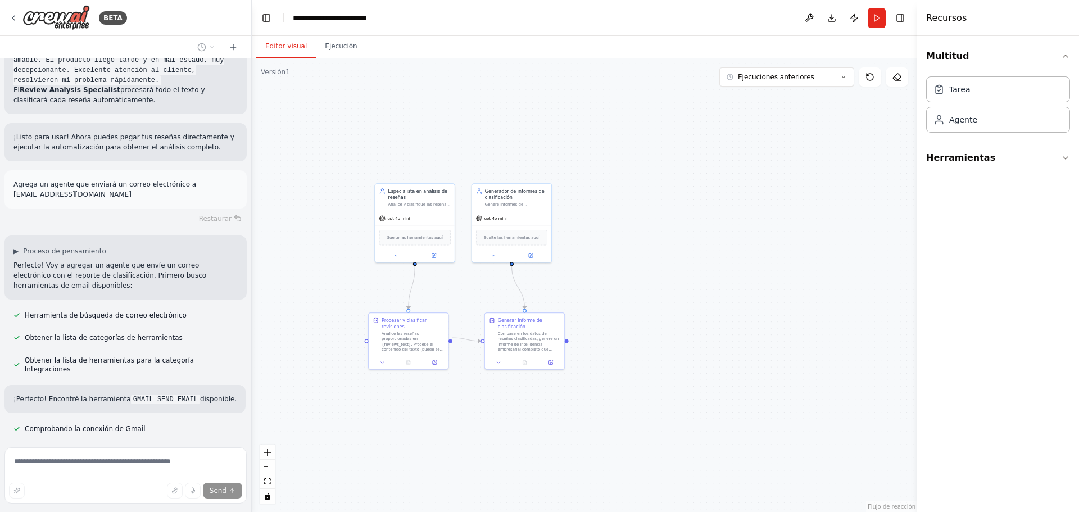
scroll to position [1942, 0]
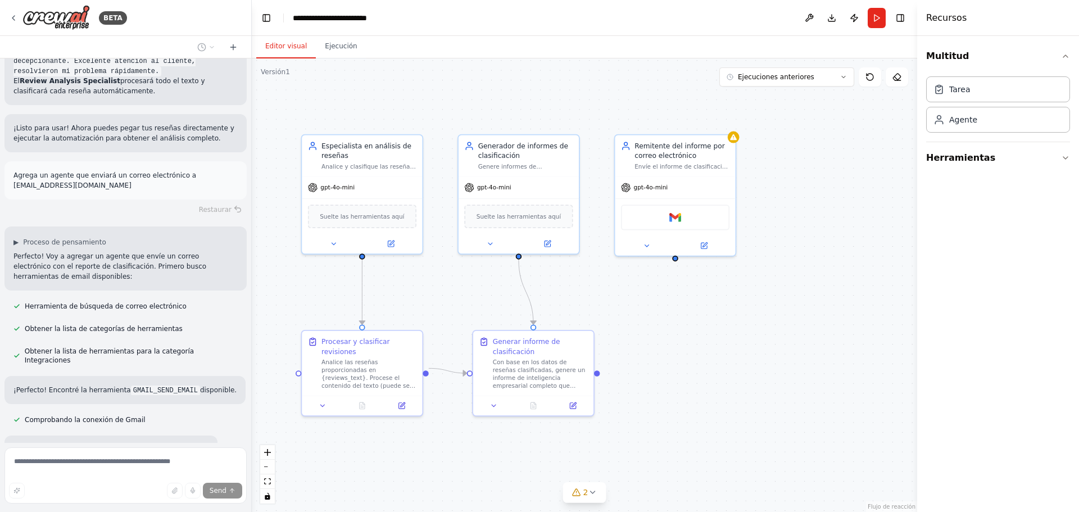
drag, startPoint x: 627, startPoint y: 327, endPoint x: 727, endPoint y: 316, distance: 101.2
click at [727, 316] on div ".deletable-edge-delete-btn { width: 20px; height: 20px; border: 0px solid #ffff…" at bounding box center [584, 285] width 665 height 454
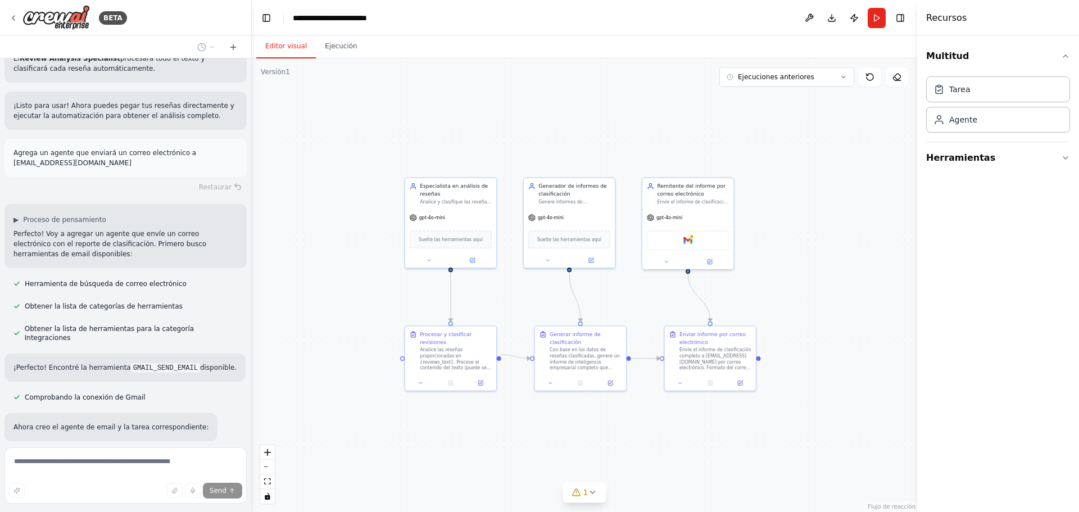
scroll to position [1987, 0]
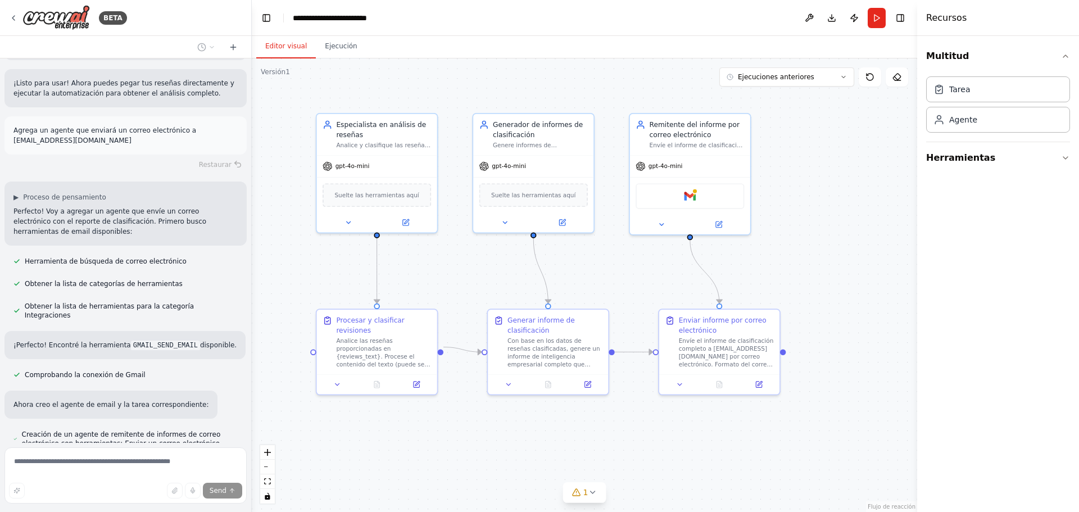
drag, startPoint x: 787, startPoint y: 325, endPoint x: 842, endPoint y: 309, distance: 57.3
click at [842, 309] on div ".deletable-edge-delete-btn { width: 20px; height: 20px; border: 0px solid #ffff…" at bounding box center [584, 285] width 665 height 454
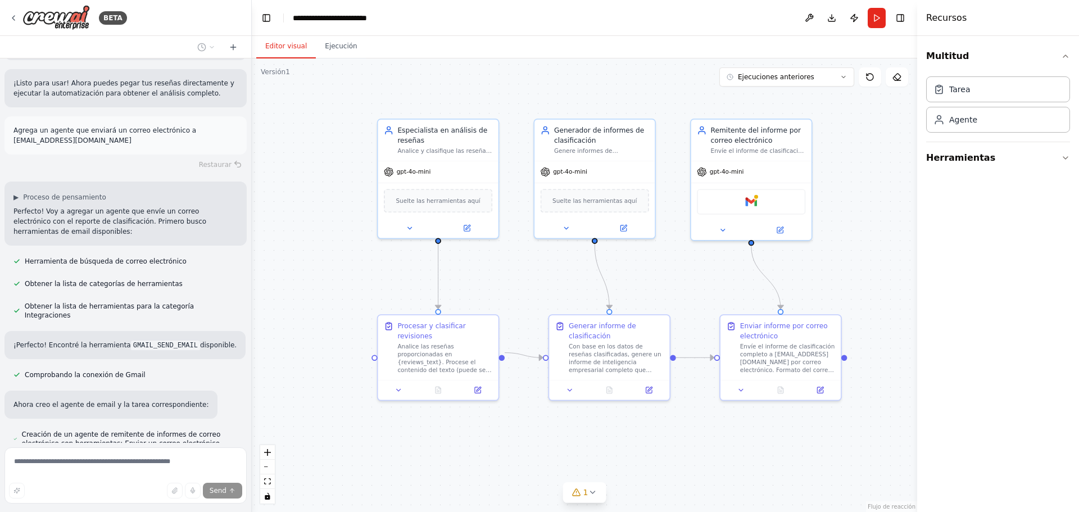
drag, startPoint x: 840, startPoint y: 242, endPoint x: 870, endPoint y: 248, distance: 31.5
click at [870, 248] on div ".deletable-edge-delete-btn { width: 20px; height: 20px; border: 0px solid #ffff…" at bounding box center [584, 285] width 665 height 454
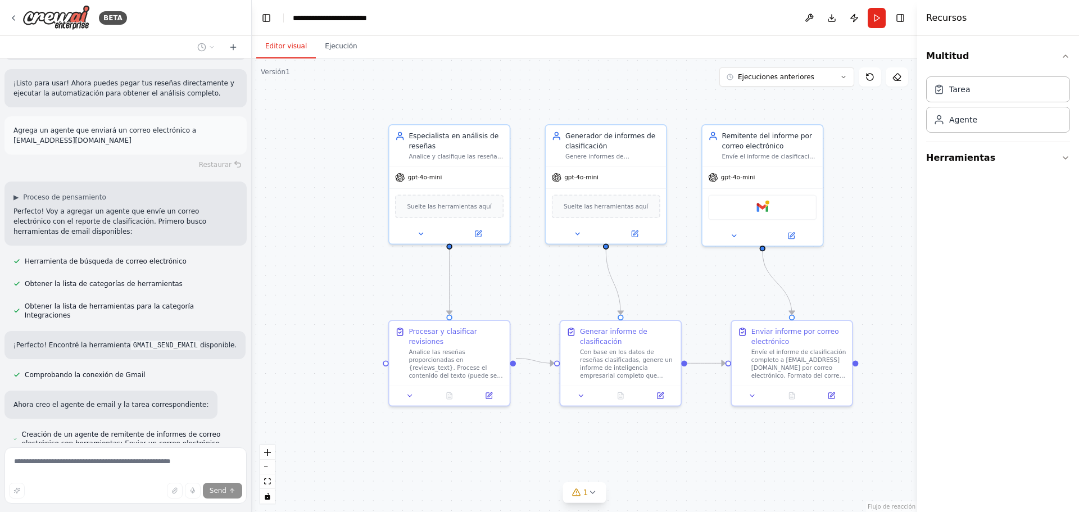
drag, startPoint x: 690, startPoint y: 282, endPoint x: 704, endPoint y: 291, distance: 15.9
click at [704, 291] on div ".deletable-edge-delete-btn { width: 20px; height: 20px; border: 0px solid #ffff…" at bounding box center [584, 285] width 665 height 454
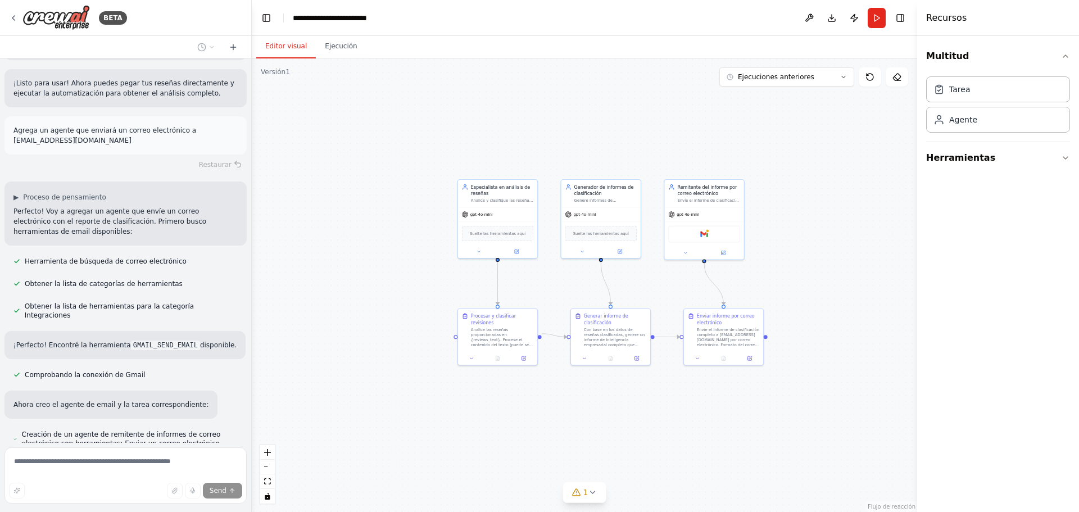
drag, startPoint x: 744, startPoint y: 407, endPoint x: 703, endPoint y: 403, distance: 41.2
click at [703, 403] on div ".deletable-edge-delete-btn { width: 20px; height: 20px; border: 0px solid #ffff…" at bounding box center [584, 285] width 665 height 454
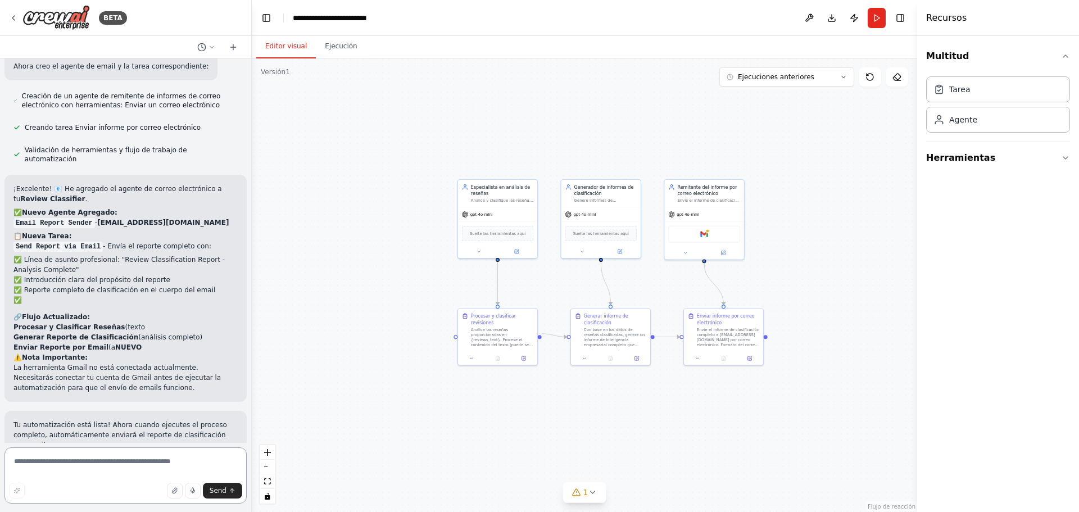
scroll to position [2335, 0]
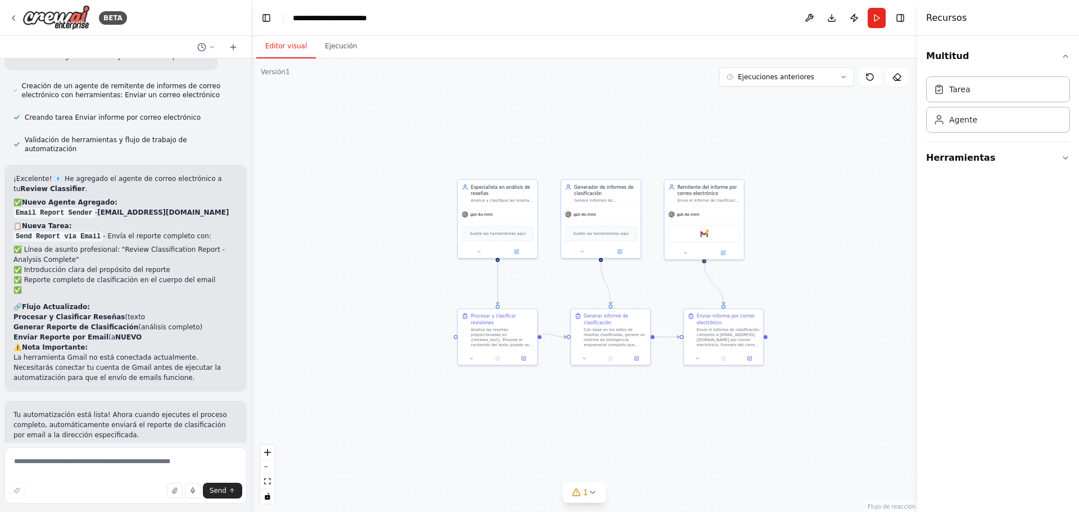
click at [114, 447] on form "Send" at bounding box center [125, 477] width 251 height 69
click at [100, 464] on textarea at bounding box center [125, 475] width 242 height 56
type textarea "**********"
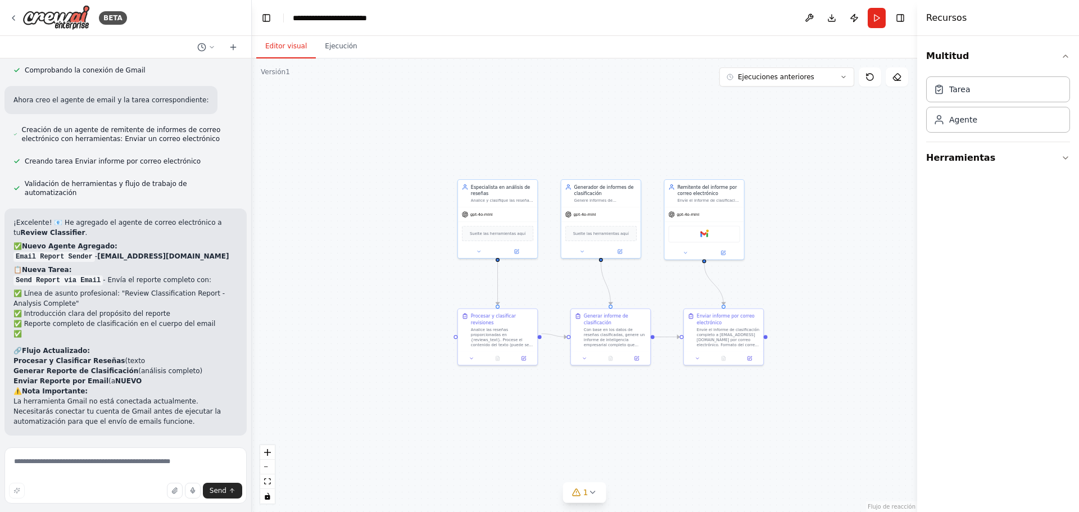
scroll to position [2345, 0]
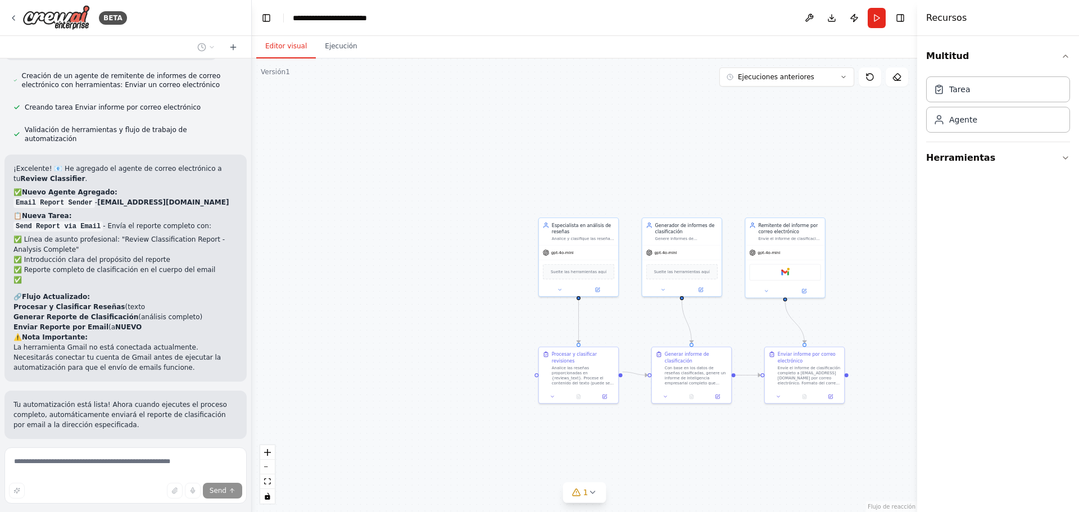
drag, startPoint x: 373, startPoint y: 307, endPoint x: 446, endPoint y: 306, distance: 72.5
click at [440, 334] on div ".deletable-edge-delete-btn { width: 20px; height: 20px; border: 0px solid #ffff…" at bounding box center [584, 285] width 665 height 454
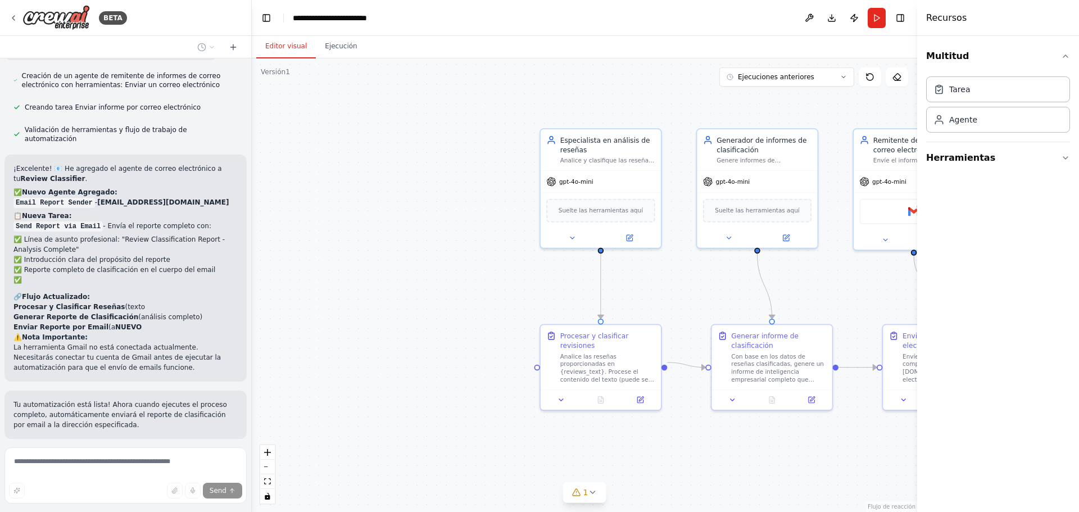
drag, startPoint x: 509, startPoint y: 330, endPoint x: 478, endPoint y: 273, distance: 65.1
click at [478, 273] on div ".deletable-edge-delete-btn { width: 20px; height: 20px; border: 0px solid #ffff…" at bounding box center [584, 285] width 665 height 454
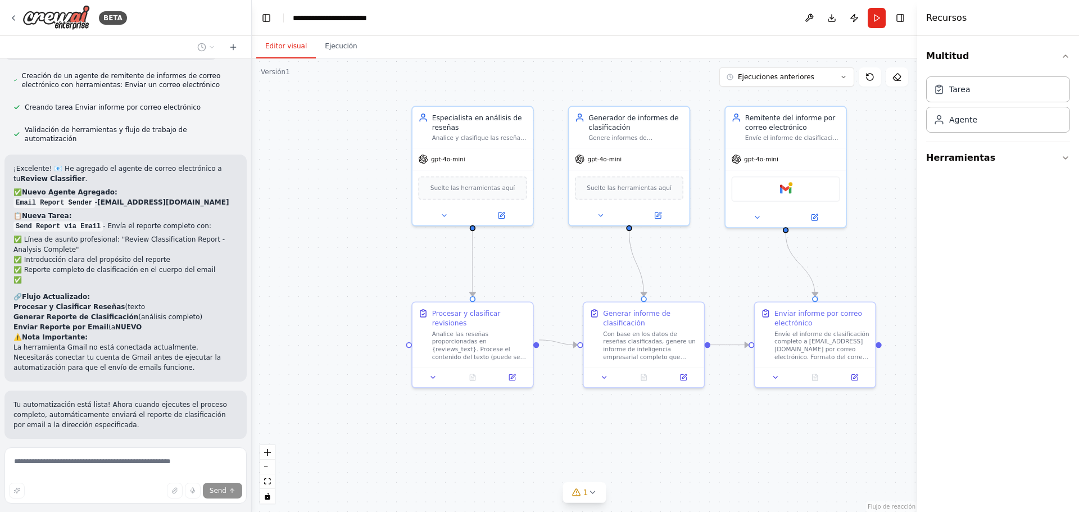
drag, startPoint x: 475, startPoint y: 289, endPoint x: 346, endPoint y: 276, distance: 130.5
click at [347, 272] on div ".deletable-edge-delete-btn { width: 20px; height: 20px; border: 0px solid #ffff…" at bounding box center [584, 285] width 665 height 454
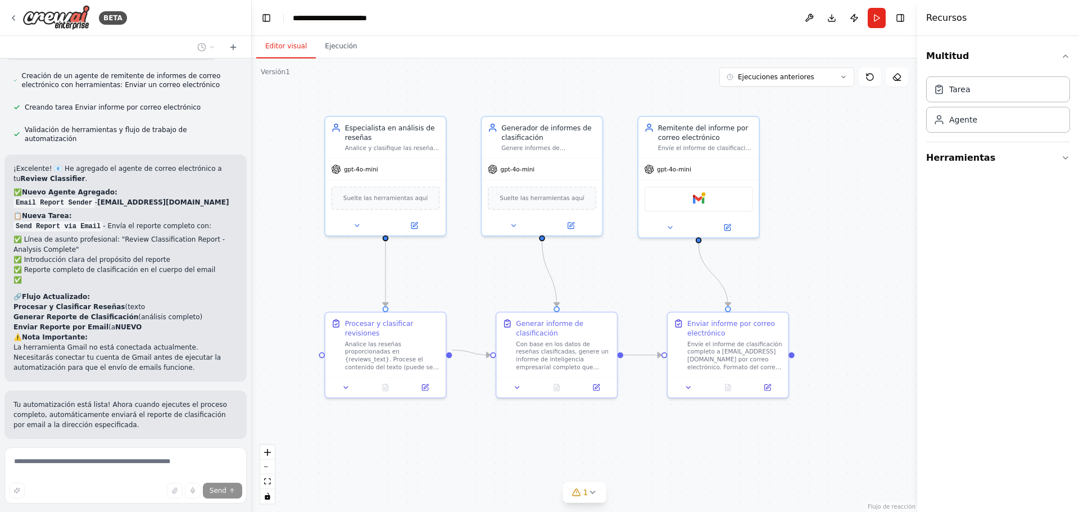
drag, startPoint x: 872, startPoint y: 269, endPoint x: 786, endPoint y: 273, distance: 86.7
click at [786, 273] on div ".deletable-edge-delete-btn { width: 20px; height: 20px; border: 0px solid #ffff…" at bounding box center [584, 285] width 665 height 454
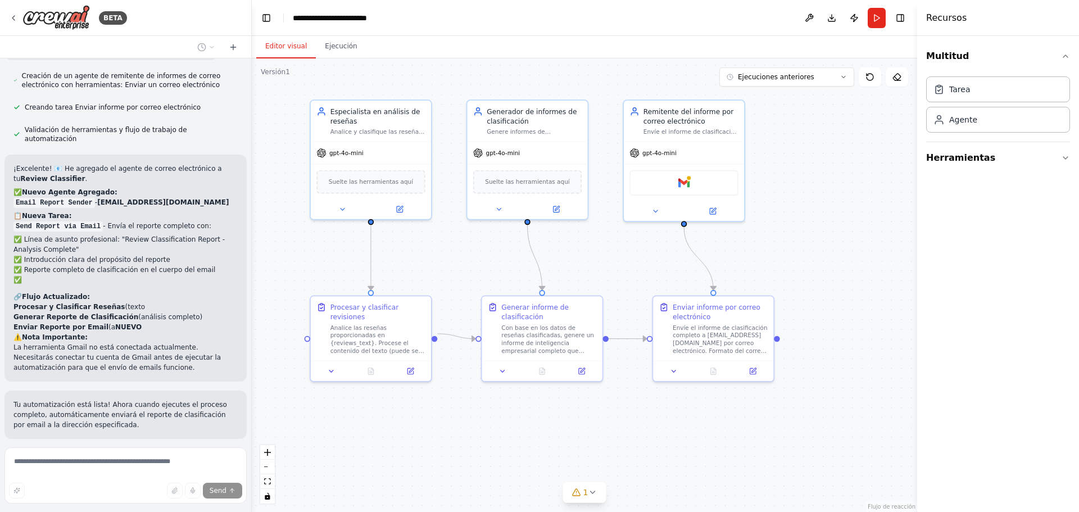
drag, startPoint x: 828, startPoint y: 253, endPoint x: 811, endPoint y: 242, distance: 20.6
click at [811, 242] on div ".deletable-edge-delete-btn { width: 20px; height: 20px; border: 0px solid #ffff…" at bounding box center [584, 285] width 665 height 454
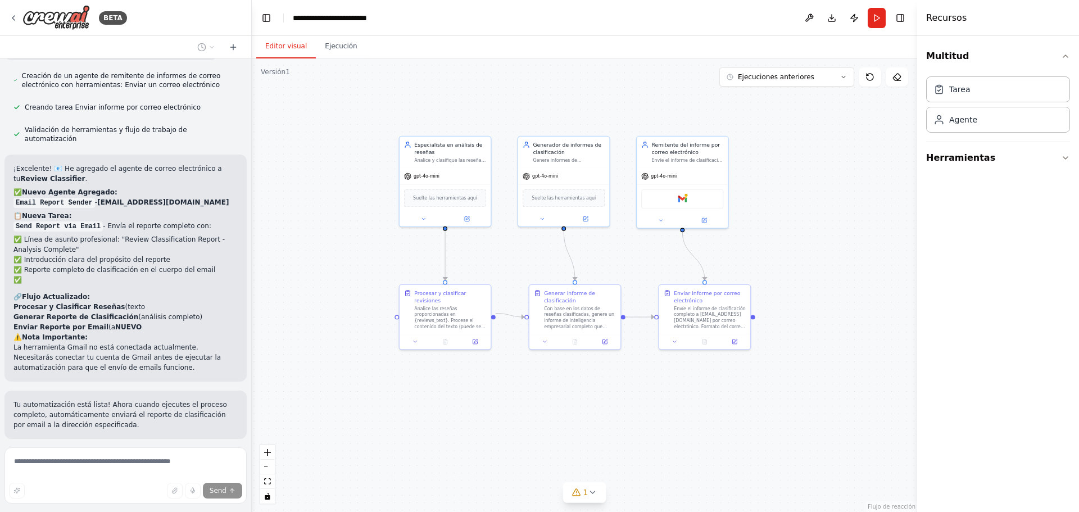
drag, startPoint x: 824, startPoint y: 245, endPoint x: 778, endPoint y: 241, distance: 46.3
click at [779, 240] on div ".deletable-edge-delete-btn { width: 20px; height: 20px; border: 0px solid #ffff…" at bounding box center [584, 285] width 665 height 454
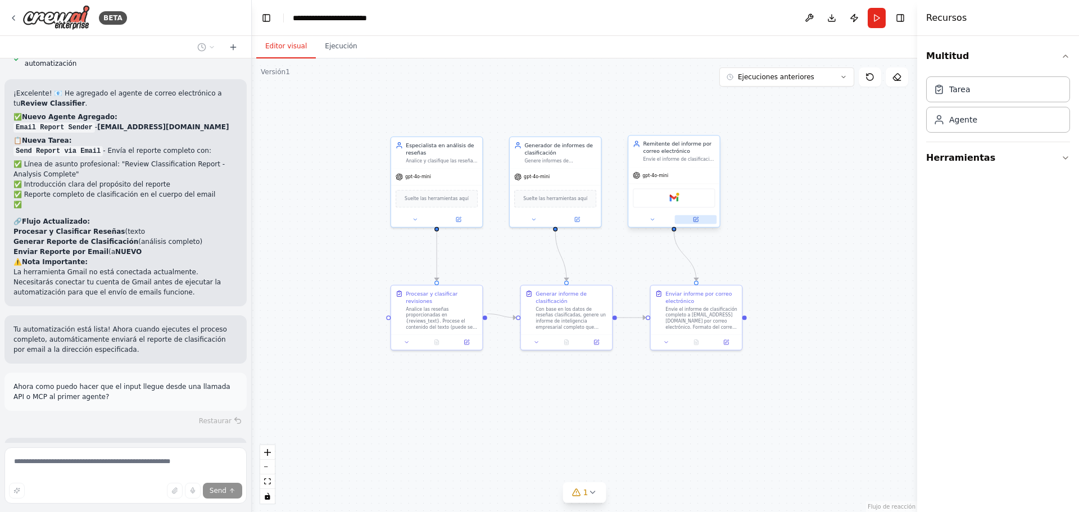
scroll to position [2440, 0]
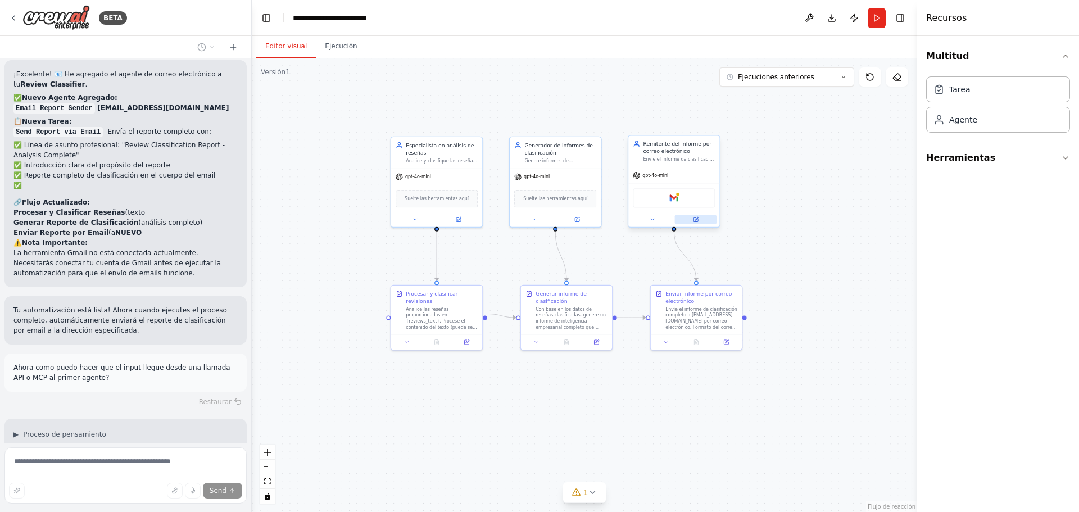
click at [702, 219] on button at bounding box center [696, 219] width 42 height 9
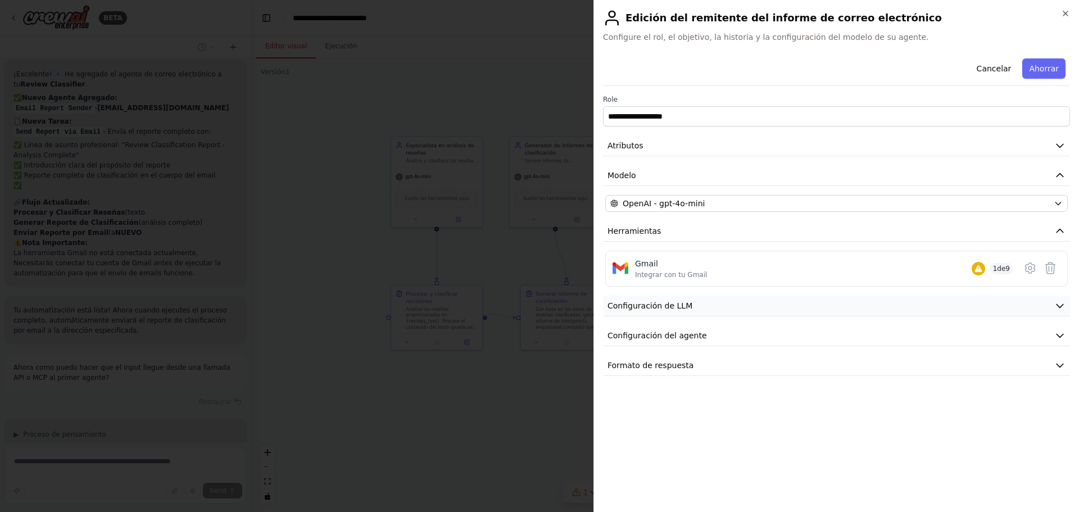
click at [687, 307] on button "Configuración de LLM" at bounding box center [836, 306] width 467 height 21
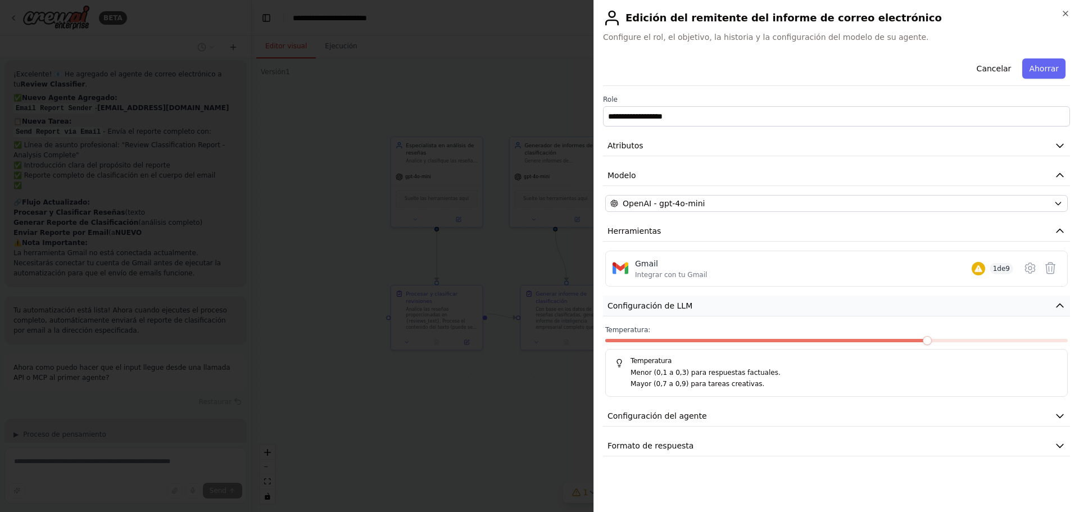
click at [687, 307] on button "Configuración de LLM" at bounding box center [836, 306] width 467 height 21
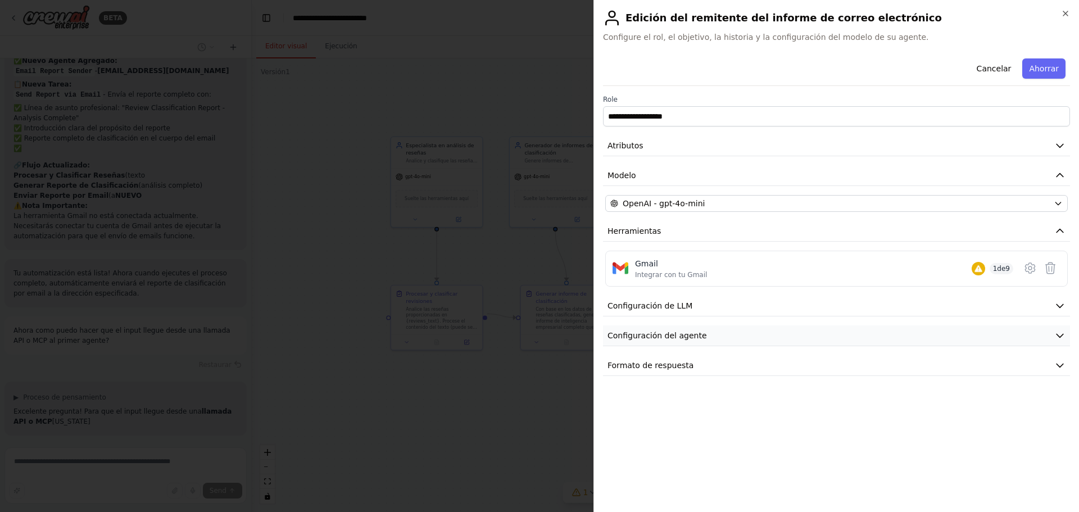
click at [678, 335] on font "Configuración del agente" at bounding box center [656, 335] width 99 height 9
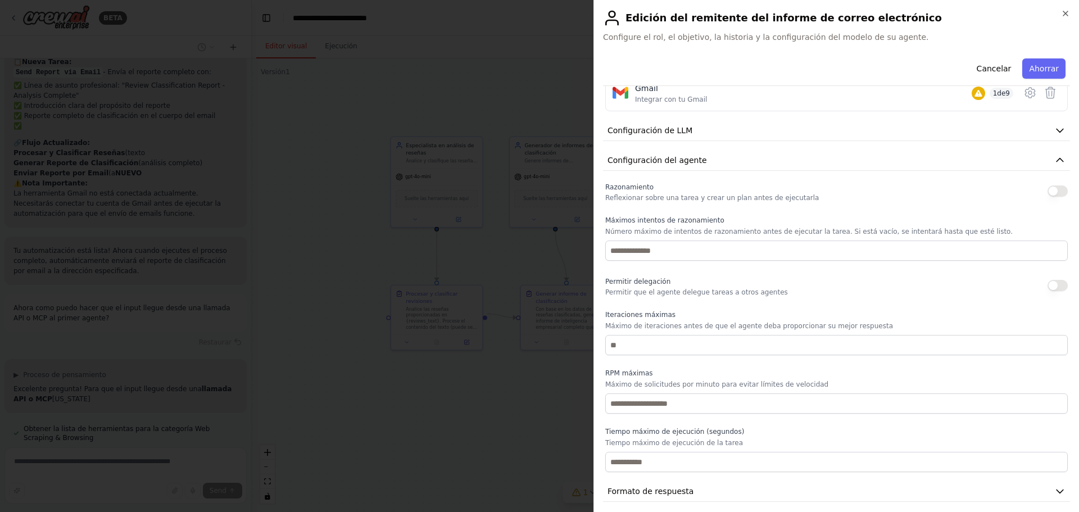
scroll to position [183, 0]
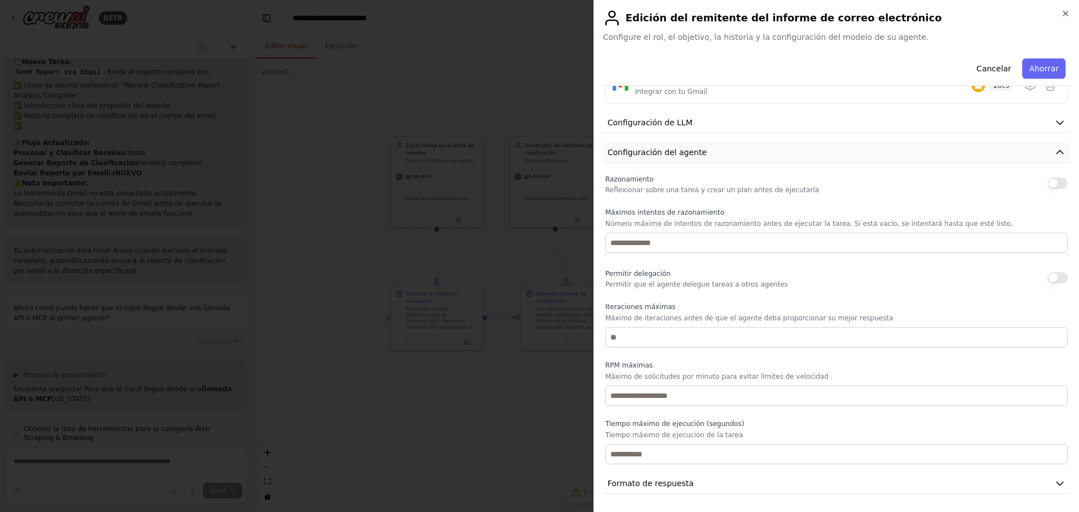
click at [678, 156] on font "Configuración del agente" at bounding box center [656, 152] width 99 height 9
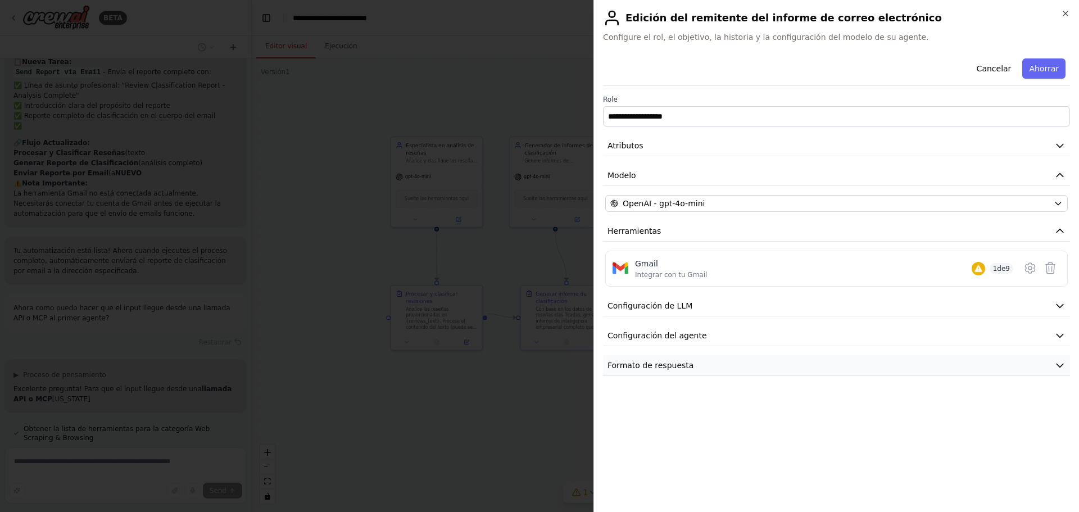
scroll to position [2522, 0]
click at [650, 362] on font "Formato de respuesta" at bounding box center [650, 365] width 86 height 9
click at [689, 365] on button "Formato de respuesta" at bounding box center [836, 365] width 467 height 21
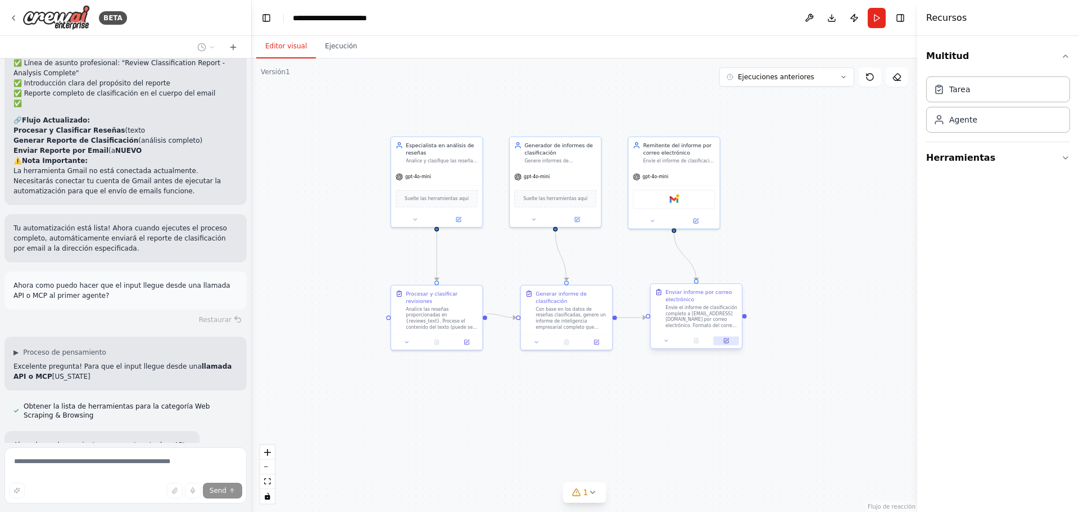
click at [729, 342] on icon at bounding box center [726, 341] width 6 height 6
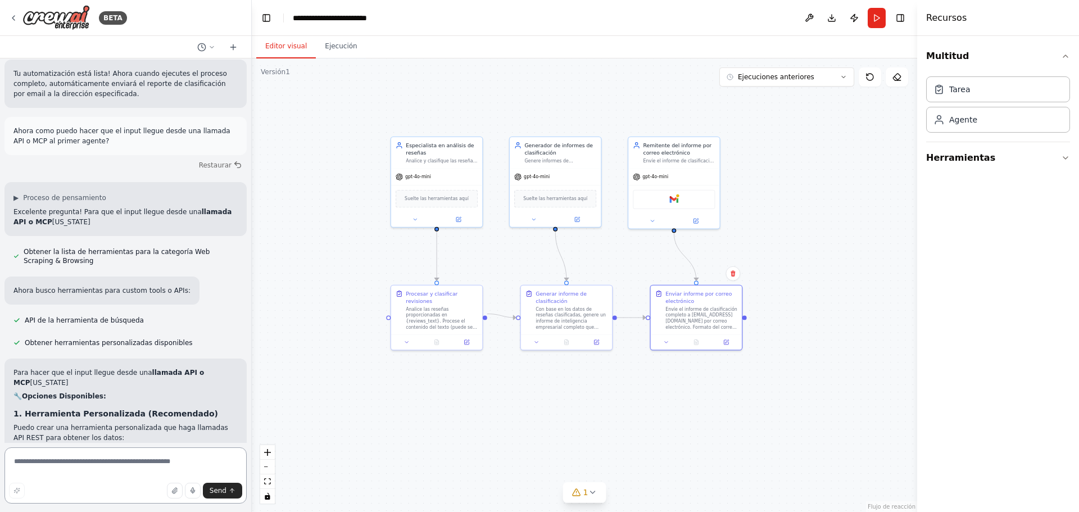
scroll to position [2708, 0]
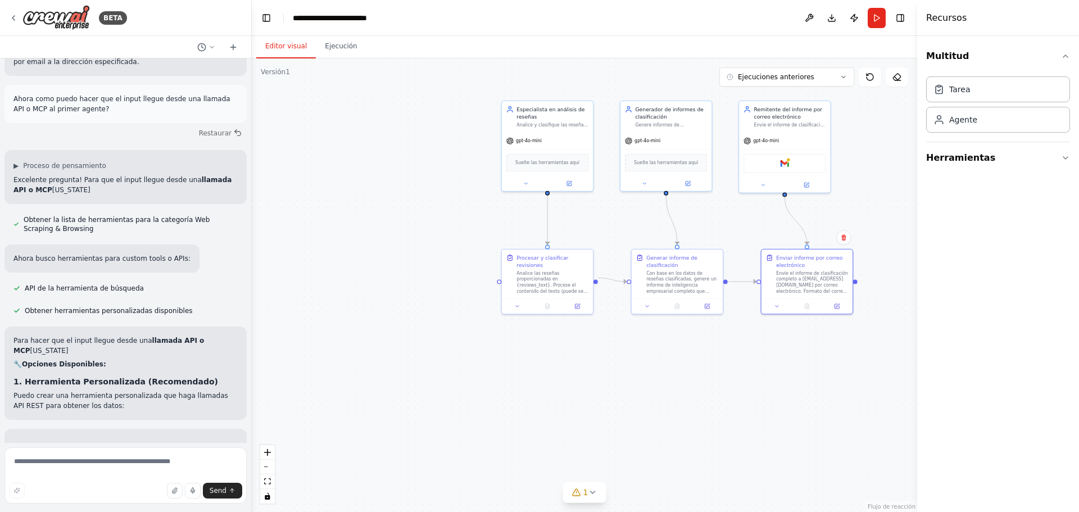
drag, startPoint x: 386, startPoint y: 363, endPoint x: 439, endPoint y: 327, distance: 64.4
click at [439, 327] on div ".deletable-edge-delete-btn { width: 20px; height: 20px; border: 0px solid #ffff…" at bounding box center [584, 285] width 665 height 454
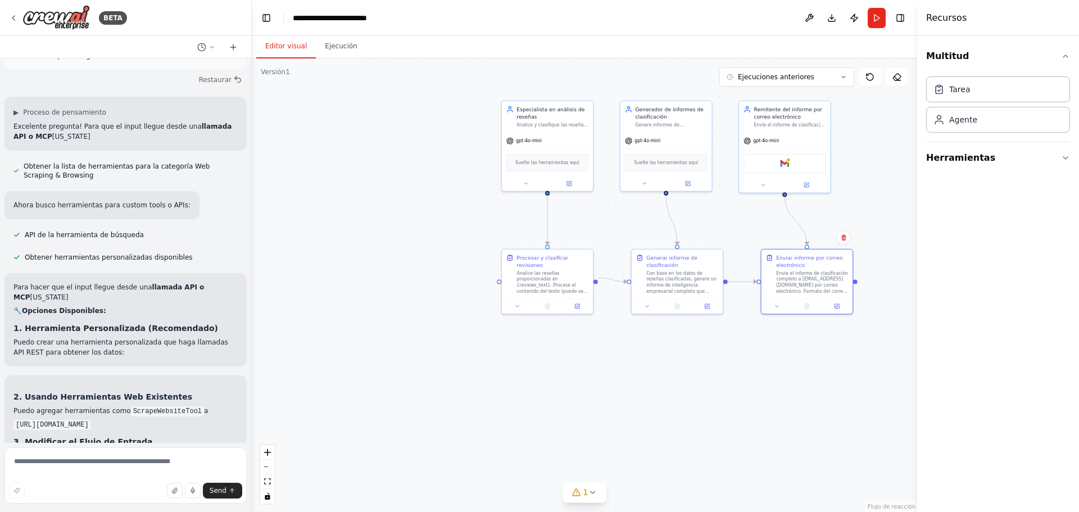
scroll to position [2764, 0]
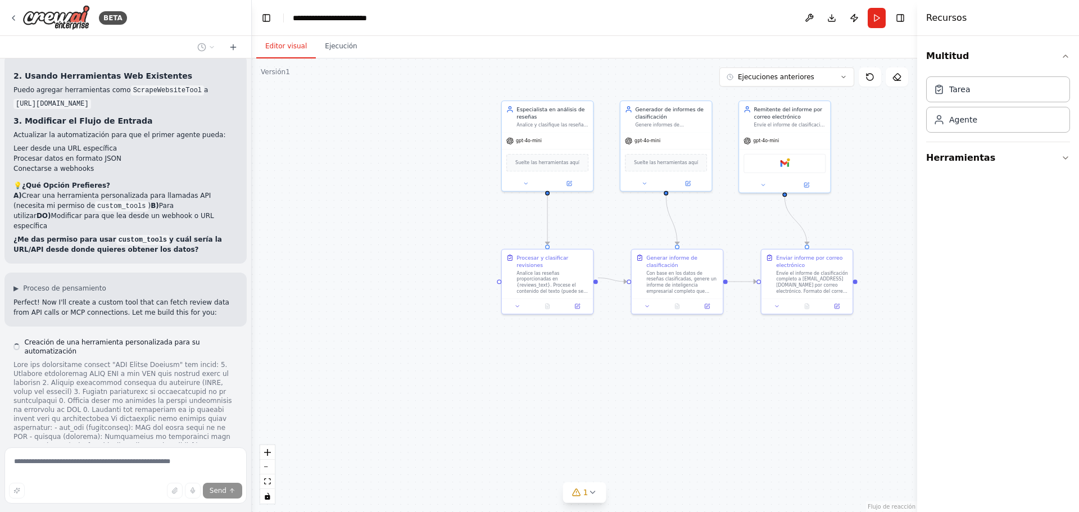
scroll to position [3093, 0]
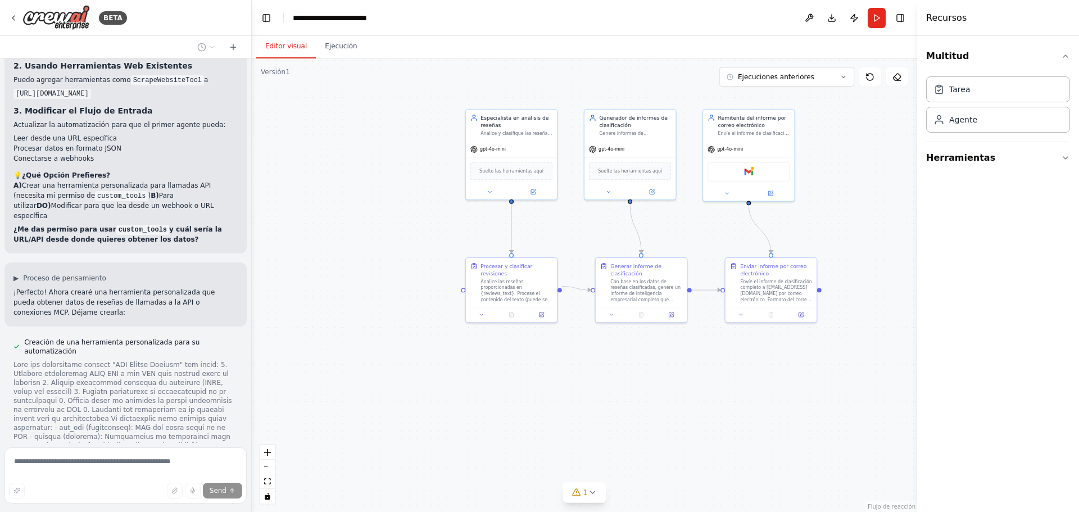
drag, startPoint x: 534, startPoint y: 380, endPoint x: 519, endPoint y: 387, distance: 16.9
click at [516, 390] on div ".deletable-edge-delete-btn { width: 20px; height: 20px; border: 0px solid #ffff…" at bounding box center [584, 285] width 665 height 454
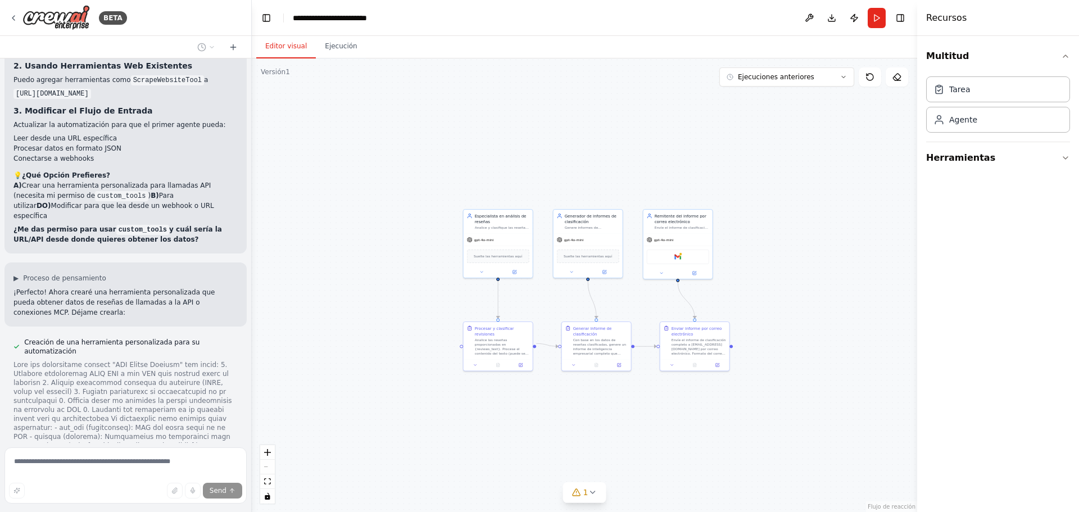
drag, startPoint x: 786, startPoint y: 282, endPoint x: 793, endPoint y: 316, distance: 34.4
click at [788, 318] on div ".deletable-edge-delete-btn { width: 20px; height: 20px; border: 0px solid #ffff…" at bounding box center [584, 285] width 665 height 454
click at [594, 489] on icon at bounding box center [592, 492] width 9 height 9
click at [826, 416] on div ".deletable-edge-delete-btn { width: 20px; height: 20px; border: 0px solid #ffff…" at bounding box center [584, 285] width 665 height 454
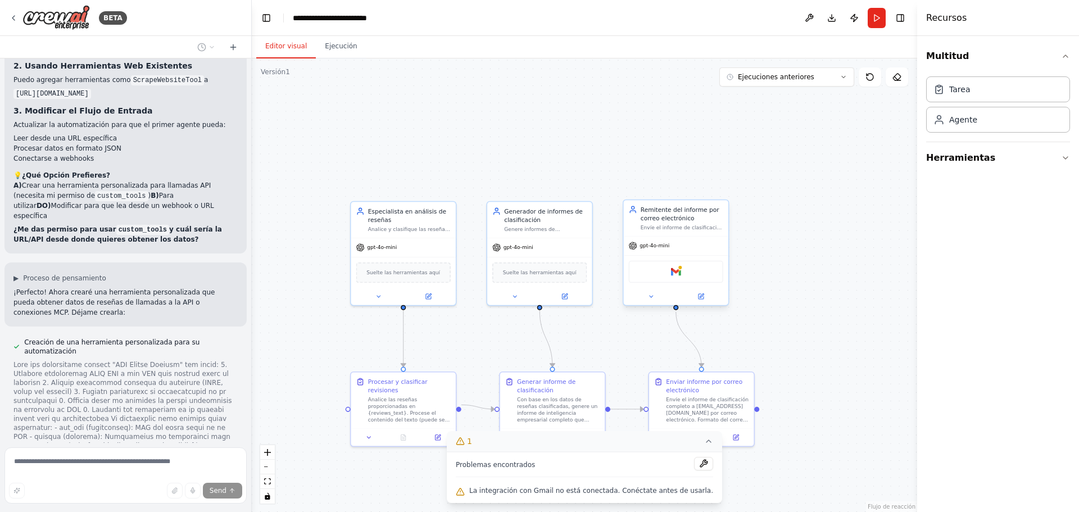
click at [686, 263] on div "Gmail" at bounding box center [676, 272] width 94 height 22
click at [693, 237] on div "gpt-4o-mini" at bounding box center [676, 246] width 105 height 19
click at [677, 282] on div "Gmail" at bounding box center [676, 272] width 94 height 22
click at [679, 268] on div at bounding box center [680, 267] width 5 height 5
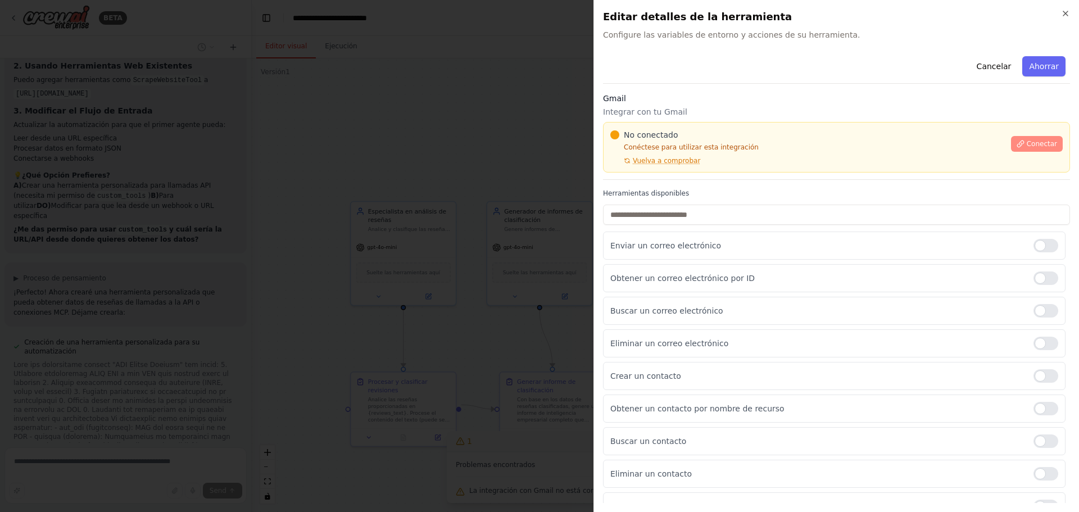
scroll to position [3169, 0]
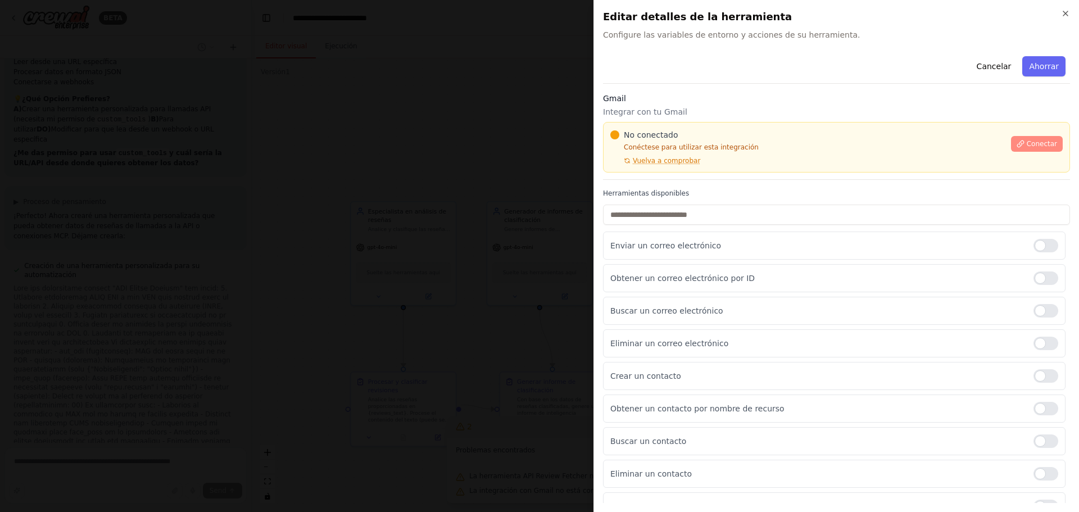
click at [1035, 147] on font "Conectar" at bounding box center [1042, 144] width 30 height 8
click at [1027, 142] on font "Conectar" at bounding box center [1042, 144] width 30 height 8
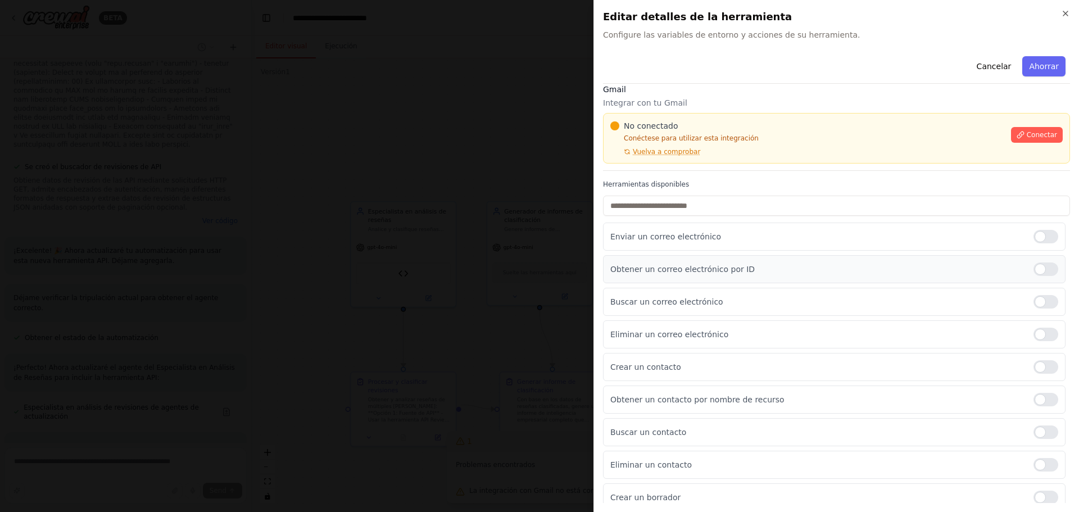
scroll to position [17, 0]
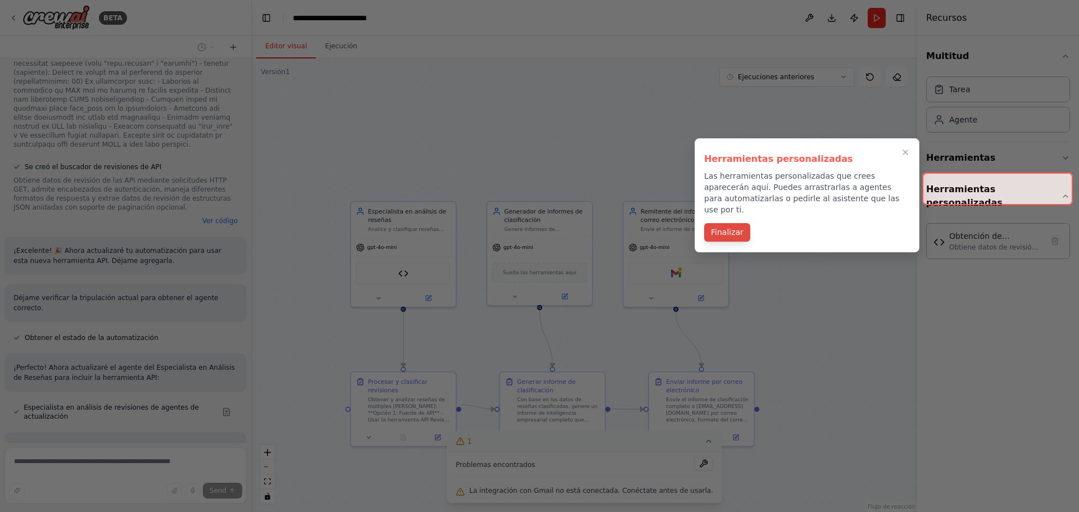
click at [731, 228] on font "Finalizar" at bounding box center [727, 232] width 33 height 9
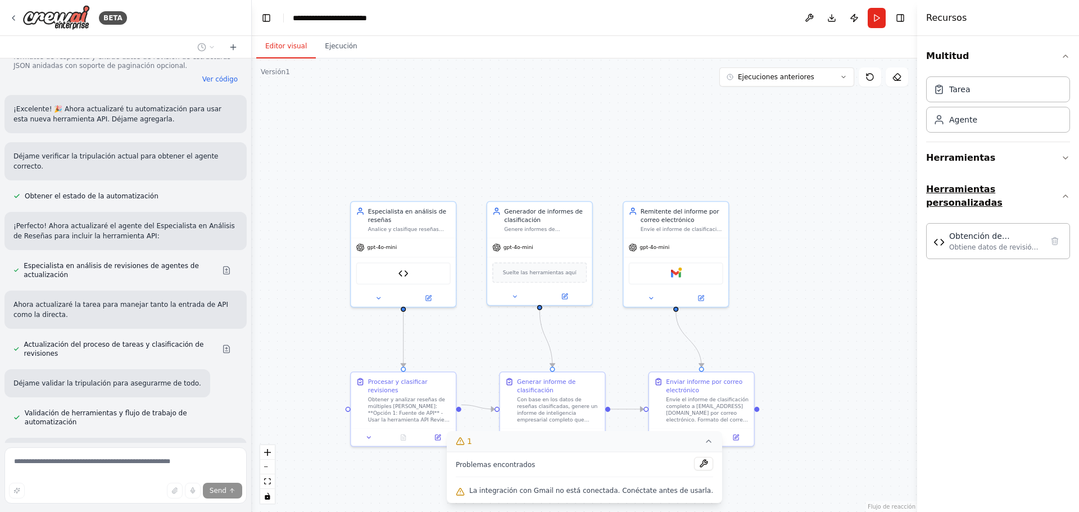
click at [1067, 192] on icon "button" at bounding box center [1065, 196] width 9 height 9
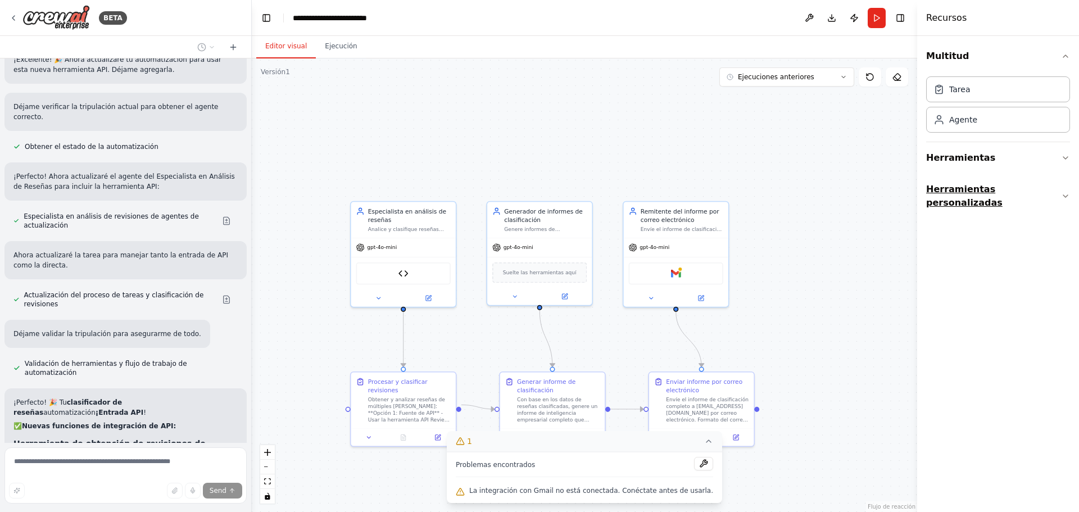
click at [1066, 192] on icon "button" at bounding box center [1065, 196] width 9 height 9
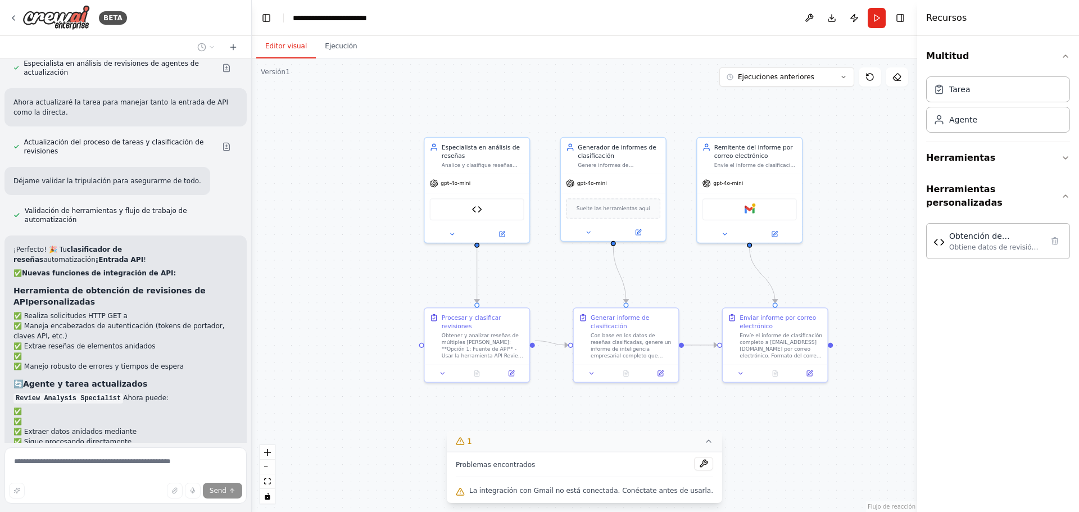
drag, startPoint x: 817, startPoint y: 306, endPoint x: 868, endPoint y: 272, distance: 60.8
click at [868, 271] on div ".deletable-edge-delete-btn { width: 20px; height: 20px; border: 0px solid #ffff…" at bounding box center [584, 285] width 665 height 454
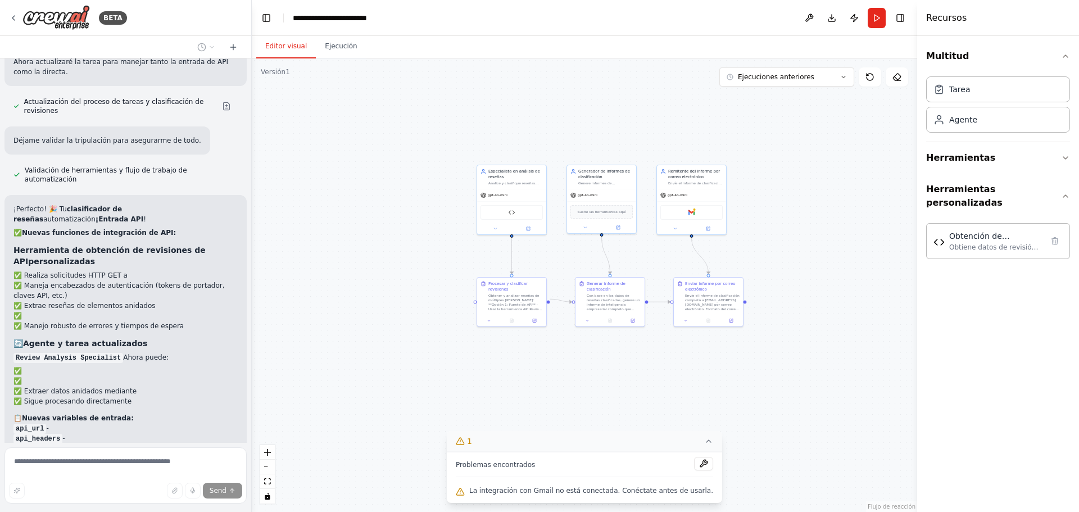
drag, startPoint x: 814, startPoint y: 276, endPoint x: 773, endPoint y: 282, distance: 42.0
click at [773, 280] on div ".deletable-edge-delete-btn { width: 20px; height: 20px; border: 0px solid #ffff…" at bounding box center [584, 285] width 665 height 454
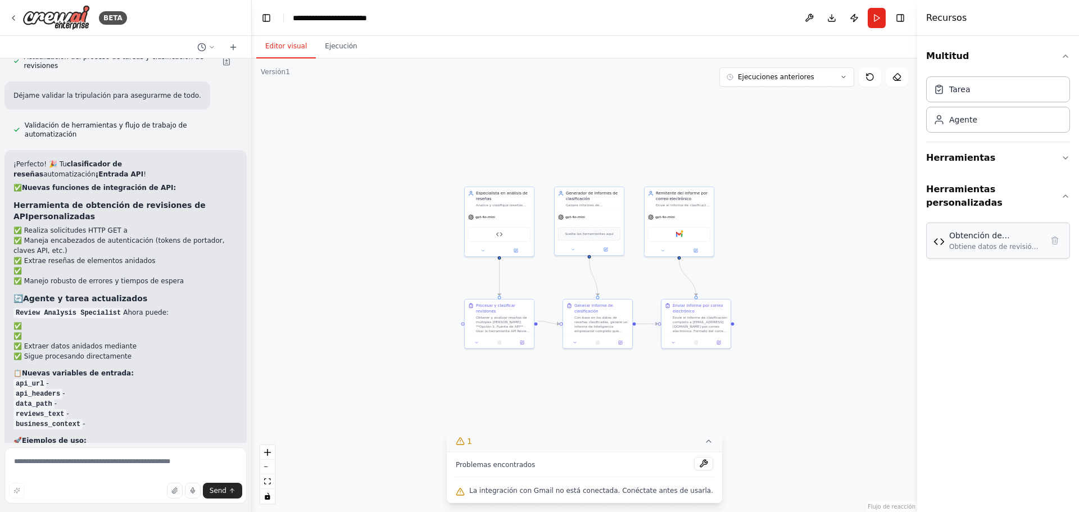
click at [976, 239] on div "Obtención de revisiones de API Obtiene datos de revisión de las API mediante so…" at bounding box center [998, 241] width 144 height 36
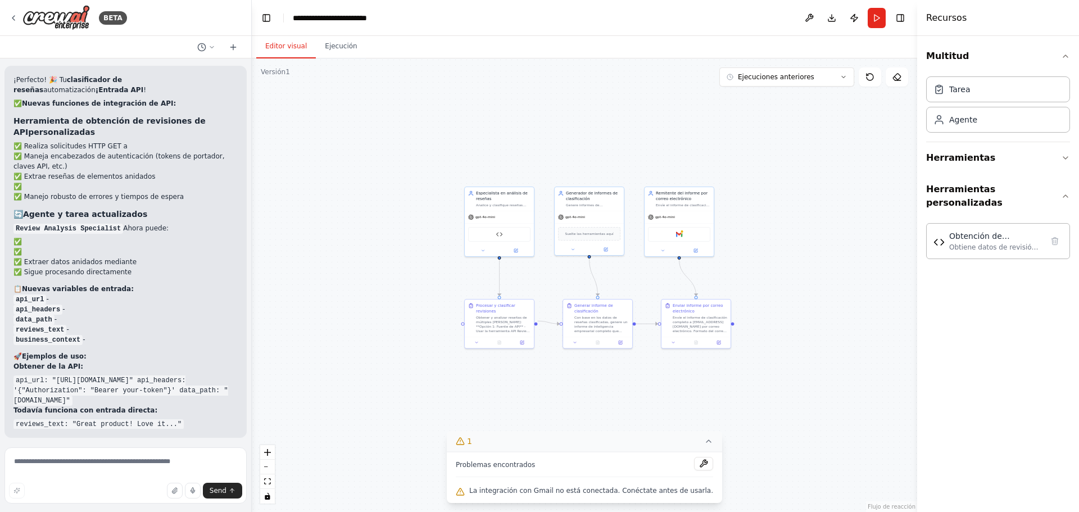
scroll to position [4016, 0]
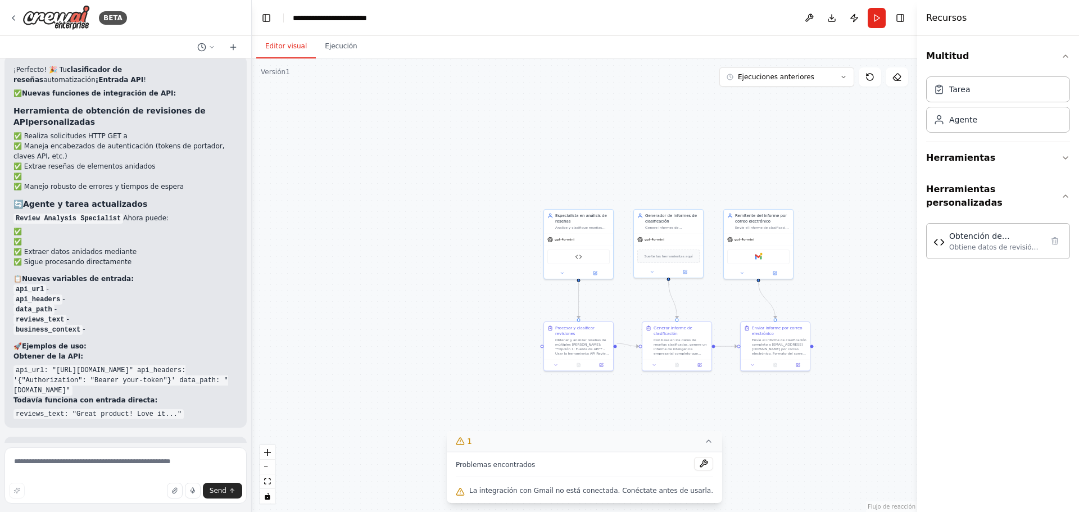
drag, startPoint x: 470, startPoint y: 276, endPoint x: 273, endPoint y: 247, distance: 199.9
click at [444, 324] on div ".deletable-edge-delete-btn { width: 20px; height: 20px; border: 0px solid #ffff…" at bounding box center [584, 285] width 665 height 454
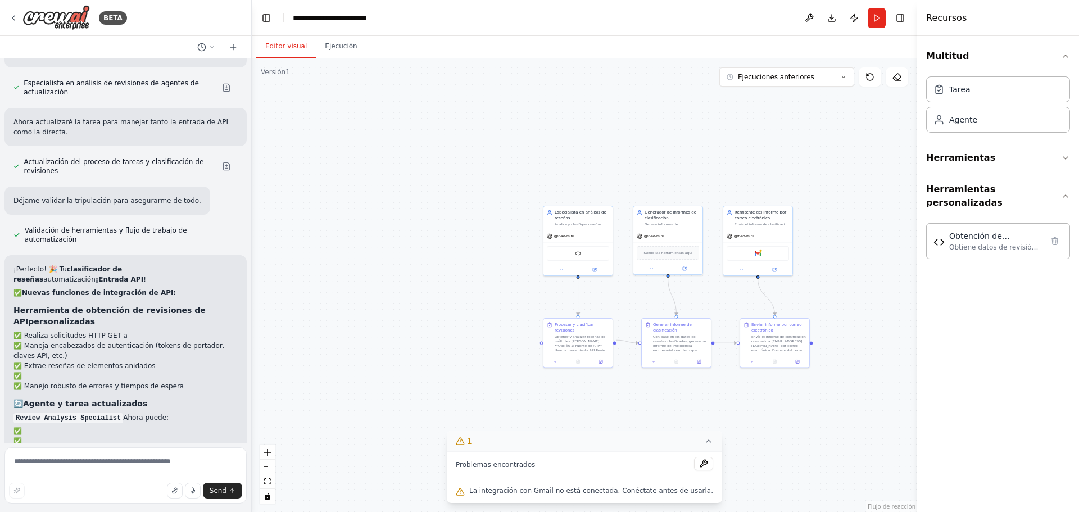
scroll to position [3792, 0]
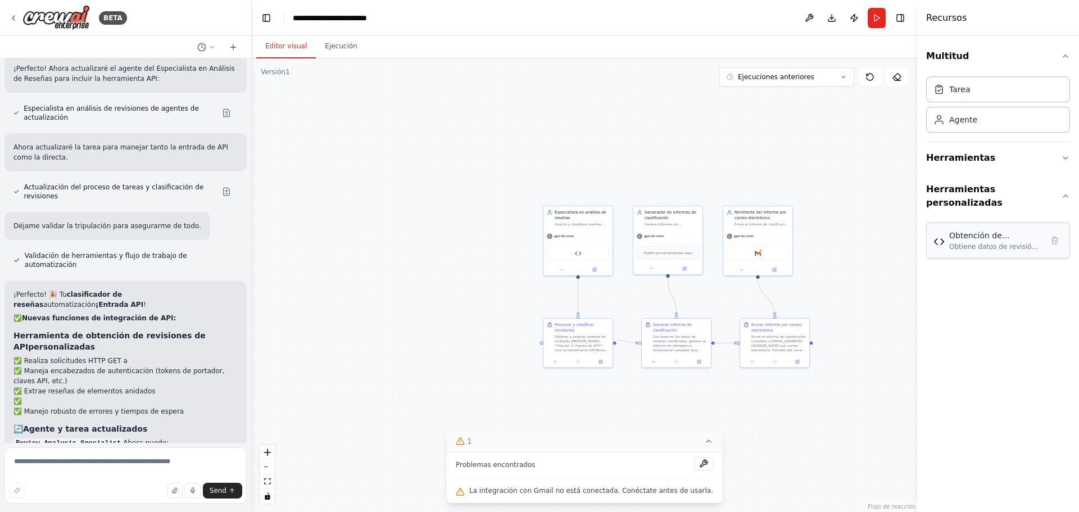
click at [964, 231] on font "Obtención de revisiones de API" at bounding box center [982, 241] width 67 height 20
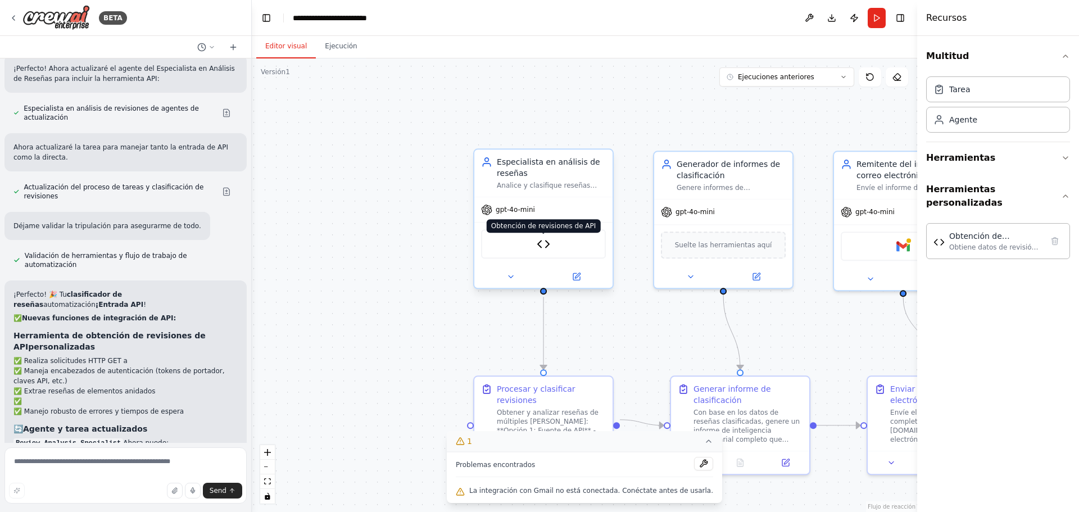
click at [545, 244] on img at bounding box center [543, 243] width 13 height 13
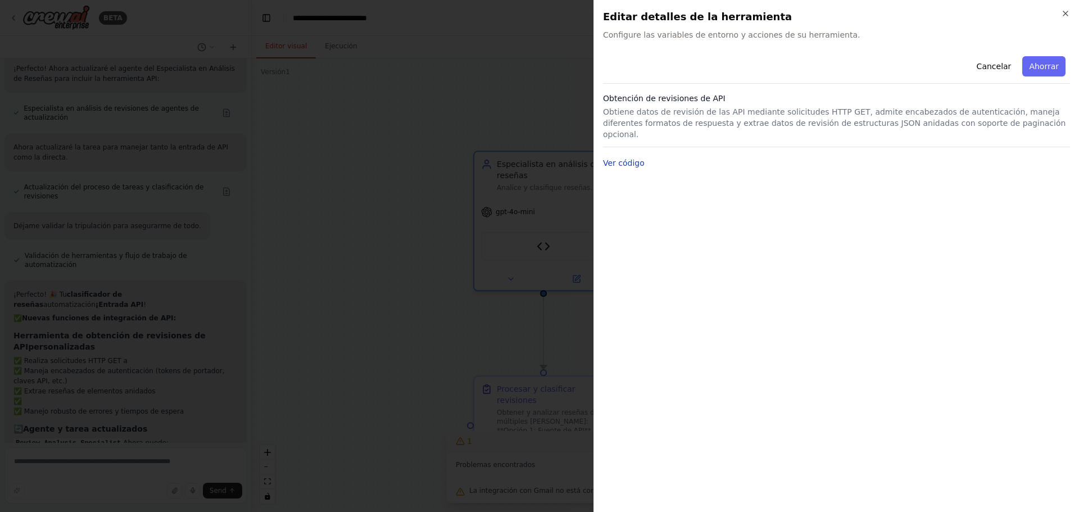
click at [633, 158] on font "Ver código" at bounding box center [624, 162] width 42 height 9
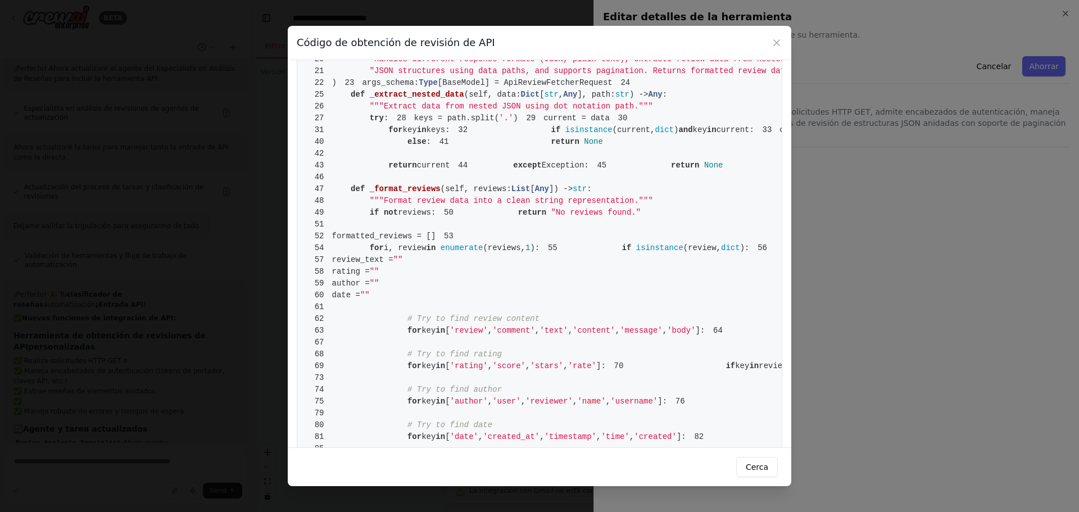
scroll to position [225, 0]
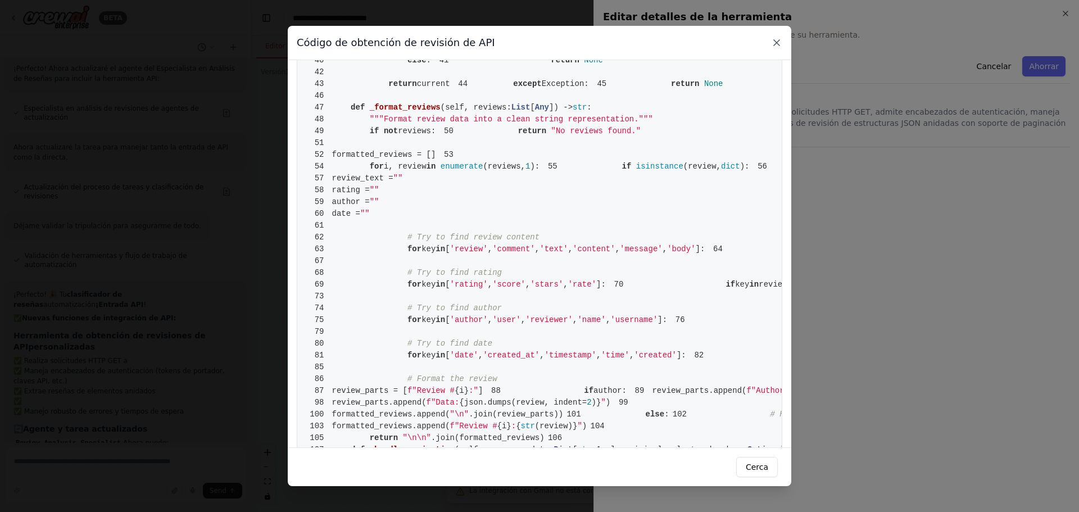
click at [778, 43] on icon at bounding box center [776, 42] width 11 height 11
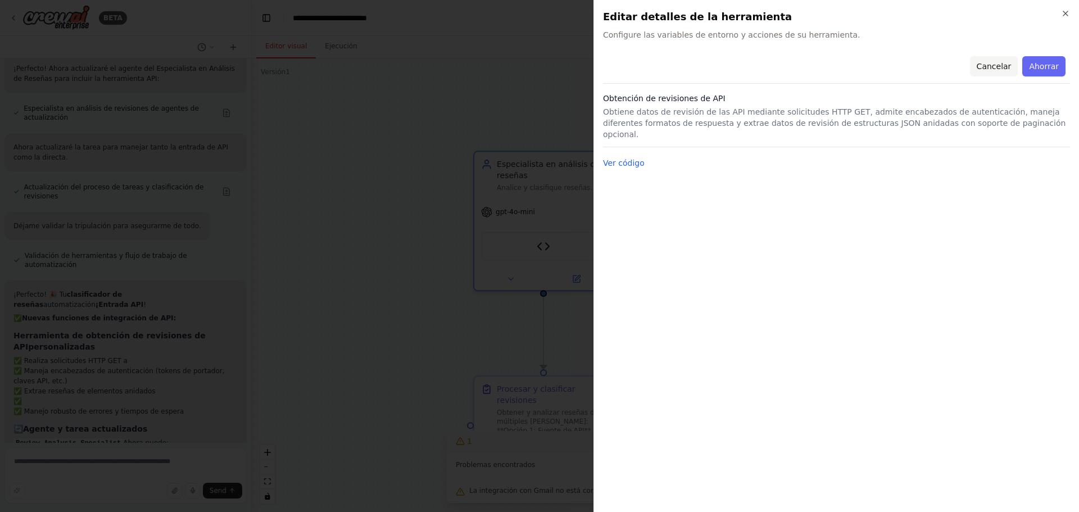
click at [992, 62] on font "Cancelar" at bounding box center [994, 66] width 35 height 9
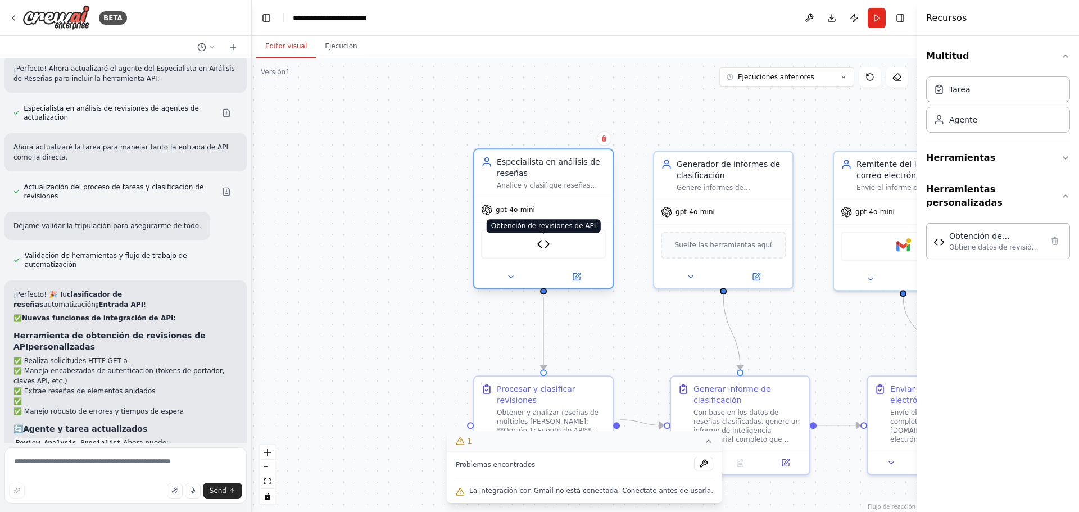
click at [541, 250] on img at bounding box center [543, 243] width 13 height 13
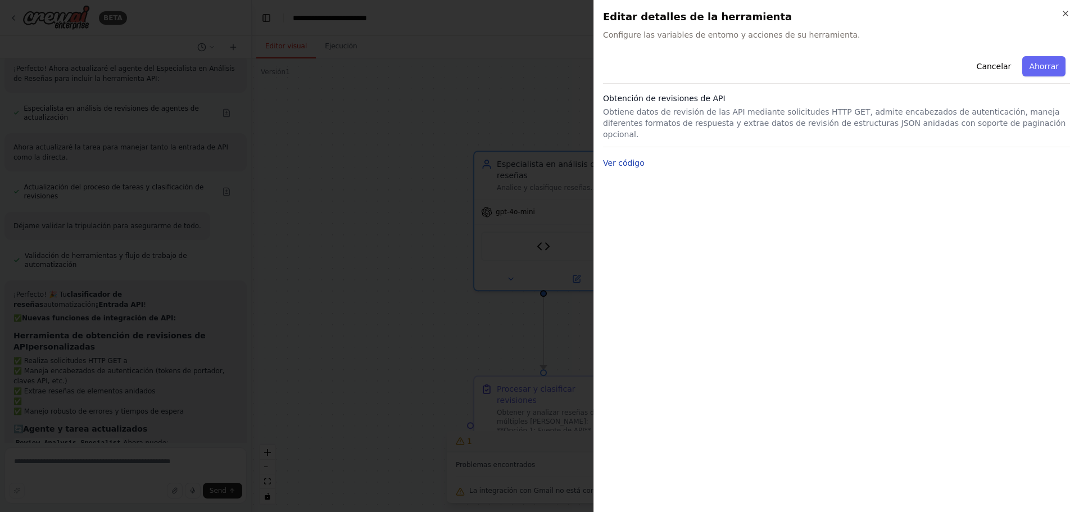
click at [623, 158] on font "Ver código" at bounding box center [624, 162] width 42 height 9
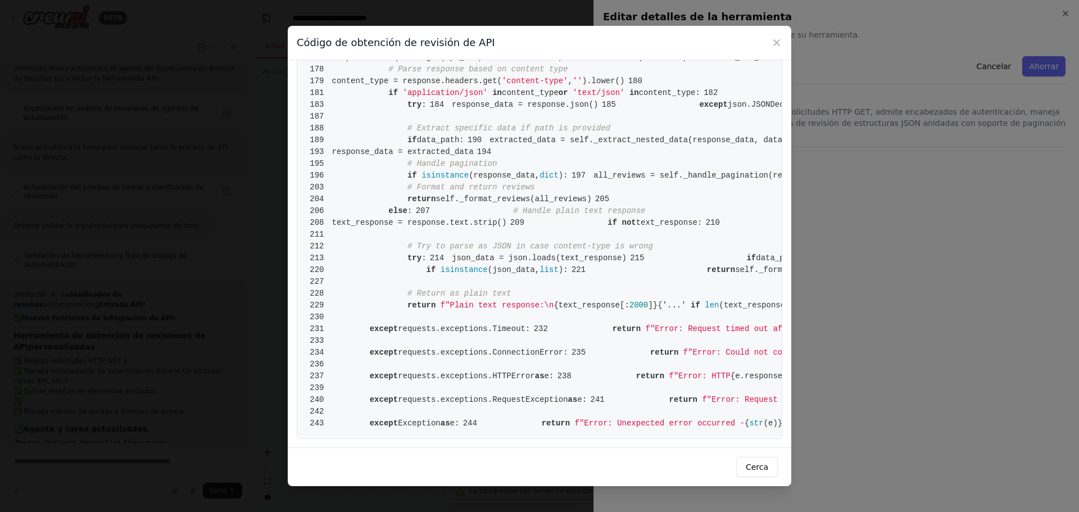
scroll to position [2023, 0]
click at [776, 43] on icon at bounding box center [777, 43] width 6 height 6
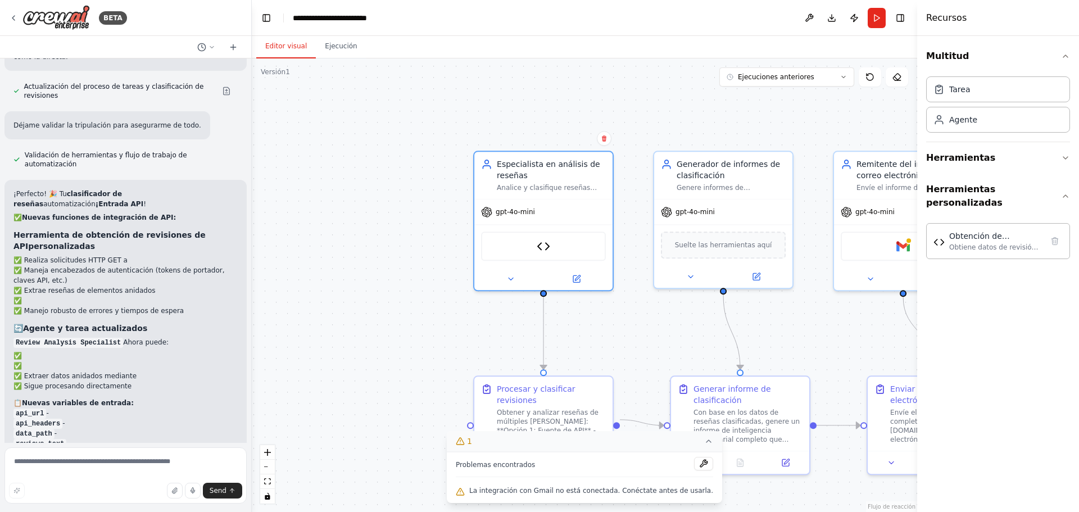
scroll to position [4016, 0]
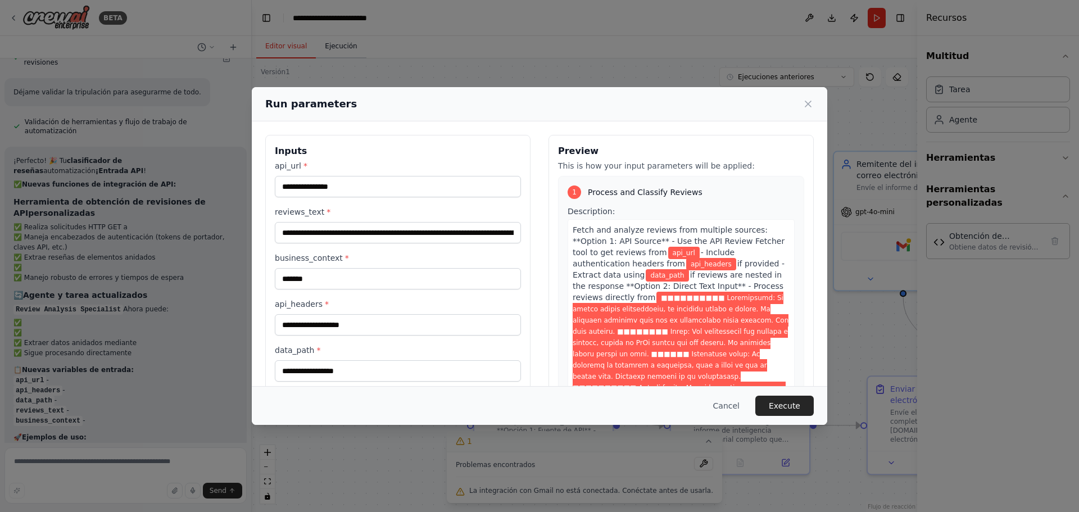
click at [332, 49] on div "Run parameters Inputs api_url * reviews_text * business_context * ******* api_h…" at bounding box center [539, 256] width 1079 height 512
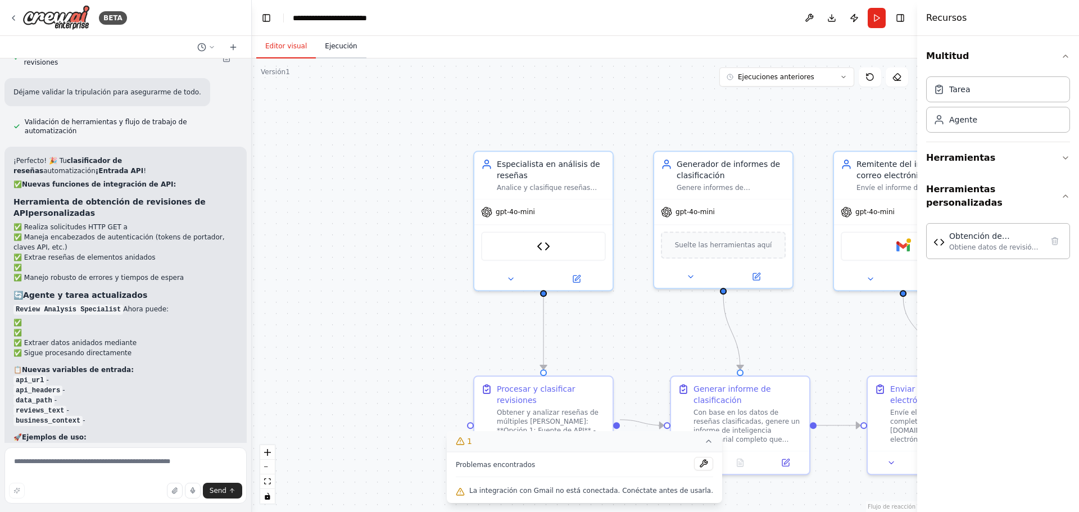
click at [332, 49] on font "Ejecución" at bounding box center [341, 46] width 32 height 8
click at [276, 49] on font "Editor visual" at bounding box center [286, 46] width 42 height 8
click at [226, 494] on button "Send" at bounding box center [222, 491] width 39 height 16
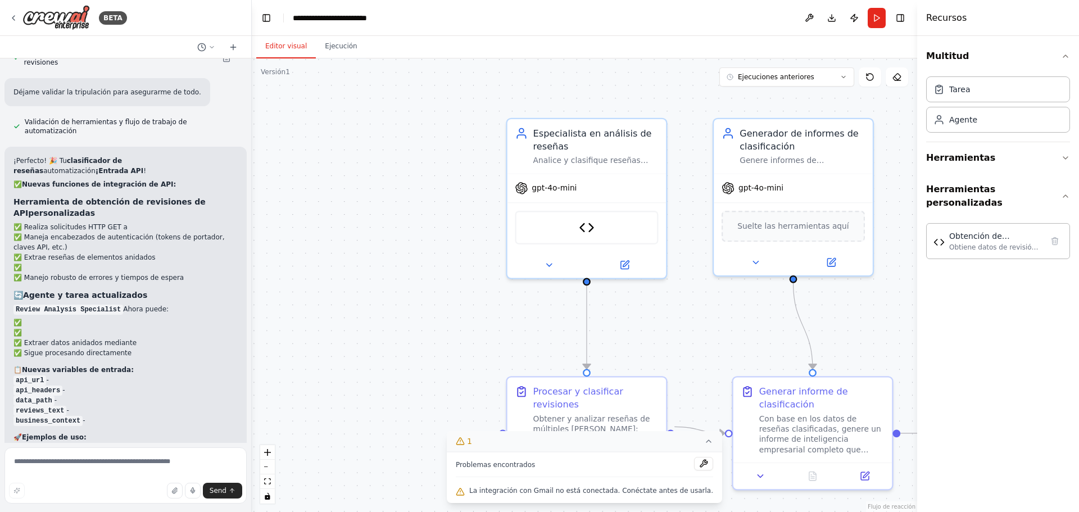
drag, startPoint x: 456, startPoint y: 331, endPoint x: 346, endPoint y: 306, distance: 113.6
click at [349, 306] on div ".deletable-edge-delete-btn { width: 20px; height: 20px; border: 0px solid #ffff…" at bounding box center [584, 285] width 665 height 454
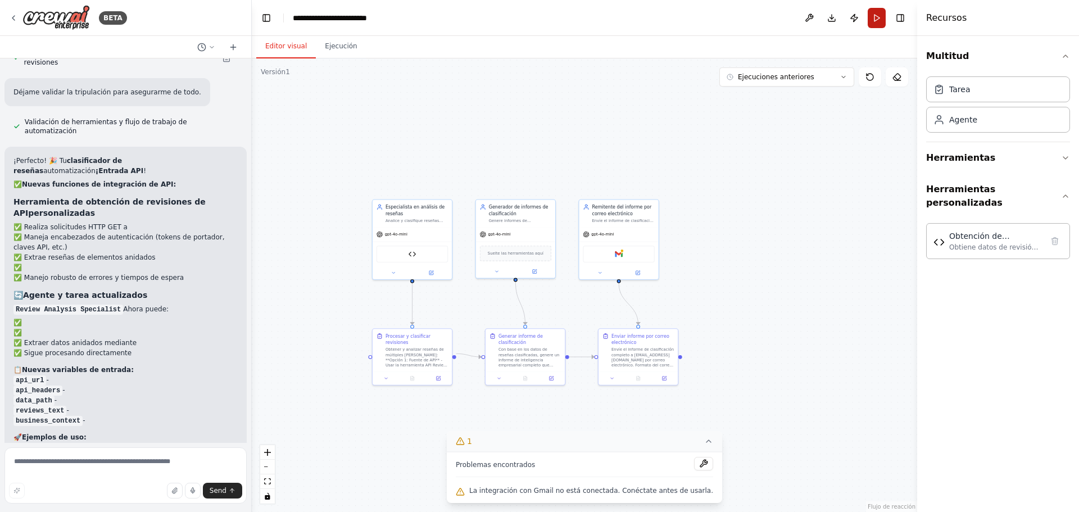
click at [876, 24] on button "Correr" at bounding box center [877, 18] width 18 height 20
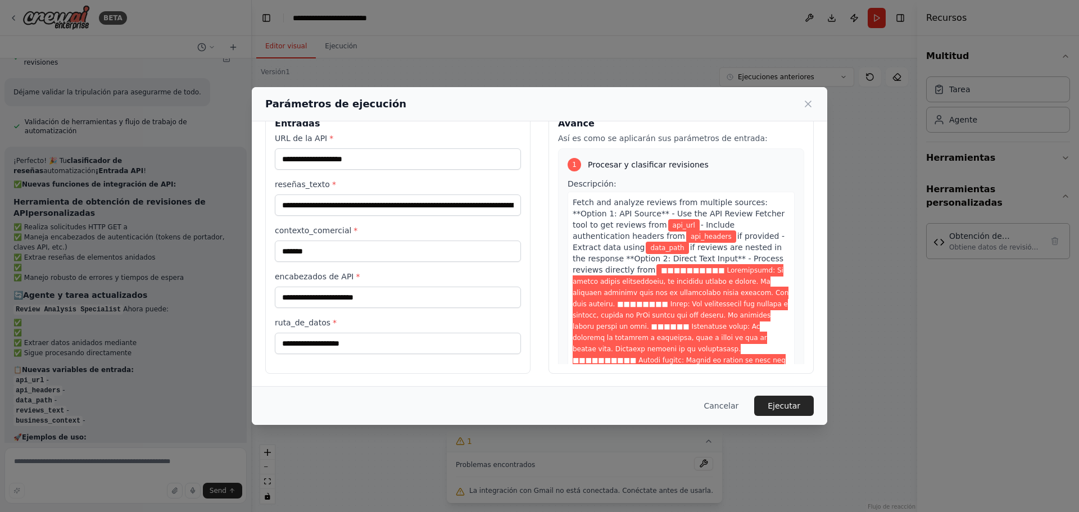
scroll to position [29, 0]
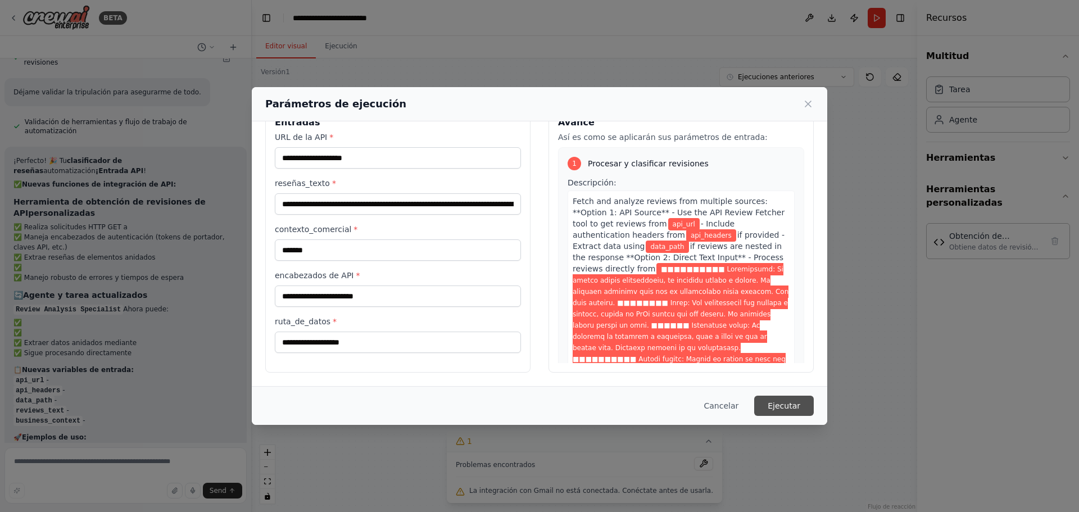
click at [778, 406] on font "Ejecutar" at bounding box center [784, 405] width 33 height 9
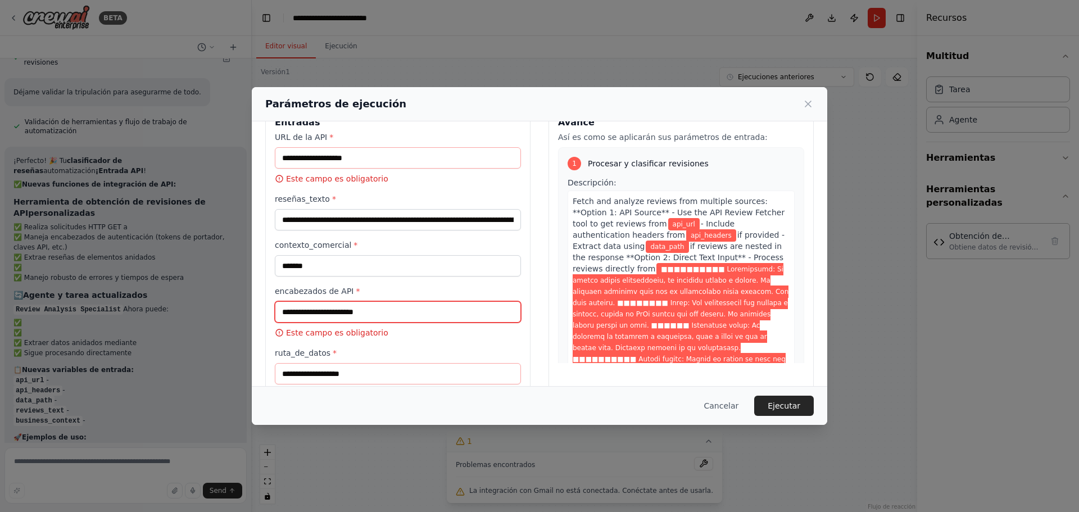
click at [343, 312] on input "encabezados de API *" at bounding box center [398, 311] width 246 height 21
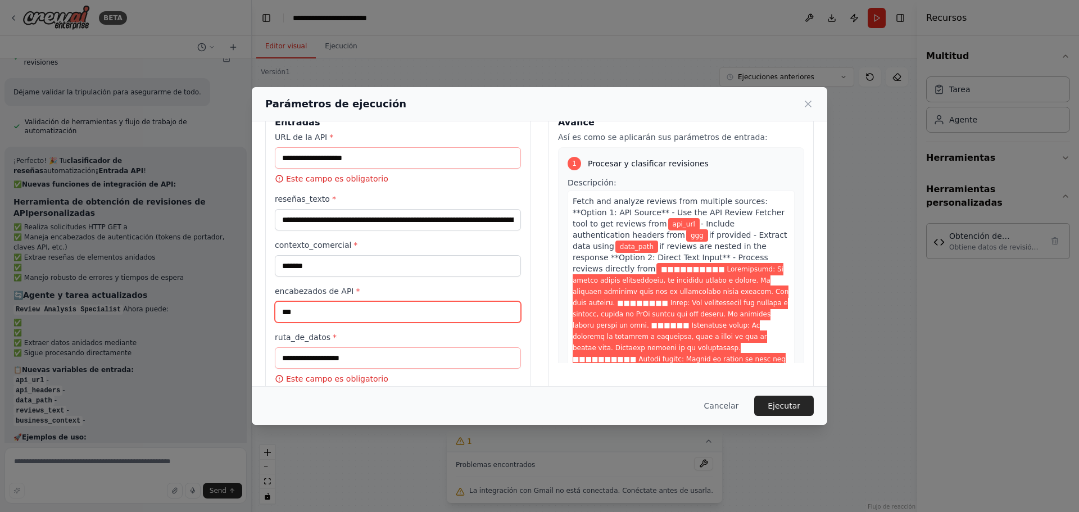
type input "***"
click at [381, 354] on input "ruta_de_datos *" at bounding box center [398, 357] width 246 height 21
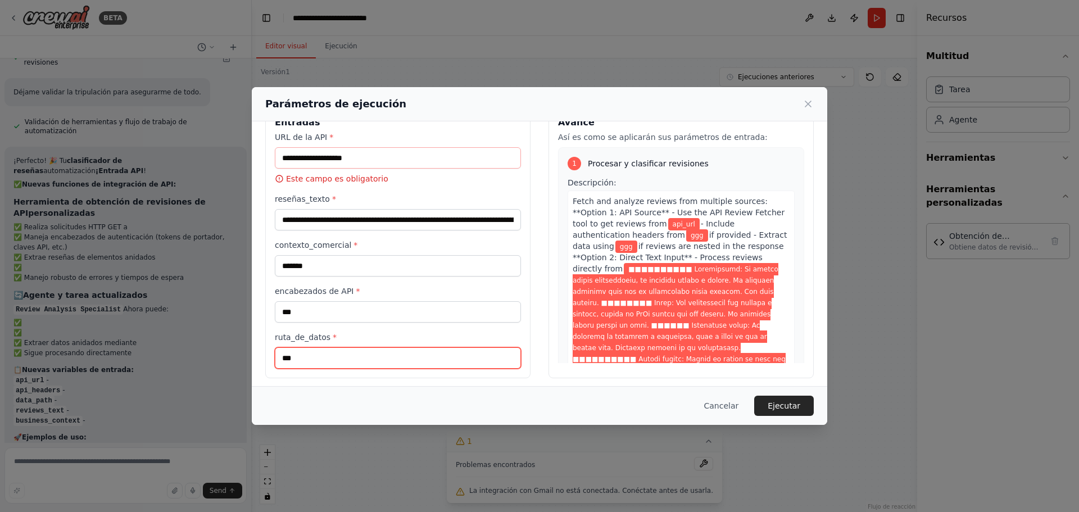
type input "***"
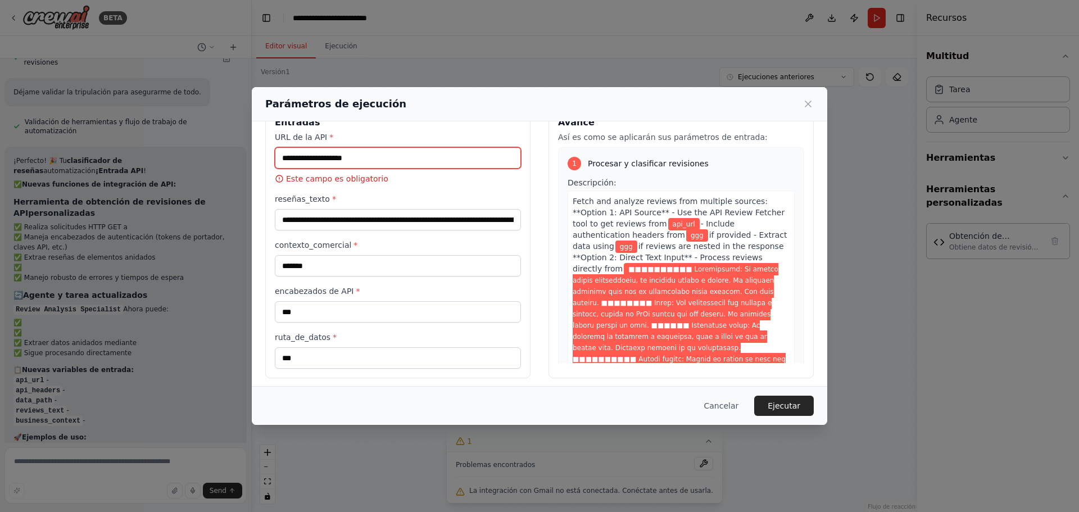
click at [331, 161] on input "URL de la API *" at bounding box center [398, 157] width 246 height 21
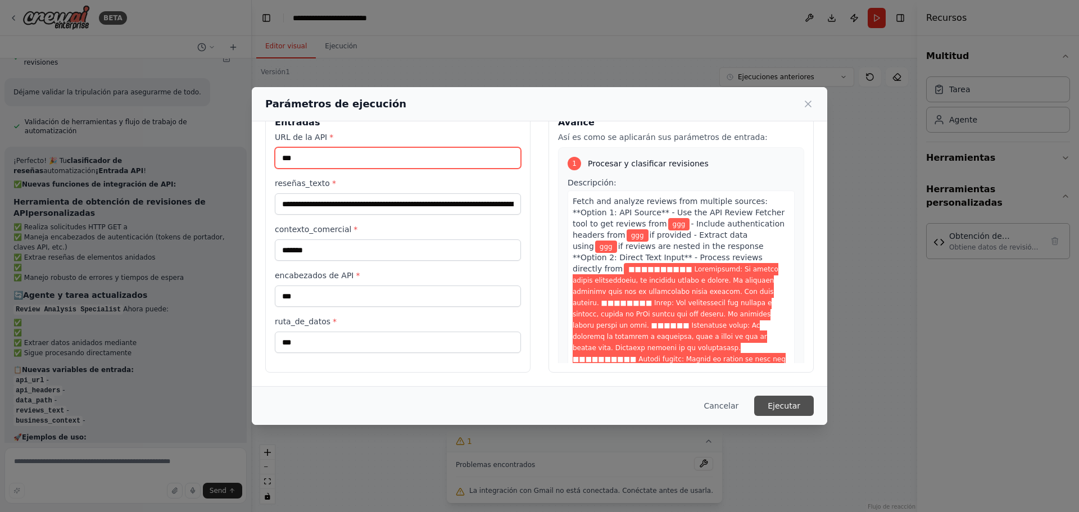
type input "***"
click at [792, 403] on font "Ejecutar" at bounding box center [784, 405] width 33 height 9
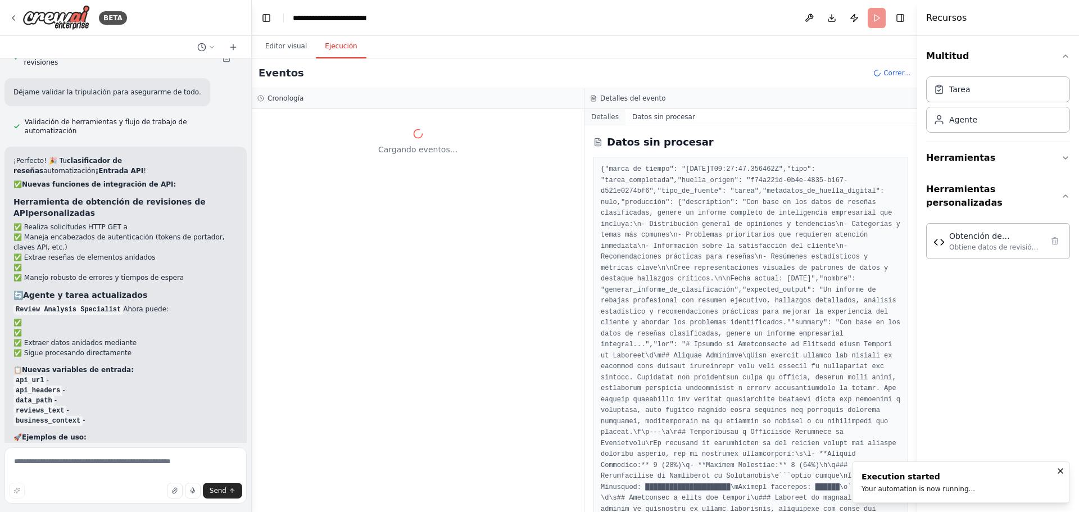
click at [606, 120] on font "Detalles" at bounding box center [605, 117] width 28 height 8
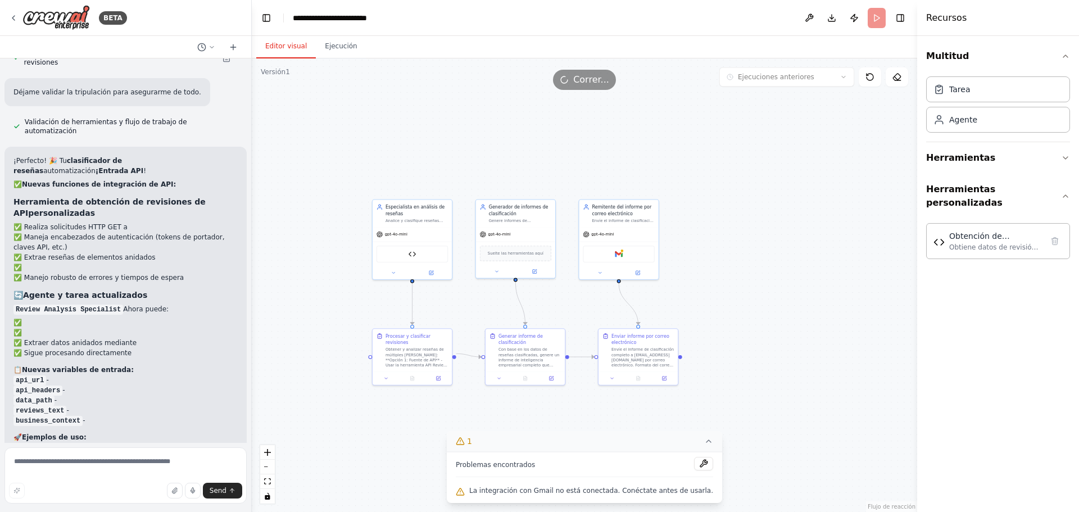
click at [287, 43] on font "Editor visual" at bounding box center [286, 46] width 42 height 8
drag, startPoint x: 363, startPoint y: 130, endPoint x: 411, endPoint y: 133, distance: 47.9
click at [410, 133] on div ".deletable-edge-delete-btn { width: 20px; height: 20px; border: 0px solid #ffff…" at bounding box center [584, 285] width 665 height 454
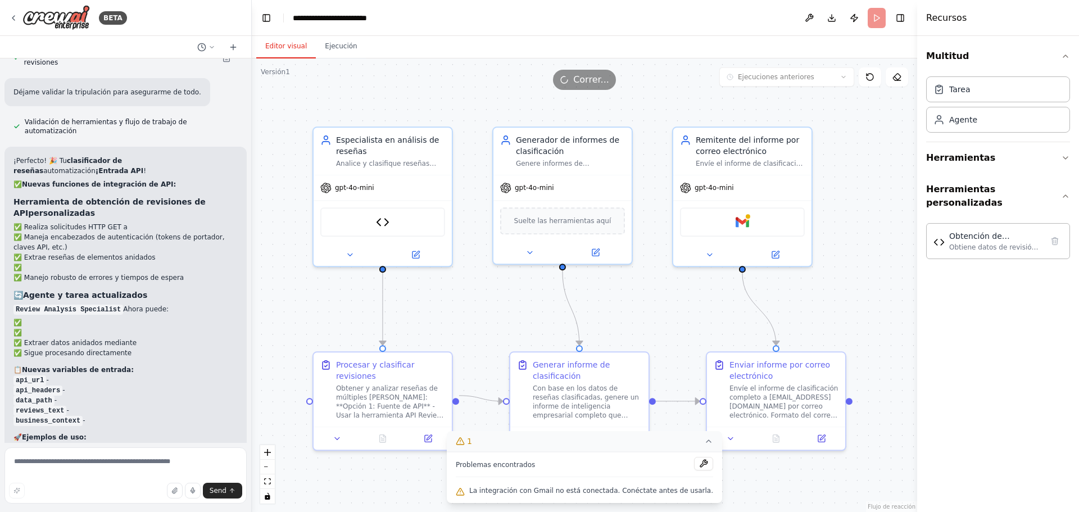
drag, startPoint x: 496, startPoint y: 178, endPoint x: 394, endPoint y: 79, distance: 142.3
click at [394, 79] on div "Versión 1 Ejecuciones anteriores Mostrar herramientas Ocultar agentes Especiali…" at bounding box center [584, 285] width 665 height 454
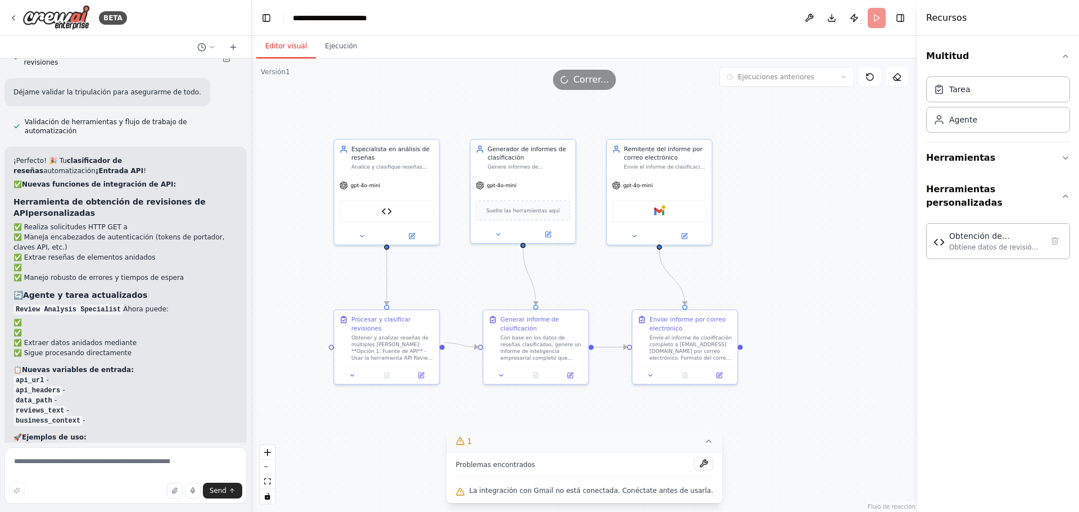
drag, startPoint x: 451, startPoint y: 90, endPoint x: 446, endPoint y: 108, distance: 18.8
click at [446, 108] on div ".deletable-edge-delete-btn { width: 20px; height: 20px; border: 0px solid #ffff…" at bounding box center [584, 285] width 665 height 454
click at [1050, 156] on button "Herramientas" at bounding box center [998, 157] width 144 height 31
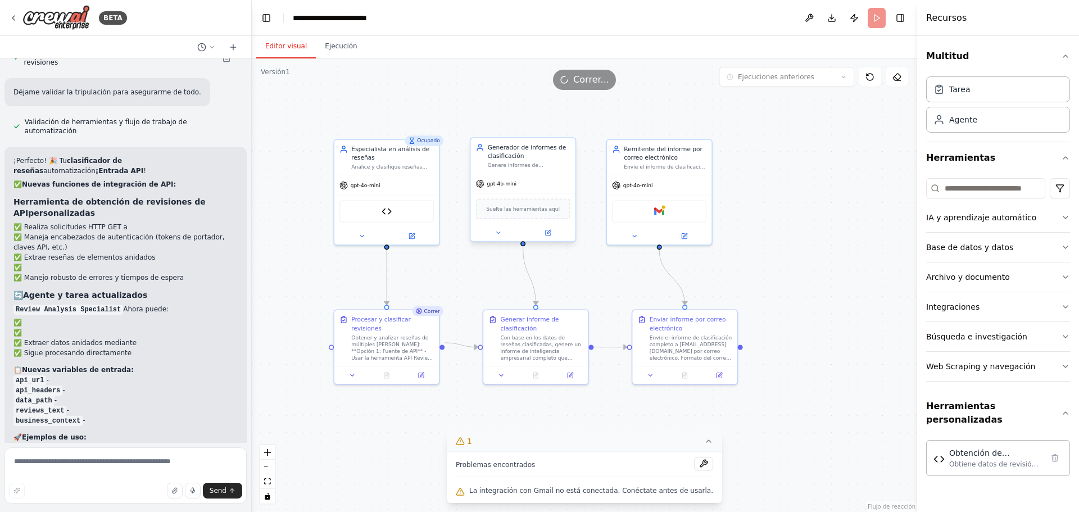
click at [524, 215] on div "Suelte las herramientas aquí" at bounding box center [523, 208] width 94 height 20
click at [524, 210] on font "Suelte las herramientas aquí" at bounding box center [523, 209] width 74 height 6
click at [554, 233] on button at bounding box center [548, 233] width 48 height 10
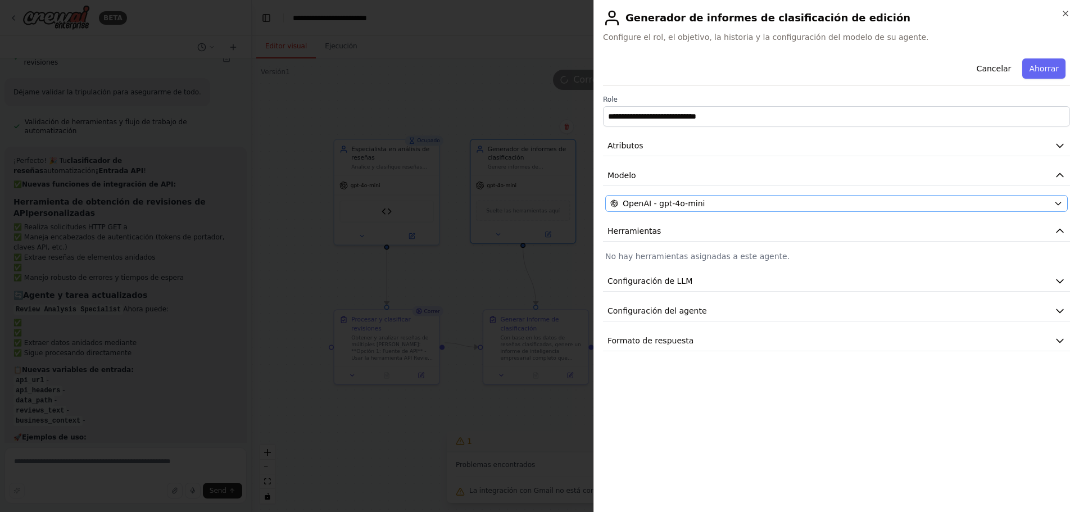
drag, startPoint x: 727, startPoint y: 255, endPoint x: 911, endPoint y: 197, distance: 193.0
click at [729, 254] on font "No hay herramientas asignadas a este agente." at bounding box center [697, 256] width 184 height 9
click at [1068, 17] on icon "button" at bounding box center [1065, 13] width 9 height 9
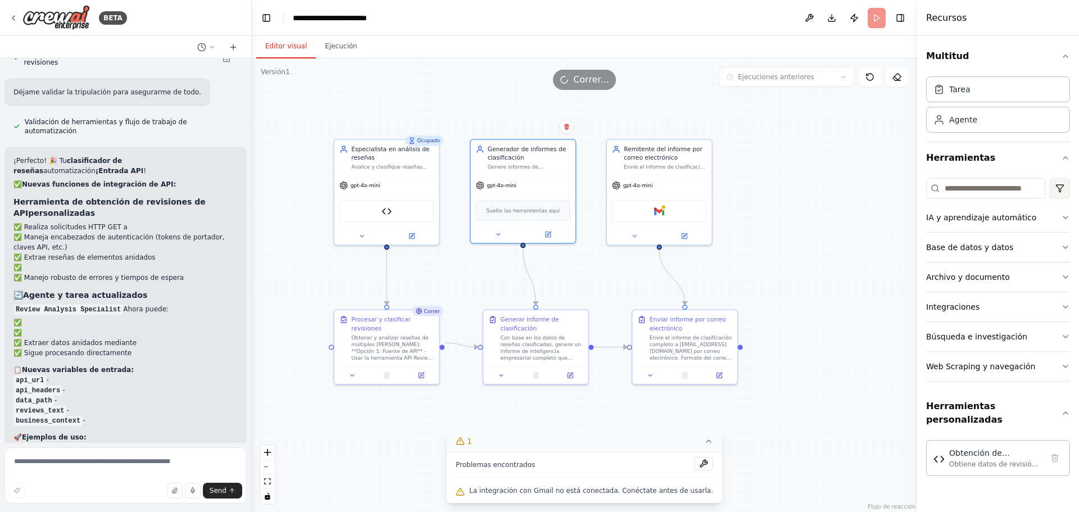
click at [1064, 188] on html "BETA Clasificador de reseñas ▶ Proceso de pensamiento ¡Te ayudaré a crear una a…" at bounding box center [539, 256] width 1079 height 512
click at [1063, 188] on html "BETA Clasificador de reseñas ▶ Proceso de pensamiento ¡Te ayudaré a crear una a…" at bounding box center [539, 256] width 1079 height 512
click at [1066, 306] on icon "button" at bounding box center [1065, 306] width 9 height 9
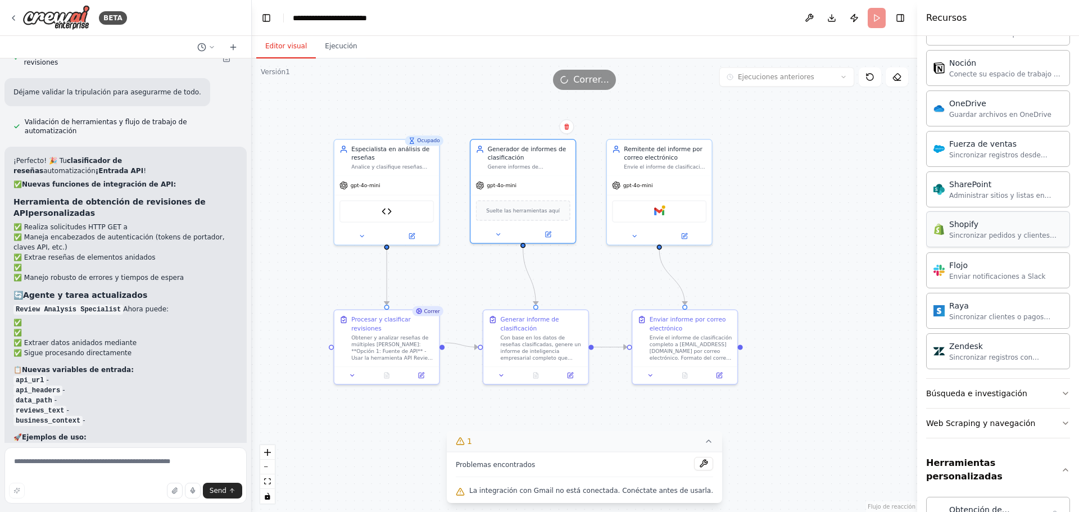
scroll to position [868, 0]
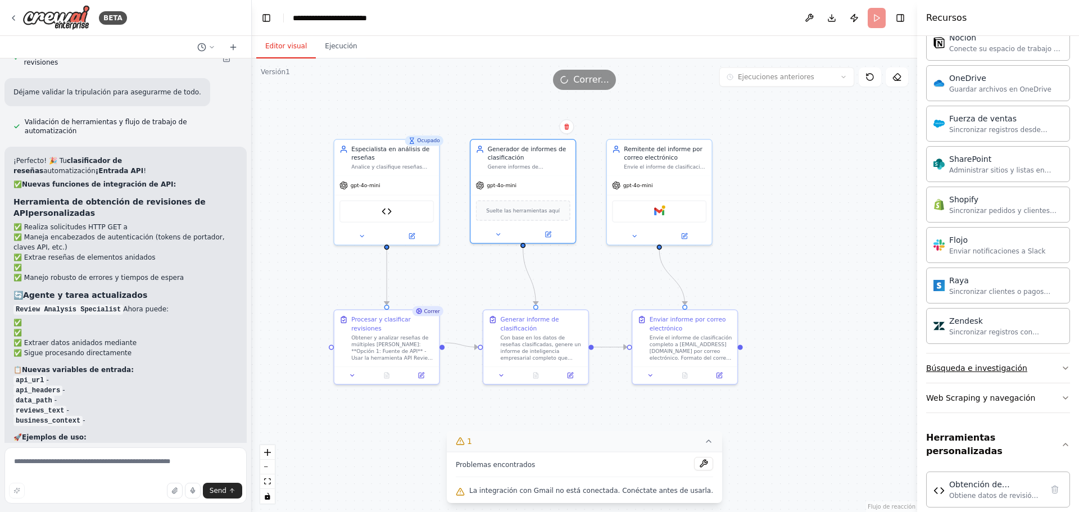
click at [1048, 365] on button "Búsqueda e investigación" at bounding box center [998, 367] width 144 height 29
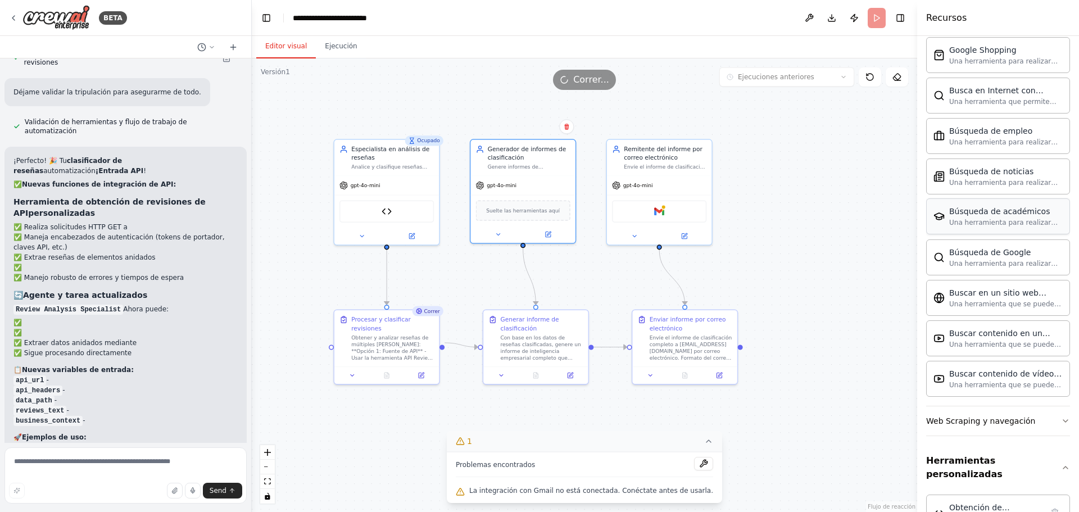
scroll to position [1430, 0]
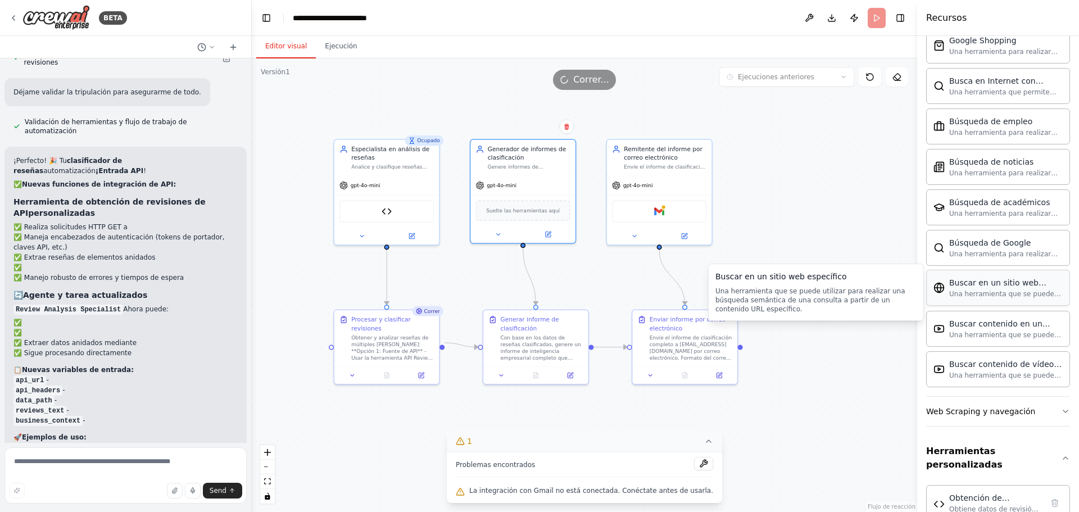
click at [1010, 296] on font "Una herramienta que se puede utilizar para realizar una búsqueda semántica de u…" at bounding box center [1005, 312] width 112 height 44
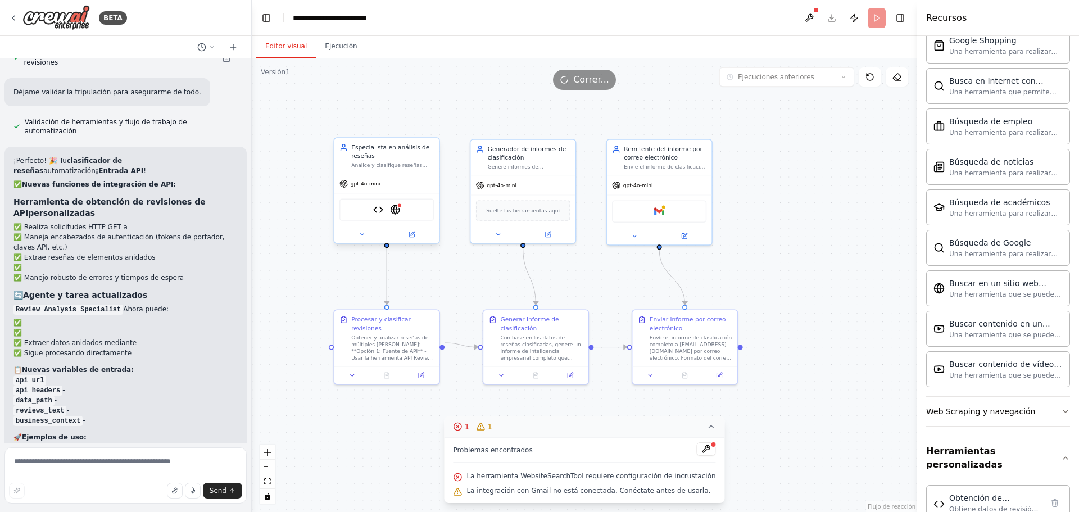
click at [386, 210] on div "Obtención de revisiones de API Herramienta de búsqueda de sitios web" at bounding box center [386, 209] width 94 height 22
click at [392, 211] on img at bounding box center [395, 210] width 10 height 10
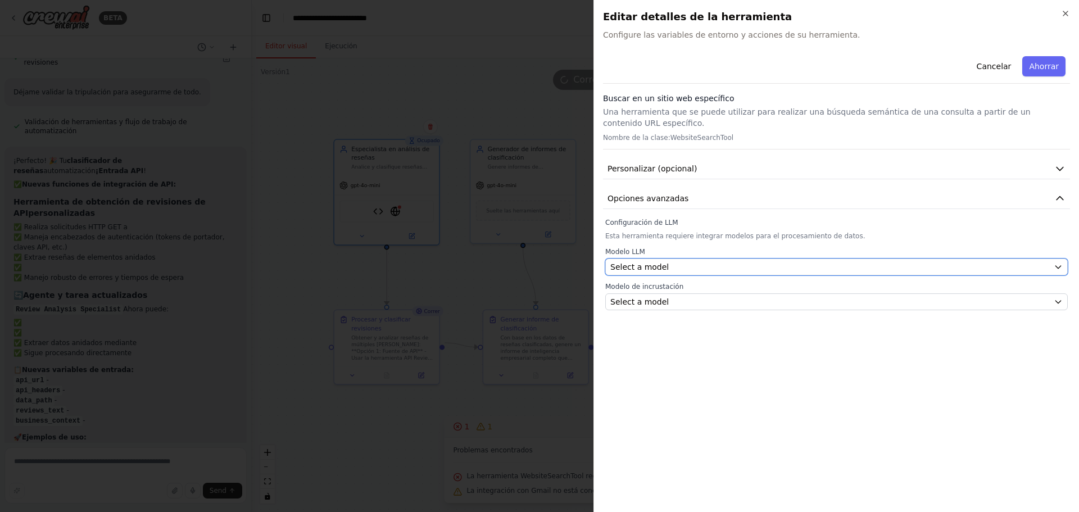
click at [727, 261] on div "Select a model" at bounding box center [829, 266] width 439 height 11
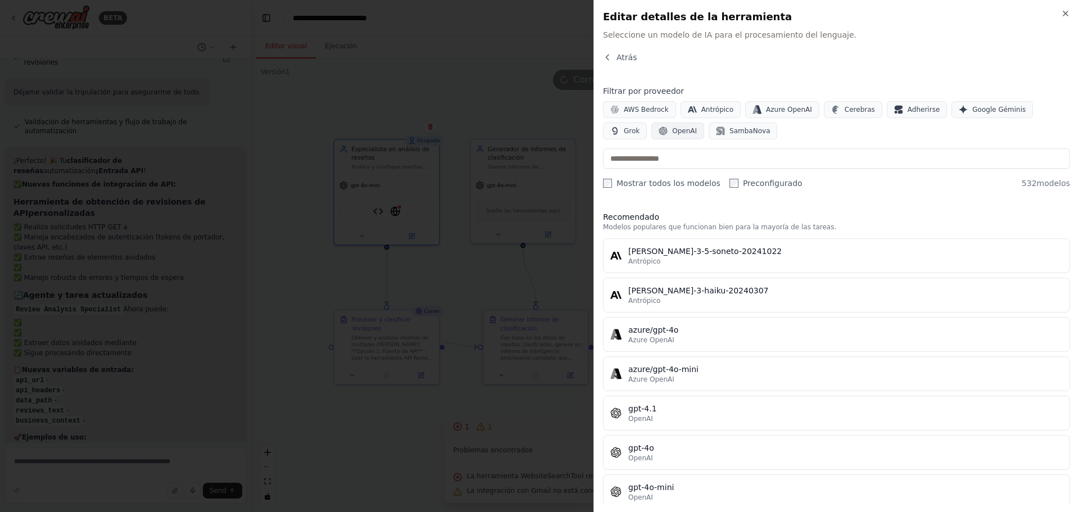
click at [651, 135] on button "OpenAI" at bounding box center [677, 131] width 53 height 17
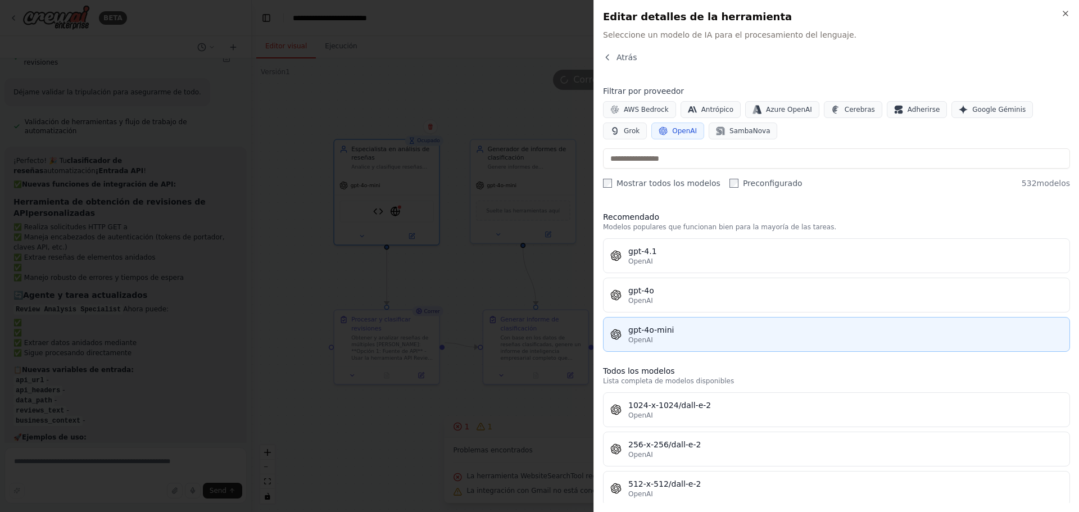
click at [688, 332] on div "gpt-4o-mini" at bounding box center [845, 329] width 434 height 11
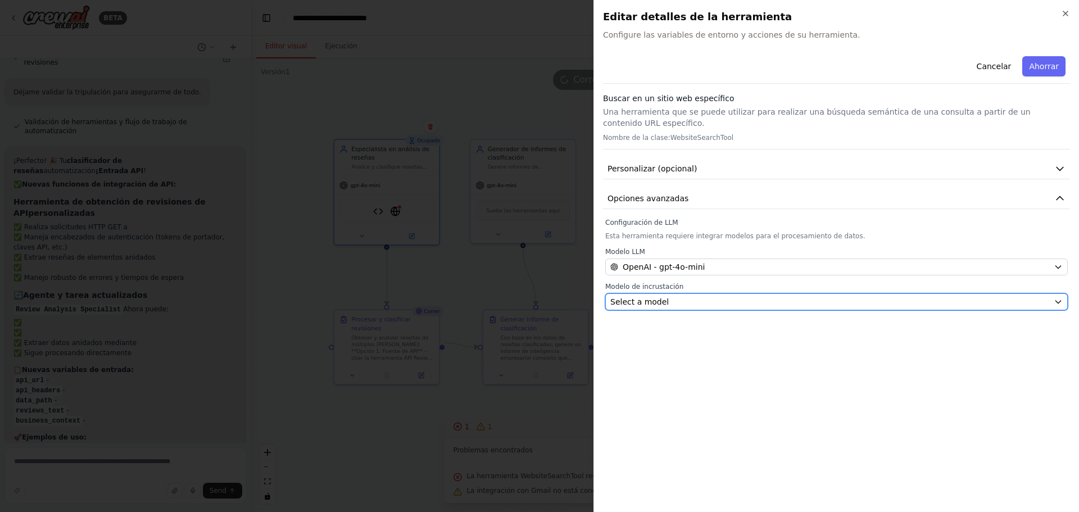
click at [681, 296] on div "Select a model" at bounding box center [829, 301] width 439 height 11
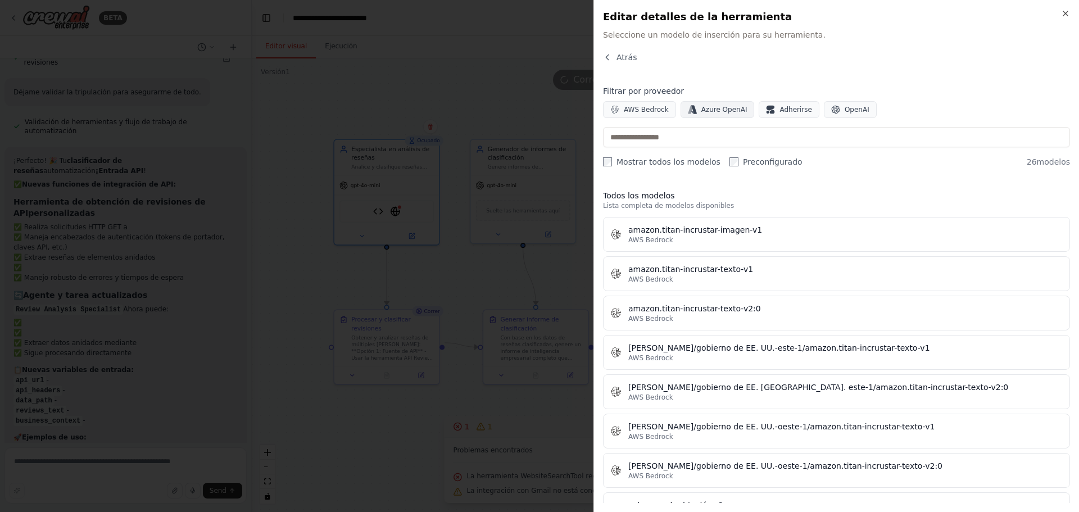
click at [708, 111] on font "Azure OpenAI" at bounding box center [724, 110] width 46 height 8
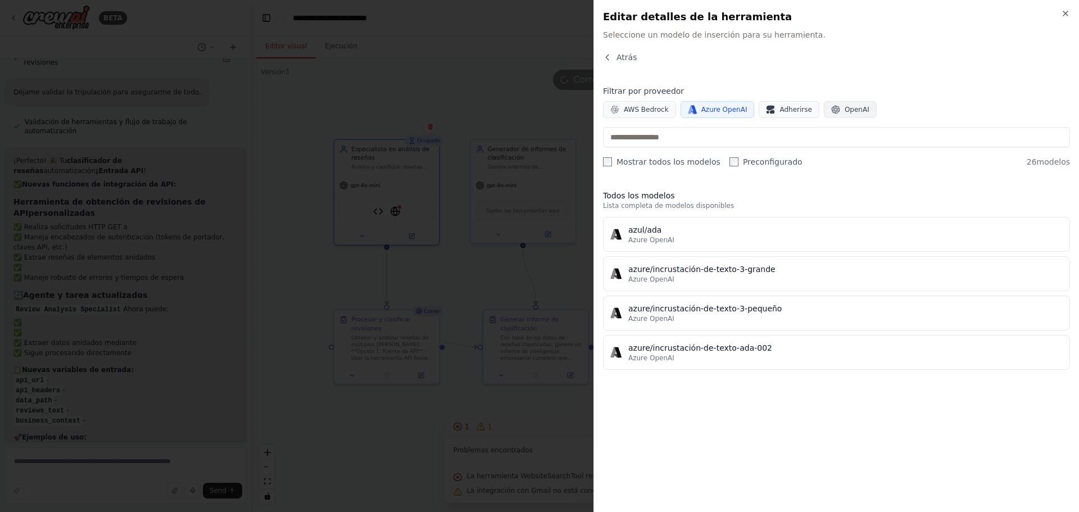
click at [853, 112] on font "OpenAI" at bounding box center [857, 110] width 25 height 8
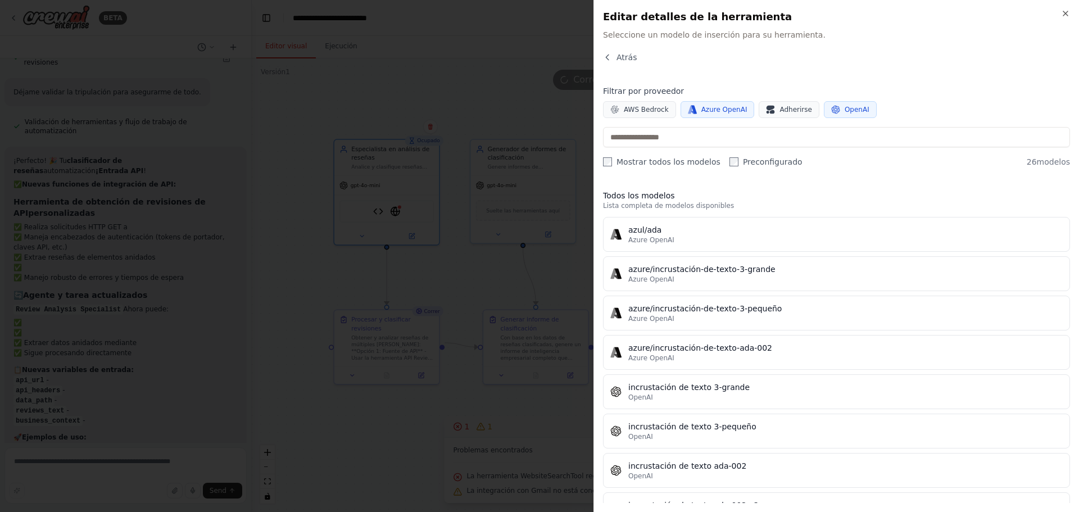
click at [732, 117] on div "Filtrar por proveedor AWS Bedrock Azure OpenAI Adherirse OpenAI Mostrar todos l…" at bounding box center [836, 126] width 467 height 82
click at [731, 111] on font "Azure OpenAI" at bounding box center [724, 110] width 46 height 8
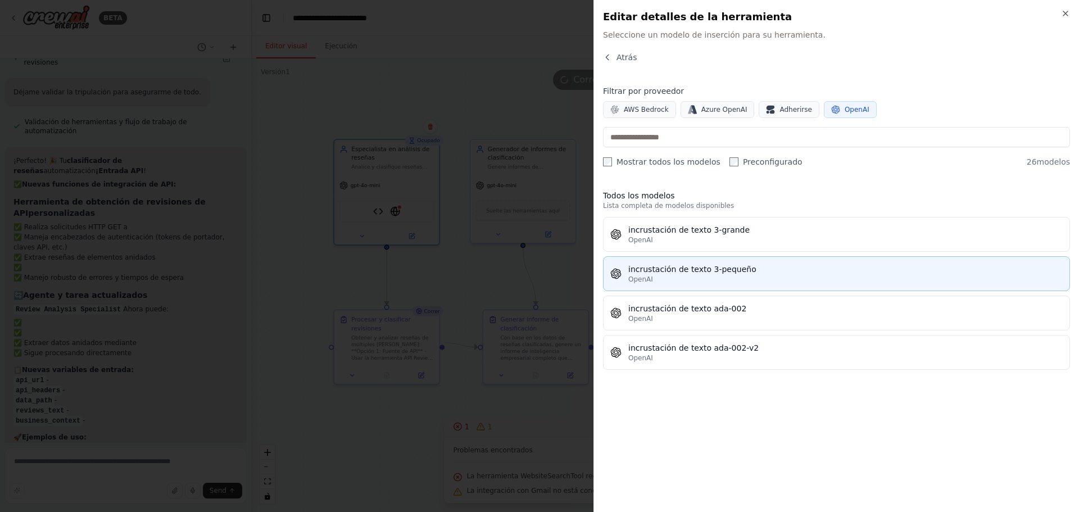
click at [767, 269] on div "incrustación de texto 3-pequeño" at bounding box center [845, 269] width 434 height 11
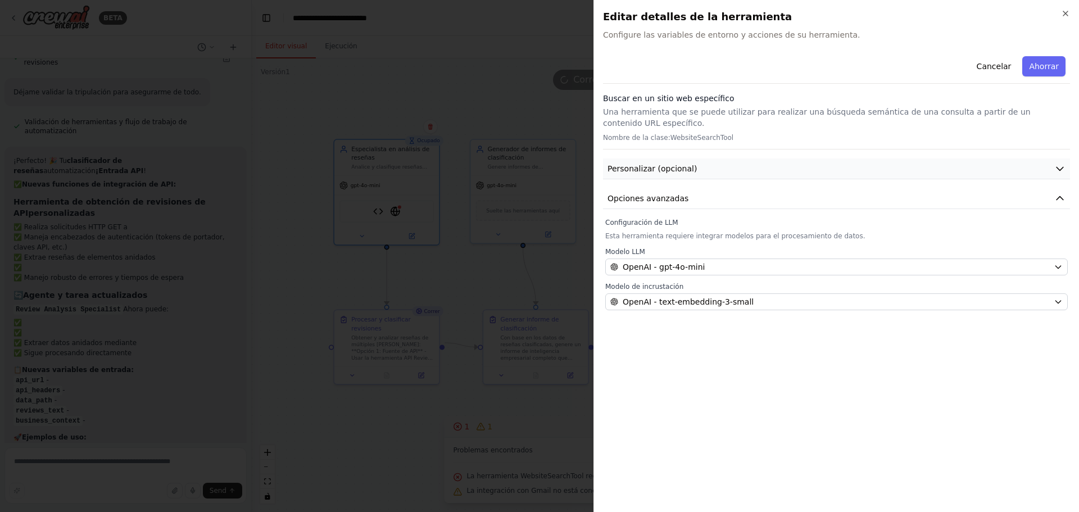
click at [820, 158] on button "Personalizar (opcional)" at bounding box center [836, 168] width 467 height 21
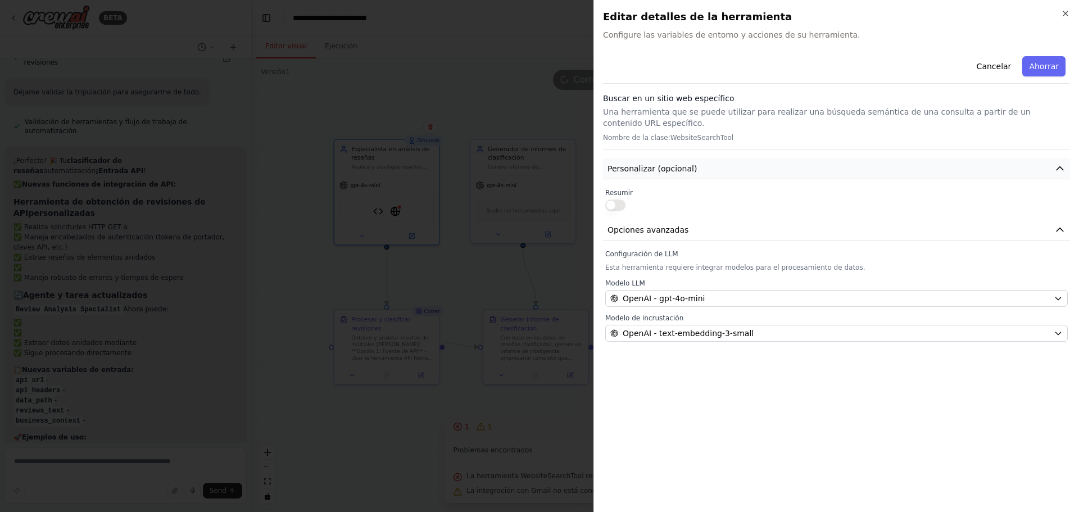
click at [820, 158] on button "Personalizar (opcional)" at bounding box center [836, 168] width 467 height 21
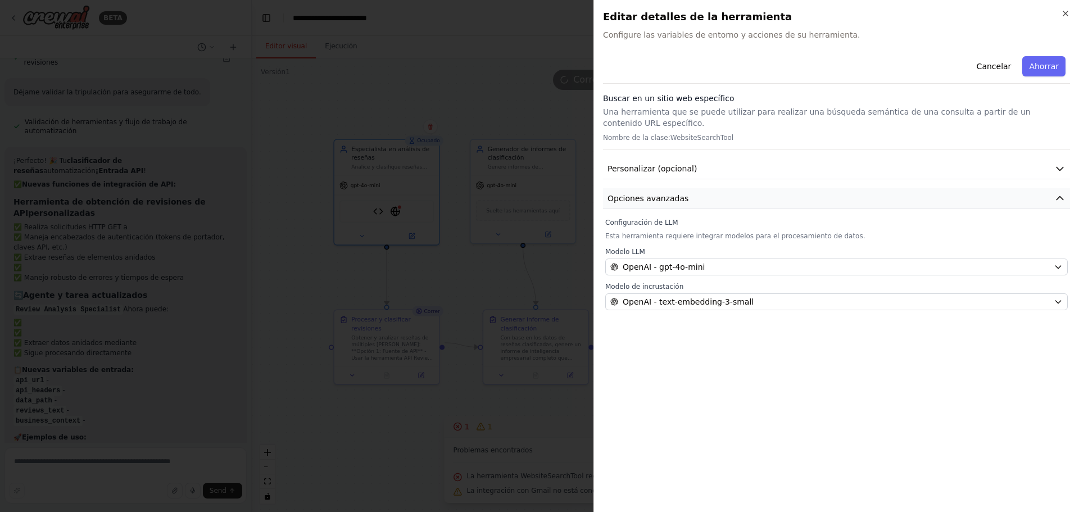
click at [645, 194] on font "Opciones avanzadas" at bounding box center [647, 198] width 81 height 9
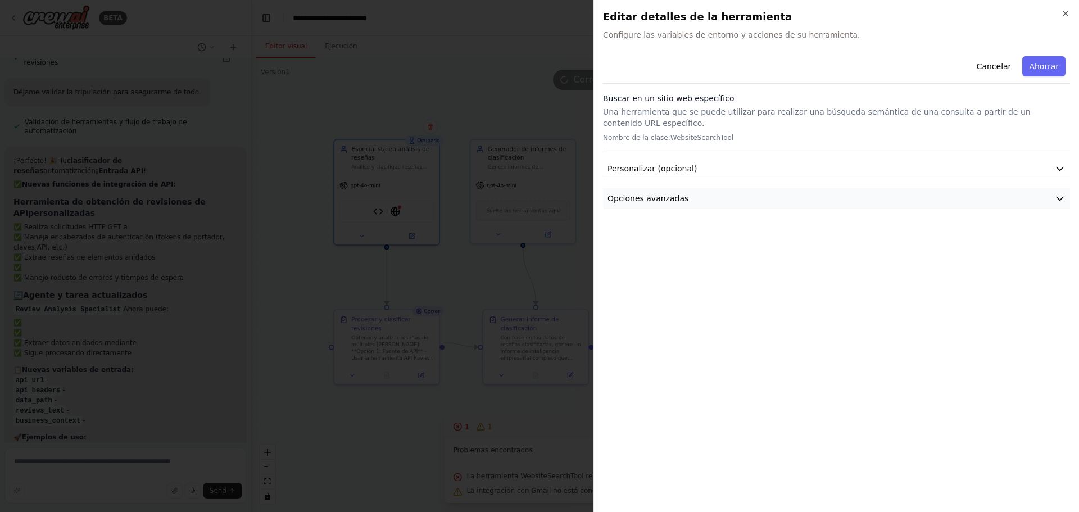
click at [646, 194] on font "Opciones avanzadas" at bounding box center [647, 198] width 81 height 9
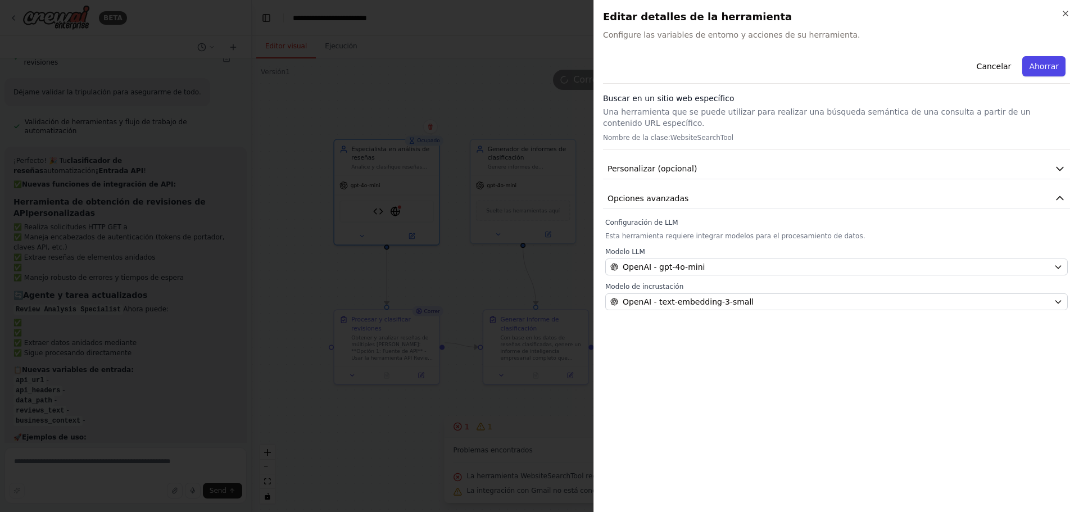
click at [1042, 65] on font "Ahorrar" at bounding box center [1044, 66] width 30 height 9
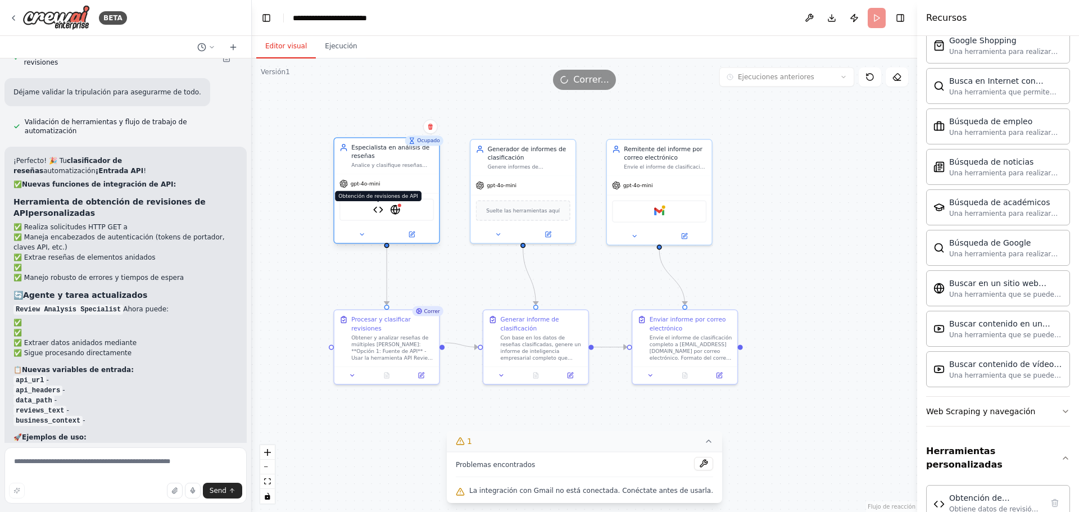
click at [379, 211] on img at bounding box center [378, 210] width 10 height 10
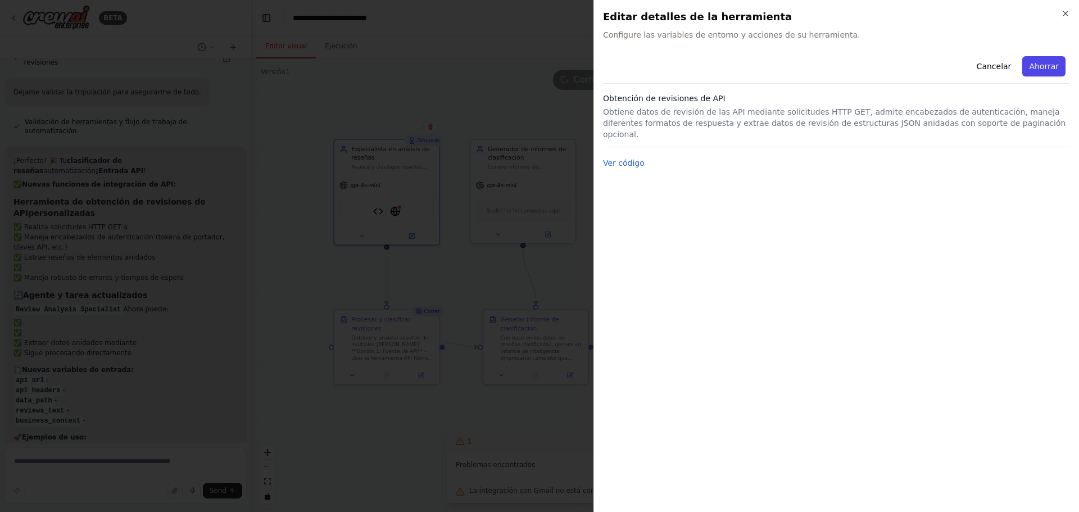
click at [1053, 69] on font "Ahorrar" at bounding box center [1044, 66] width 30 height 9
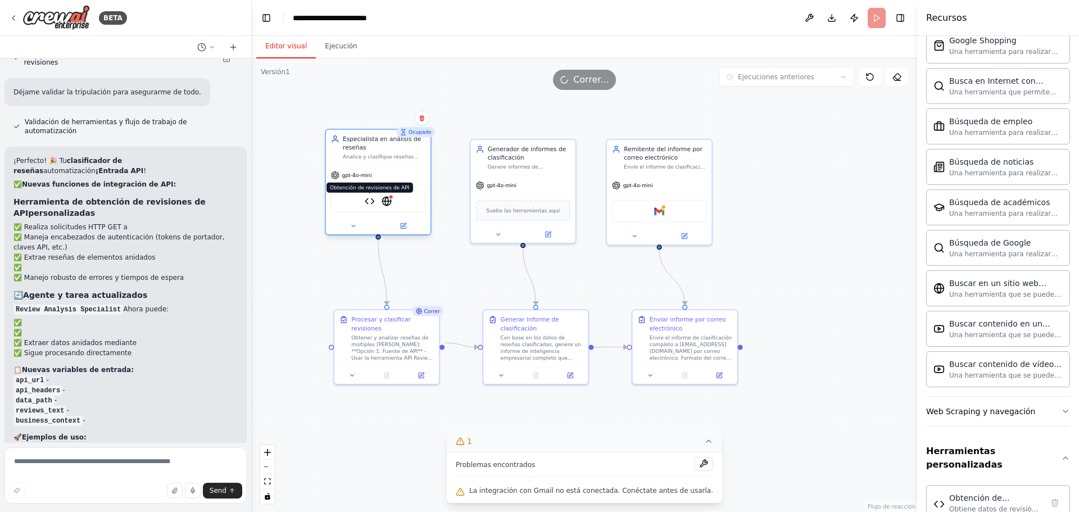
drag, startPoint x: 378, startPoint y: 207, endPoint x: 370, endPoint y: 194, distance: 15.9
click at [370, 196] on img at bounding box center [370, 201] width 10 height 10
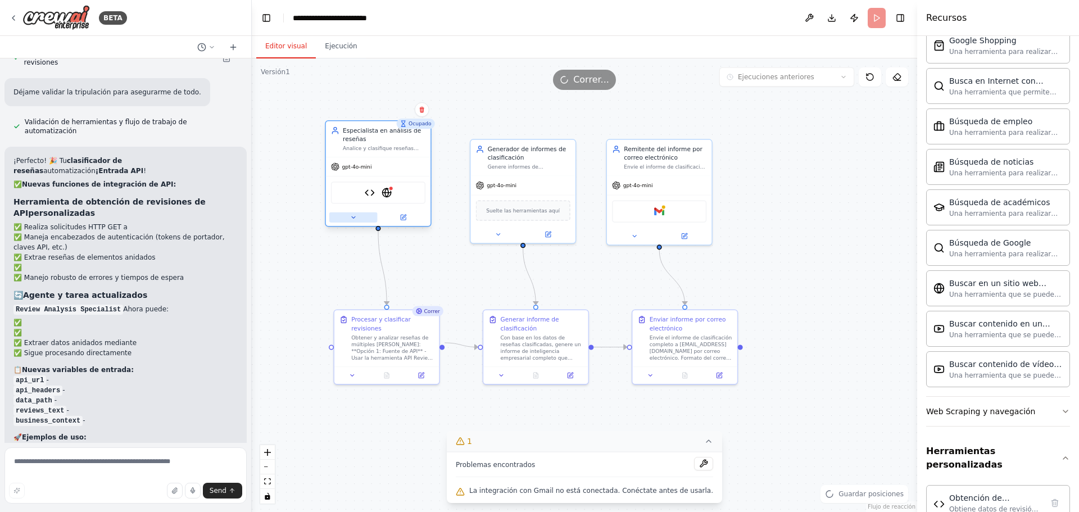
click at [356, 216] on icon at bounding box center [353, 217] width 7 height 7
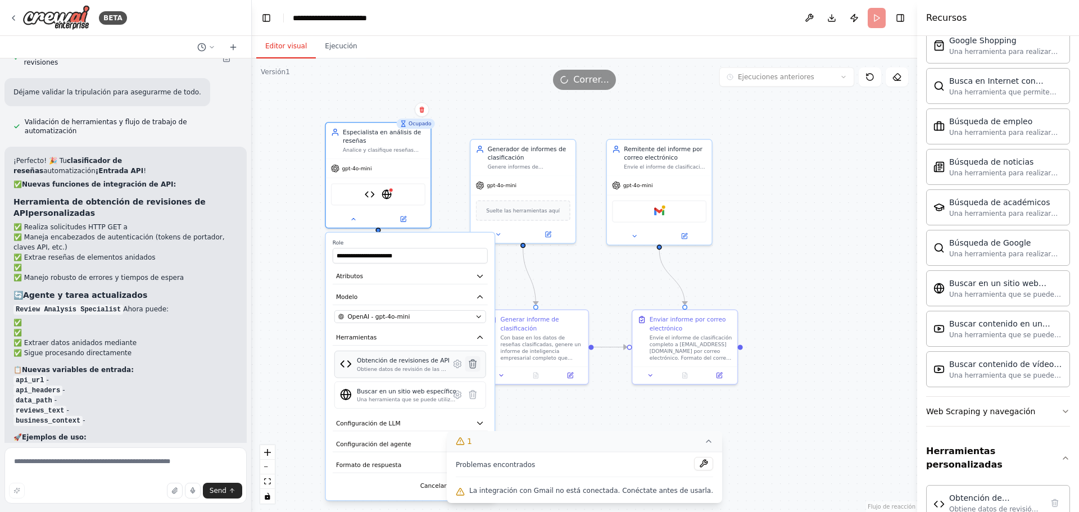
click at [475, 364] on icon at bounding box center [472, 364] width 7 height 8
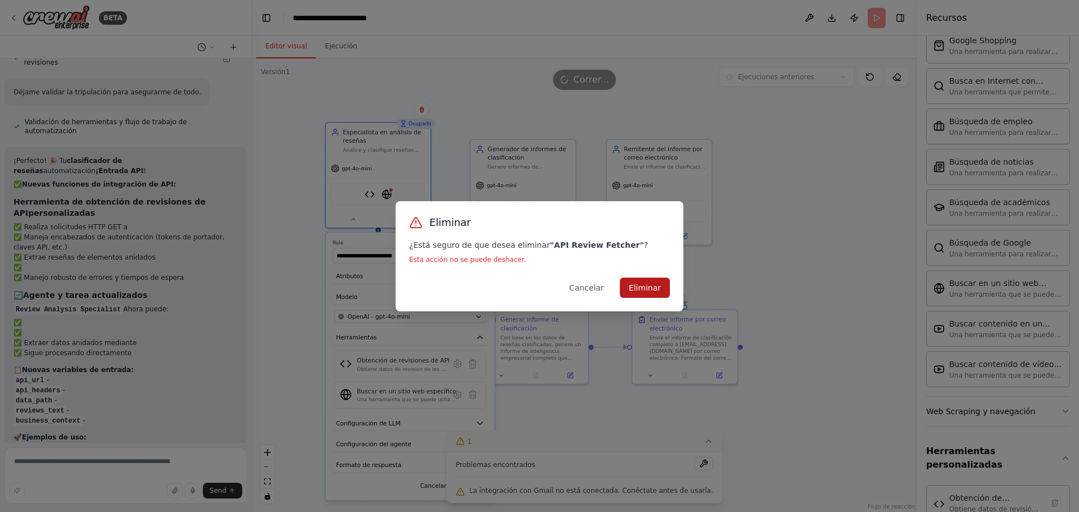
click at [652, 287] on font "Eliminar" at bounding box center [645, 287] width 32 height 9
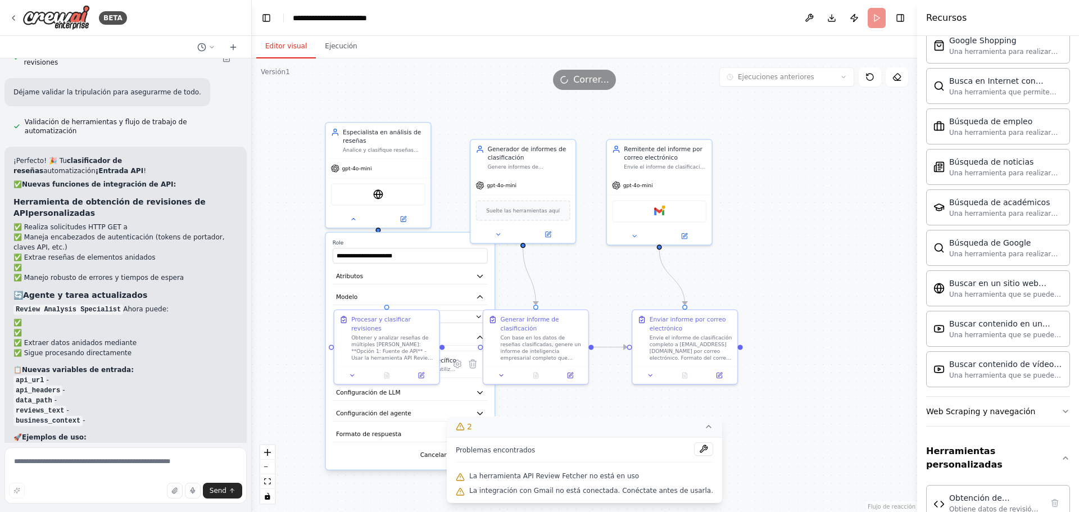
click at [823, 220] on div ".deletable-edge-delete-btn { width: 20px; height: 20px; border: 0px solid #ffff…" at bounding box center [584, 285] width 665 height 454
drag, startPoint x: 811, startPoint y: 229, endPoint x: 532, endPoint y: 244, distance: 279.2
click at [809, 229] on div ".deletable-edge-delete-btn { width: 20px; height: 20px; border: 0px solid #ffff…" at bounding box center [584, 285] width 665 height 454
drag, startPoint x: 289, startPoint y: 208, endPoint x: 304, endPoint y: 206, distance: 14.9
click at [289, 207] on div ".deletable-edge-delete-btn { width: 20px; height: 20px; border: 0px solid #ffff…" at bounding box center [584, 285] width 665 height 454
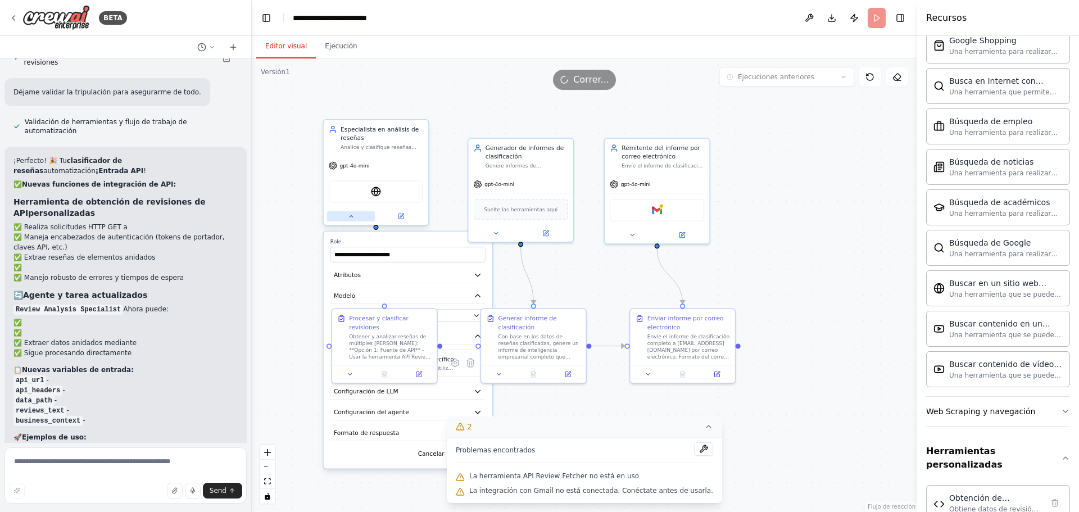
click at [348, 217] on icon at bounding box center [351, 216] width 7 height 7
click at [453, 364] on icon at bounding box center [454, 363] width 7 height 8
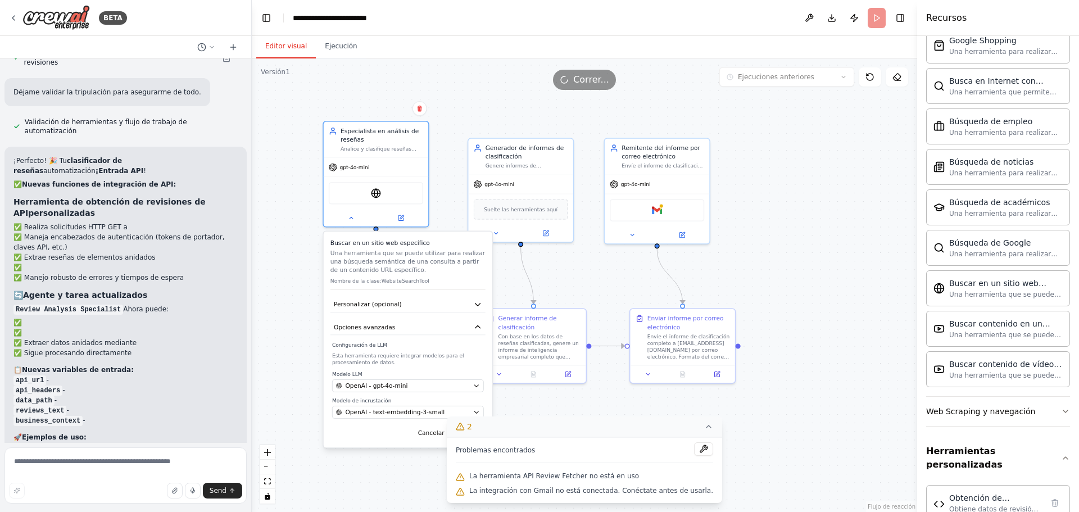
click at [296, 257] on div ".deletable-edge-delete-btn { width: 20px; height: 20px; border: 0px solid #ffff…" at bounding box center [584, 285] width 665 height 454
click at [301, 306] on div ".deletable-edge-delete-btn { width: 20px; height: 20px; border: 0px solid #ffff…" at bounding box center [584, 285] width 665 height 454
click at [880, 21] on header "**********" at bounding box center [584, 18] width 665 height 36
click at [777, 433] on div ".deletable-edge-delete-btn { width: 20px; height: 20px; border: 0px solid #ffff…" at bounding box center [584, 285] width 665 height 454
click at [344, 222] on div at bounding box center [376, 216] width 105 height 17
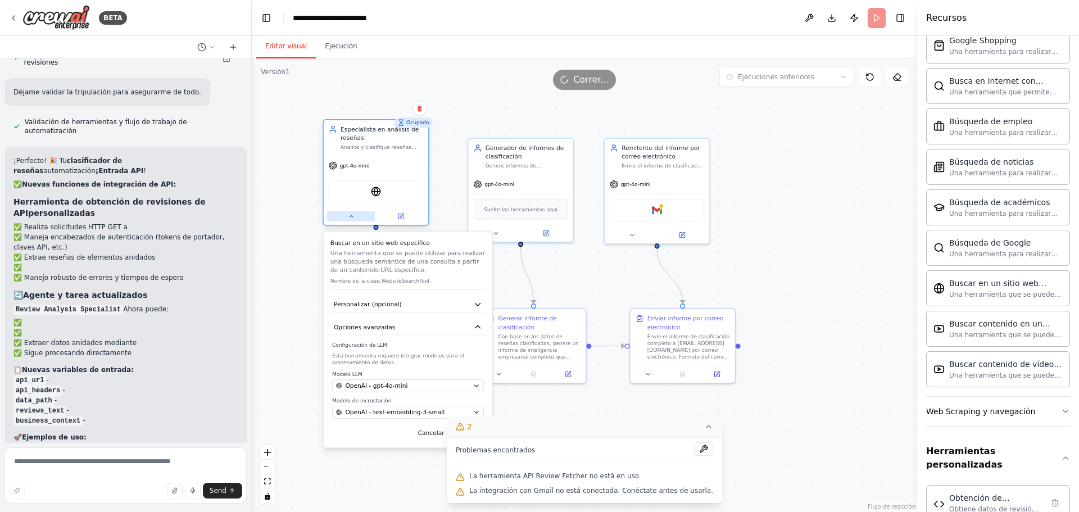
click at [352, 217] on icon at bounding box center [351, 216] width 3 height 2
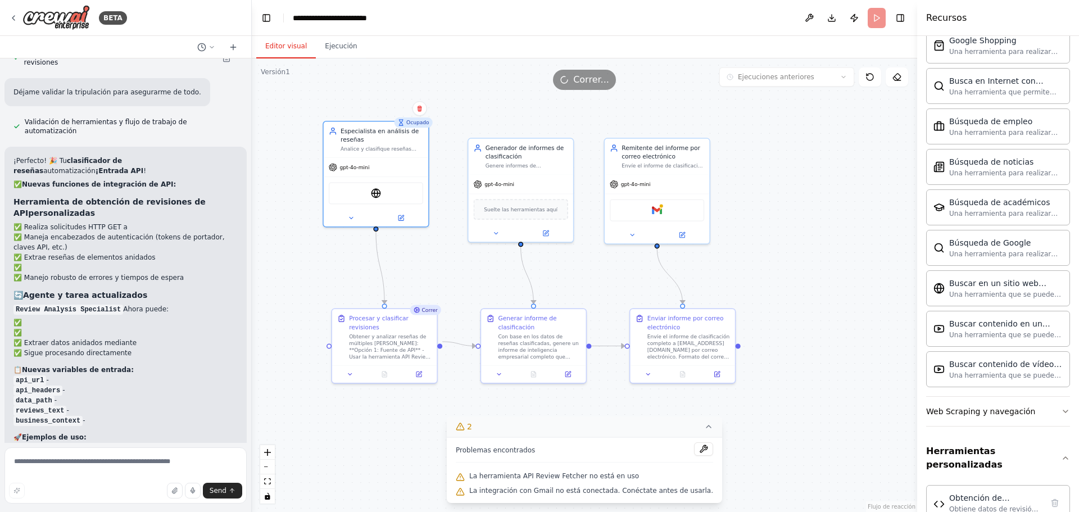
click at [704, 428] on icon at bounding box center [708, 426] width 9 height 9
click at [822, 296] on div ".deletable-edge-delete-btn { width: 20px; height: 20px; border: 0px solid #ffff…" at bounding box center [584, 285] width 665 height 454
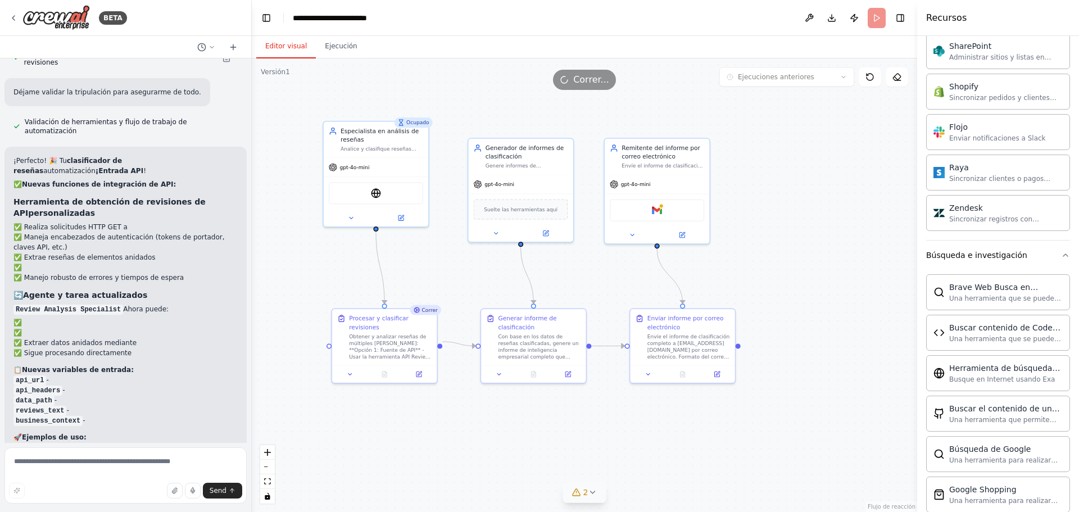
scroll to position [980, 0]
click at [875, 17] on header "**********" at bounding box center [584, 18] width 665 height 36
click at [341, 43] on font "Ejecución" at bounding box center [341, 46] width 32 height 8
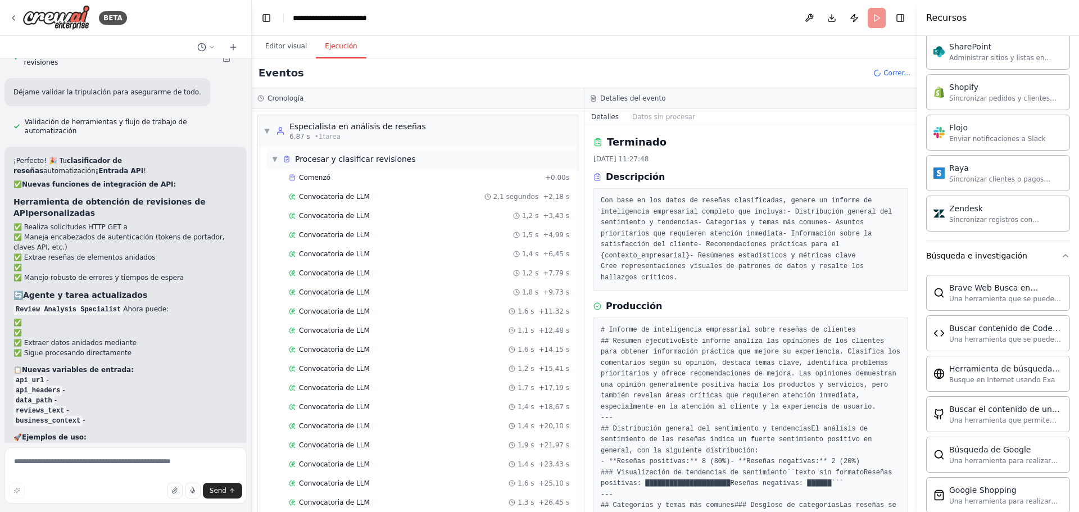
click at [275, 159] on font "▼" at bounding box center [274, 159] width 5 height 8
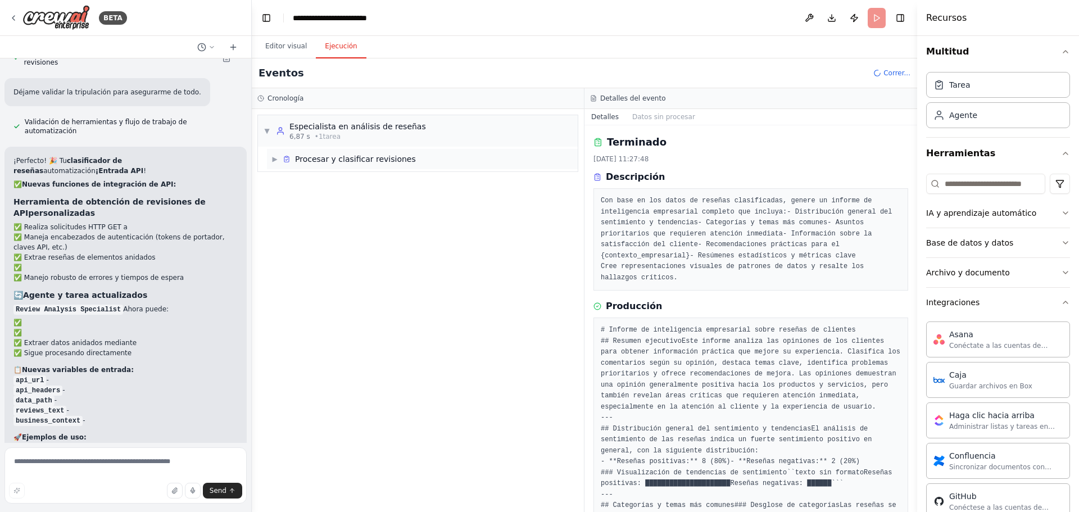
scroll to position [0, 0]
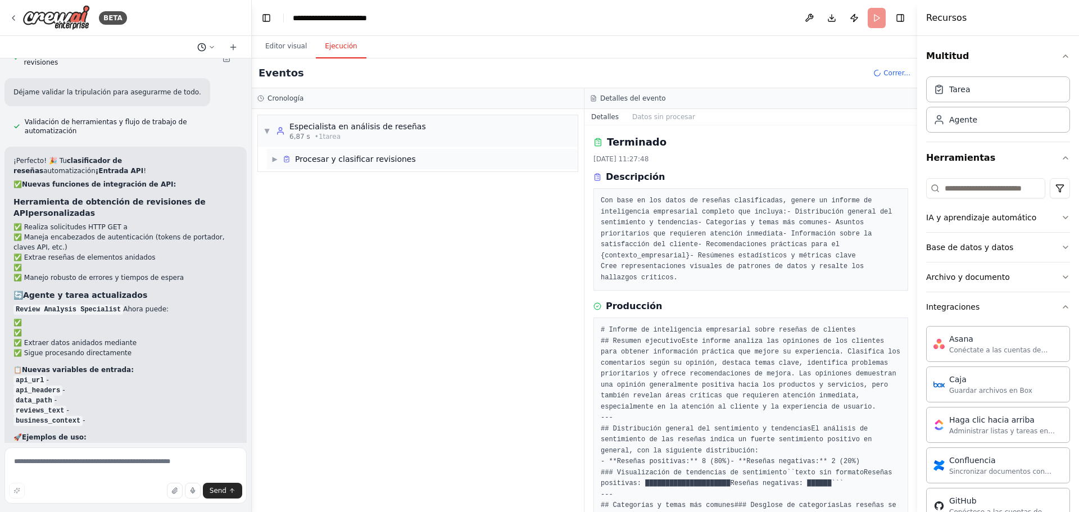
click at [214, 47] on icon at bounding box center [211, 47] width 7 height 7
click at [211, 48] on div at bounding box center [126, 256] width 252 height 512
click at [270, 49] on font "Editor visual" at bounding box center [286, 46] width 42 height 8
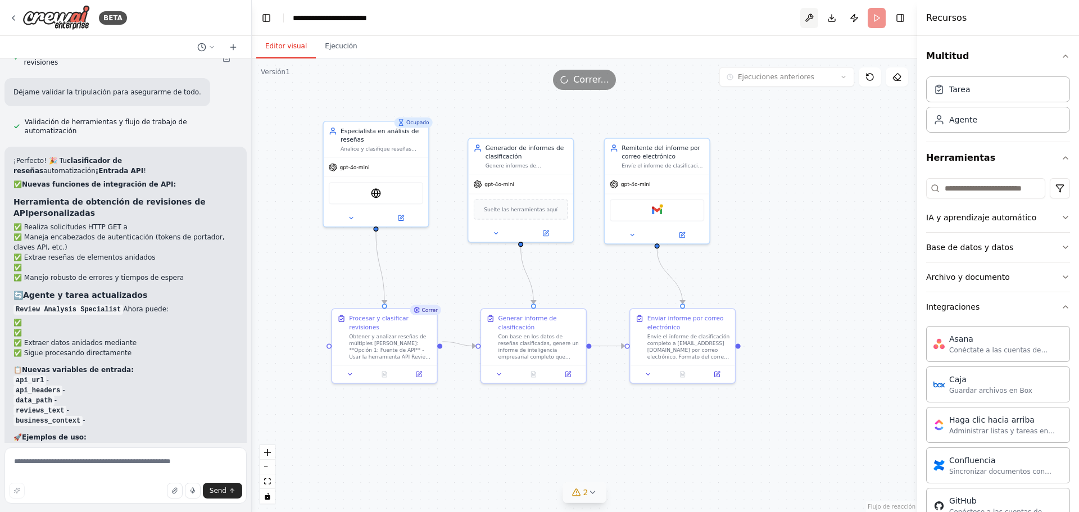
click at [807, 13] on button at bounding box center [809, 18] width 18 height 20
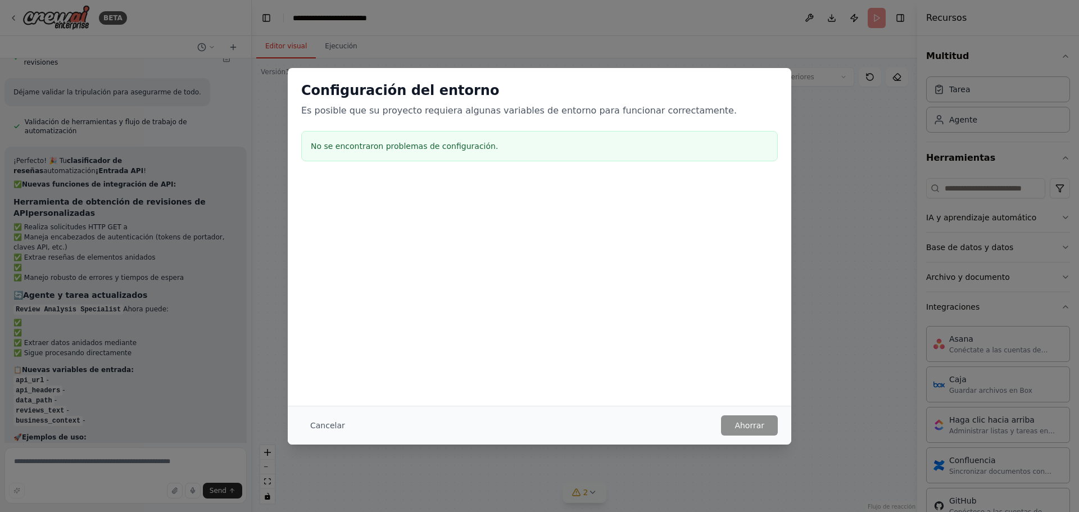
click at [318, 421] on font "Cancelar" at bounding box center [327, 425] width 35 height 9
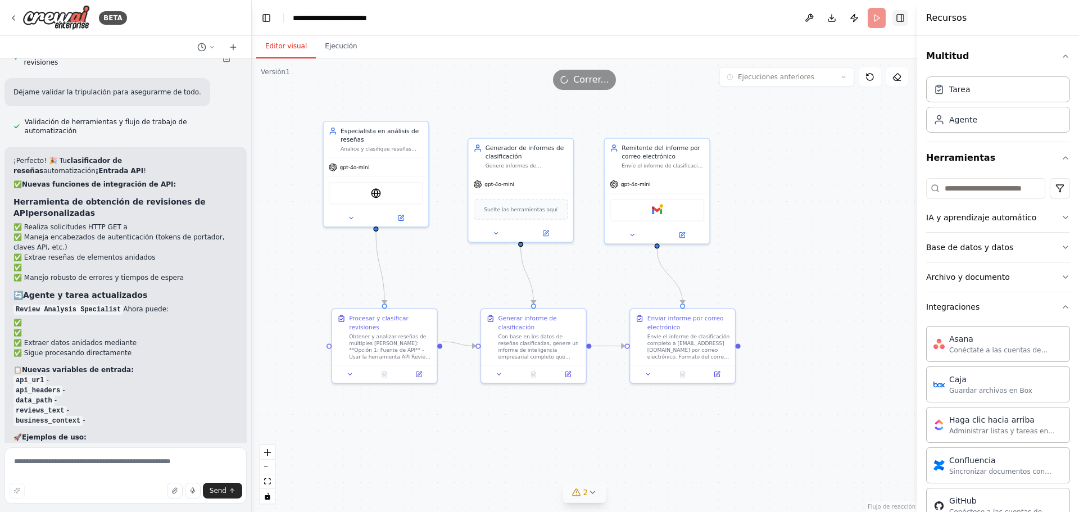
click at [902, 18] on button "Alternar barra lateral derecha" at bounding box center [900, 18] width 16 height 16
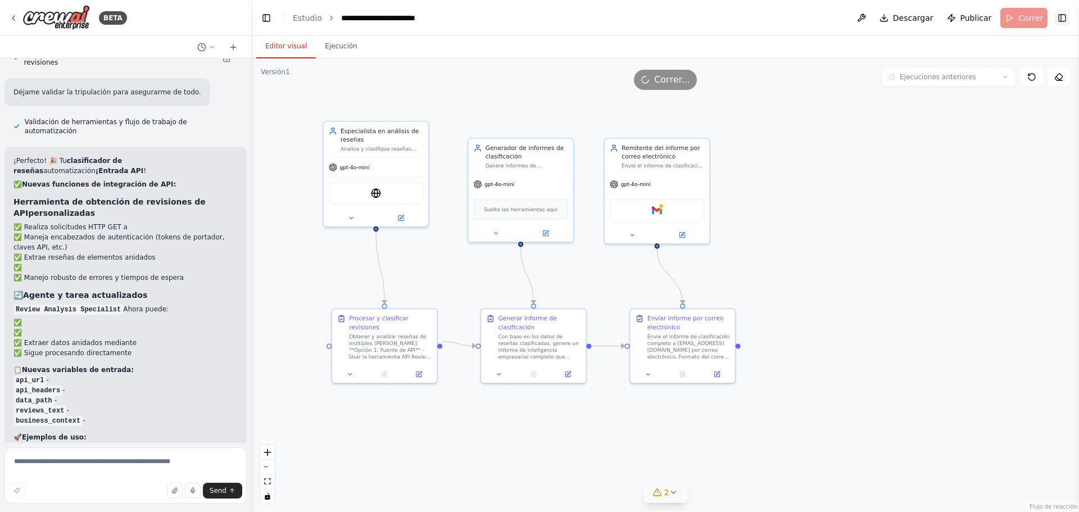
click at [1067, 16] on button "Alternar barra lateral derecha" at bounding box center [1062, 18] width 16 height 16
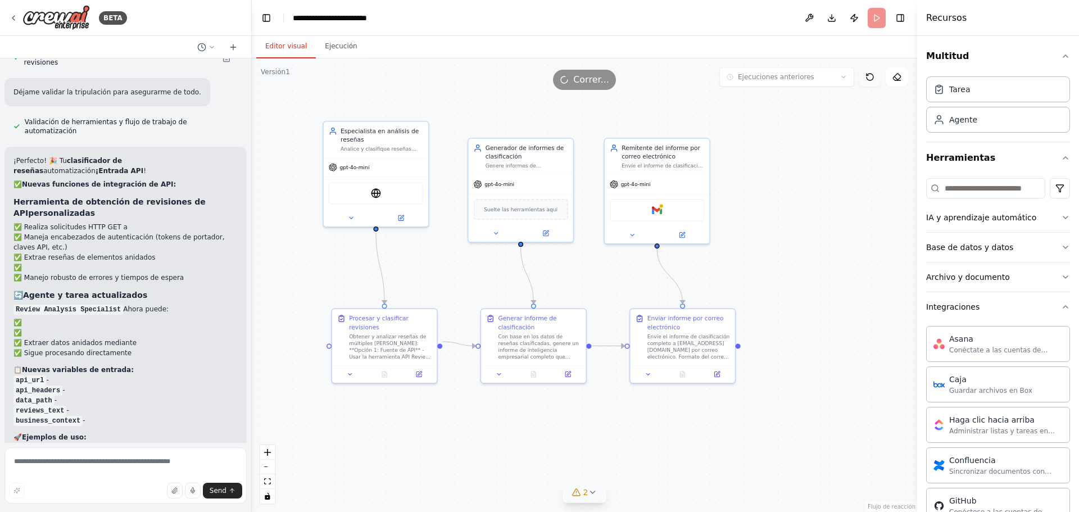
click at [874, 78] on icon at bounding box center [869, 76] width 9 height 9
drag, startPoint x: 826, startPoint y: 267, endPoint x: 784, endPoint y: 265, distance: 42.2
click at [826, 268] on div ".deletable-edge-delete-btn { width: 20px; height: 20px; border: 0px solid #ffff…" at bounding box center [584, 285] width 665 height 454
drag, startPoint x: 739, startPoint y: 348, endPoint x: 804, endPoint y: 336, distance: 65.8
click at [804, 336] on div ".deletable-edge-delete-btn { width: 20px; height: 20px; border: 0px solid #ffff…" at bounding box center [584, 285] width 665 height 454
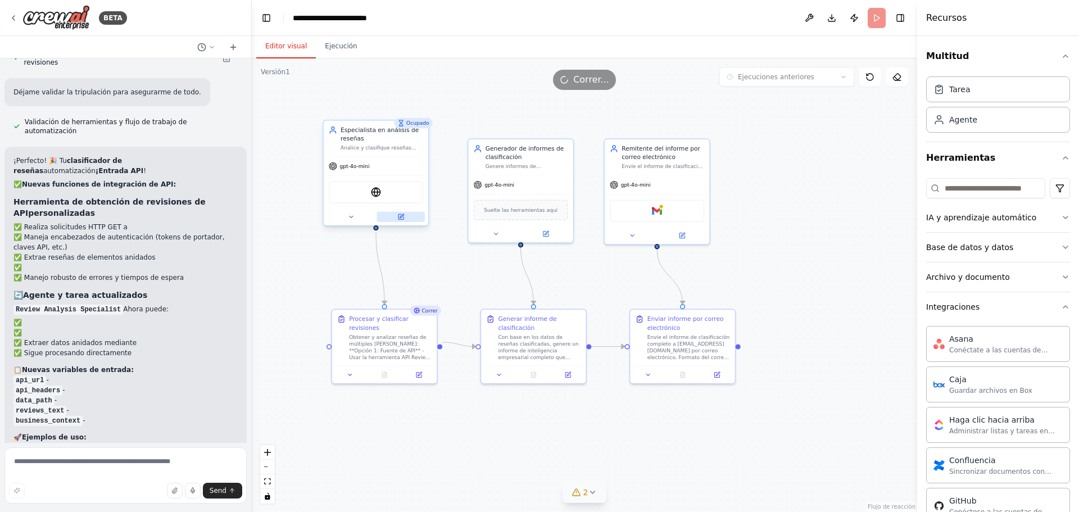
click at [396, 214] on button at bounding box center [401, 217] width 48 height 10
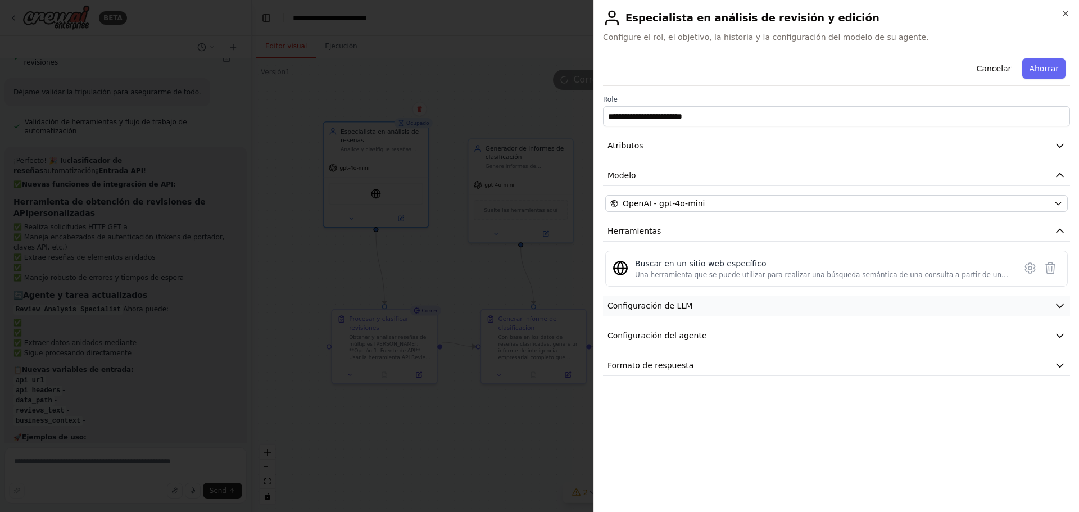
click at [677, 314] on button "Configuración de LLM" at bounding box center [836, 306] width 467 height 21
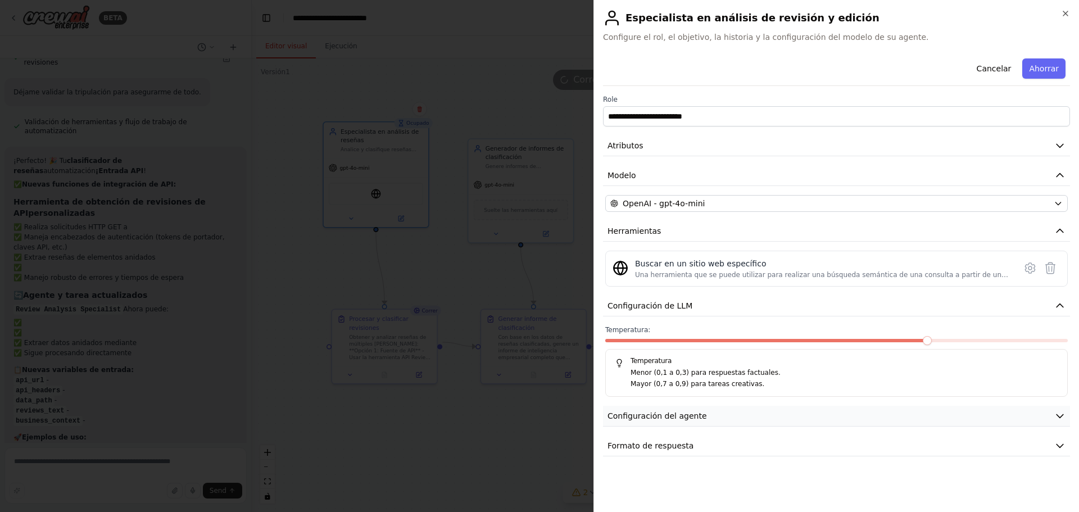
click at [672, 422] on button "Configuración del agente" at bounding box center [836, 416] width 467 height 21
click at [658, 307] on font "Configuración de LLM" at bounding box center [649, 305] width 85 height 9
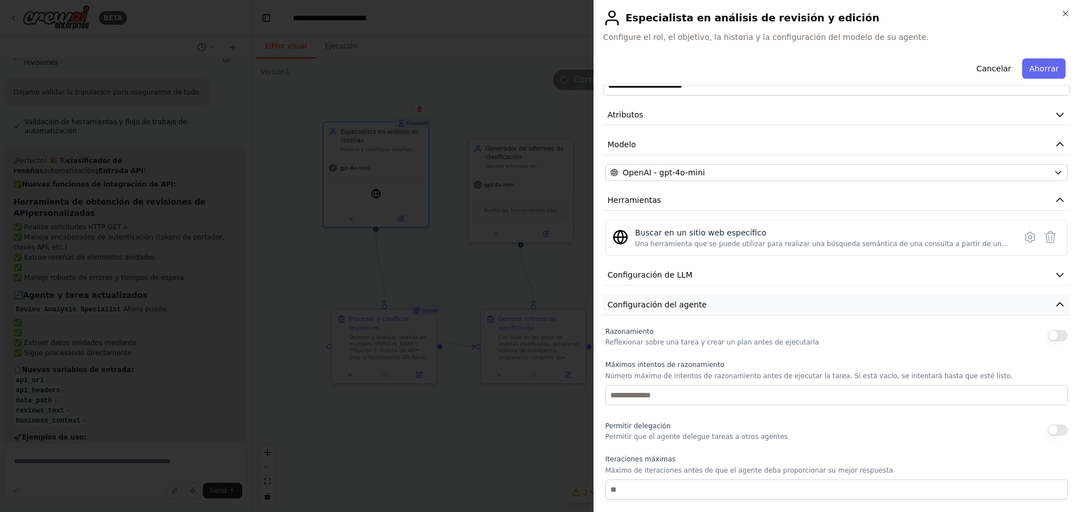
scroll to position [112, 0]
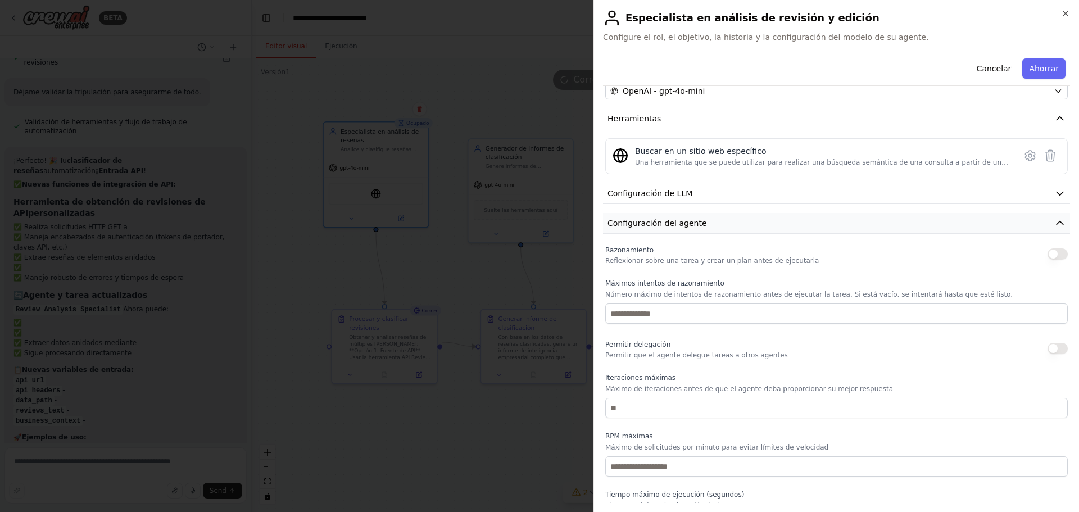
click at [672, 225] on font "Configuración del agente" at bounding box center [656, 223] width 99 height 9
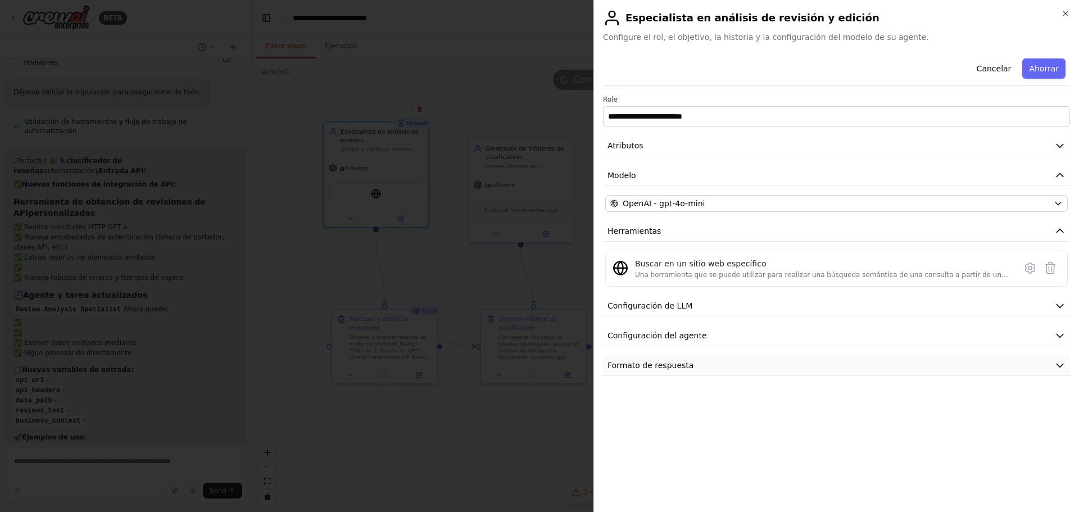
click at [665, 368] on font "Formato de respuesta" at bounding box center [650, 365] width 86 height 9
click at [684, 368] on font "Formato de respuesta" at bounding box center [650, 365] width 86 height 9
click at [1008, 74] on button "Cancelar" at bounding box center [994, 68] width 48 height 20
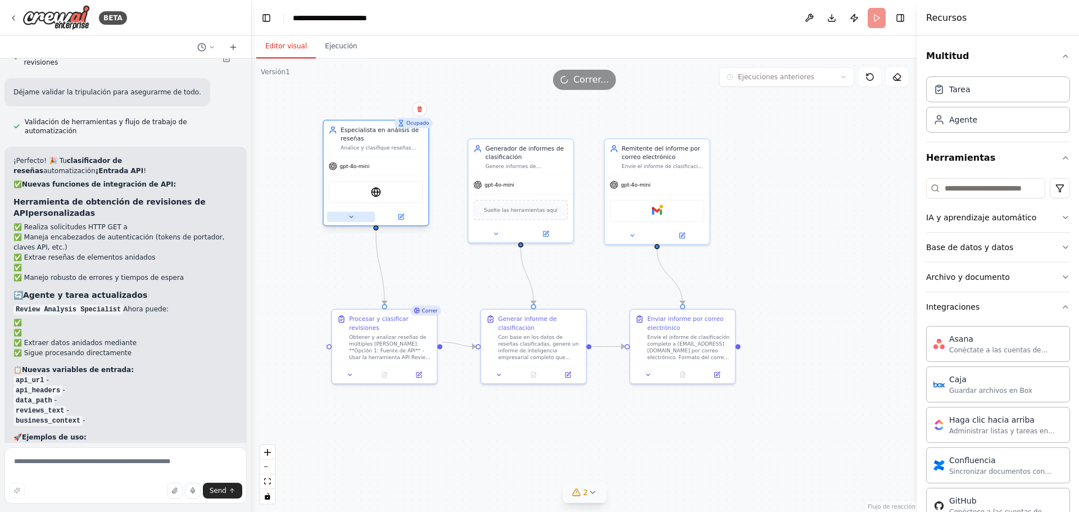
click at [355, 219] on button at bounding box center [351, 217] width 48 height 10
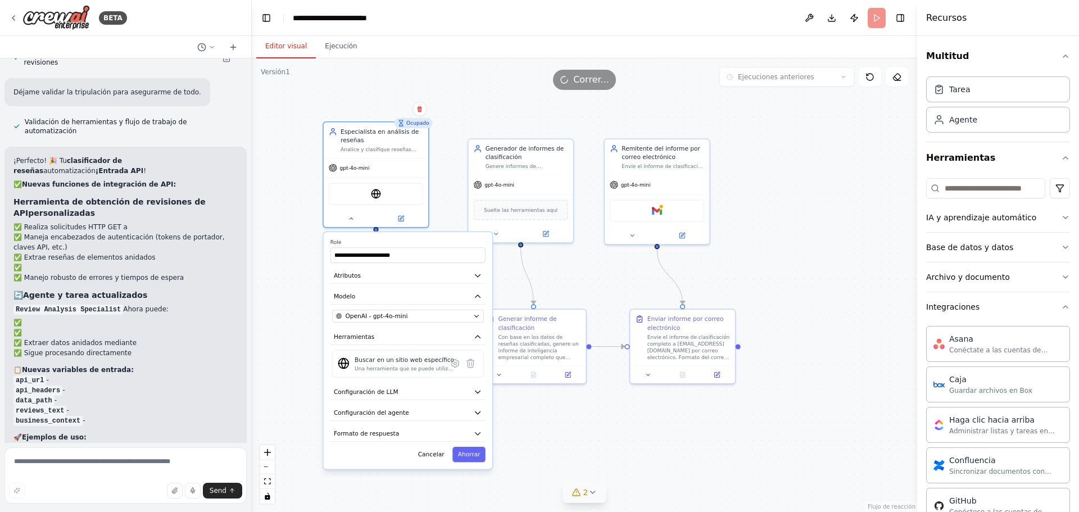
click at [270, 302] on div ".deletable-edge-delete-btn { width: 20px; height: 20px; border: 0px solid #ffff…" at bounding box center [584, 285] width 665 height 454
click at [475, 460] on button "Ahorrar" at bounding box center [469, 454] width 33 height 15
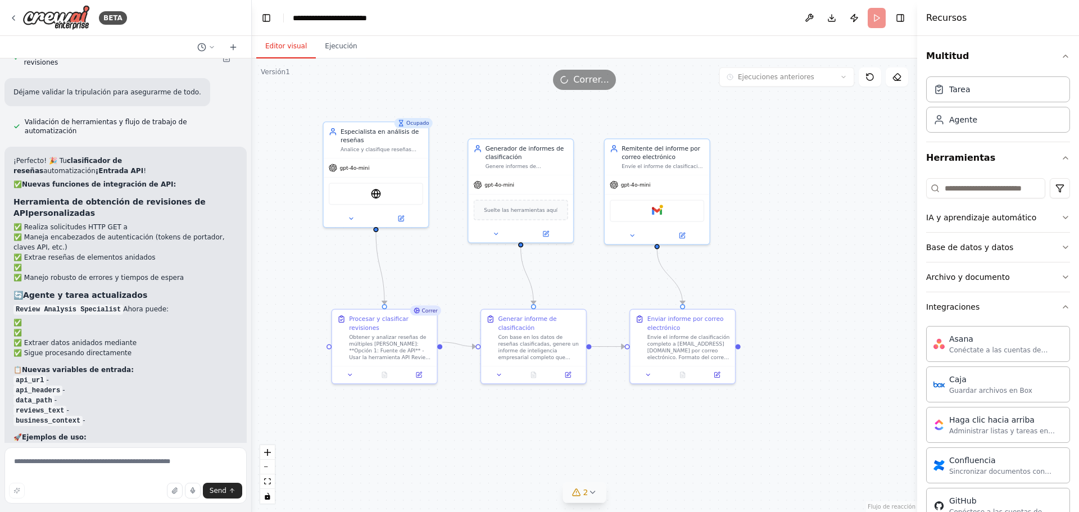
click at [493, 449] on div ".deletable-edge-delete-btn { width: 20px; height: 20px; border: 0px solid #ffff…" at bounding box center [584, 285] width 665 height 454
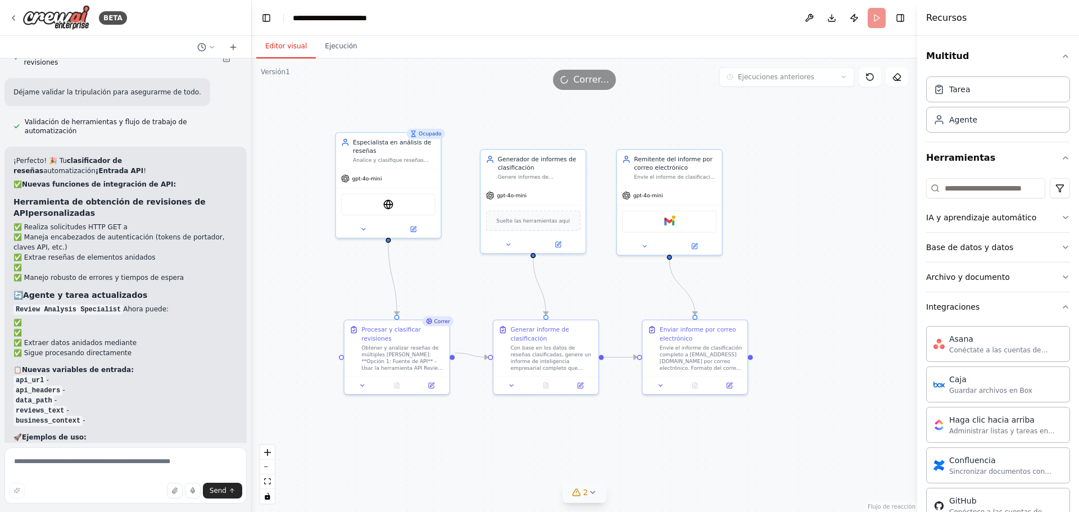
drag, startPoint x: 461, startPoint y: 254, endPoint x: 477, endPoint y: 264, distance: 18.7
click at [477, 264] on div ".deletable-edge-delete-btn { width: 20px; height: 20px; border: 0px solid #ffff…" at bounding box center [584, 285] width 665 height 454
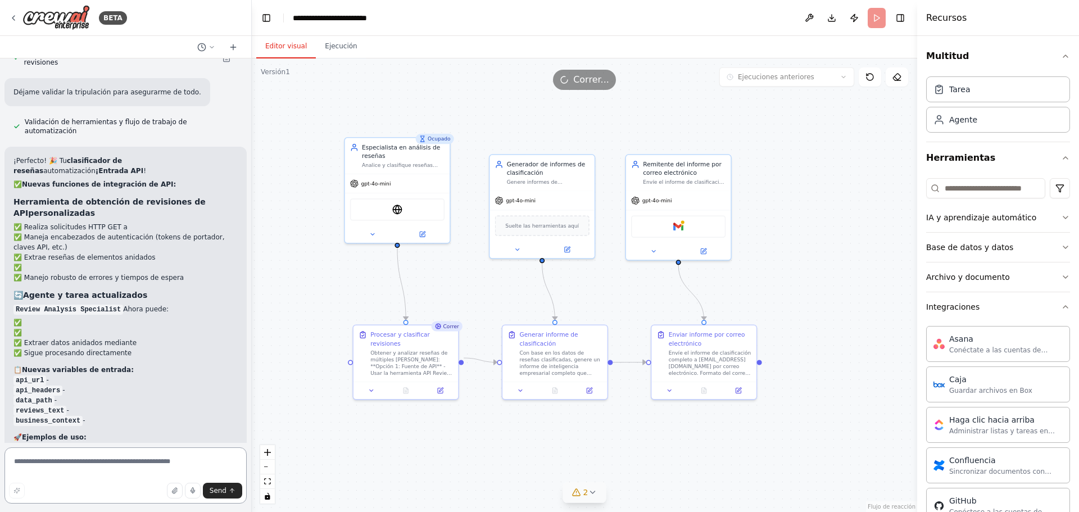
click at [182, 455] on textarea at bounding box center [125, 475] width 242 height 56
type textarea "**********"
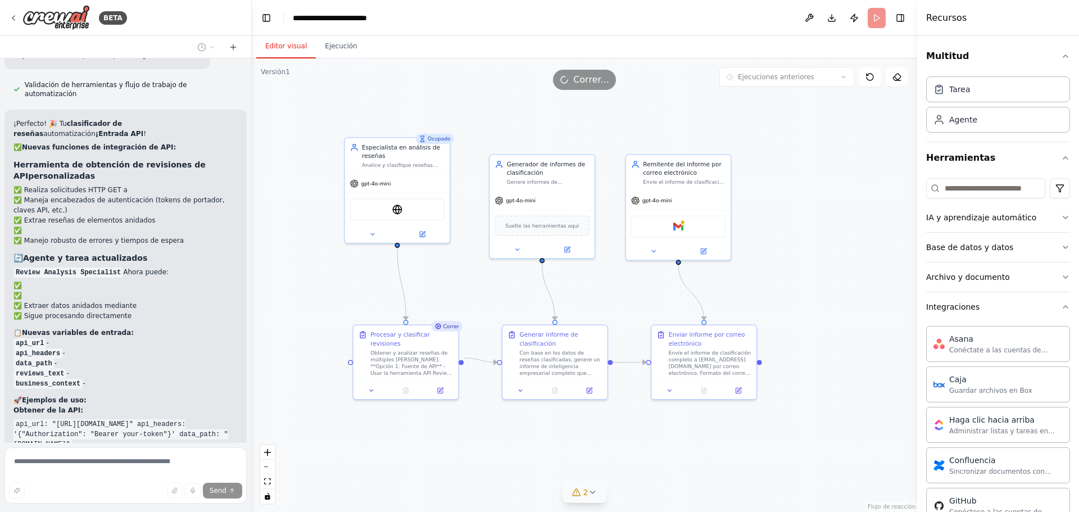
scroll to position [4016, 0]
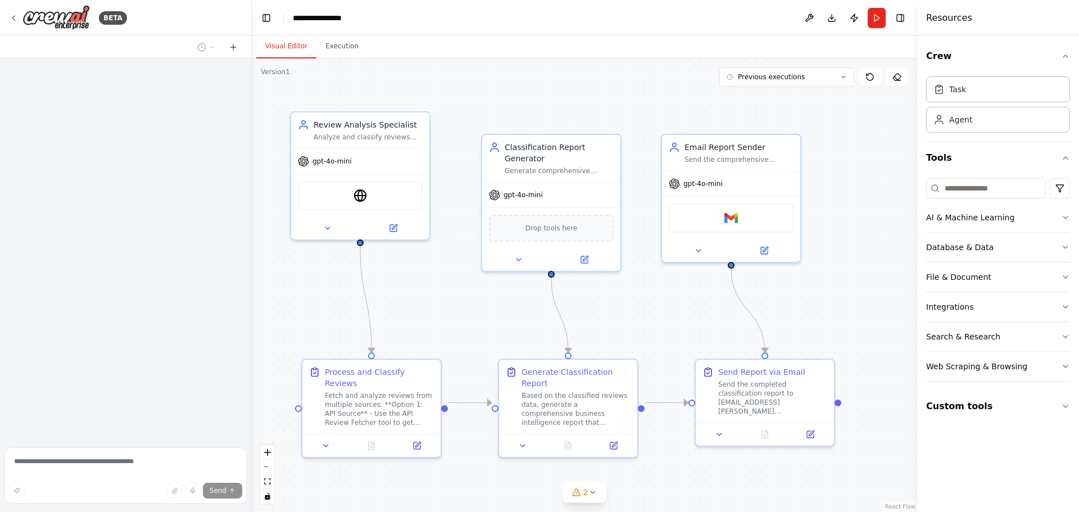
drag, startPoint x: 457, startPoint y: 294, endPoint x: 451, endPoint y: 306, distance: 12.8
click at [451, 312] on div ".deletable-edge-delete-btn { width: 20px; height: 20px; border: 0px solid #ffff…" at bounding box center [584, 285] width 665 height 454
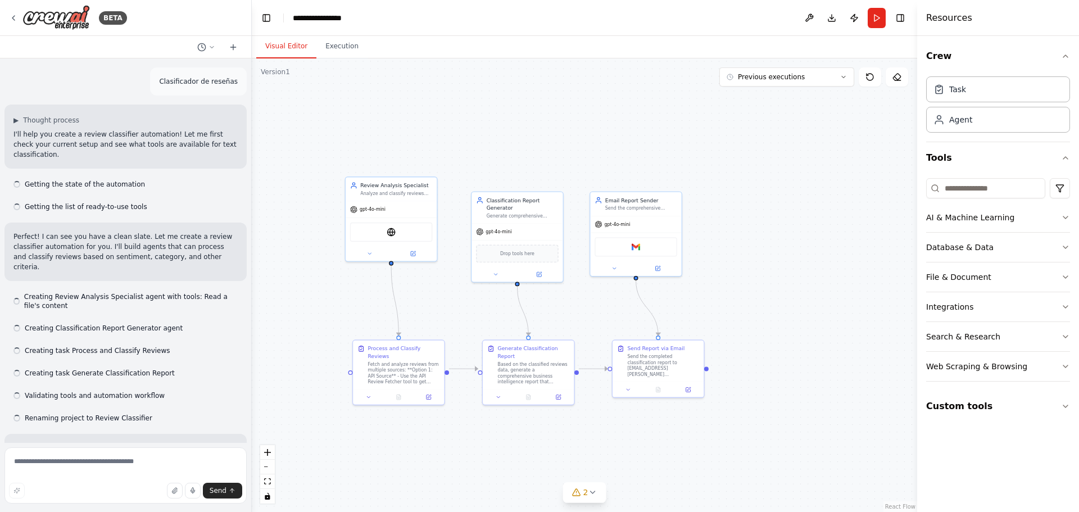
scroll to position [4455, 0]
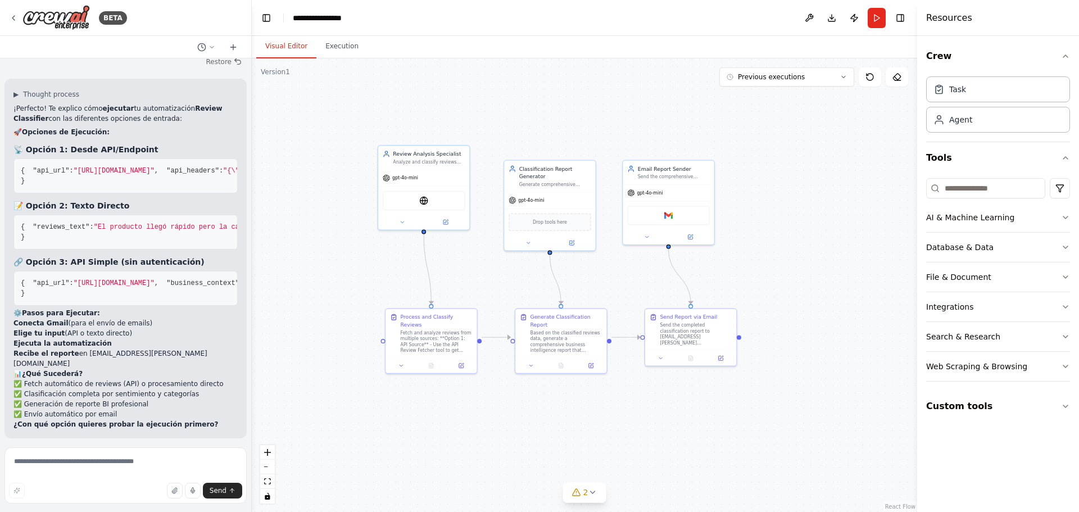
drag, startPoint x: 810, startPoint y: 118, endPoint x: 708, endPoint y: 98, distance: 103.6
click at [814, 111] on div ".deletable-edge-delete-btn { width: 20px; height: 20px; border: 0px solid #ffff…" at bounding box center [584, 285] width 665 height 454
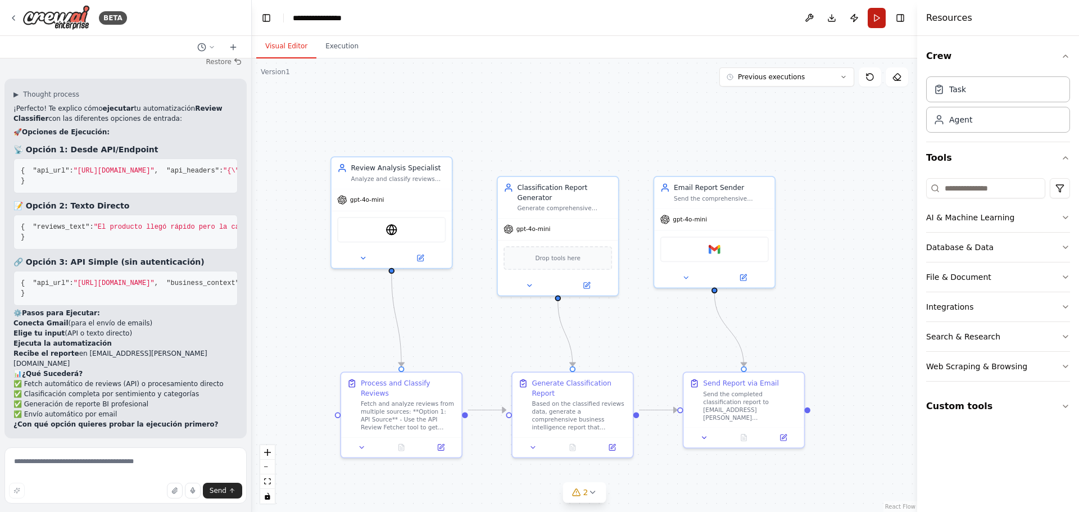
click at [874, 16] on button "Run" at bounding box center [877, 18] width 18 height 20
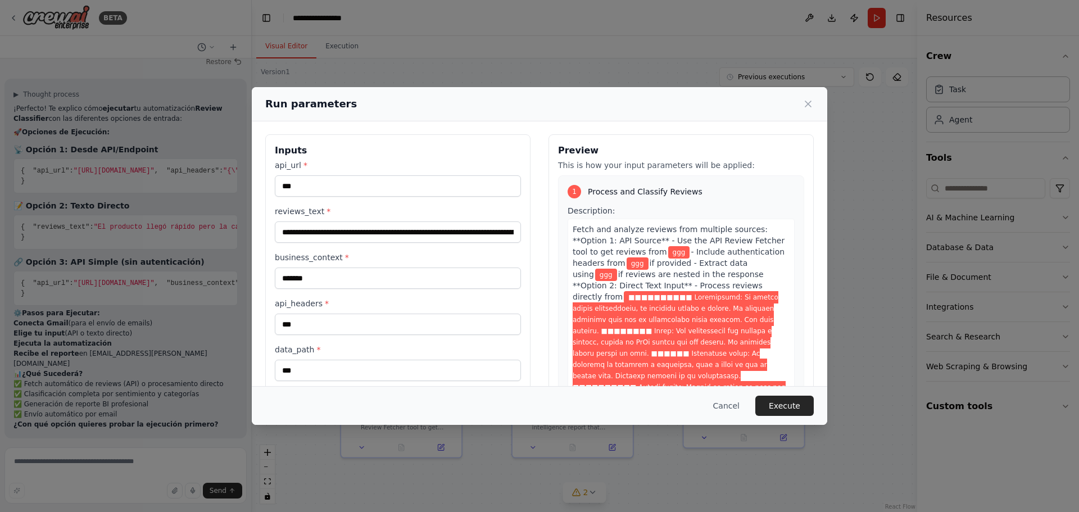
scroll to position [0, 0]
click at [809, 102] on icon at bounding box center [807, 103] width 11 height 11
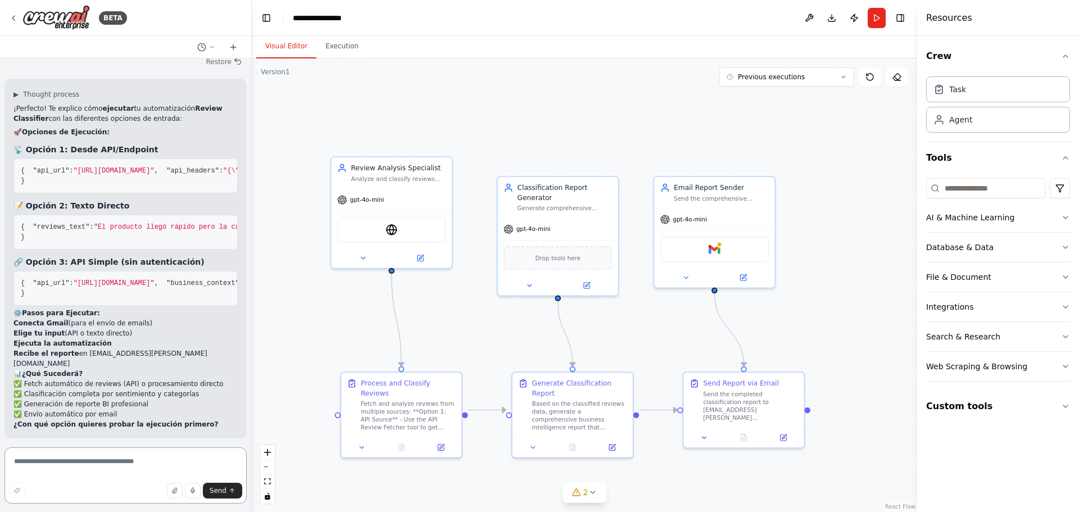
click at [135, 461] on textarea at bounding box center [125, 475] width 242 height 56
paste textarea "**********"
type textarea "**********"
click at [230, 495] on button "Send" at bounding box center [222, 491] width 39 height 16
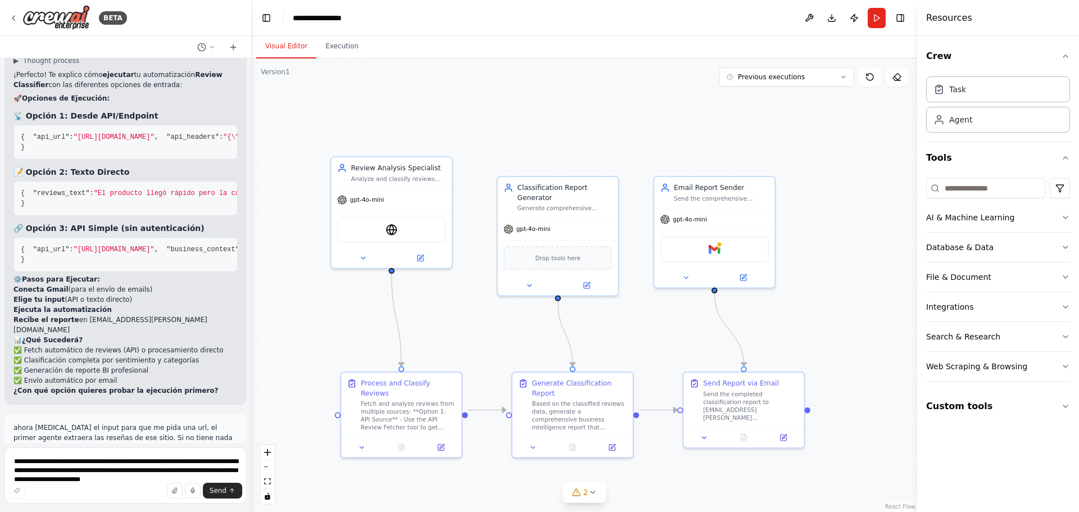
scroll to position [4567, 0]
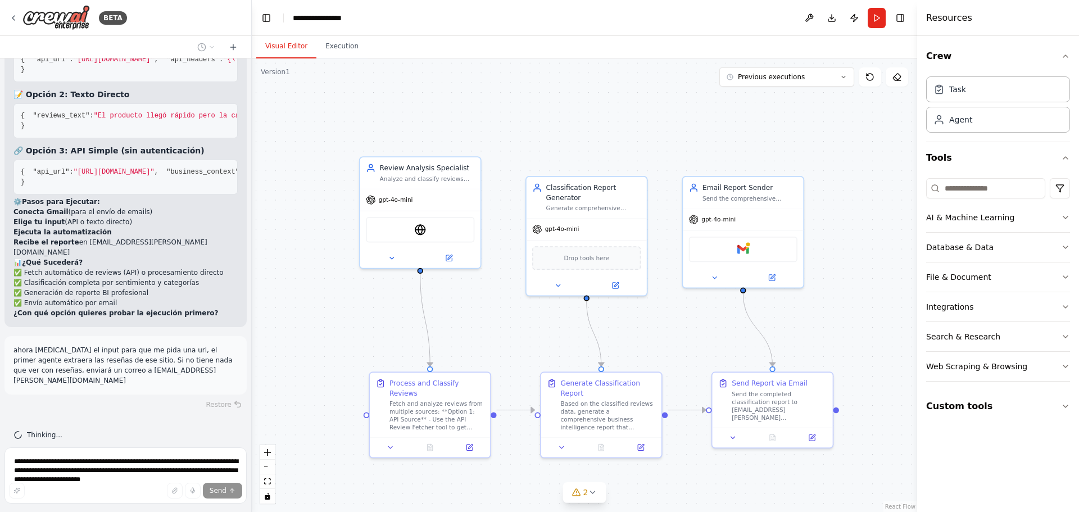
drag, startPoint x: 487, startPoint y: 324, endPoint x: 505, endPoint y: 321, distance: 18.2
click at [505, 321] on div ".deletable-edge-delete-btn { width: 20px; height: 20px; border: 0px solid #ffff…" at bounding box center [584, 285] width 665 height 454
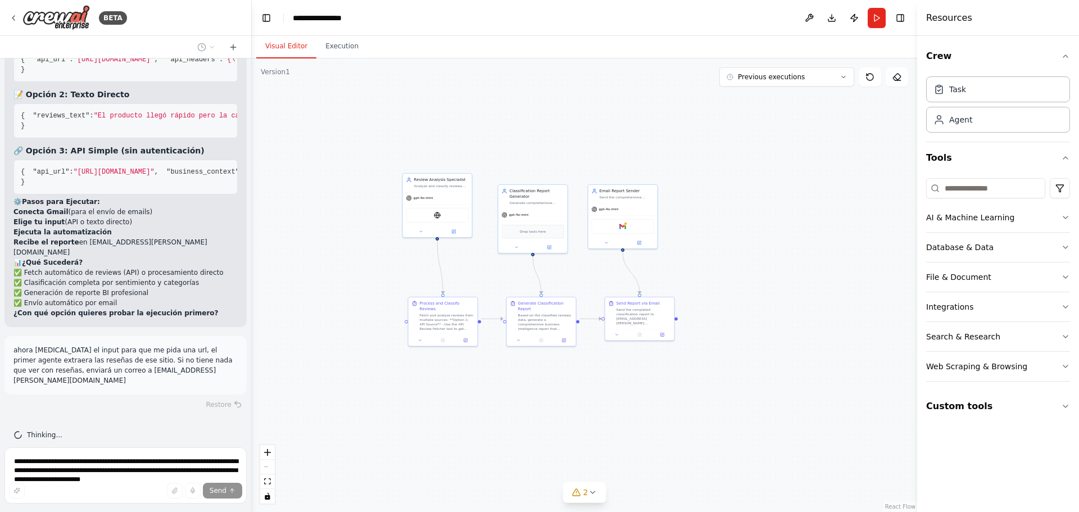
drag, startPoint x: 741, startPoint y: 257, endPoint x: 694, endPoint y: 237, distance: 50.8
click at [702, 239] on div ".deletable-edge-delete-btn { width: 20px; height: 20px; border: 0px solid #ffff…" at bounding box center [584, 285] width 665 height 454
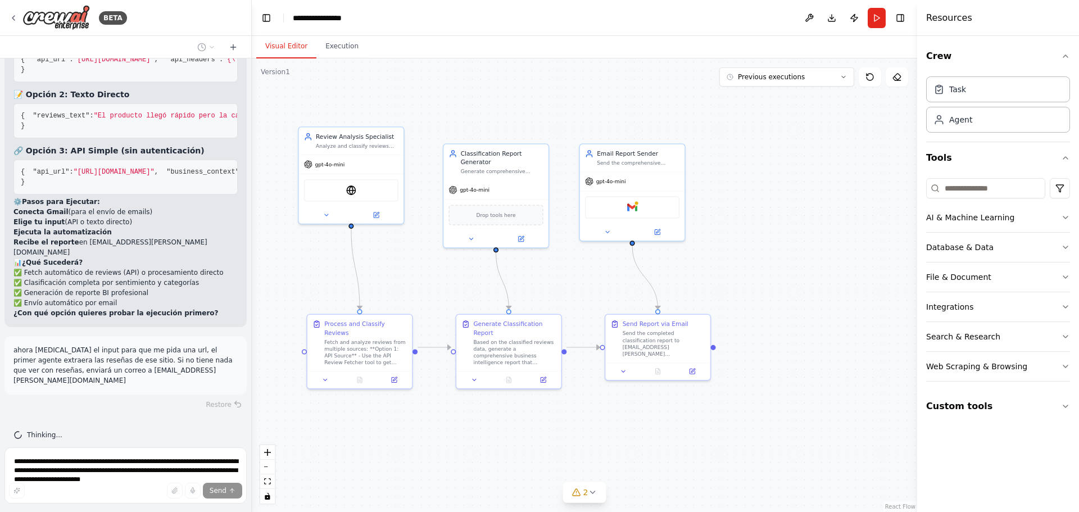
drag, startPoint x: 576, startPoint y: 270, endPoint x: 749, endPoint y: 253, distance: 174.0
click at [749, 253] on div ".deletable-edge-delete-btn { width: 20px; height: 20px; border: 0px solid #ffff…" at bounding box center [584, 285] width 665 height 454
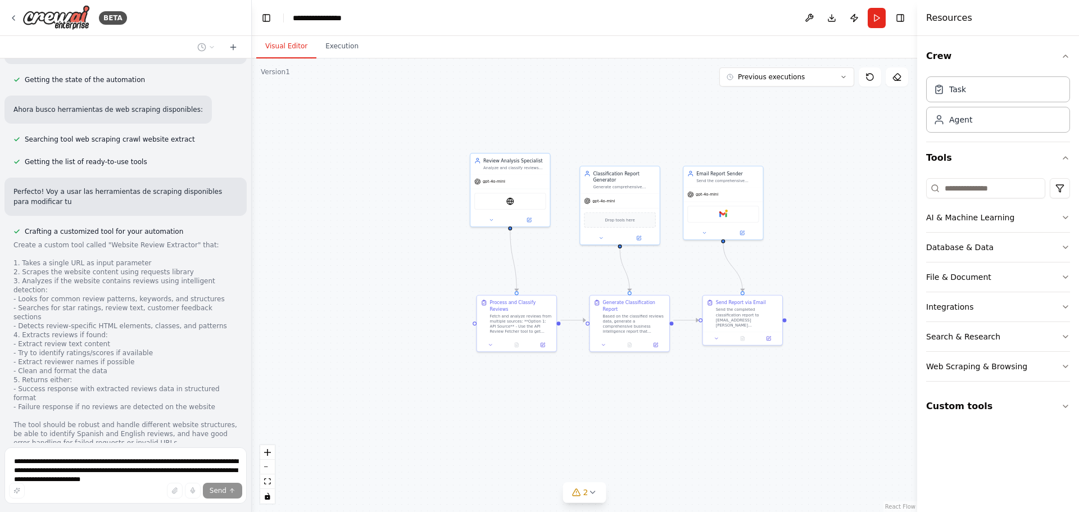
scroll to position [5022, 0]
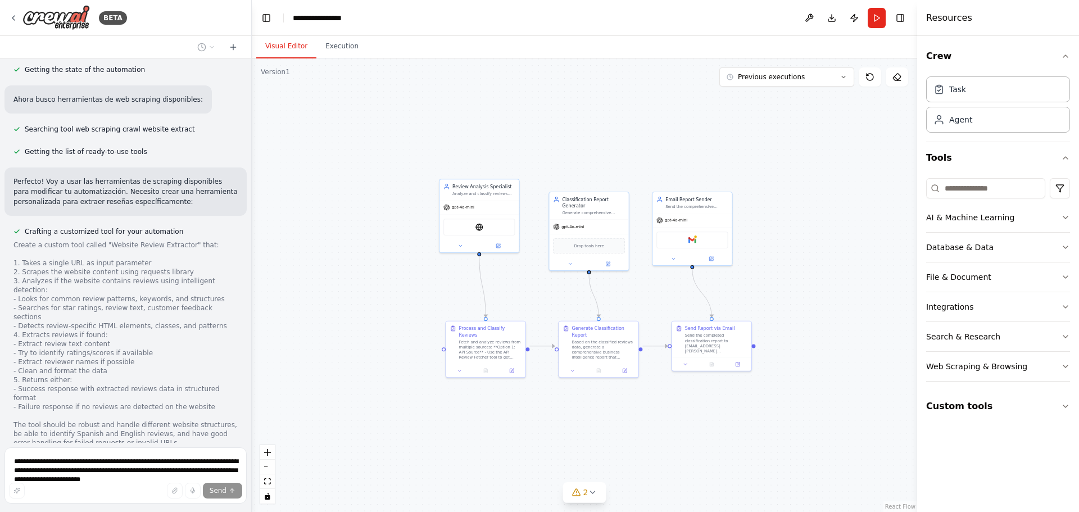
drag, startPoint x: 412, startPoint y: 208, endPoint x: 383, endPoint y: 232, distance: 38.4
click at [383, 232] on div ".deletable-edge-delete-btn { width: 20px; height: 20px; border: 0px solid #ffff…" at bounding box center [584, 285] width 665 height 454
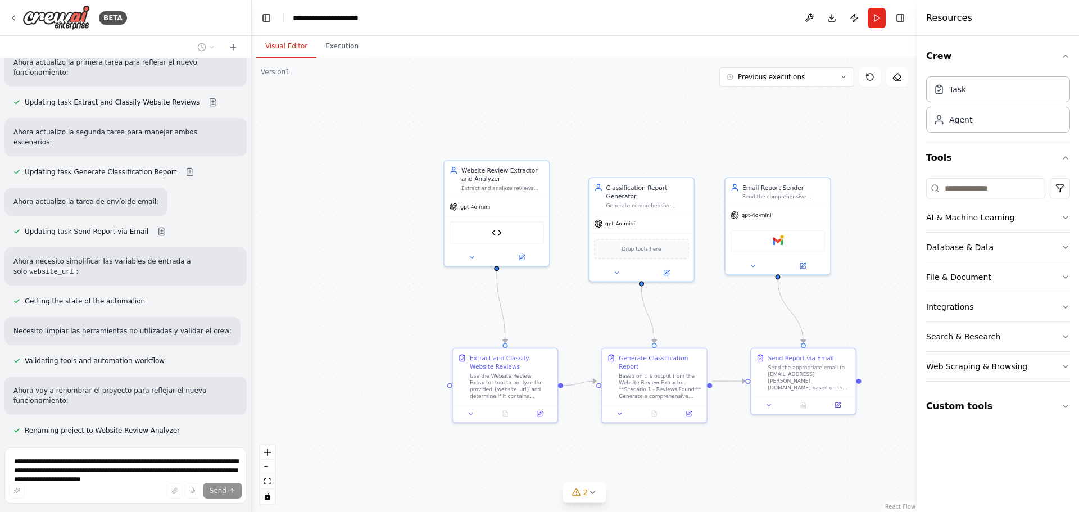
scroll to position [5628, 0]
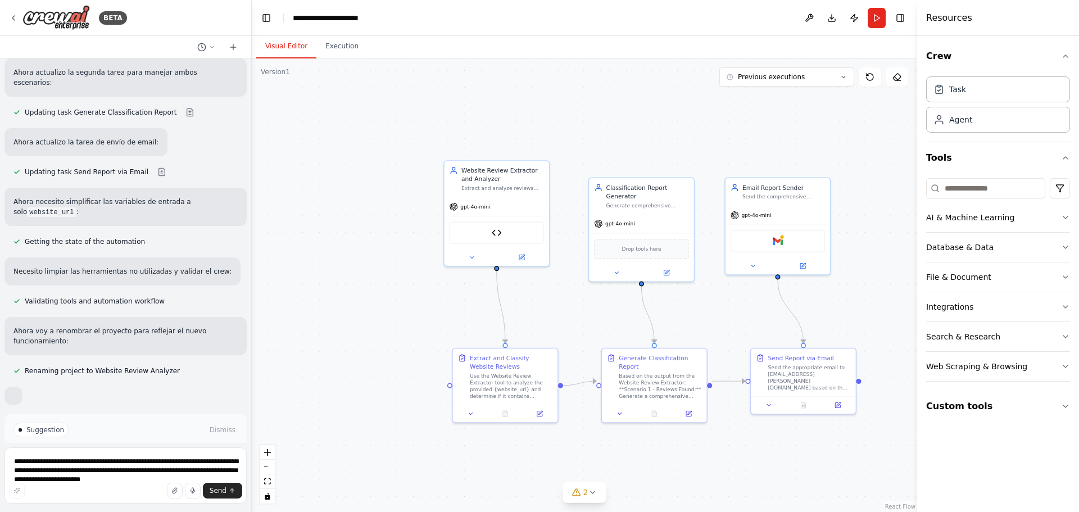
click at [119, 423] on div "Suggestion Dismiss I have some suggestions to help you move forward with your a…" at bounding box center [125, 455] width 224 height 64
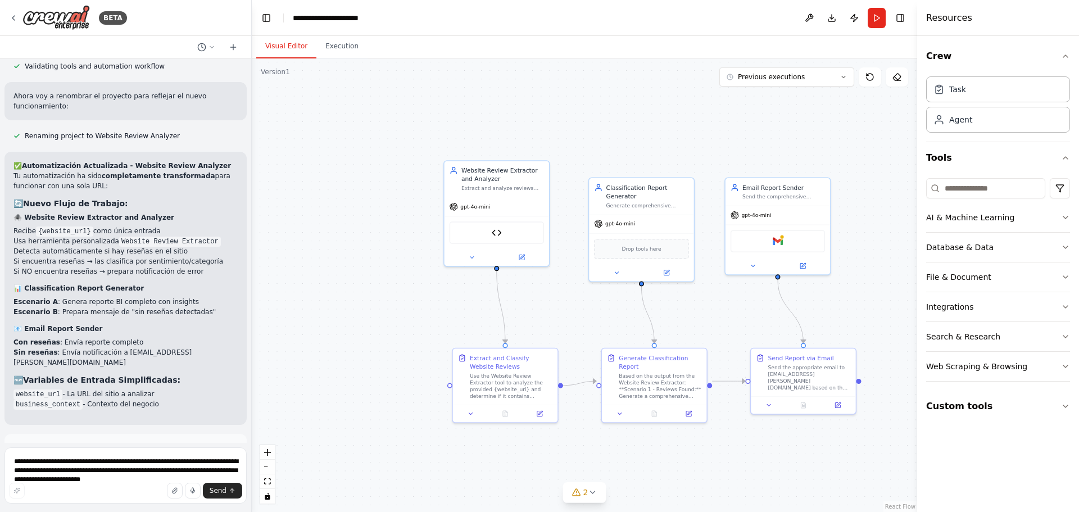
scroll to position [5878, 0]
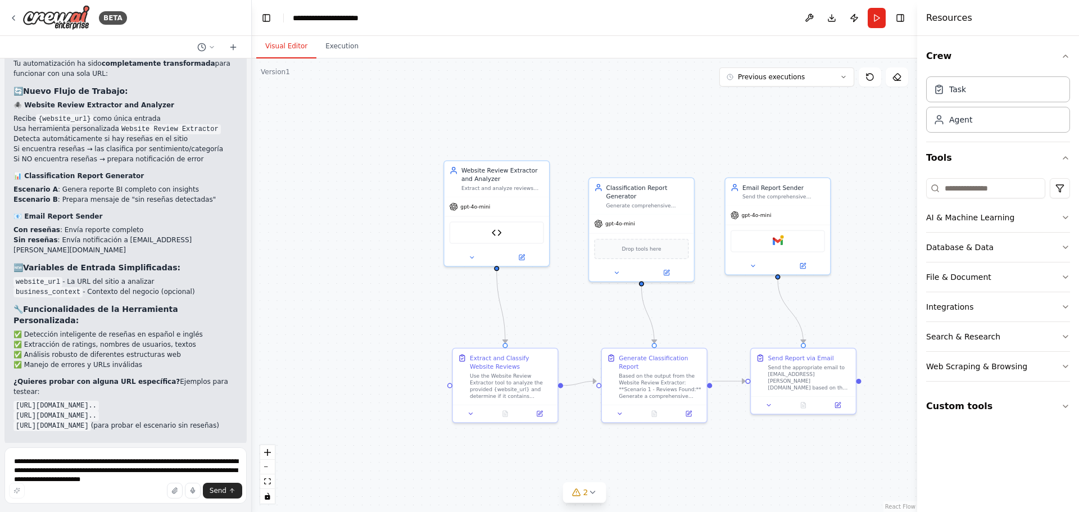
click at [141, 511] on span "Run Automation" at bounding box center [130, 519] width 55 height 9
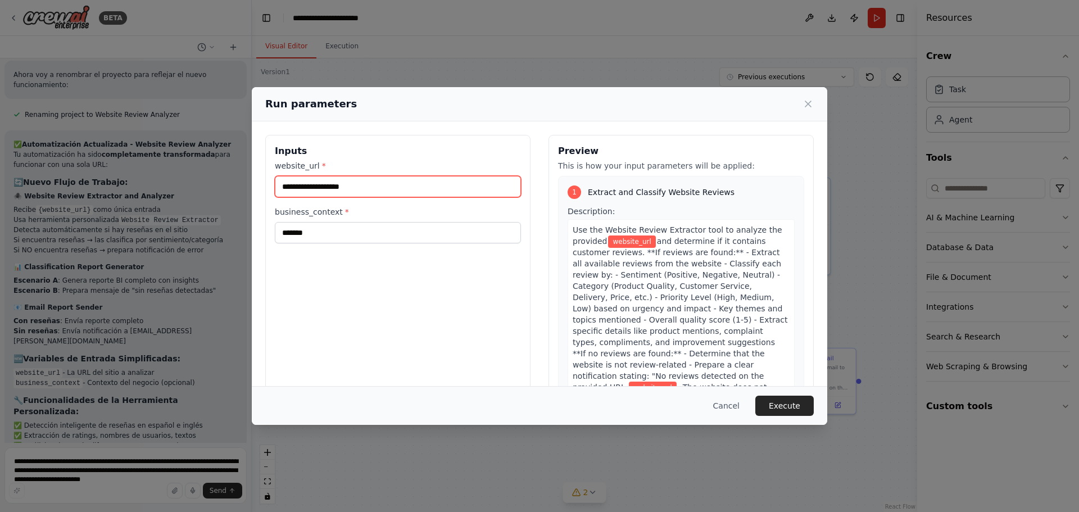
drag, startPoint x: 370, startPoint y: 184, endPoint x: 198, endPoint y: 190, distance: 172.1
click at [183, 190] on div "Run parameters Inputs website_url * business_context * ******* Preview This is …" at bounding box center [539, 256] width 1079 height 512
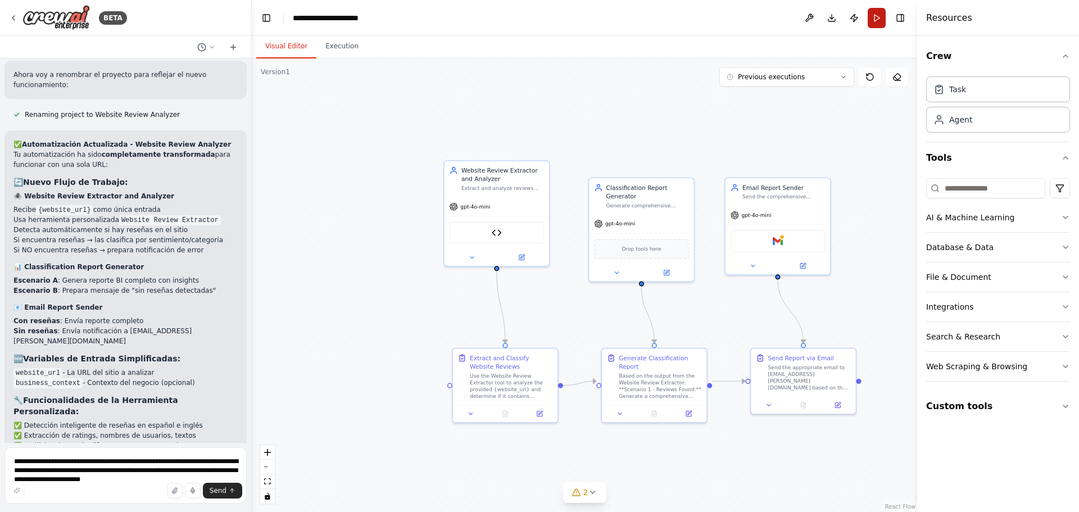
click at [878, 16] on button "Run" at bounding box center [877, 18] width 18 height 20
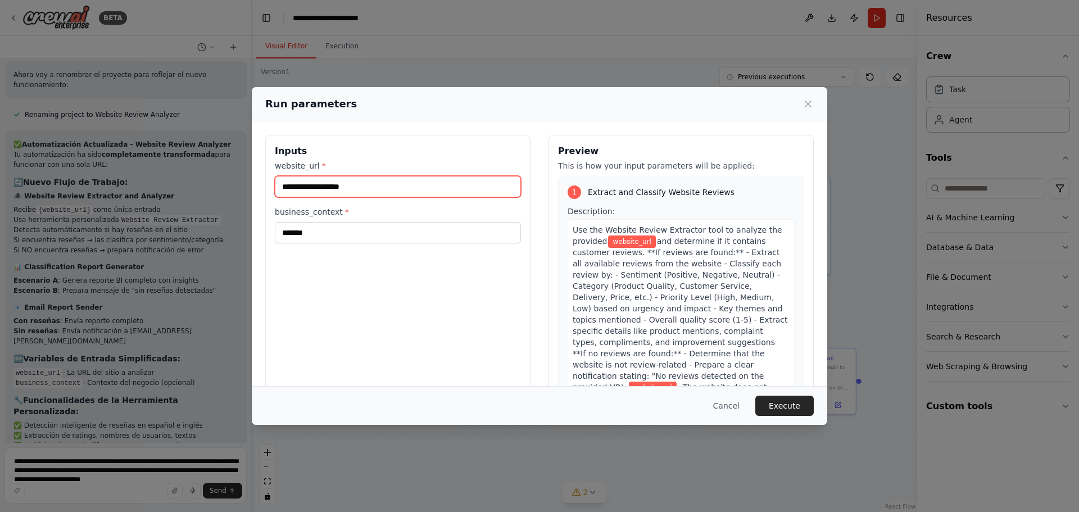
click at [386, 182] on input "website_url *" at bounding box center [398, 186] width 246 height 21
paste input "**********"
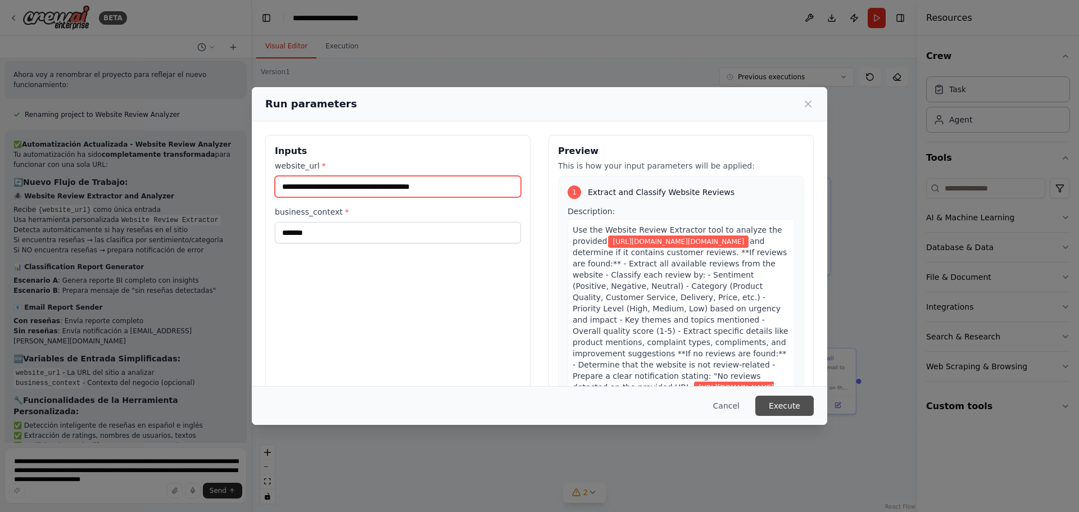
type input "**********"
click at [784, 411] on button "Execute" at bounding box center [784, 406] width 58 height 20
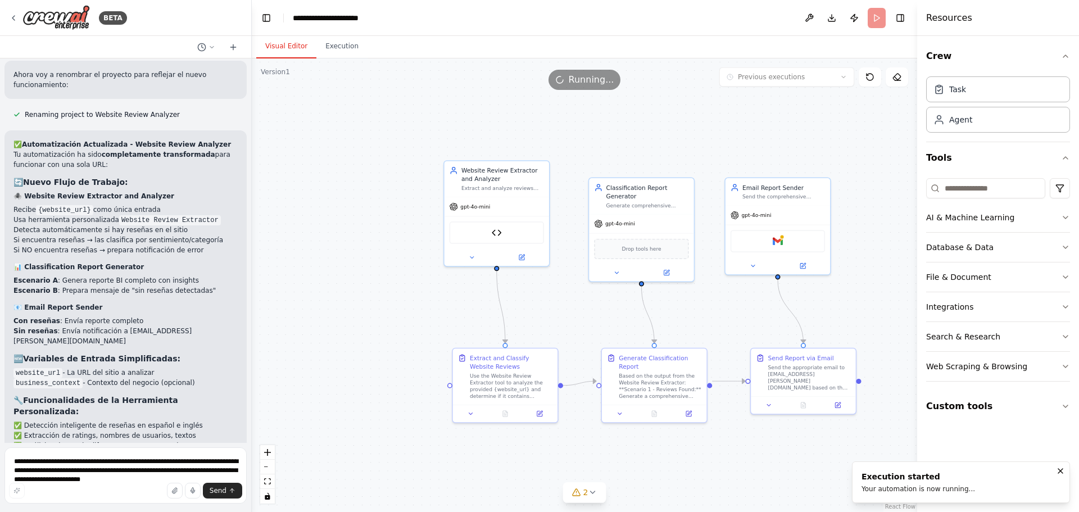
click at [288, 38] on button "Visual Editor" at bounding box center [286, 47] width 60 height 24
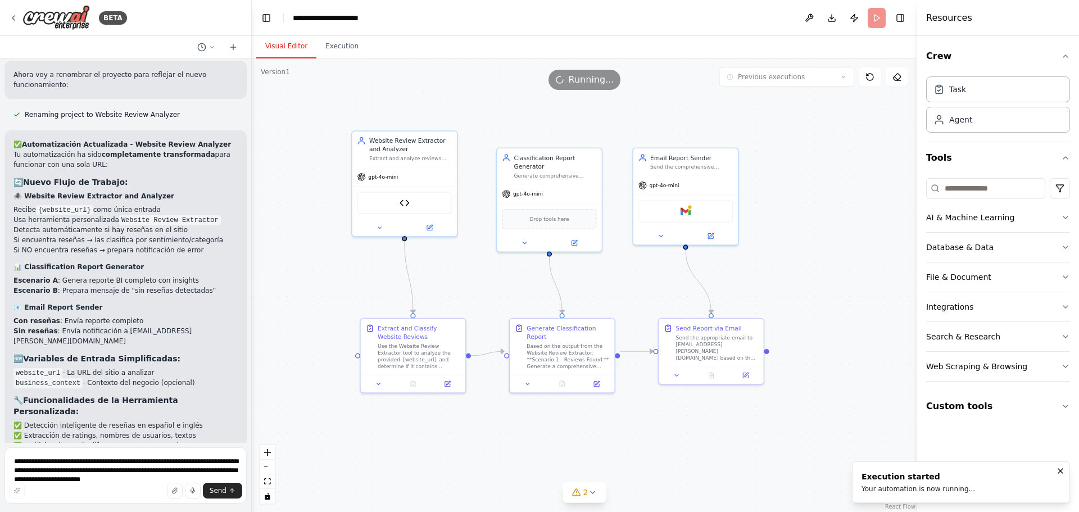
drag, startPoint x: 751, startPoint y: 146, endPoint x: 657, endPoint y: 120, distance: 97.7
click at [657, 120] on div ".deletable-edge-delete-btn { width: 20px; height: 20px; border: 0px solid #ffff…" at bounding box center [584, 285] width 665 height 454
click at [343, 43] on button "Execution" at bounding box center [341, 47] width 51 height 24
click at [266, 48] on button "Visual Editor" at bounding box center [286, 47] width 60 height 24
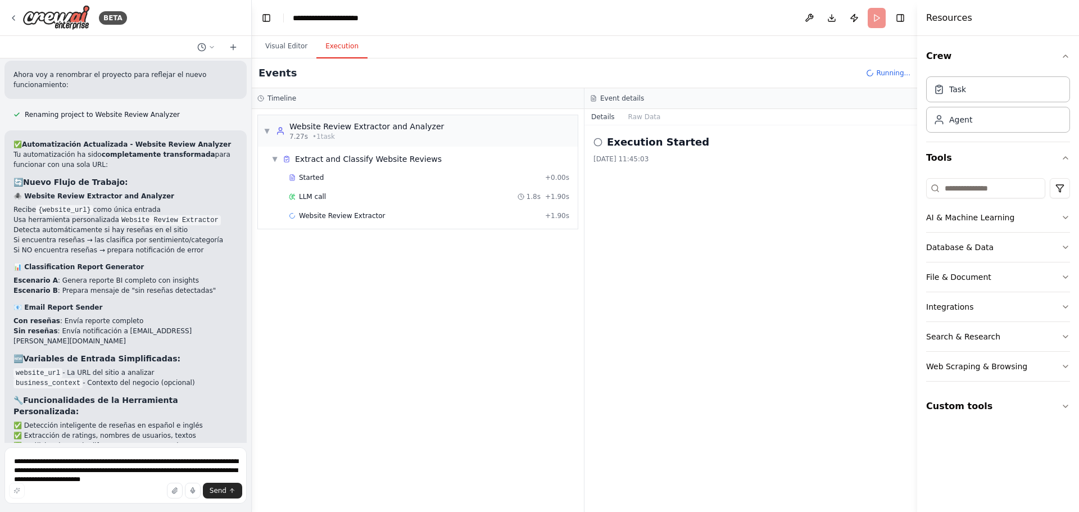
click at [338, 50] on button "Execution" at bounding box center [341, 47] width 51 height 24
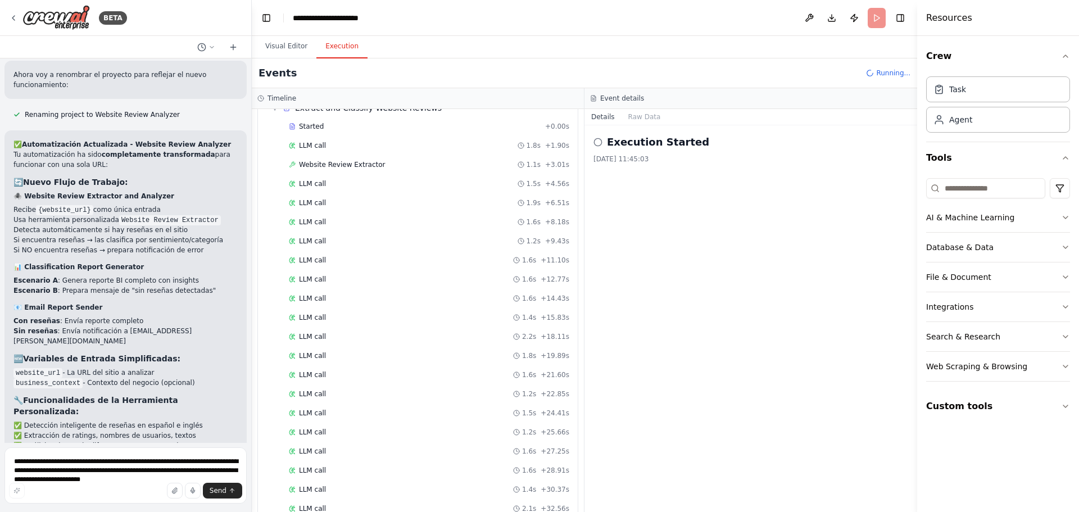
scroll to position [0, 0]
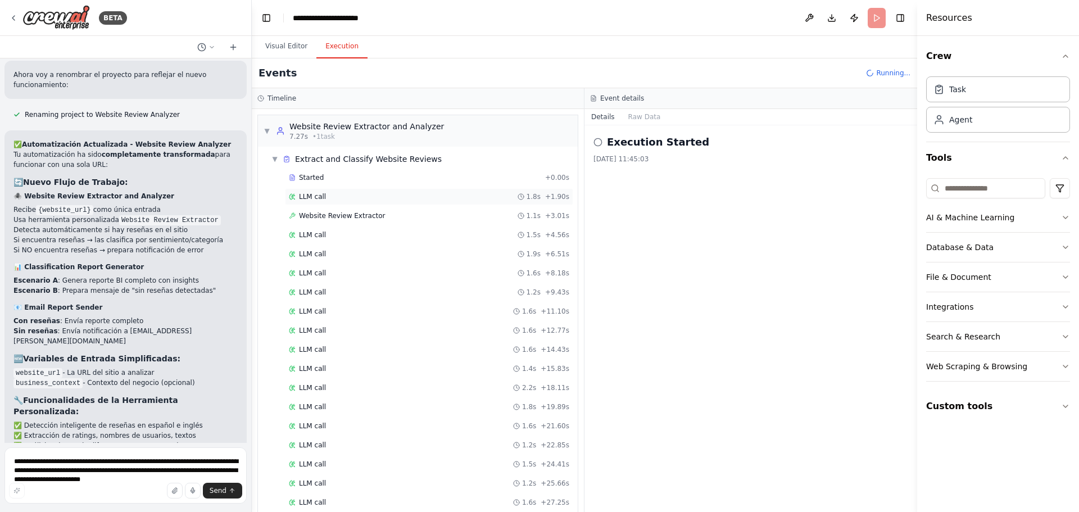
click at [342, 200] on div "LLM call 1.8s + 1.90s" at bounding box center [429, 196] width 280 height 9
click at [343, 216] on span "Website Review Extractor" at bounding box center [342, 215] width 87 height 9
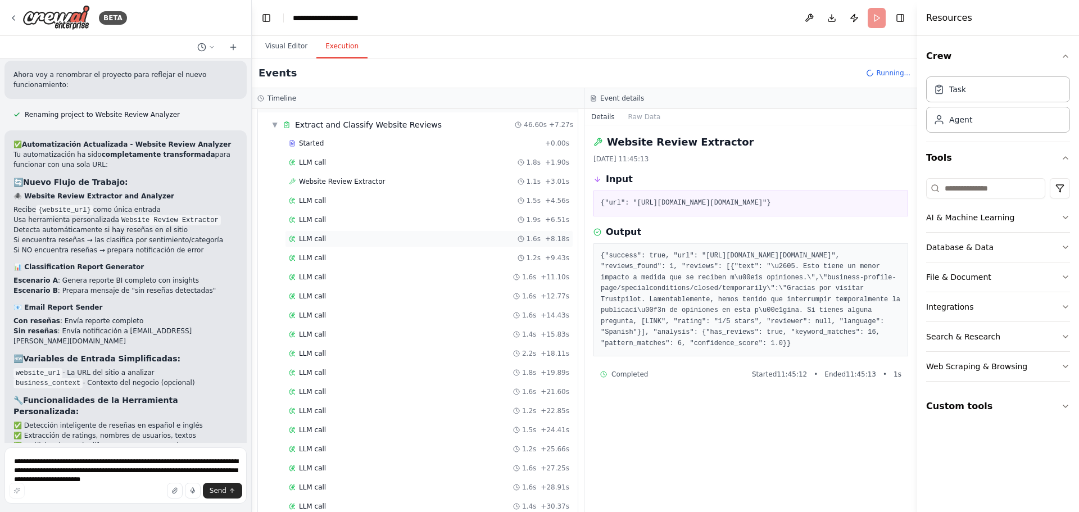
scroll to position [169, 0]
click at [348, 241] on div "LLM call 1.8s + 19.89s" at bounding box center [429, 238] width 280 height 9
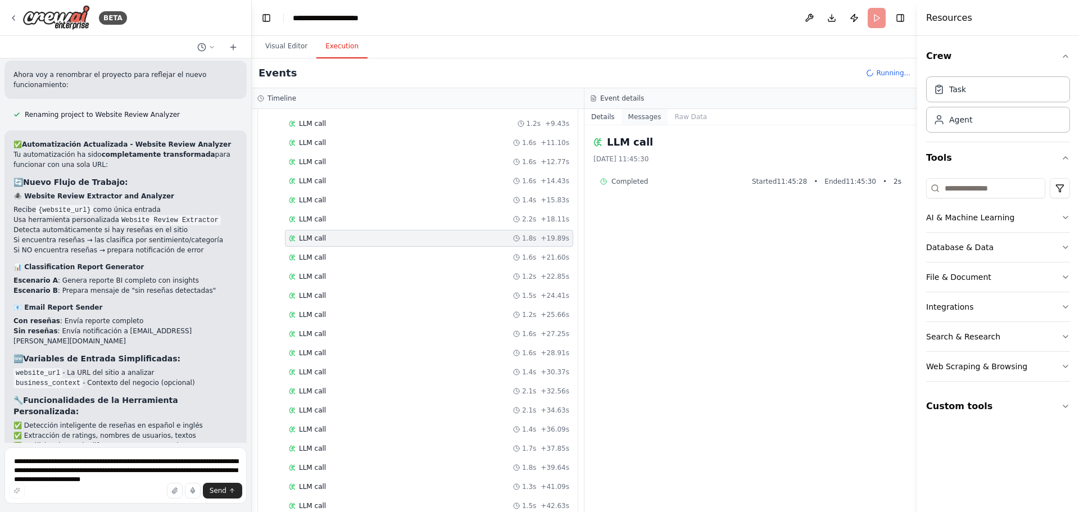
click at [655, 115] on button "Messages" at bounding box center [645, 117] width 47 height 16
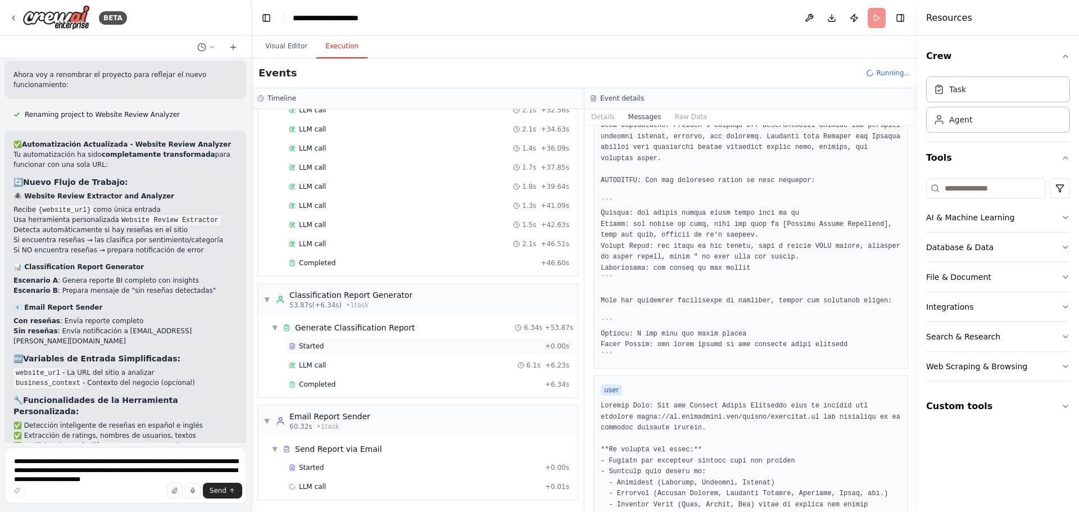
scroll to position [450, 0]
click at [351, 267] on div "Completed + 46.60s" at bounding box center [429, 262] width 288 height 17
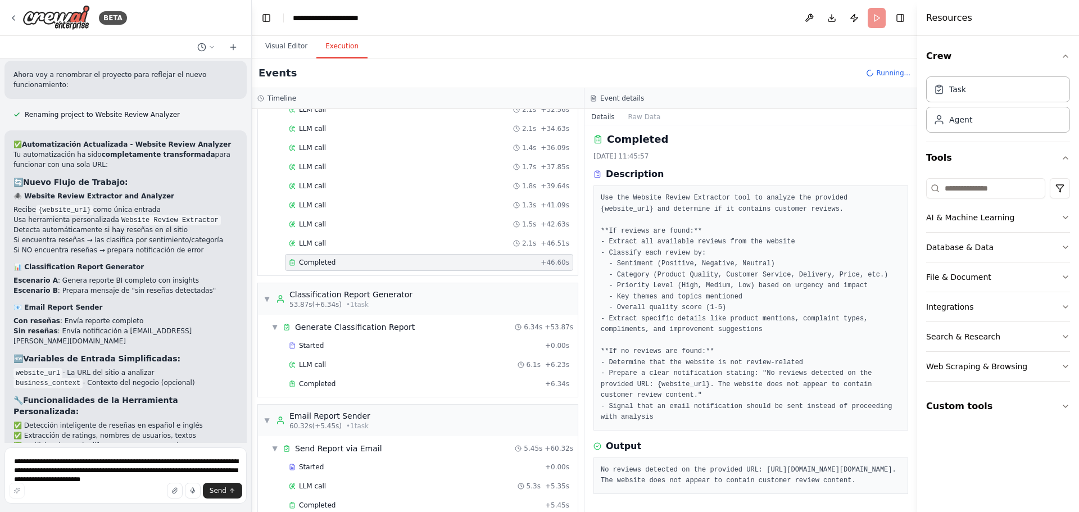
scroll to position [5976, 0]
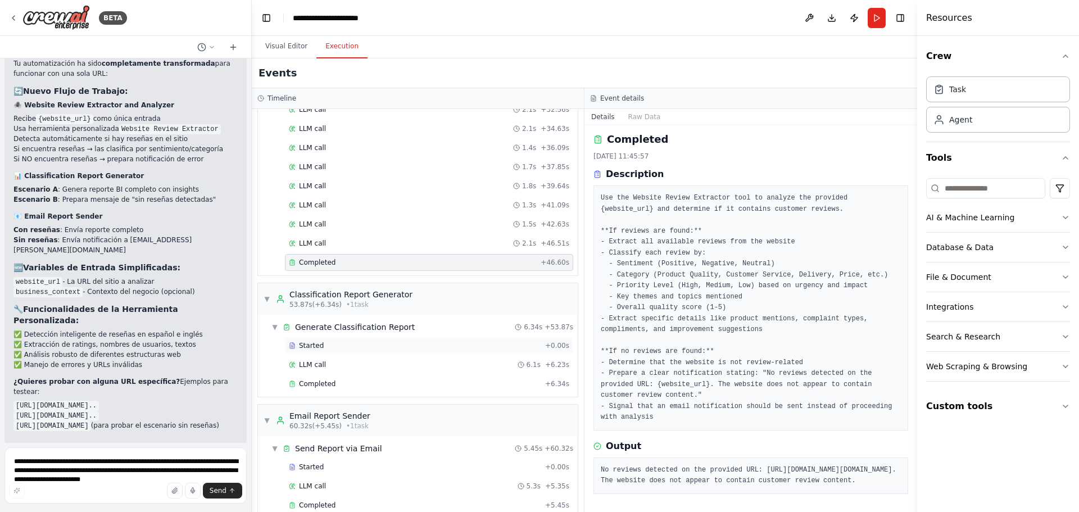
click at [335, 347] on div "Started" at bounding box center [415, 345] width 252 height 9
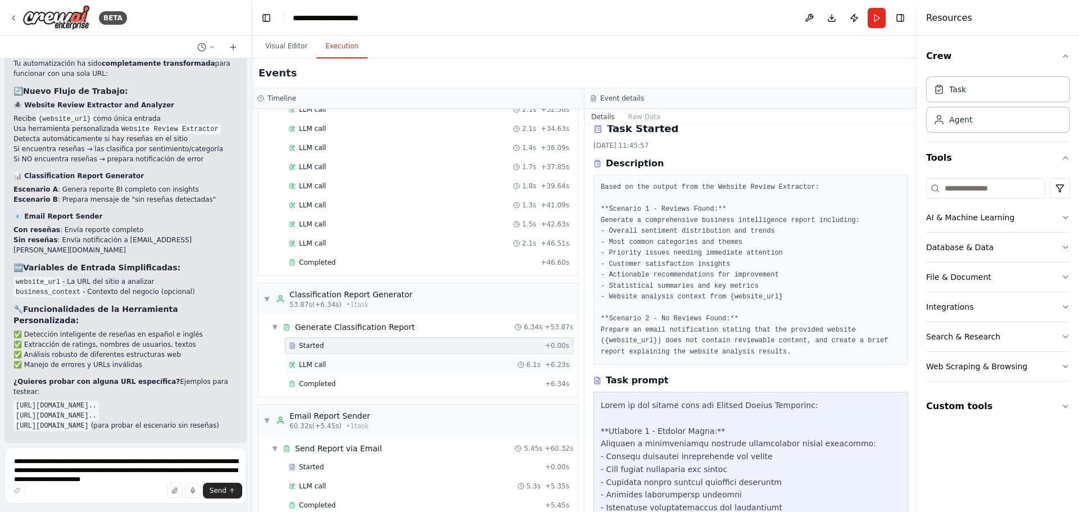
click at [329, 368] on div "LLM call 6.1s + 6.23s" at bounding box center [429, 364] width 280 height 9
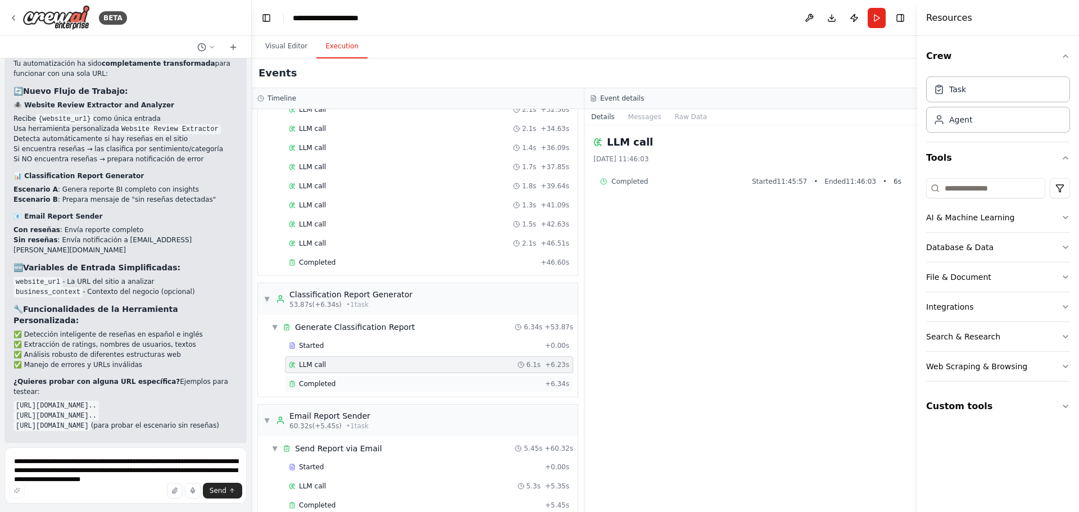
click at [348, 383] on div "Completed" at bounding box center [415, 383] width 252 height 9
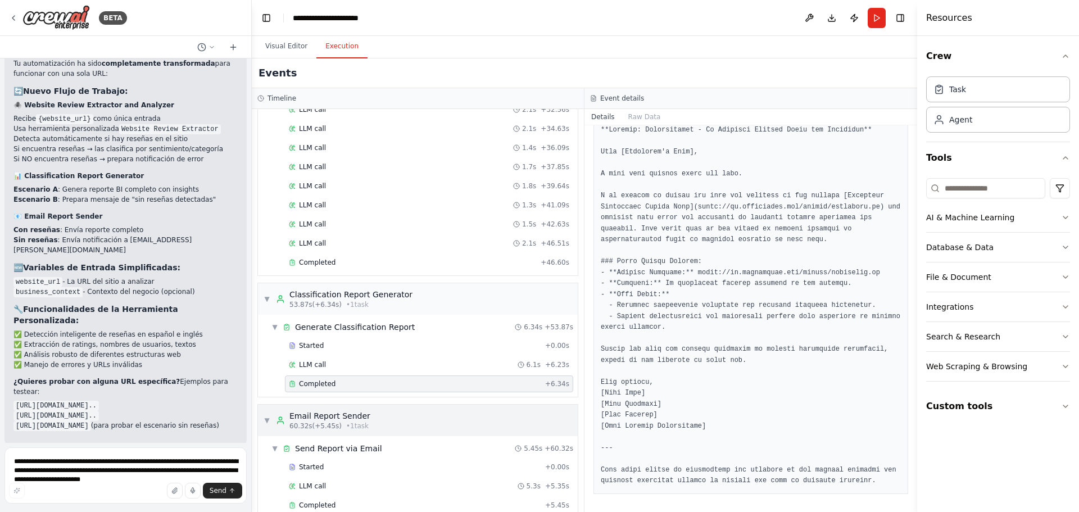
scroll to position [469, 0]
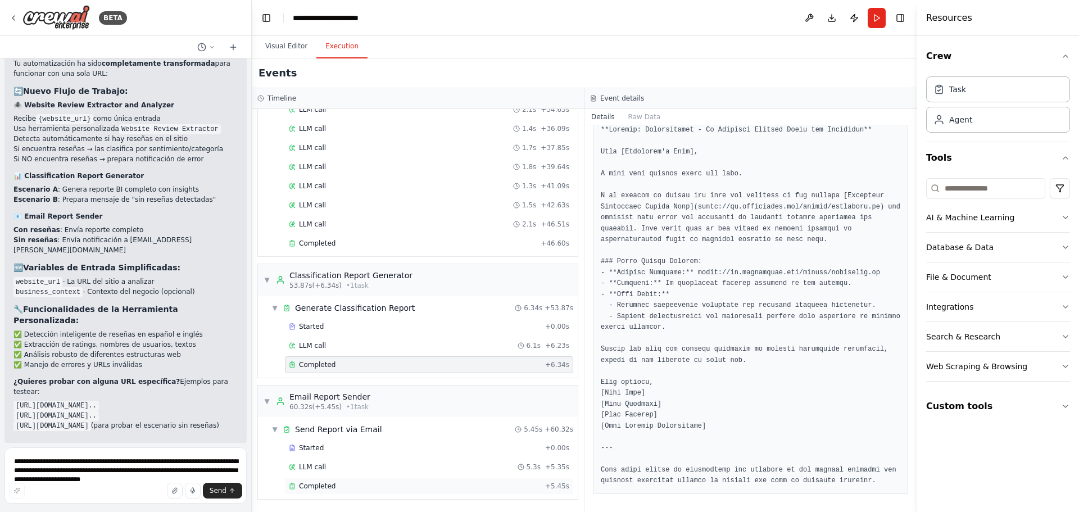
click at [325, 483] on span "Completed" at bounding box center [317, 486] width 37 height 9
click at [650, 115] on button "Raw Data" at bounding box center [645, 117] width 46 height 16
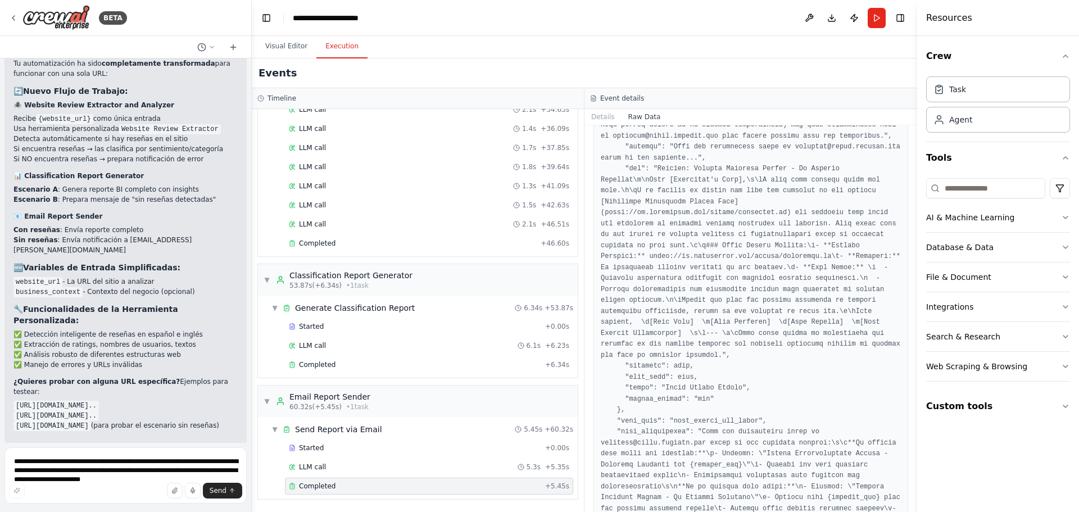
scroll to position [995, 0]
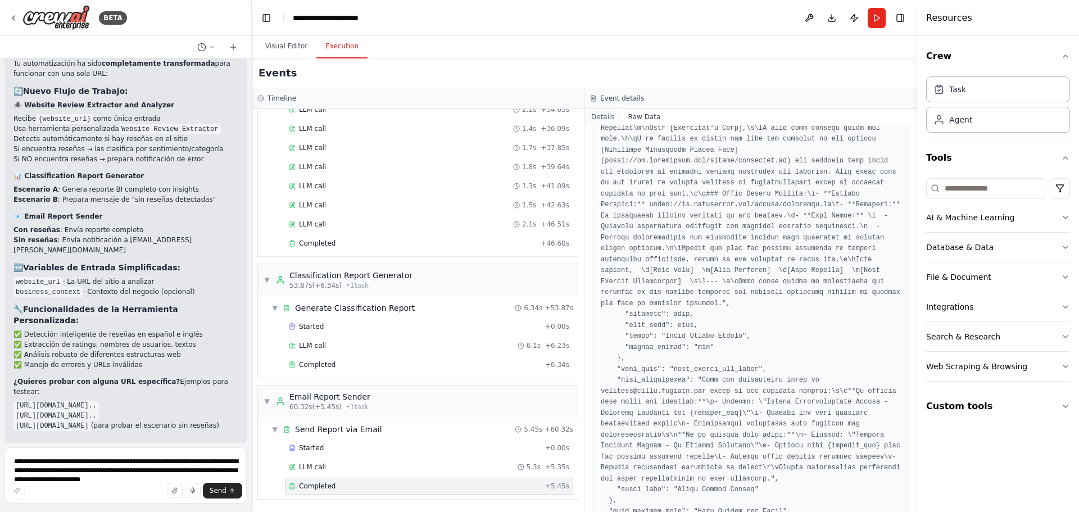
click at [605, 119] on button "Details" at bounding box center [602, 117] width 37 height 16
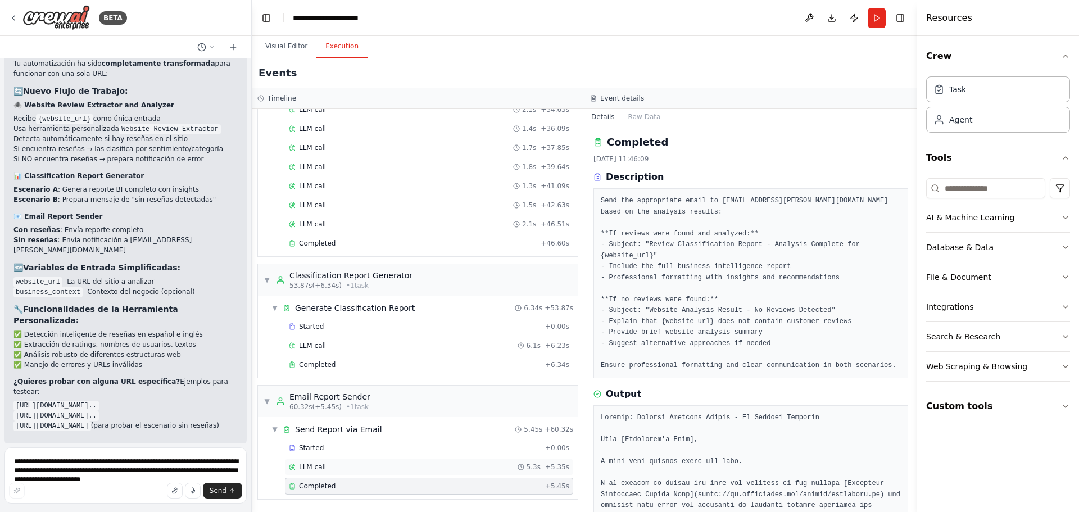
click at [353, 468] on div "LLM call 5.3s + 5.35s" at bounding box center [429, 467] width 280 height 9
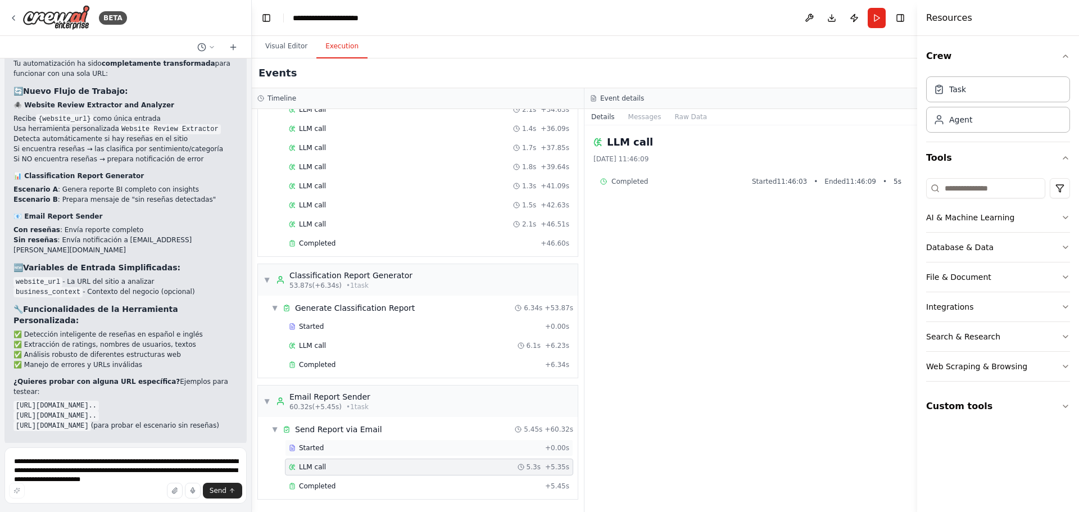
click at [345, 446] on div "Started" at bounding box center [415, 447] width 252 height 9
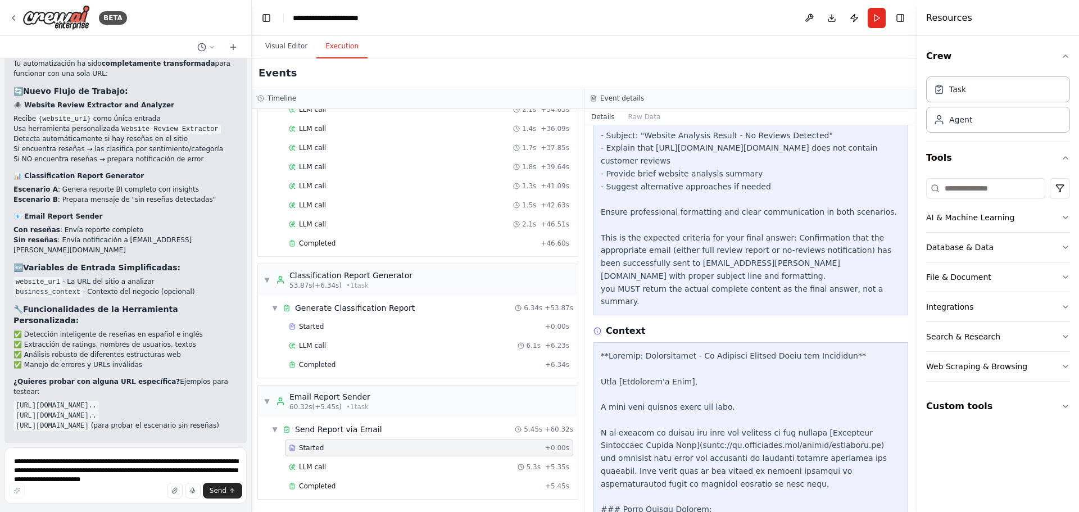
scroll to position [450, 0]
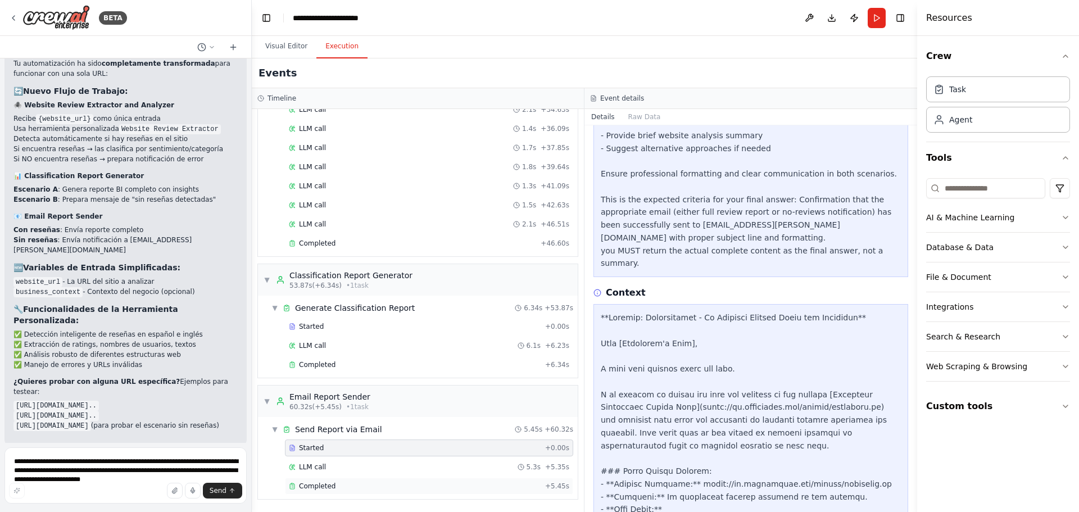
click at [318, 485] on span "Completed" at bounding box center [317, 486] width 37 height 9
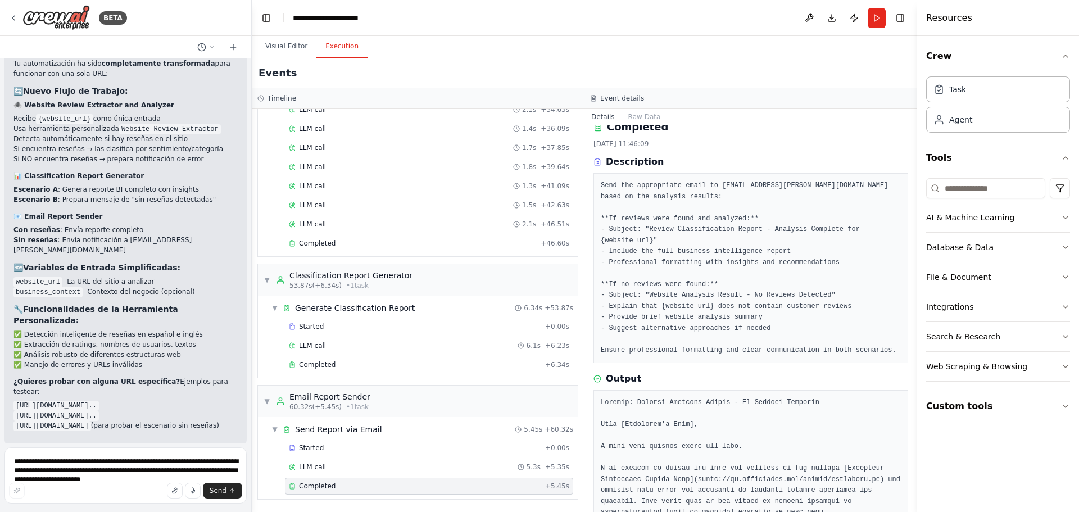
scroll to position [0, 0]
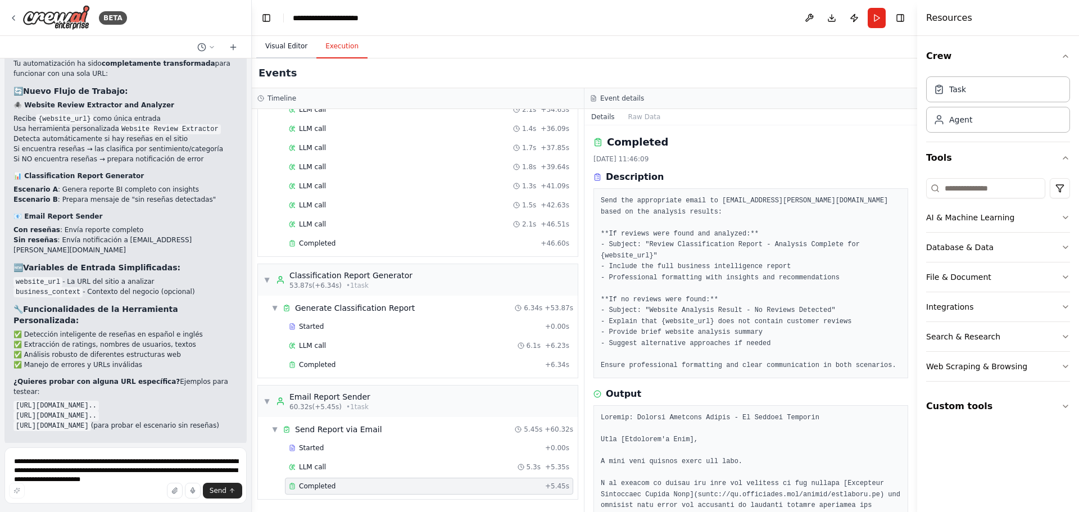
click at [279, 50] on button "Visual Editor" at bounding box center [286, 47] width 60 height 24
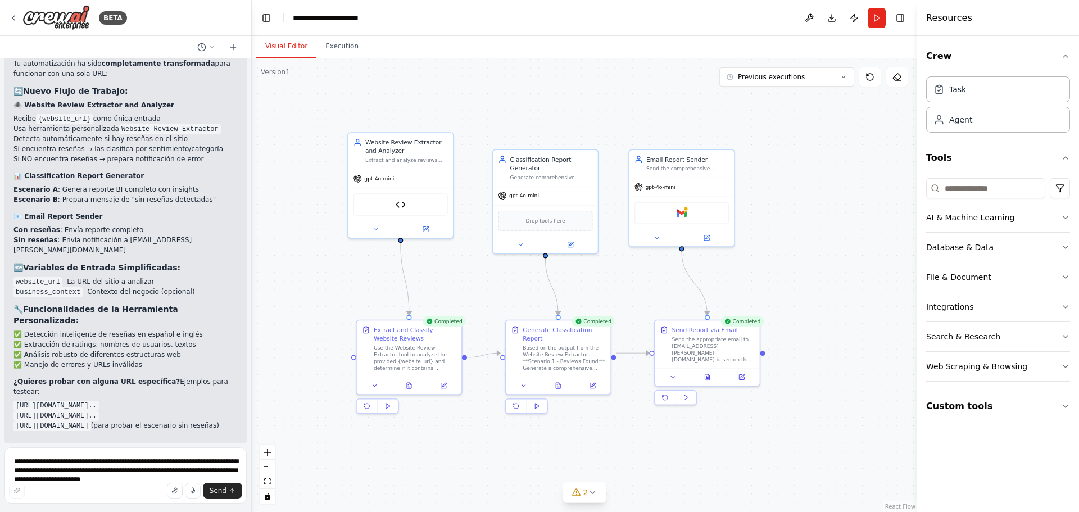
click at [751, 458] on div ".deletable-edge-delete-btn { width: 20px; height: 20px; border: 0px solid #ffff…" at bounding box center [584, 285] width 665 height 454
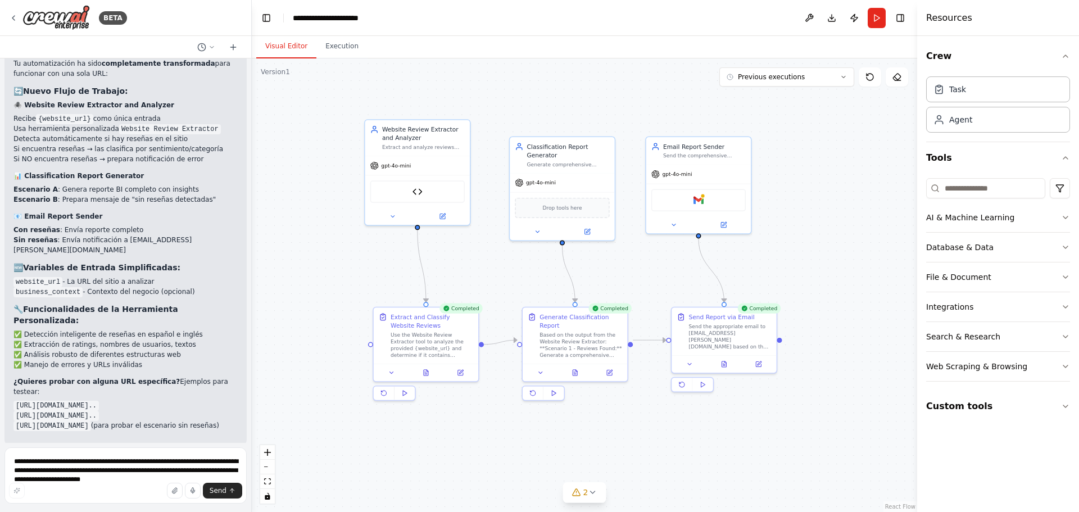
drag, startPoint x: 522, startPoint y: 428, endPoint x: 547, endPoint y: 423, distance: 26.5
click at [547, 423] on div ".deletable-edge-delete-btn { width: 20px; height: 20px; border: 0px solid #ffff…" at bounding box center [584, 285] width 665 height 454
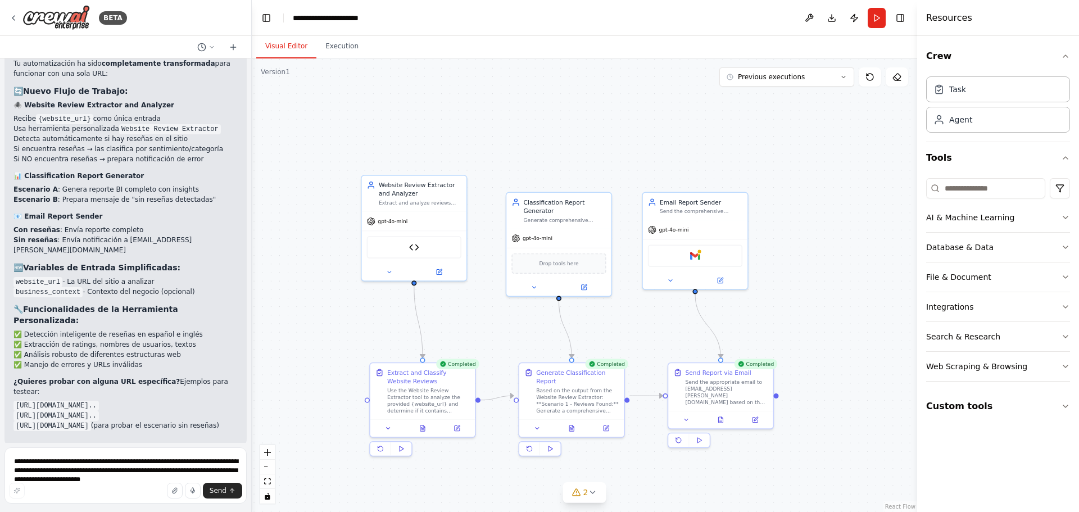
drag, startPoint x: 312, startPoint y: 284, endPoint x: 351, endPoint y: 243, distance: 56.1
click at [316, 324] on div ".deletable-edge-delete-btn { width: 20px; height: 20px; border: 0px solid #ffff…" at bounding box center [584, 285] width 665 height 454
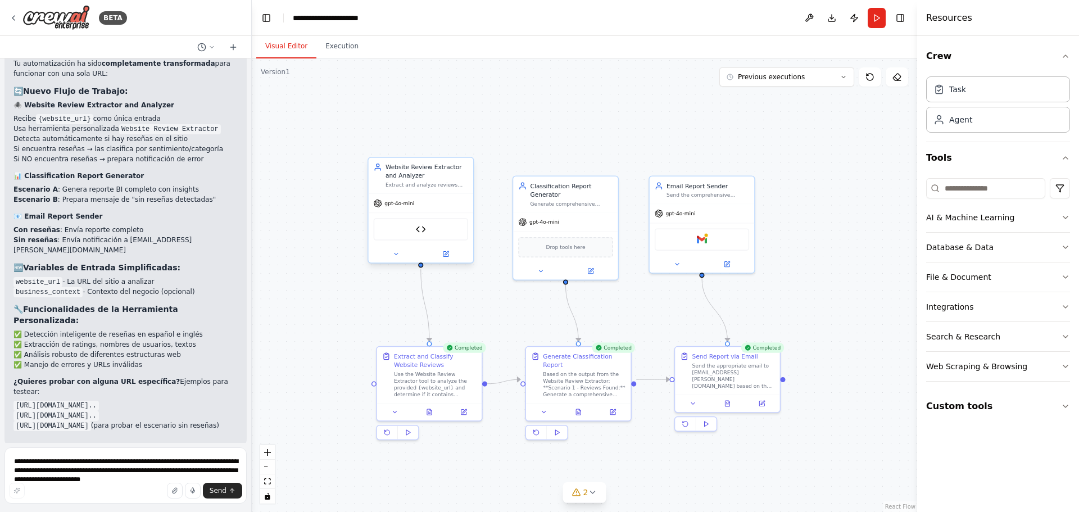
click at [441, 233] on div "Website Review Extractor" at bounding box center [421, 229] width 94 height 22
click at [412, 233] on div "Website Review Extractor" at bounding box center [421, 229] width 94 height 22
click at [421, 231] on img at bounding box center [421, 229] width 10 height 10
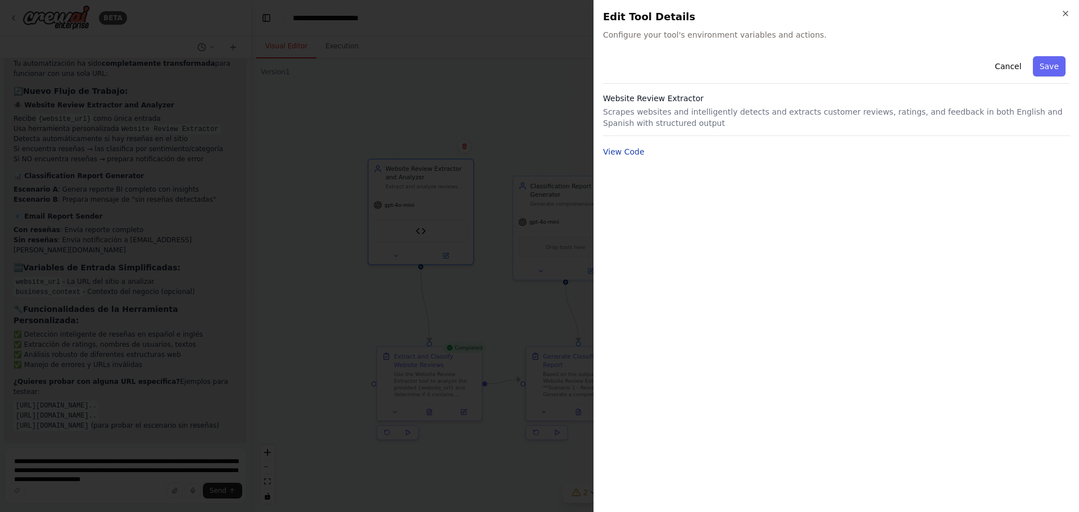
click at [623, 152] on button "View Code" at bounding box center [624, 151] width 42 height 11
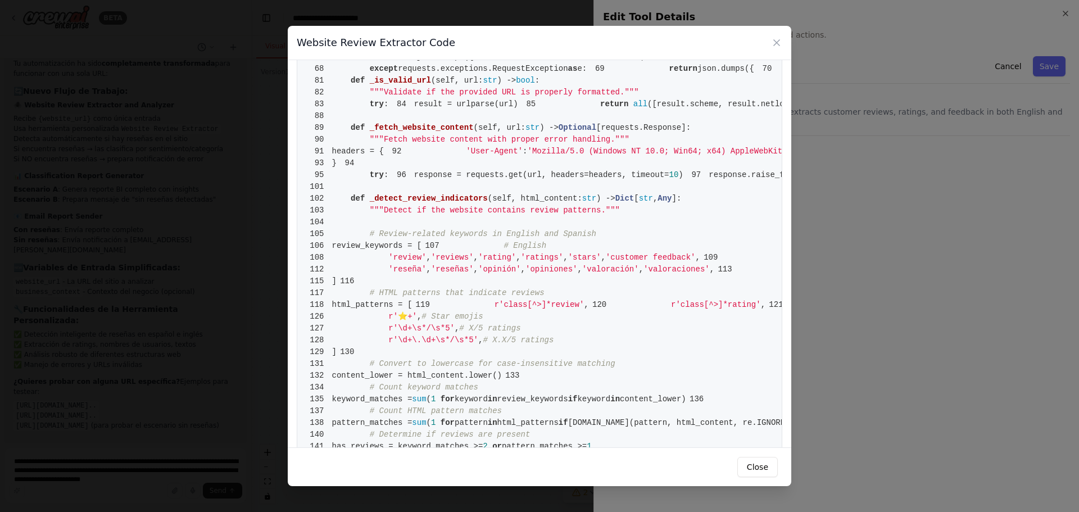
scroll to position [337, 0]
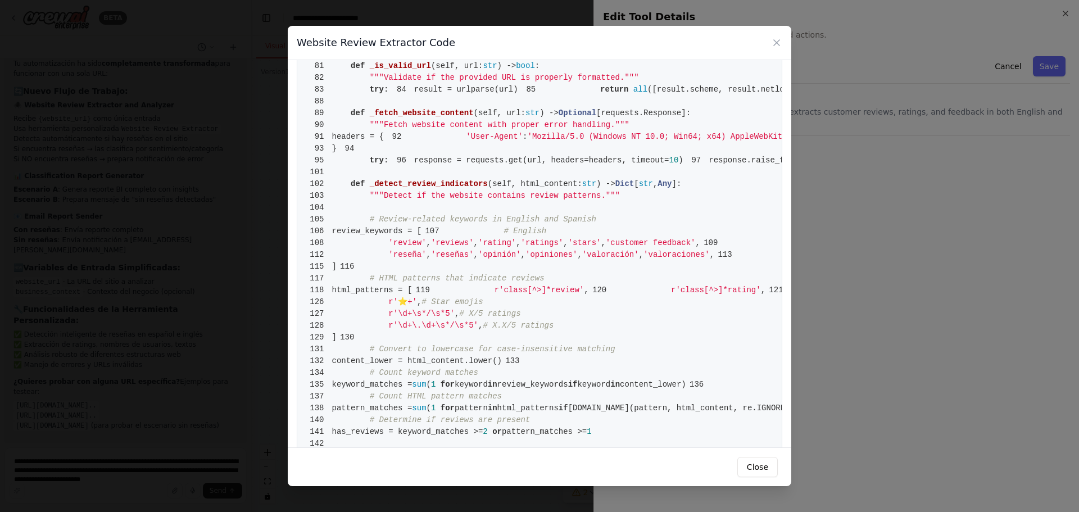
click at [936, 225] on div "Website Review Extractor Code 1 from [DOMAIN_NAME] import BaseTool 2 from pydan…" at bounding box center [539, 256] width 1079 height 512
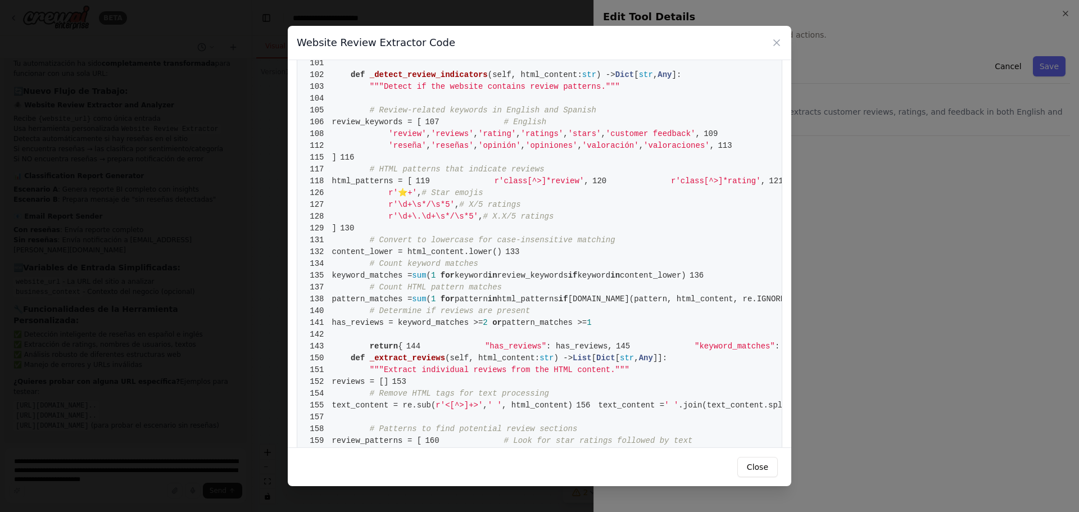
scroll to position [450, 0]
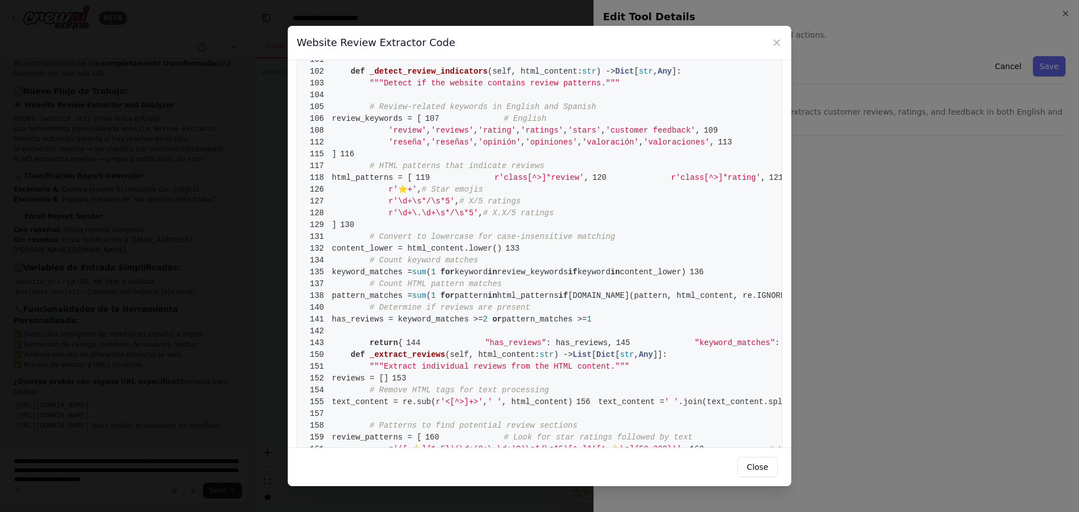
drag, startPoint x: 1001, startPoint y: 284, endPoint x: 994, endPoint y: 287, distance: 7.3
click at [1001, 285] on div "Website Review Extractor Code 1 from [DOMAIN_NAME] import BaseTool 2 from pydan…" at bounding box center [539, 256] width 1079 height 512
click at [771, 474] on button "Close" at bounding box center [757, 467] width 40 height 20
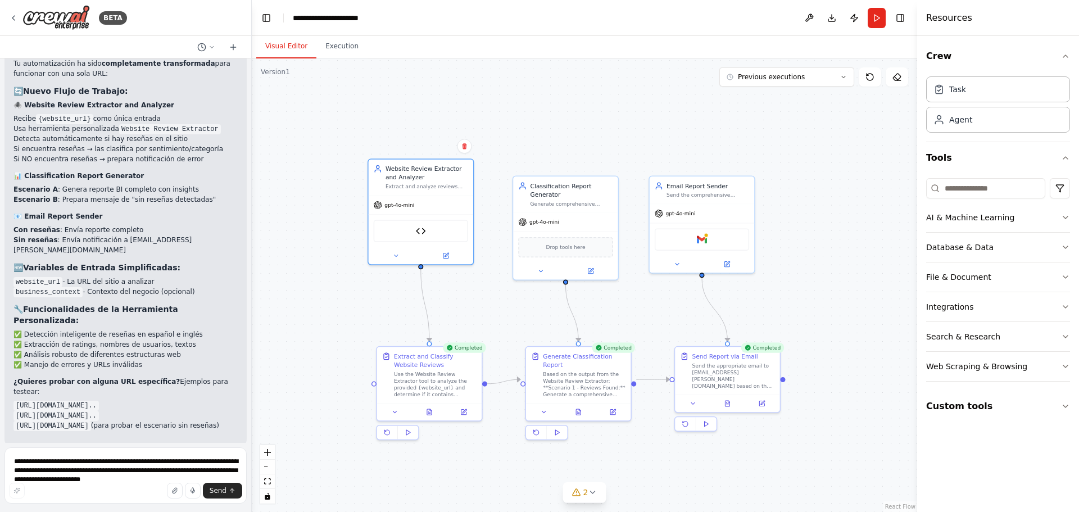
click at [192, 420] on li "[URL][DOMAIN_NAME] (para probar el escenario sin reseñas)" at bounding box center [125, 425] width 224 height 10
click at [140, 511] on span "Improve automation" at bounding box center [130, 519] width 69 height 9
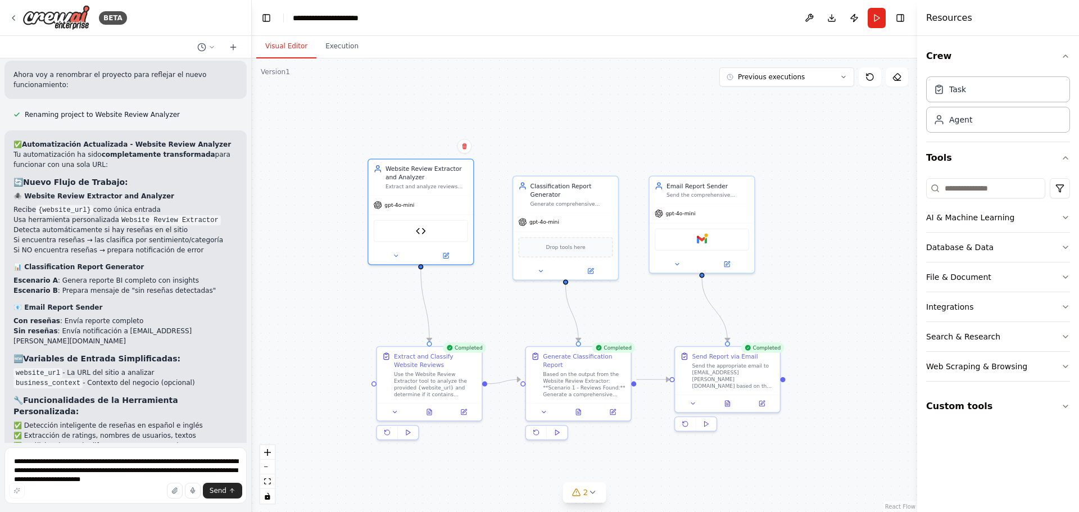
click at [78, 492] on code "[URL][DOMAIN_NAME].." at bounding box center [55, 497] width 85 height 10
click at [83, 492] on code "[URL][DOMAIN_NAME].." at bounding box center [55, 497] width 85 height 10
drag, startPoint x: 16, startPoint y: 395, endPoint x: 196, endPoint y: 393, distance: 179.8
click at [99, 492] on code "[URL][DOMAIN_NAME].." at bounding box center [55, 497] width 85 height 10
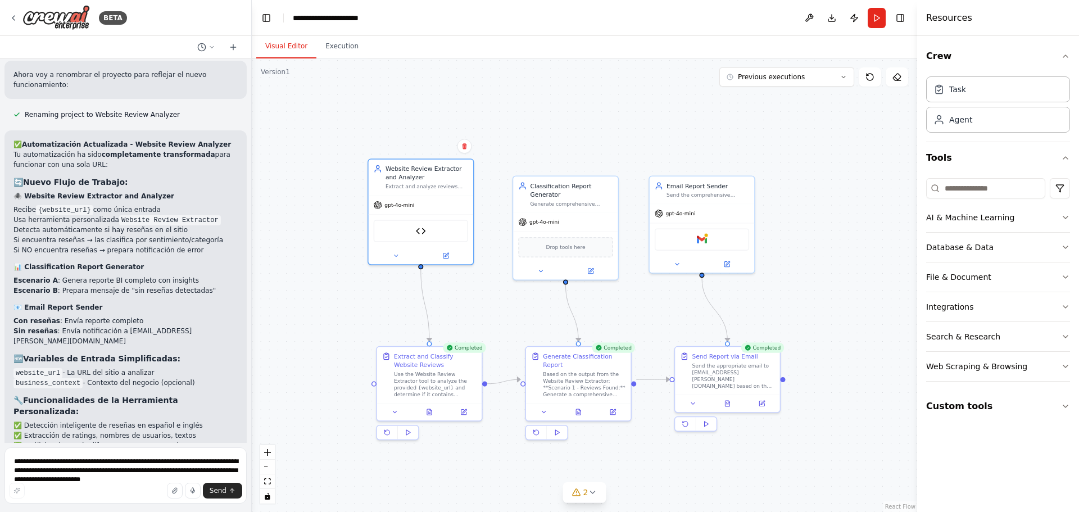
click at [209, 511] on li "[URL][DOMAIN_NAME] (para probar el escenario sin reseñas)" at bounding box center [125, 516] width 224 height 10
click at [153, 463] on textarea "**********" at bounding box center [125, 475] width 242 height 56
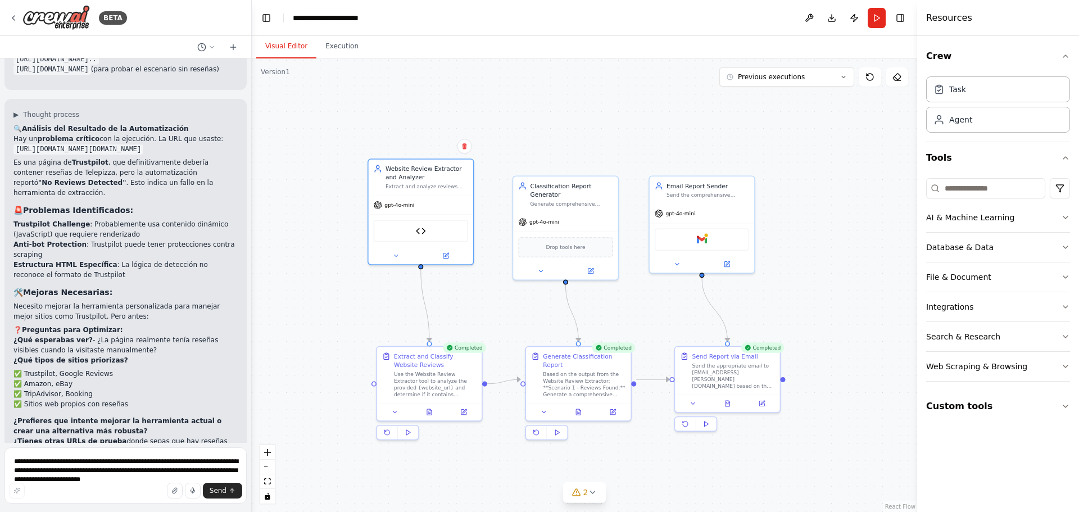
scroll to position [6342, 0]
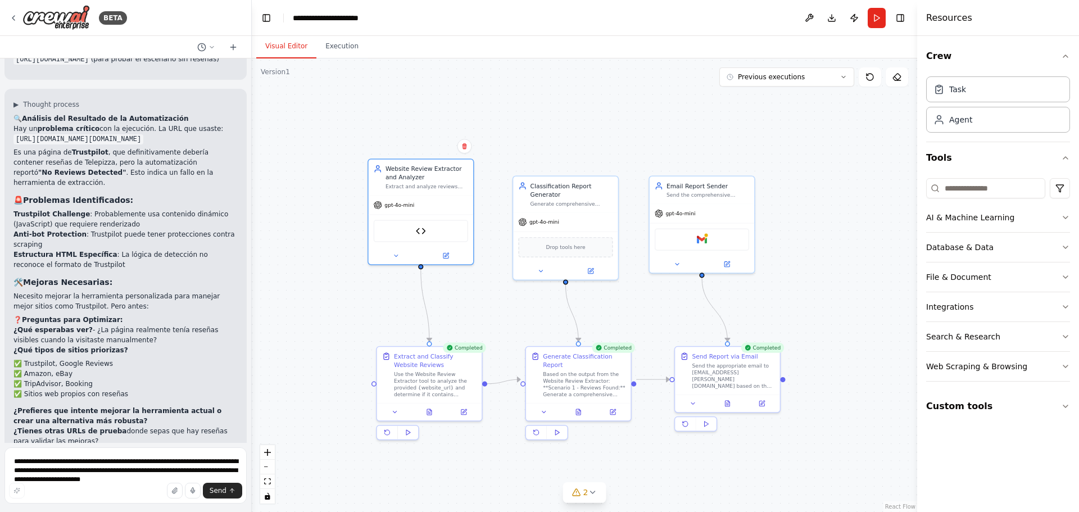
click at [826, 237] on div ".deletable-edge-delete-btn { width: 20px; height: 20px; border: 0px solid #ffff…" at bounding box center [584, 285] width 665 height 454
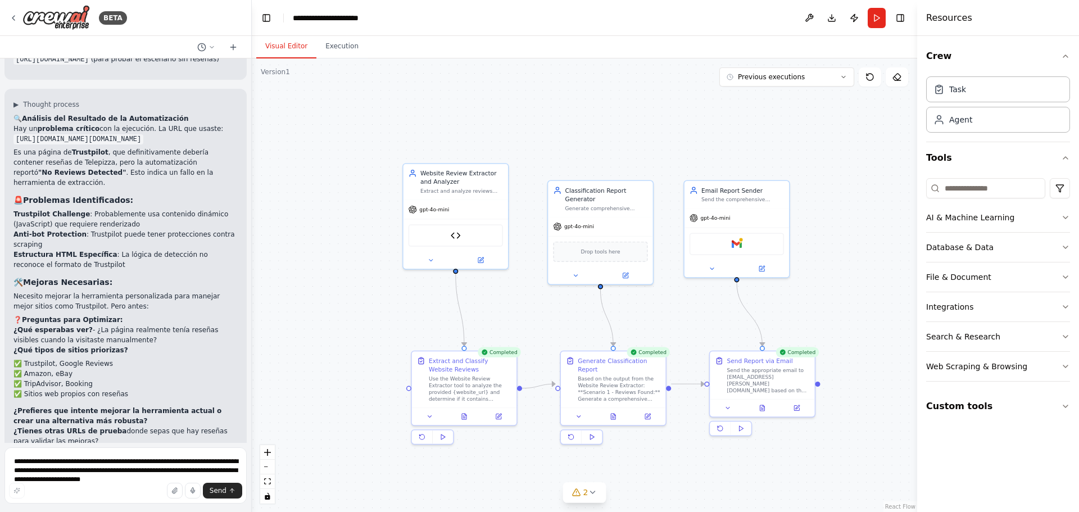
drag, startPoint x: 509, startPoint y: 135, endPoint x: 543, endPoint y: 140, distance: 35.1
click at [543, 140] on div ".deletable-edge-delete-btn { width: 20px; height: 20px; border: 0px solid #ffff…" at bounding box center [584, 285] width 665 height 454
click at [107, 455] on textarea "**********" at bounding box center [125, 475] width 242 height 56
type textarea "**"
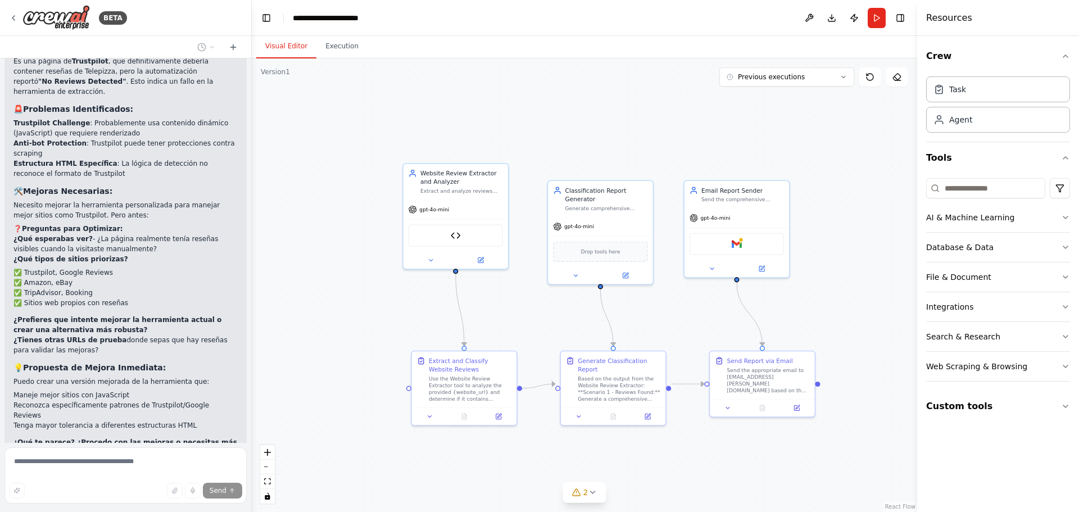
scroll to position [6924, 0]
